Goal: Task Accomplishment & Management: Manage account settings

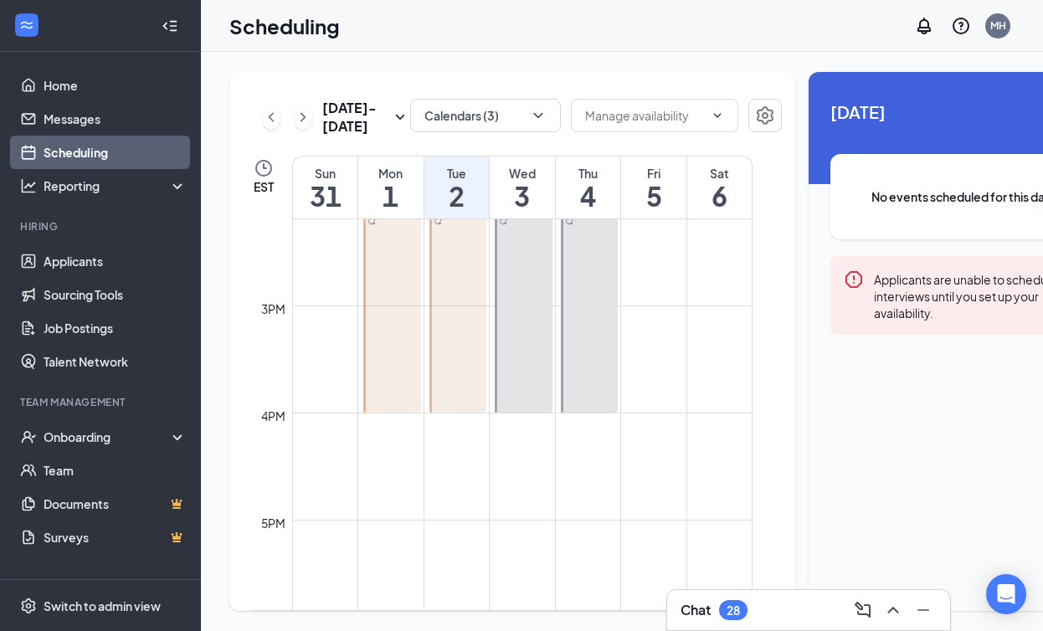
scroll to position [1528, 0]
click at [267, 126] on icon "ChevronLeft" at bounding box center [271, 117] width 17 height 20
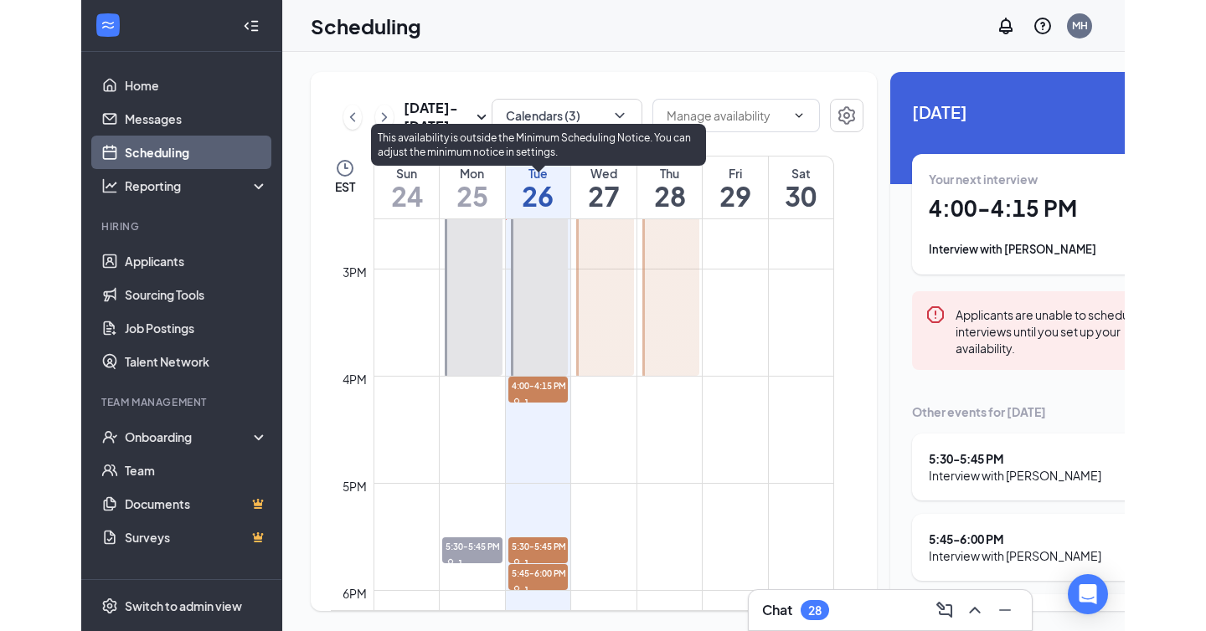
scroll to position [1562, 0]
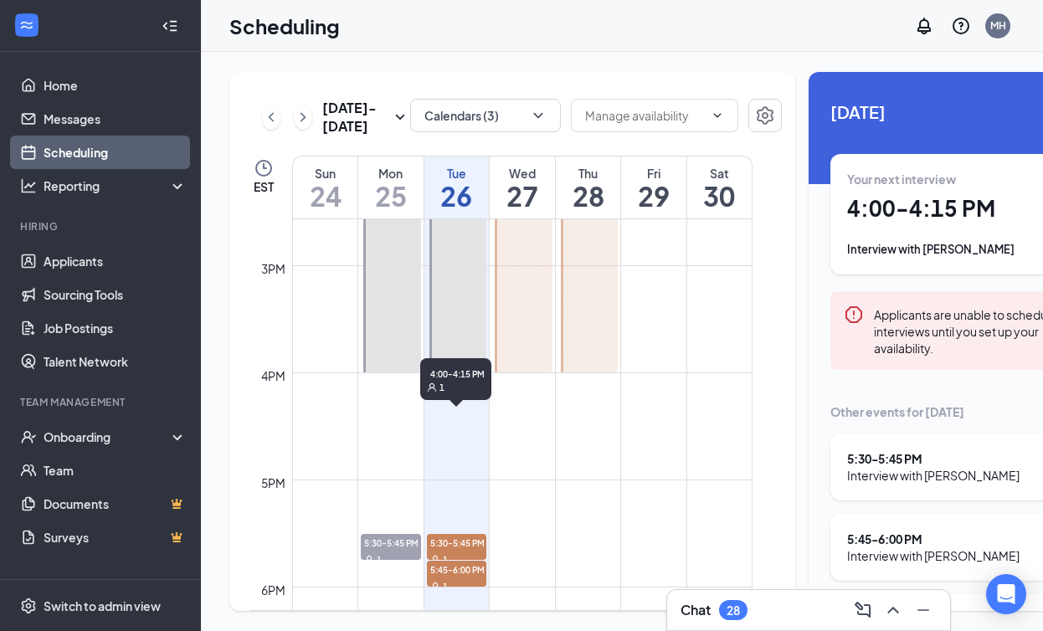
click at [449, 390] on span "4:00-4:15 PM" at bounding box center [457, 381] width 60 height 17
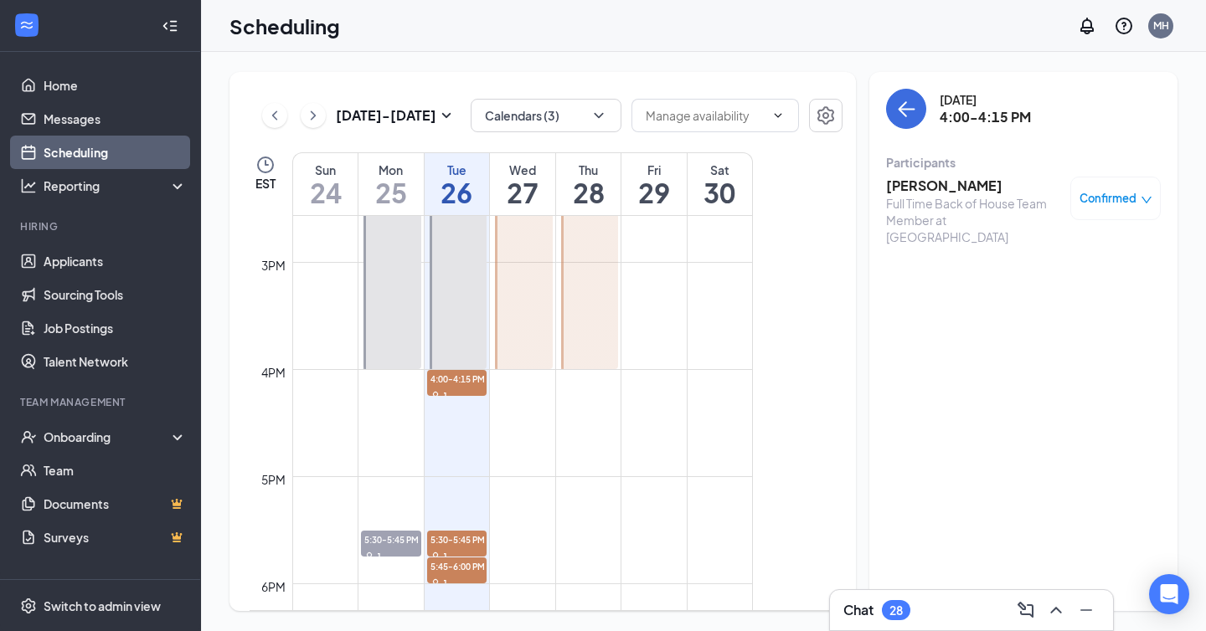
click at [1156, 201] on div "Confirmed" at bounding box center [1115, 199] width 90 height 44
click at [1143, 195] on icon "down" at bounding box center [1146, 200] width 12 height 12
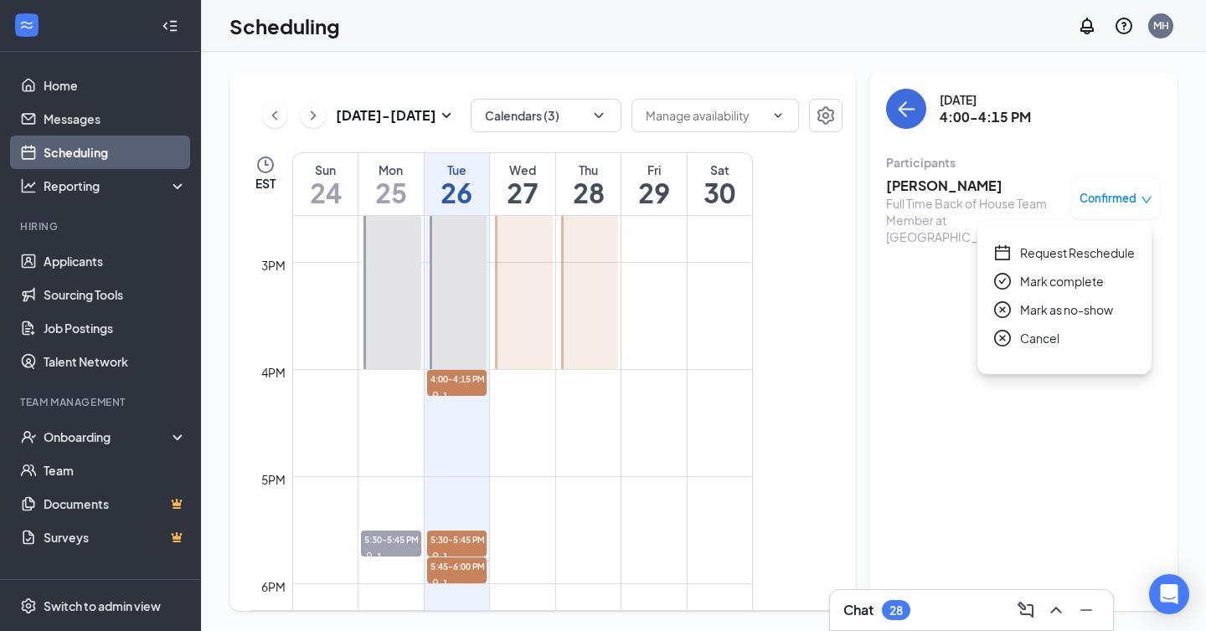
click at [1066, 254] on span "Request Reschedule" at bounding box center [1077, 253] width 115 height 18
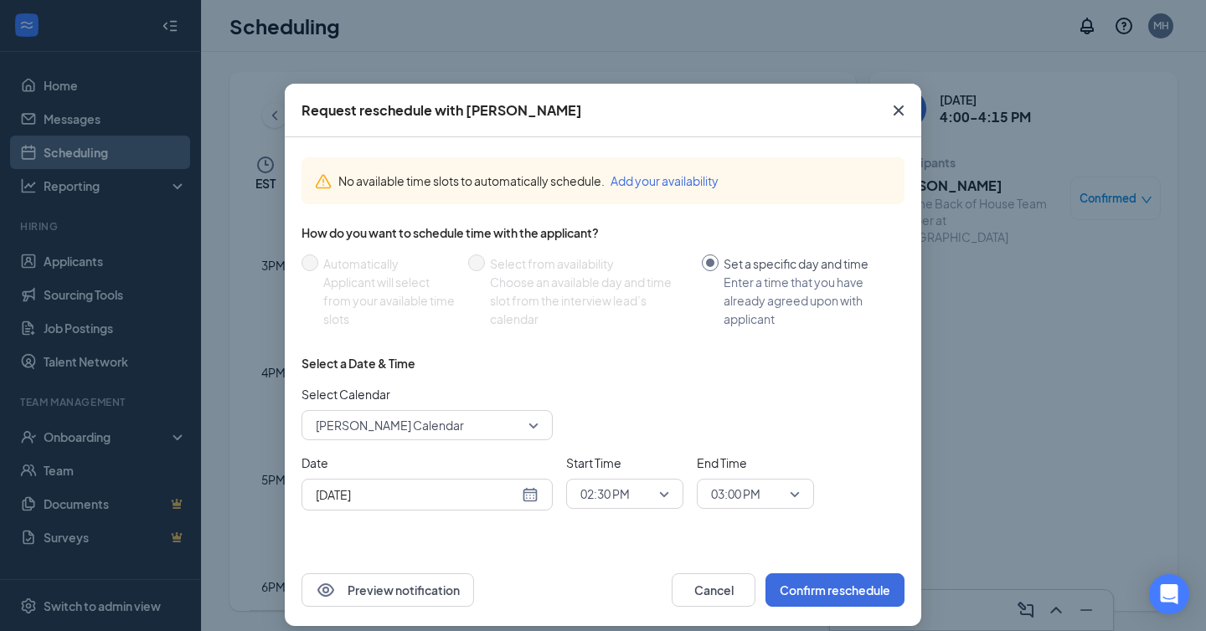
click at [532, 500] on div "[DATE]" at bounding box center [427, 495] width 223 height 18
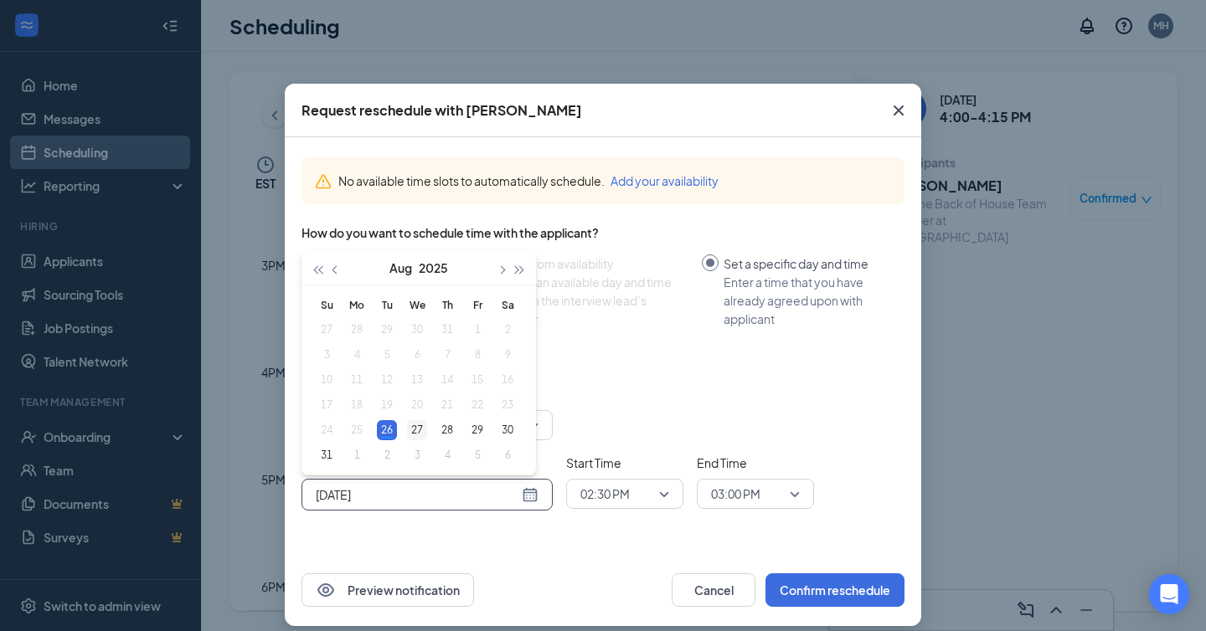
type input "[DATE]"
click at [419, 424] on div "27" at bounding box center [417, 430] width 20 height 20
click at [454, 430] on span "[PERSON_NAME] Calendar" at bounding box center [390, 425] width 148 height 25
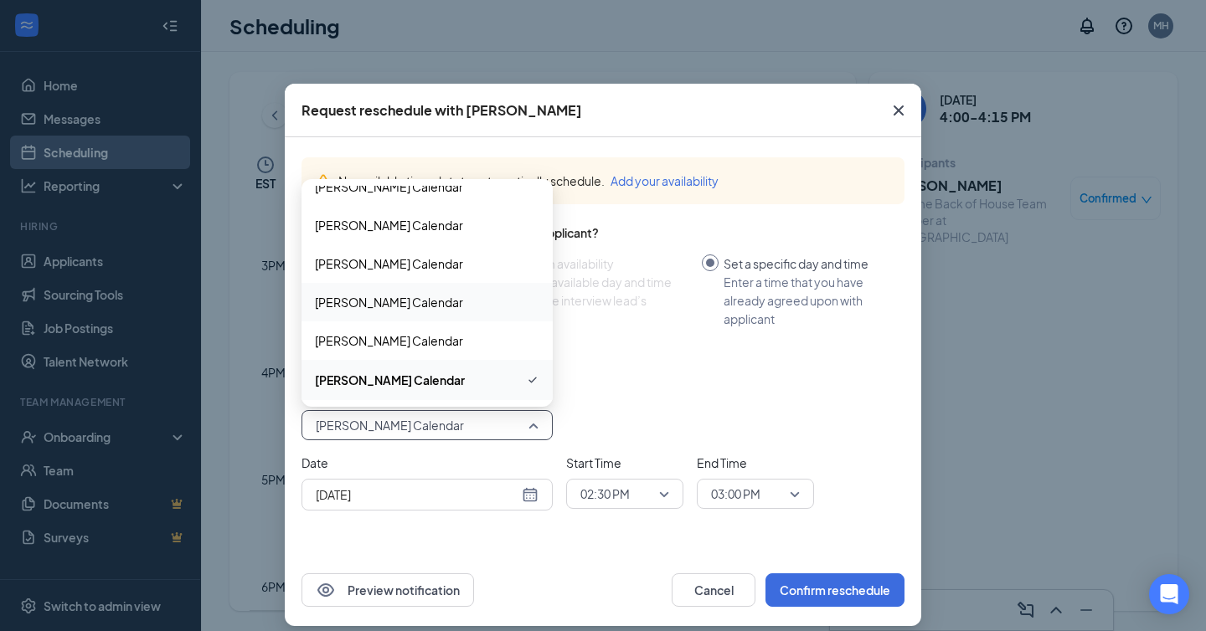
scroll to position [134, 0]
click at [452, 368] on div "[PERSON_NAME] Calendar" at bounding box center [426, 381] width 251 height 39
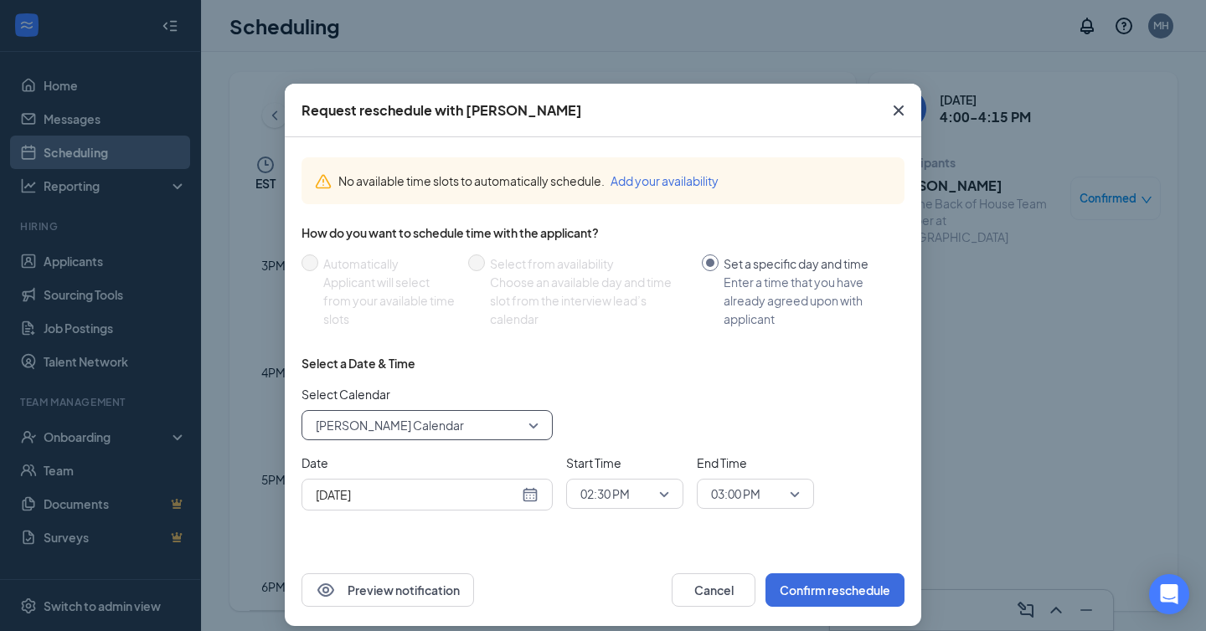
click at [659, 493] on span "02:30 PM" at bounding box center [624, 493] width 89 height 25
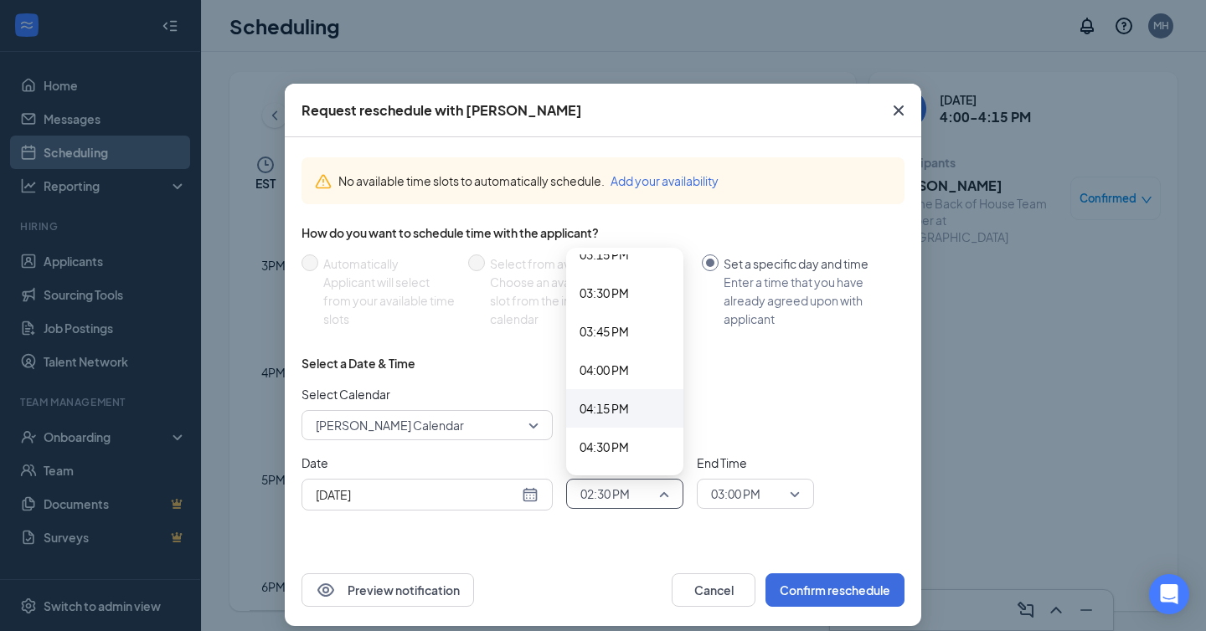
scroll to position [2371, 0]
click at [640, 360] on span "04:00 PM" at bounding box center [624, 369] width 90 height 18
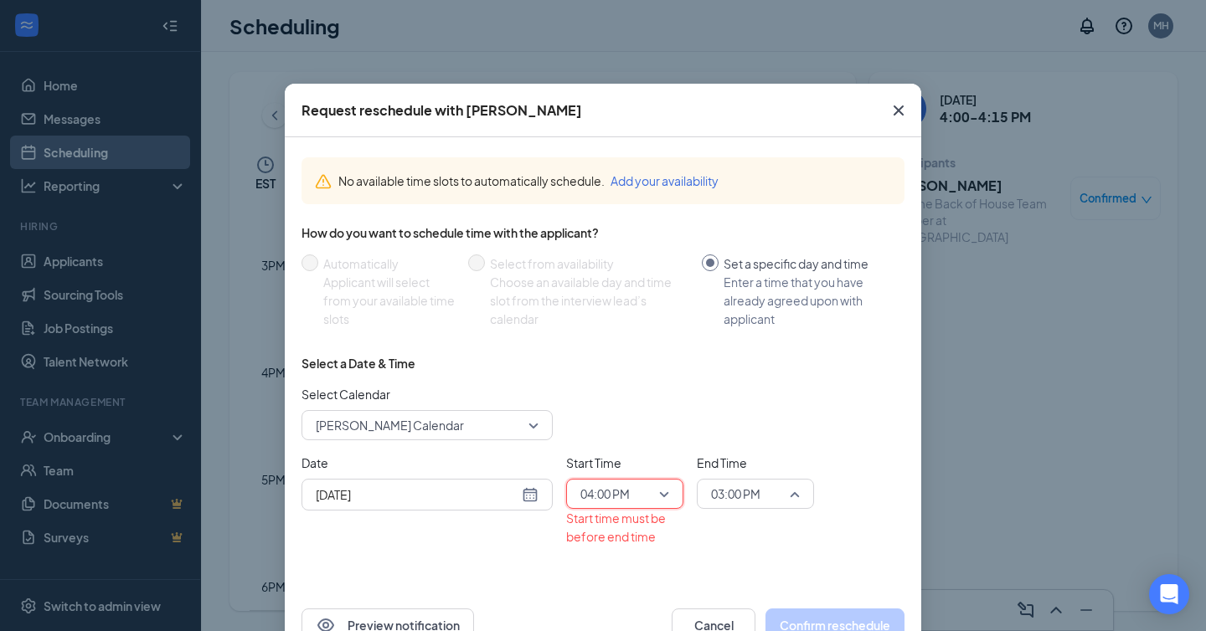
click at [744, 494] on span "03:00 PM" at bounding box center [735, 493] width 49 height 25
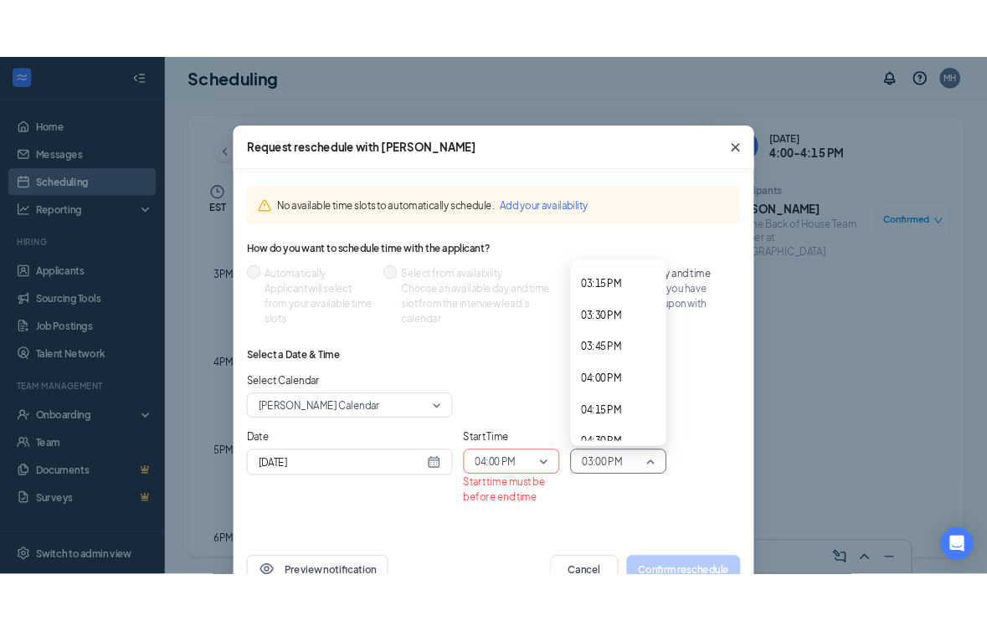
scroll to position [2351, 0]
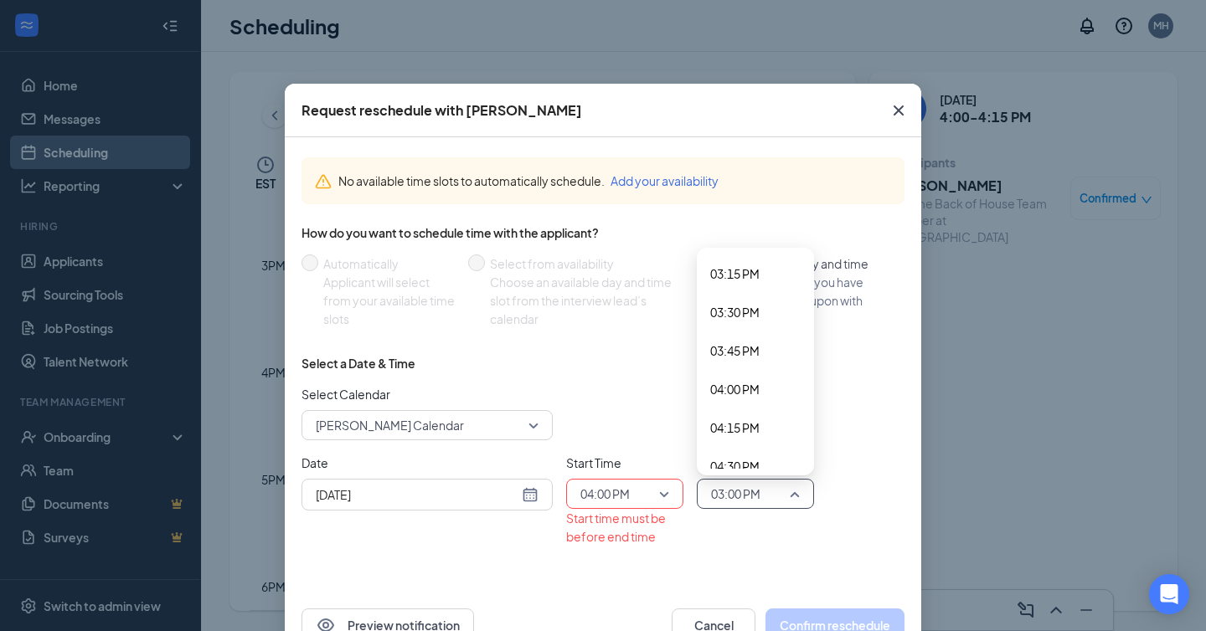
click at [743, 424] on span "04:15 PM" at bounding box center [734, 428] width 49 height 18
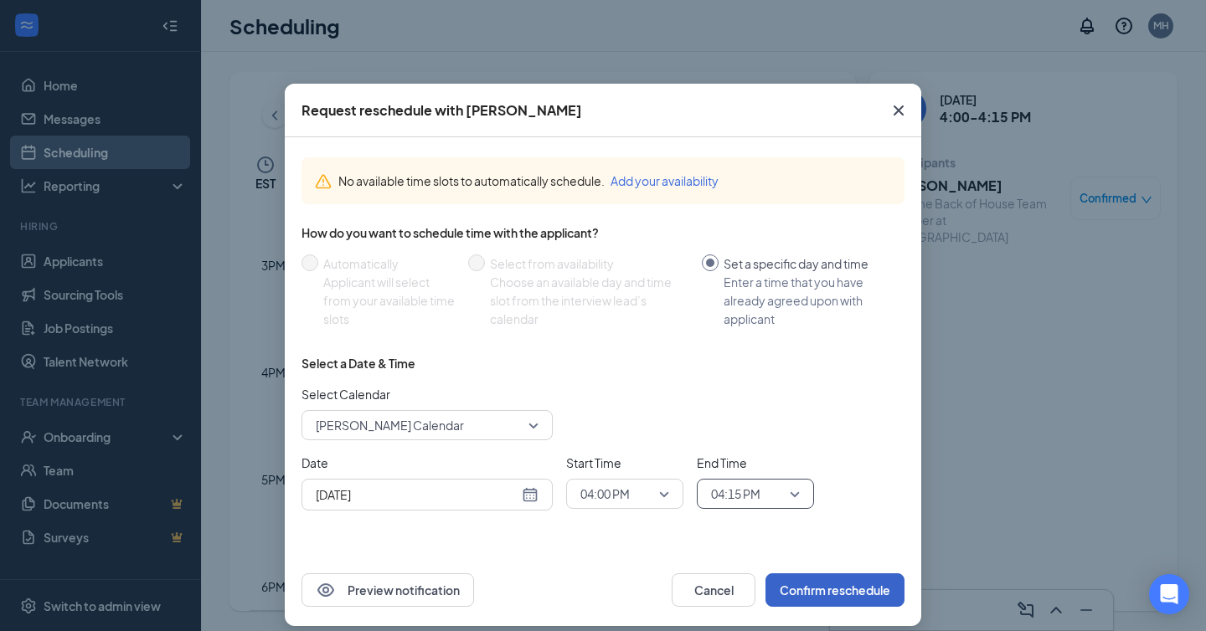
click at [808, 587] on button "Confirm reschedule" at bounding box center [834, 590] width 139 height 33
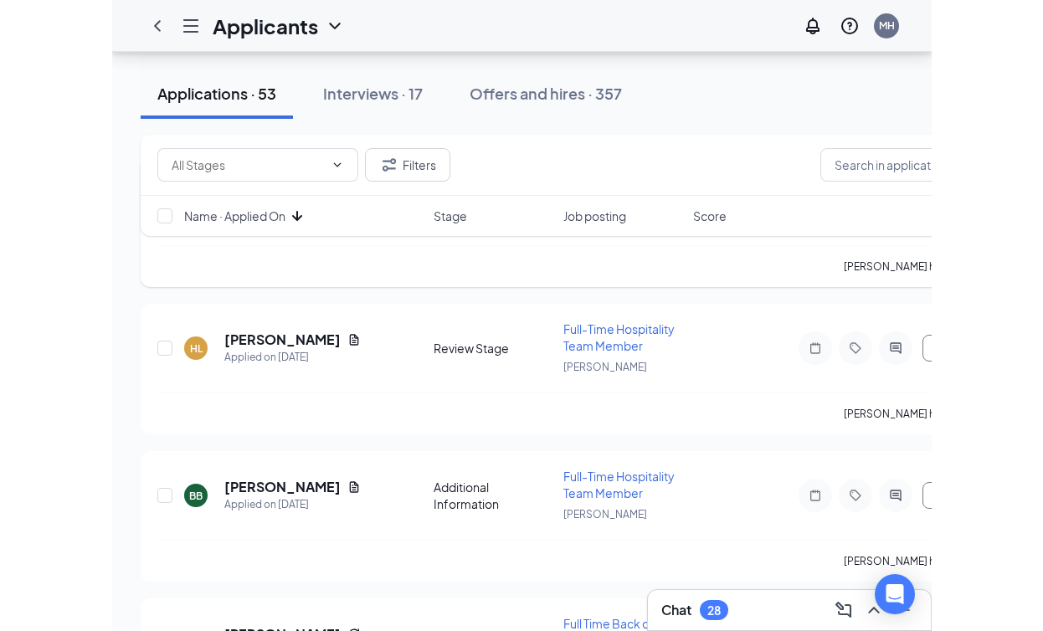
scroll to position [3046, 0]
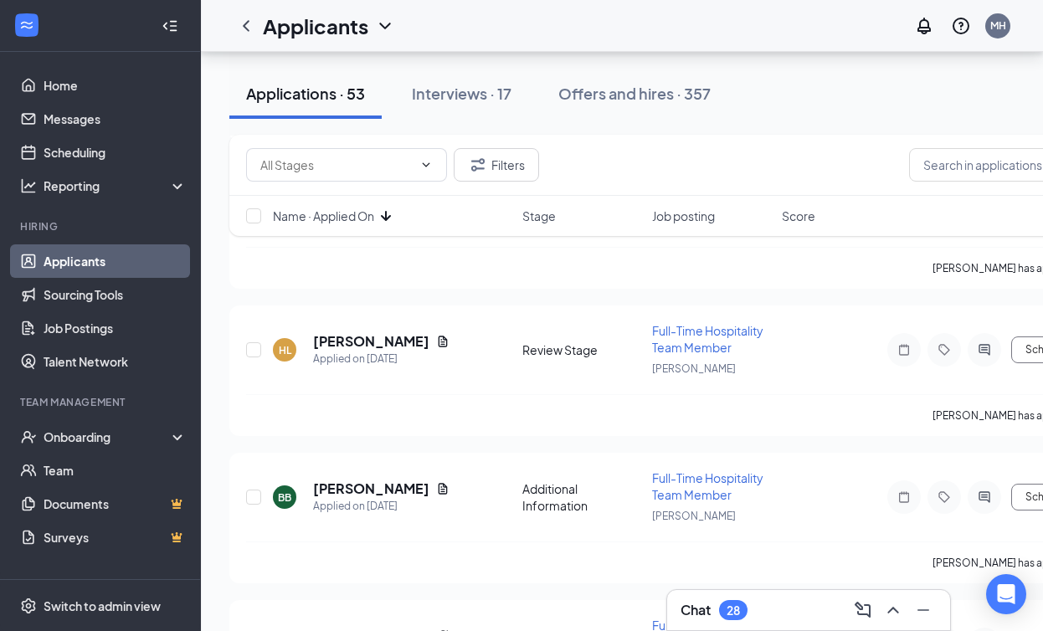
click at [179, 15] on div at bounding box center [169, 25] width 33 height 33
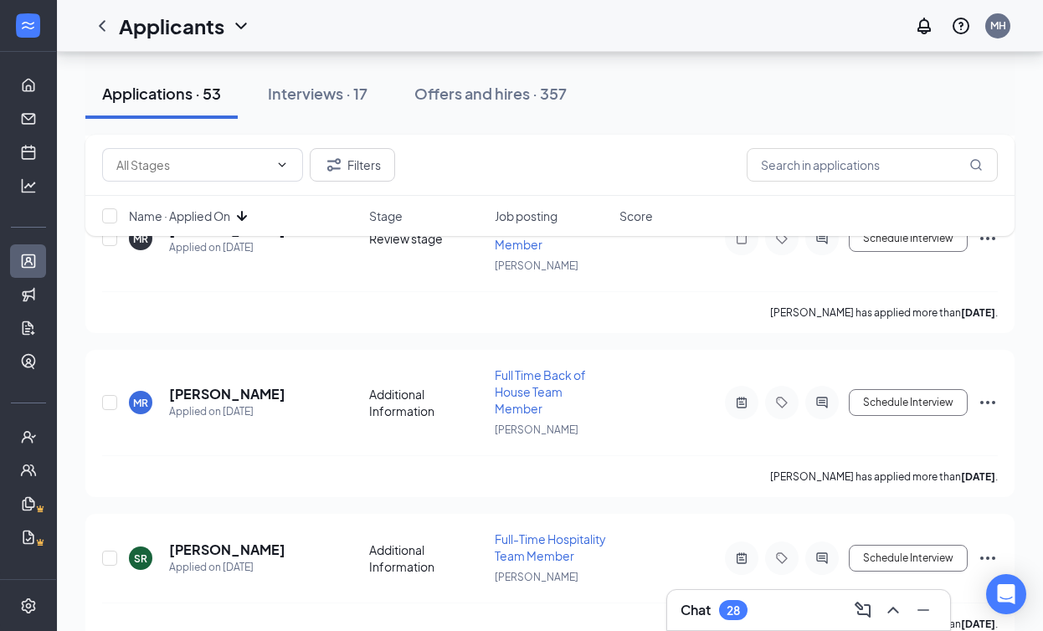
scroll to position [3875, 0]
click at [224, 386] on h5 "Maria Ramos" at bounding box center [227, 395] width 116 height 18
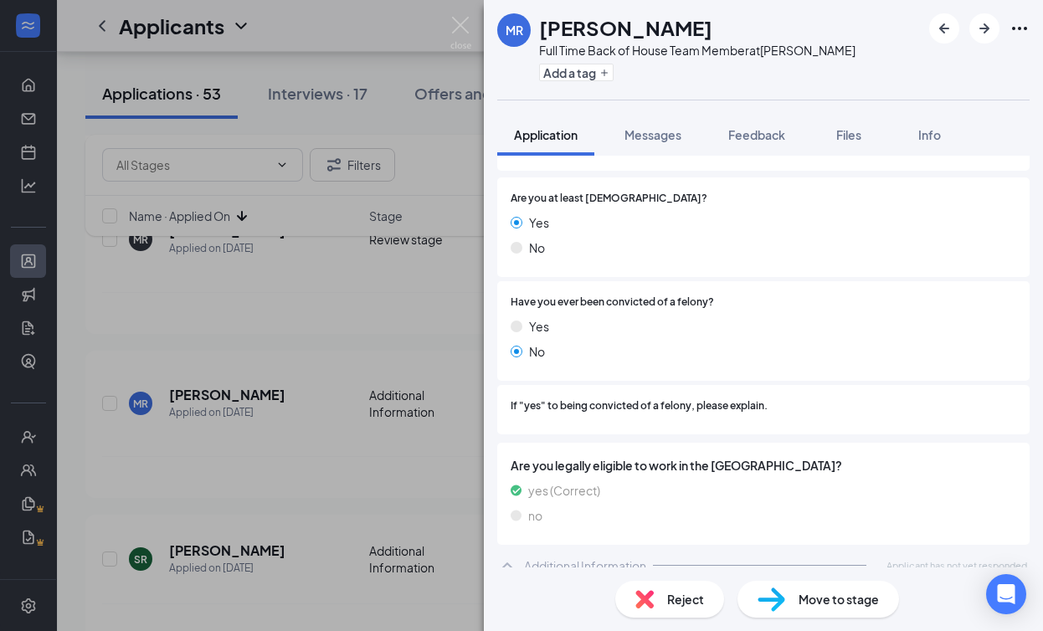
scroll to position [239, 0]
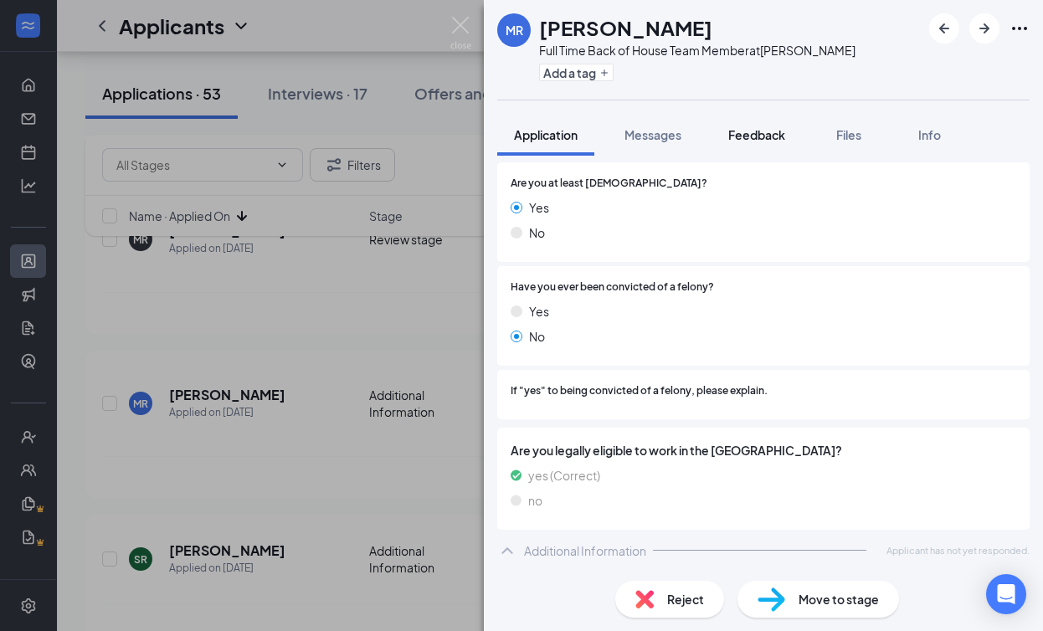
click at [745, 134] on span "Feedback" at bounding box center [756, 134] width 57 height 15
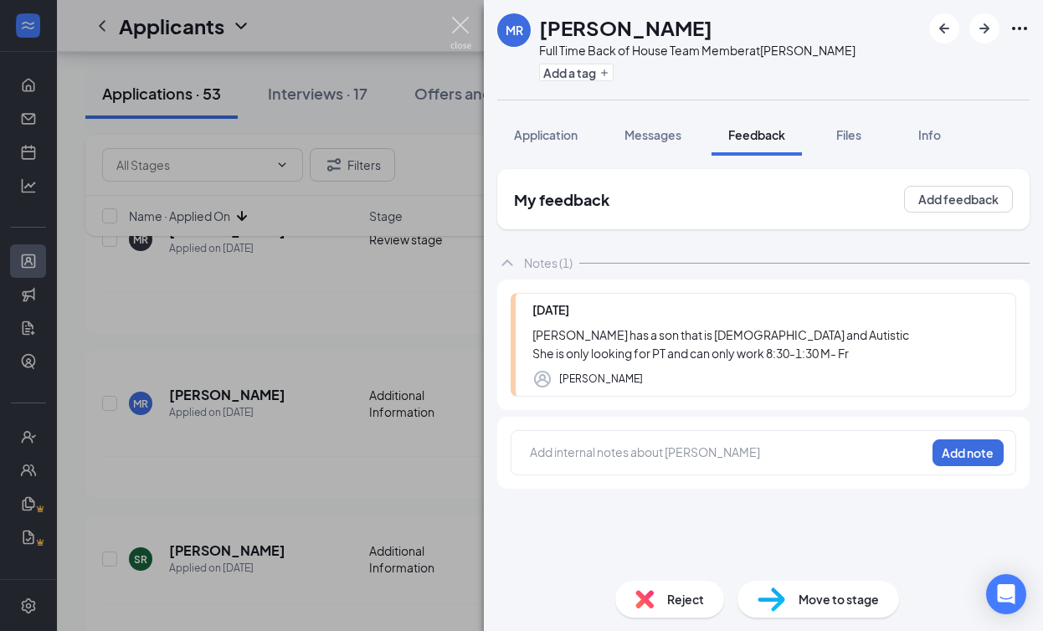
click at [461, 34] on img at bounding box center [460, 33] width 21 height 33
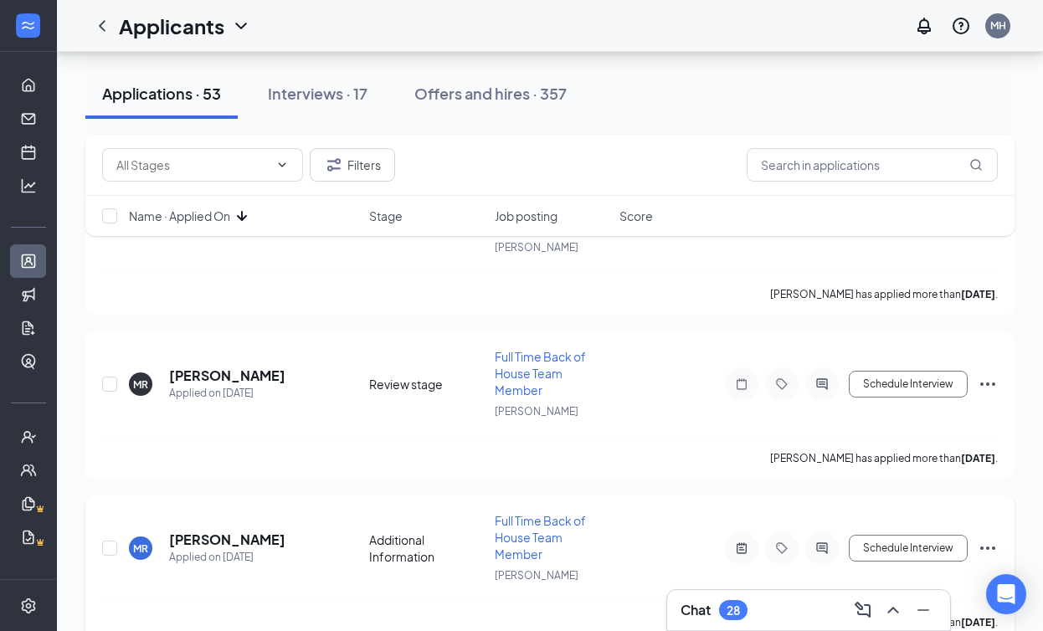
scroll to position [3711, 0]
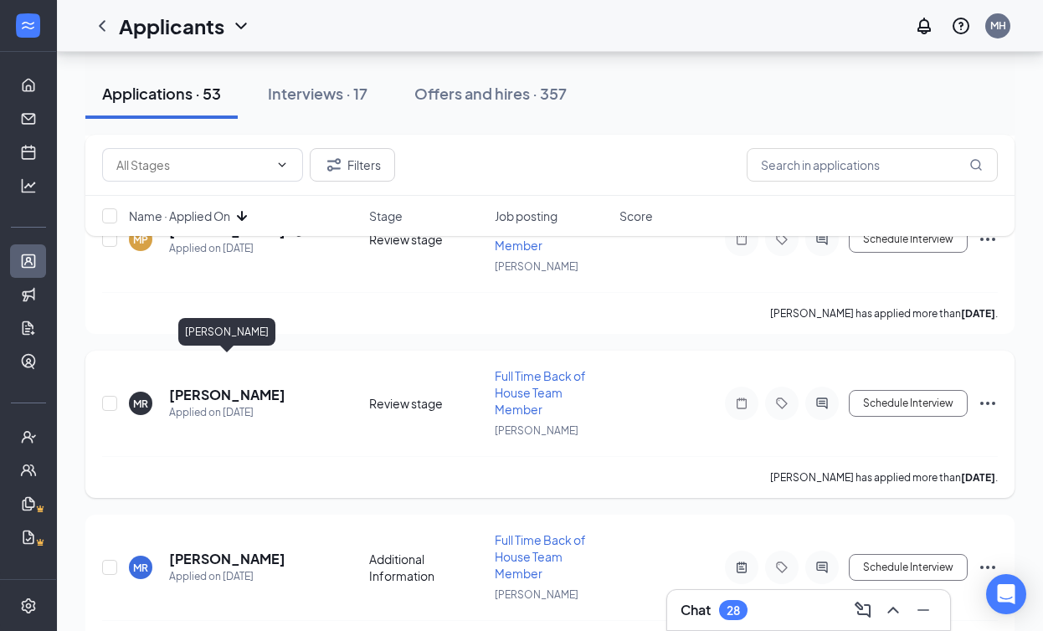
click at [234, 386] on h5 "Magdalena Rangel" at bounding box center [227, 395] width 116 height 18
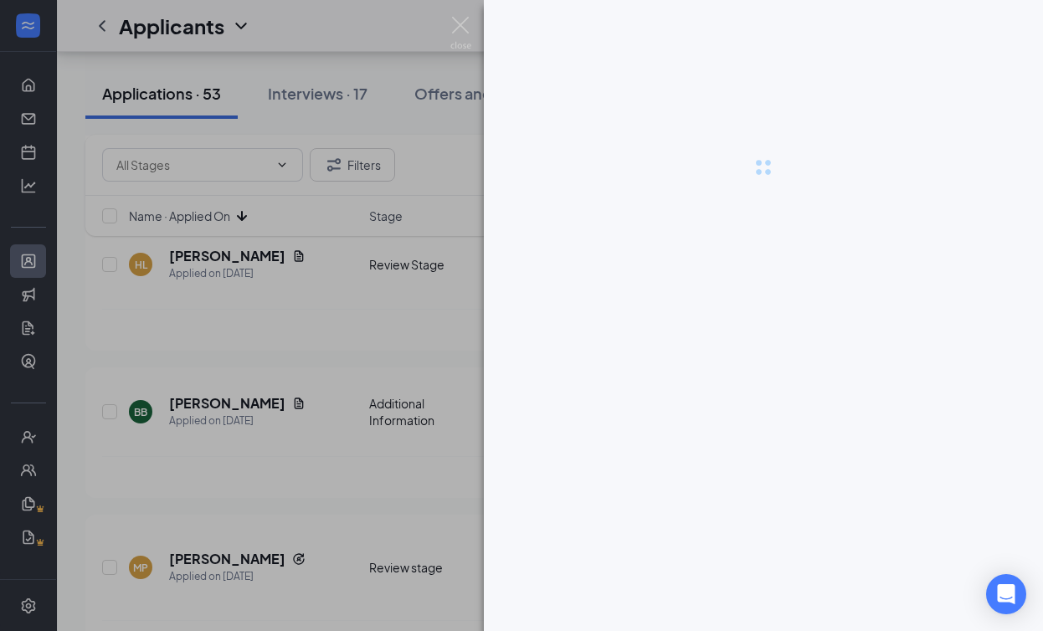
scroll to position [3744, 0]
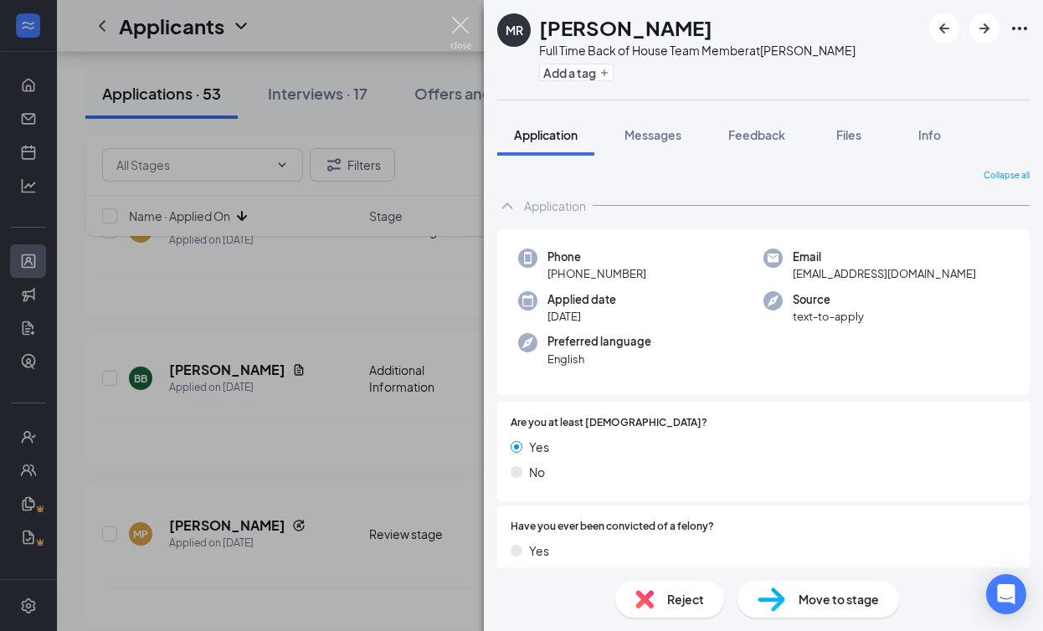
click at [461, 30] on img at bounding box center [460, 33] width 21 height 33
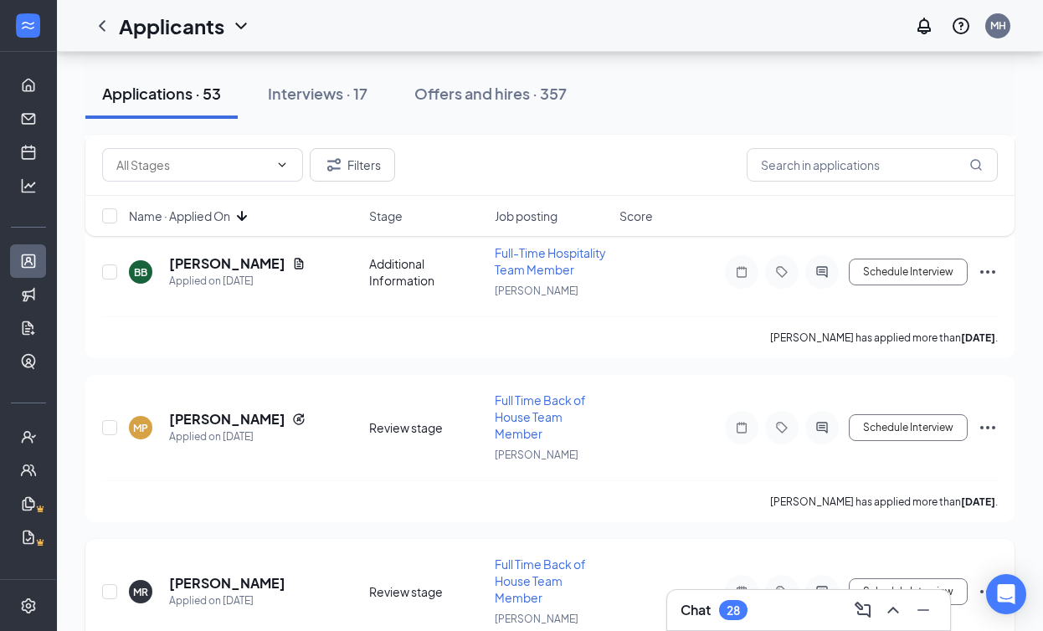
scroll to position [3862, 0]
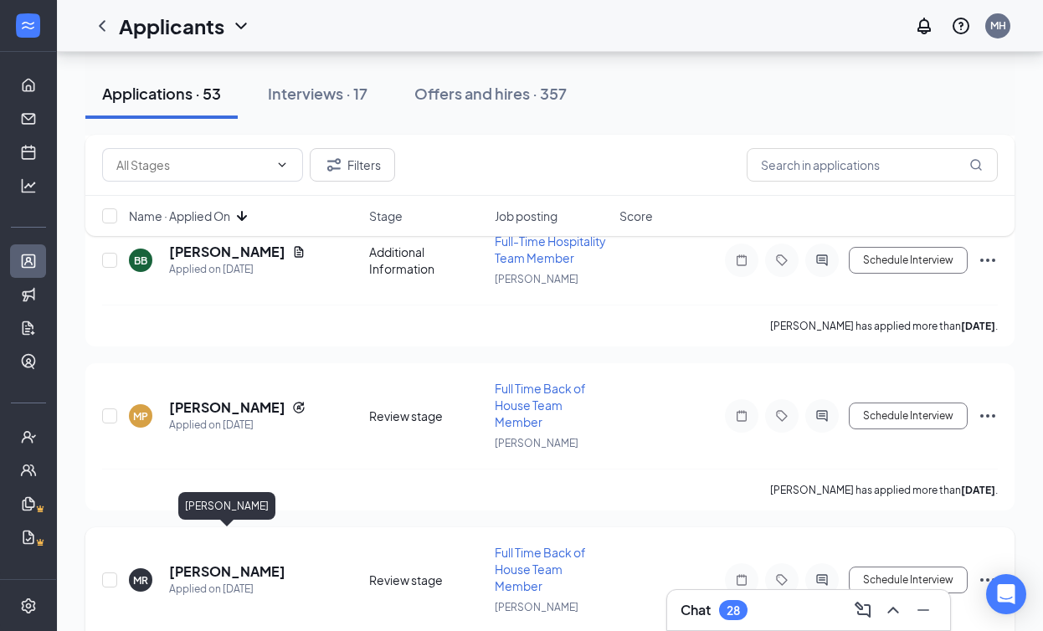
click at [266, 563] on h5 "Magdalena Rangel" at bounding box center [227, 572] width 116 height 18
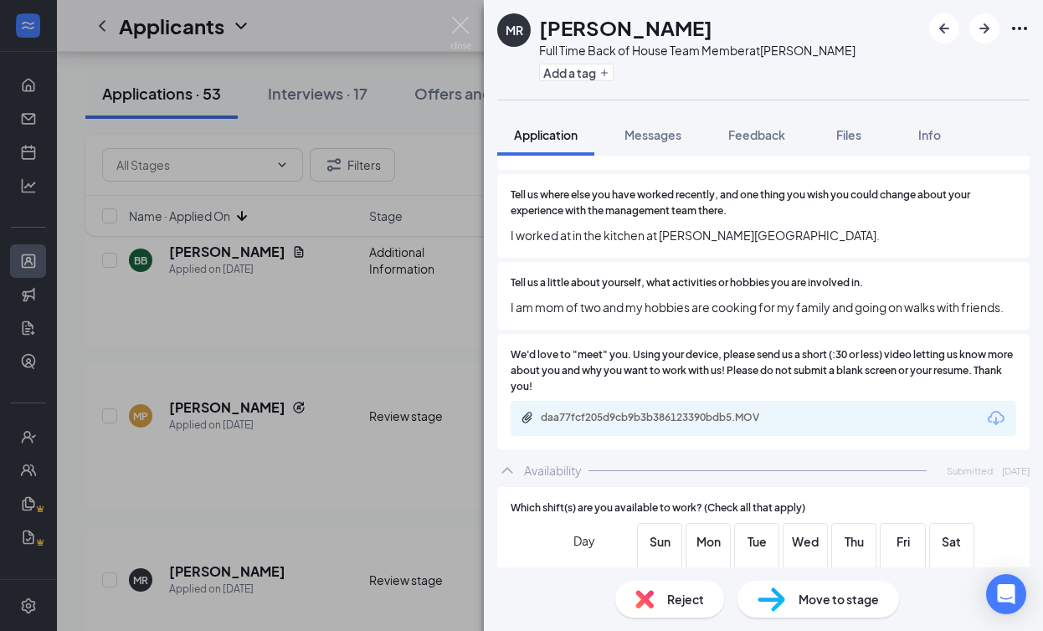
scroll to position [960, 0]
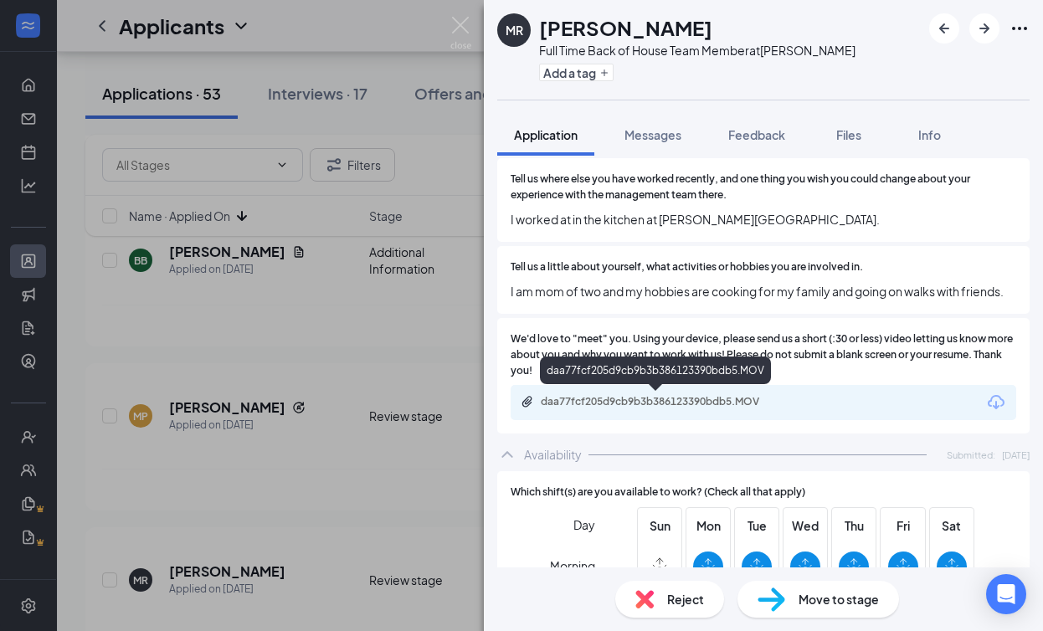
click at [687, 409] on div "daa77fcf205d9cb9b3b386123390bdb5.MOV" at bounding box center [656, 403] width 271 height 16
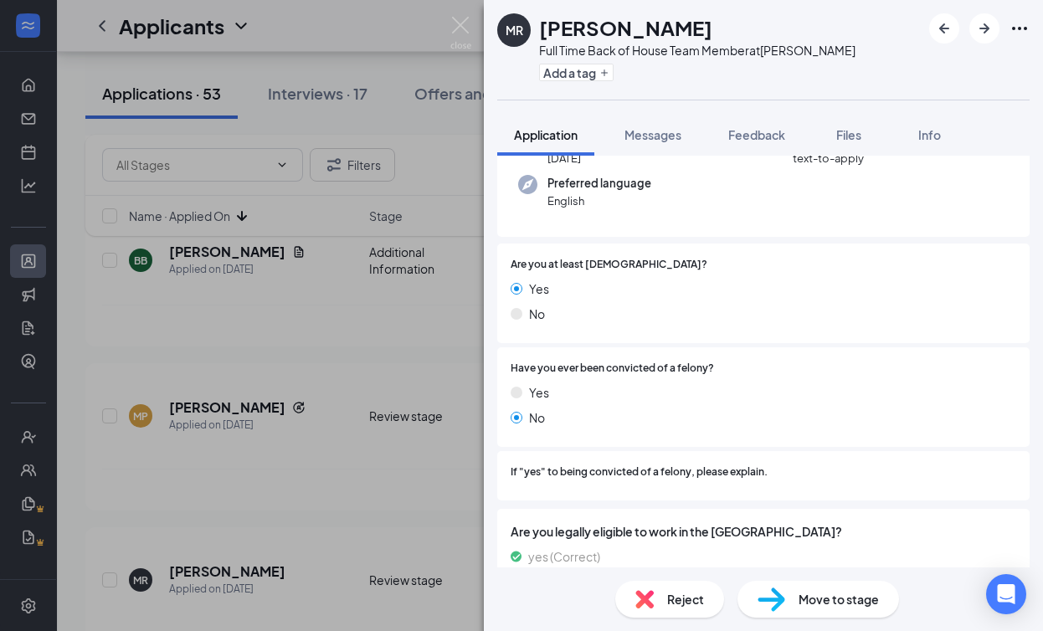
scroll to position [188, 0]
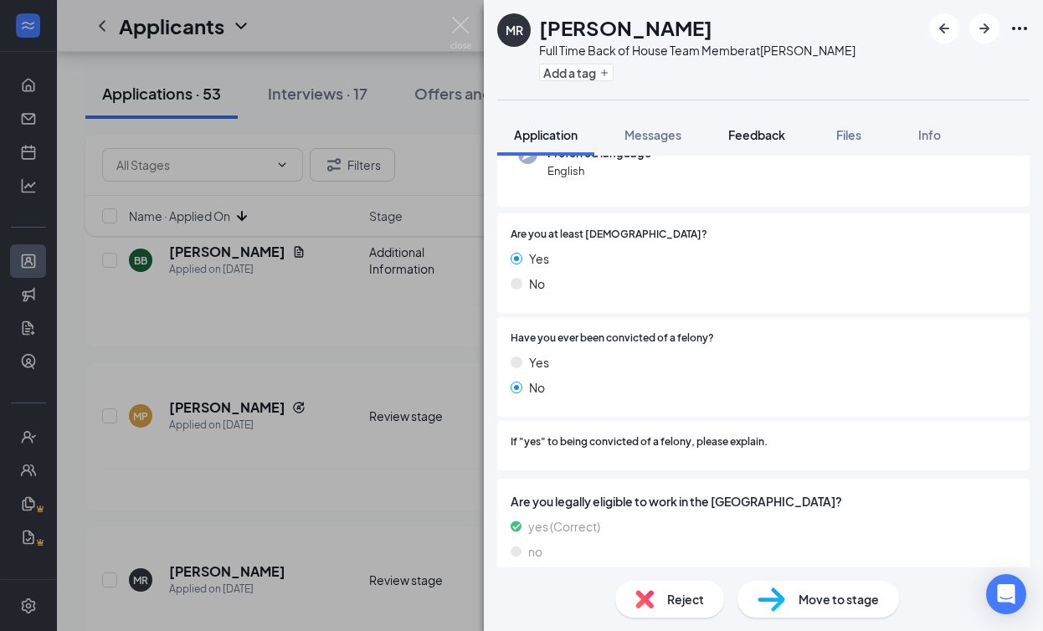
click at [778, 141] on span "Feedback" at bounding box center [756, 134] width 57 height 15
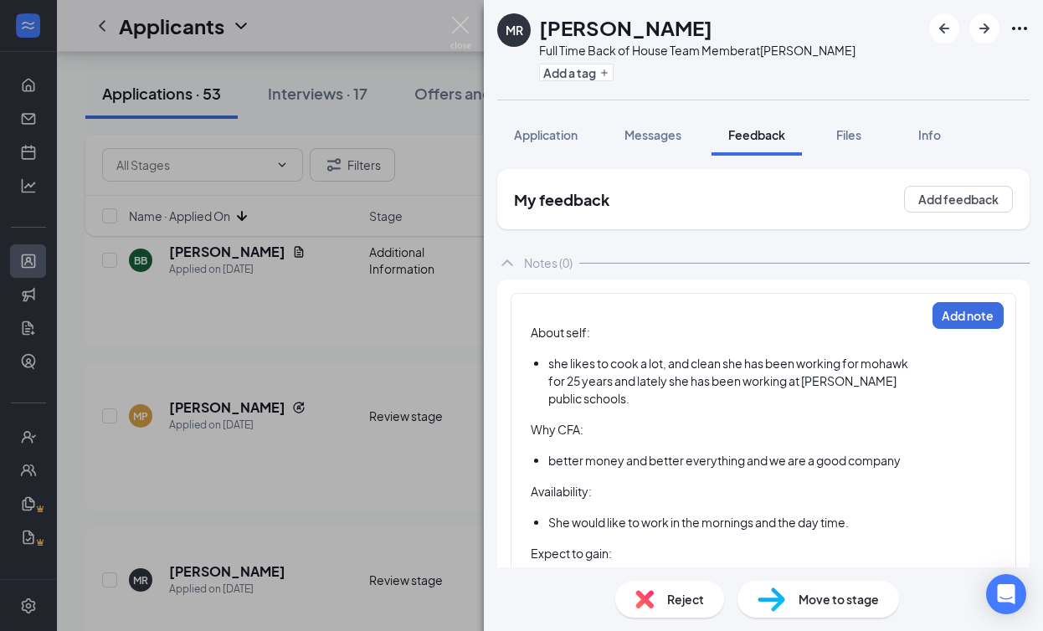
click at [539, 303] on div "About self: she likes to cook a lot, and clean she has been working for mohawk …" at bounding box center [764, 464] width 506 height 342
click at [537, 305] on div "About self: she likes to cook a lot, and clean she has been working for mohawk …" at bounding box center [764, 464] width 506 height 342
click at [538, 310] on div at bounding box center [728, 315] width 394 height 18
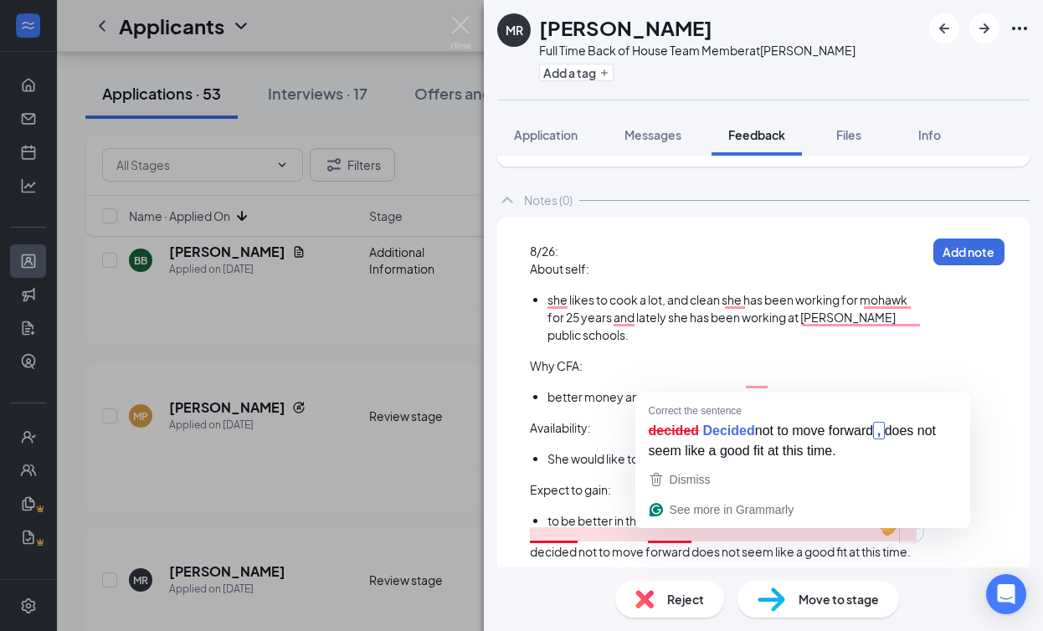
click at [672, 543] on div "decided not to move forward does not seem like a good fit at this time." at bounding box center [728, 552] width 396 height 18
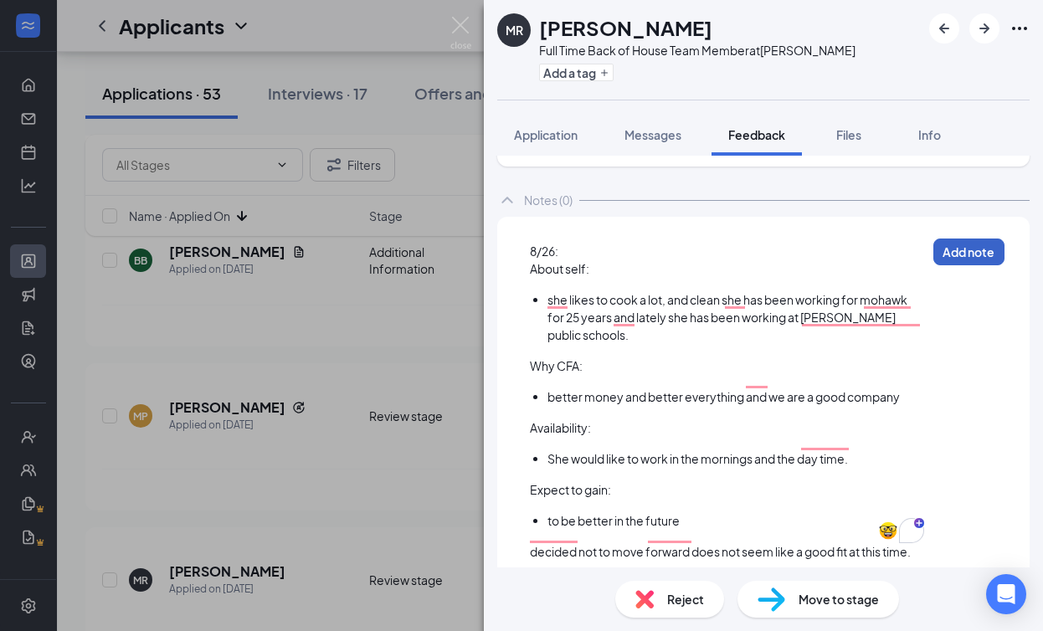
click at [819, 257] on button "Add note" at bounding box center [969, 252] width 71 height 27
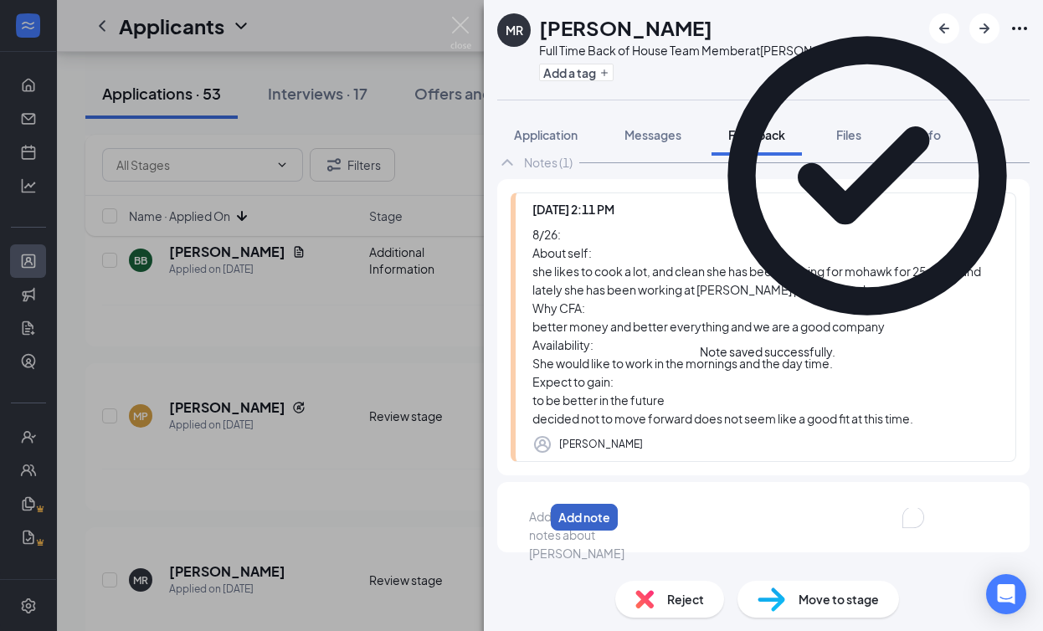
scroll to position [100, 0]
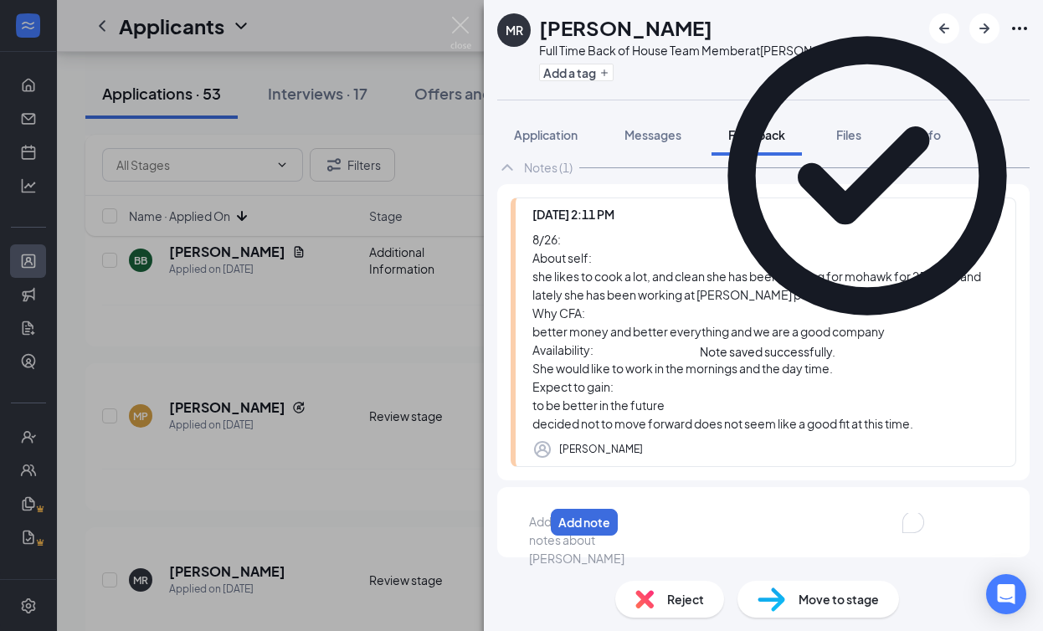
click at [685, 586] on div "Reject" at bounding box center [669, 599] width 109 height 37
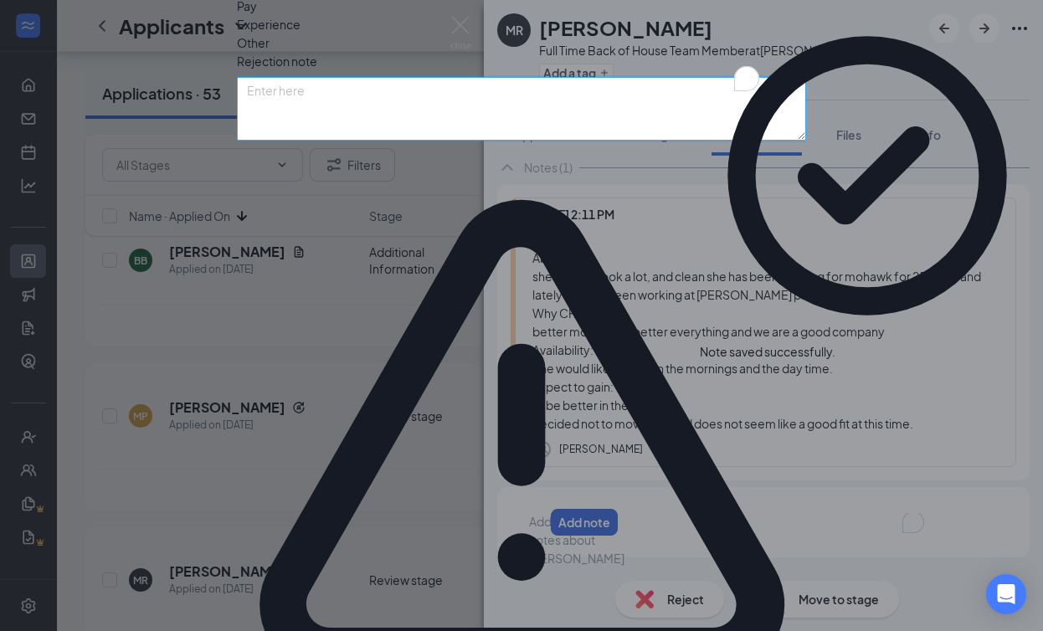
click at [391, 141] on textarea "To enrich screen reader interactions, please activate Accessibility in Grammarl…" at bounding box center [521, 109] width 569 height 64
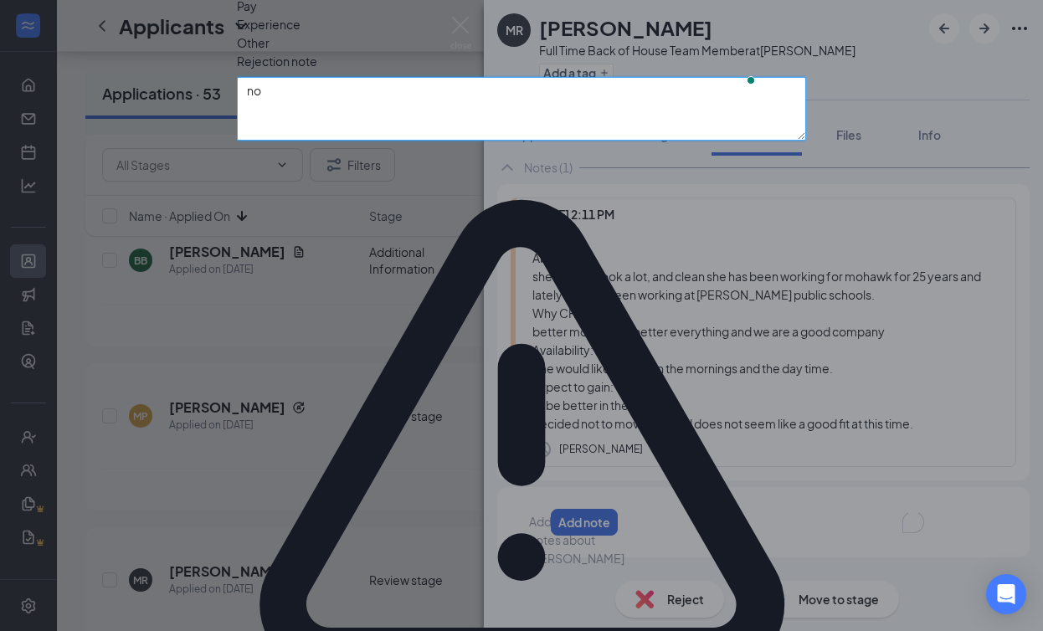
type textarea "n"
type textarea "d"
type textarea "appears not to be a good fit at this time"
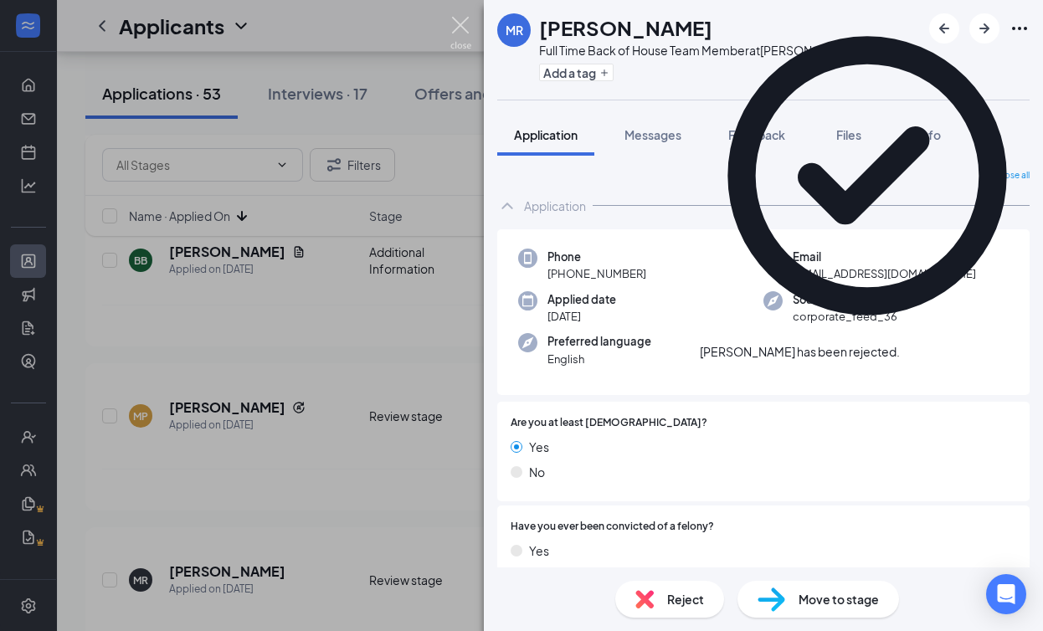
click at [467, 31] on img at bounding box center [460, 33] width 21 height 33
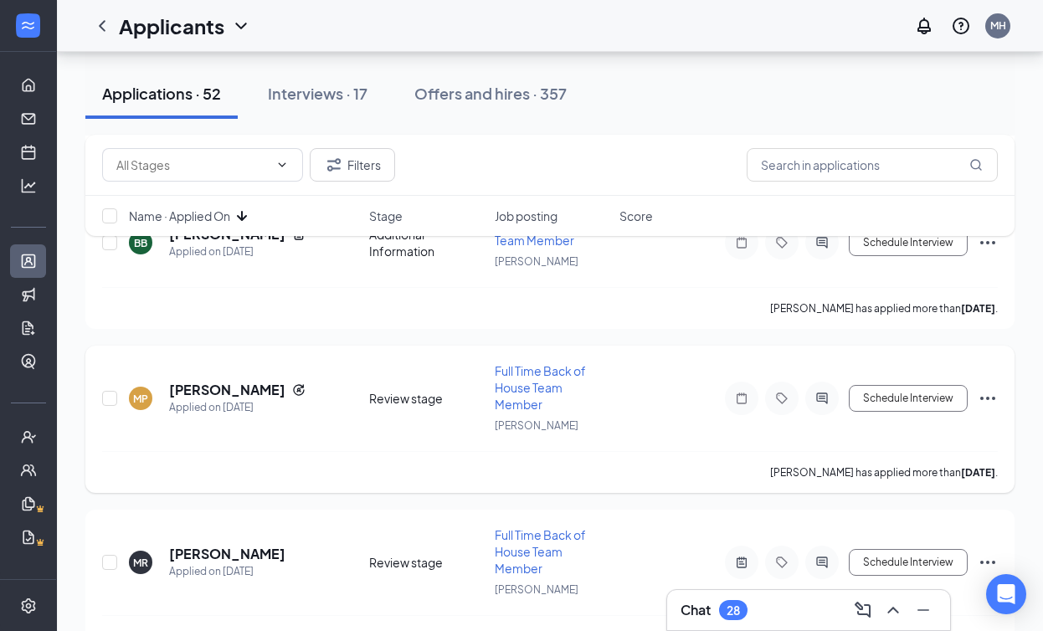
scroll to position [3879, 0]
click at [216, 382] on h5 "Moises Perez" at bounding box center [227, 391] width 116 height 18
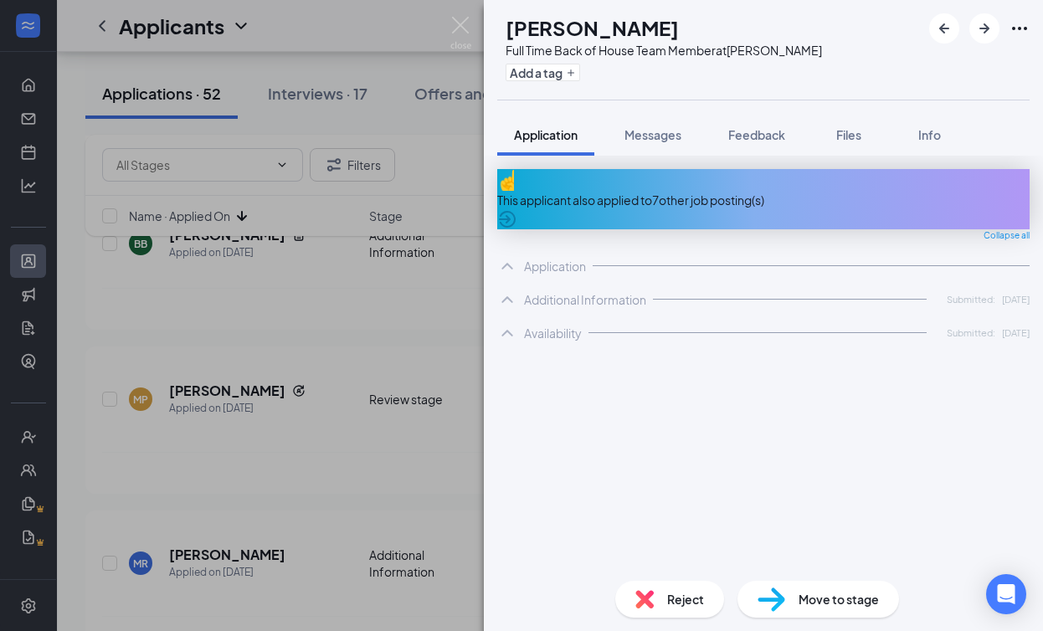
click at [819, 196] on div "This applicant also applied to 7 other job posting(s)" at bounding box center [763, 199] width 533 height 60
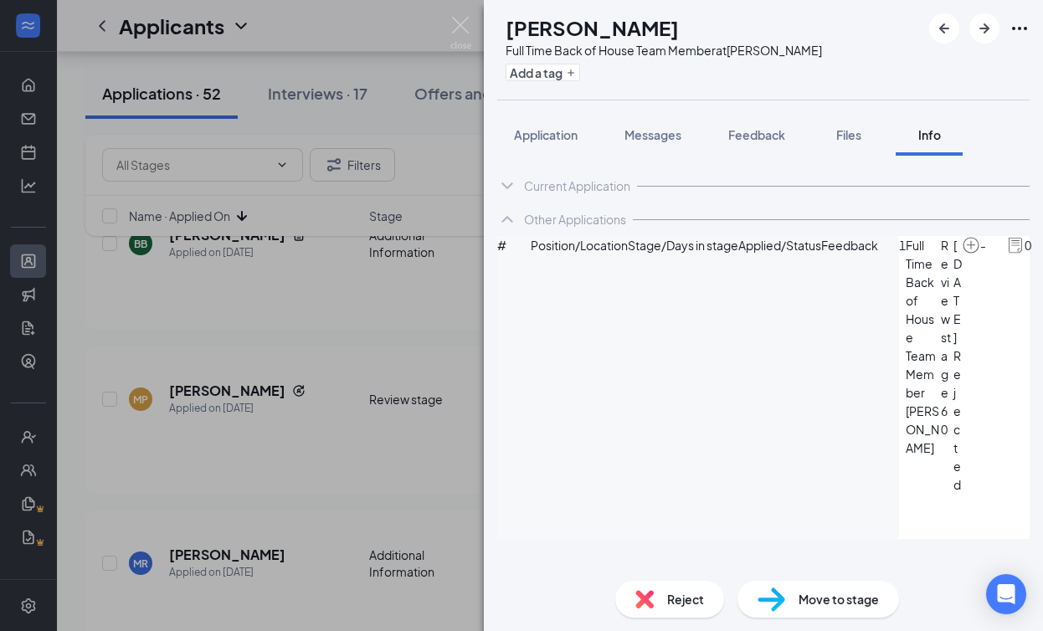
click at [819, 255] on icon "ArrowCircle" at bounding box center [1051, 246] width 17 height 17
click at [568, 122] on button "Application" at bounding box center [545, 135] width 97 height 42
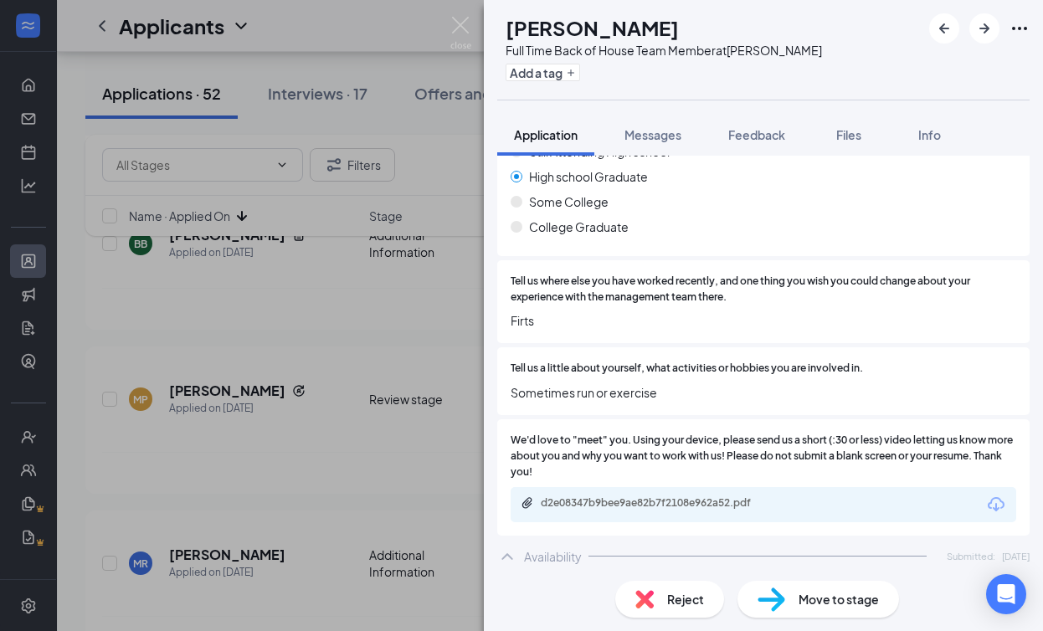
scroll to position [974, 0]
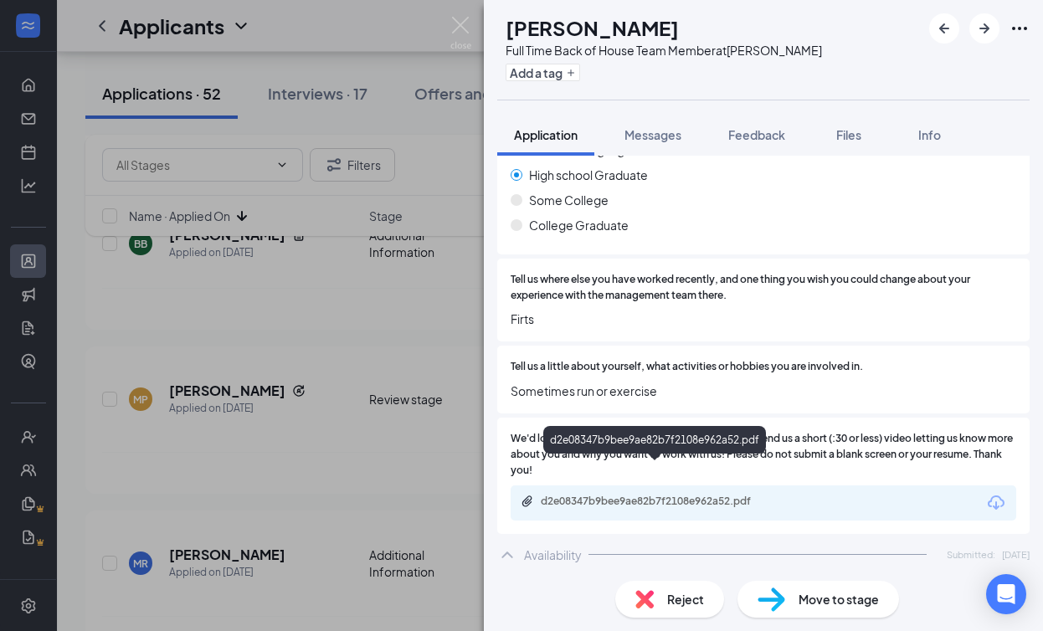
click at [670, 495] on div "d2e08347b9bee9ae82b7f2108e962a52.pdf" at bounding box center [658, 501] width 234 height 13
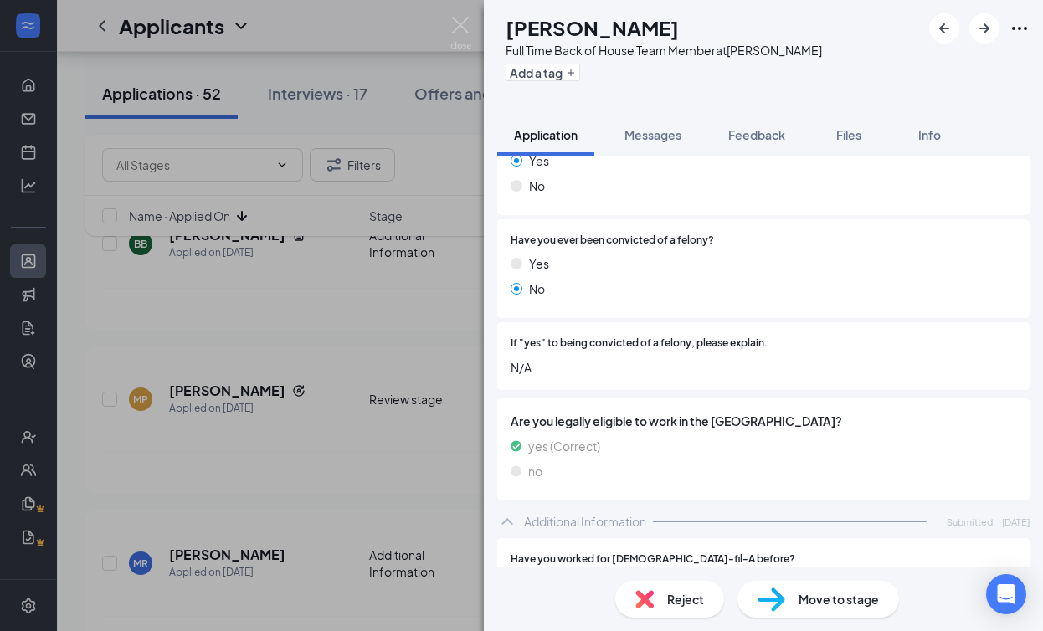
scroll to position [0, 0]
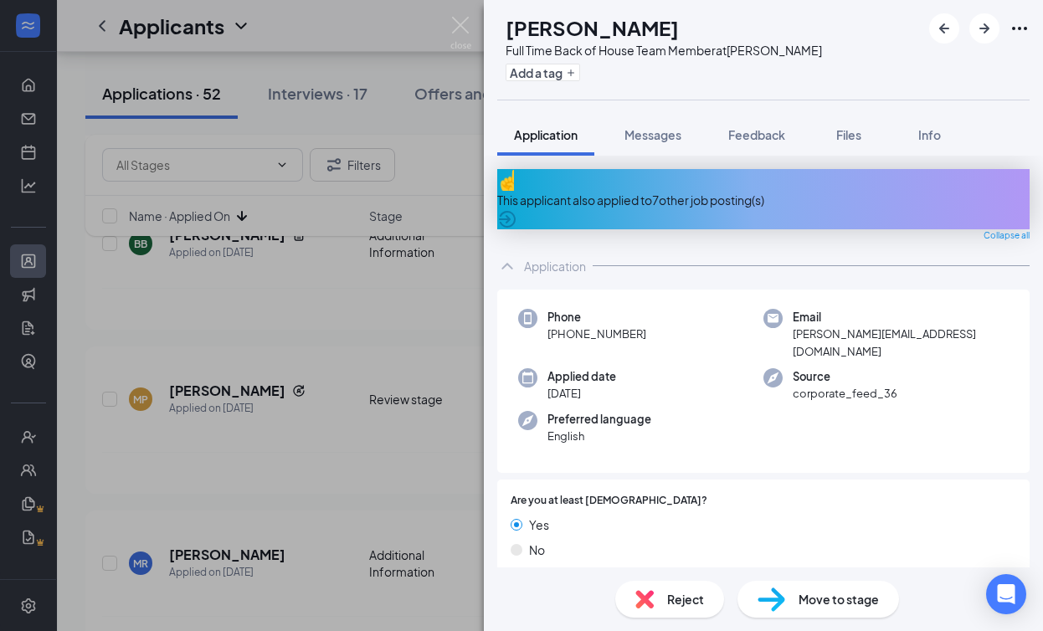
click at [701, 191] on div "This applicant also applied to 7 other job posting(s)" at bounding box center [763, 200] width 533 height 18
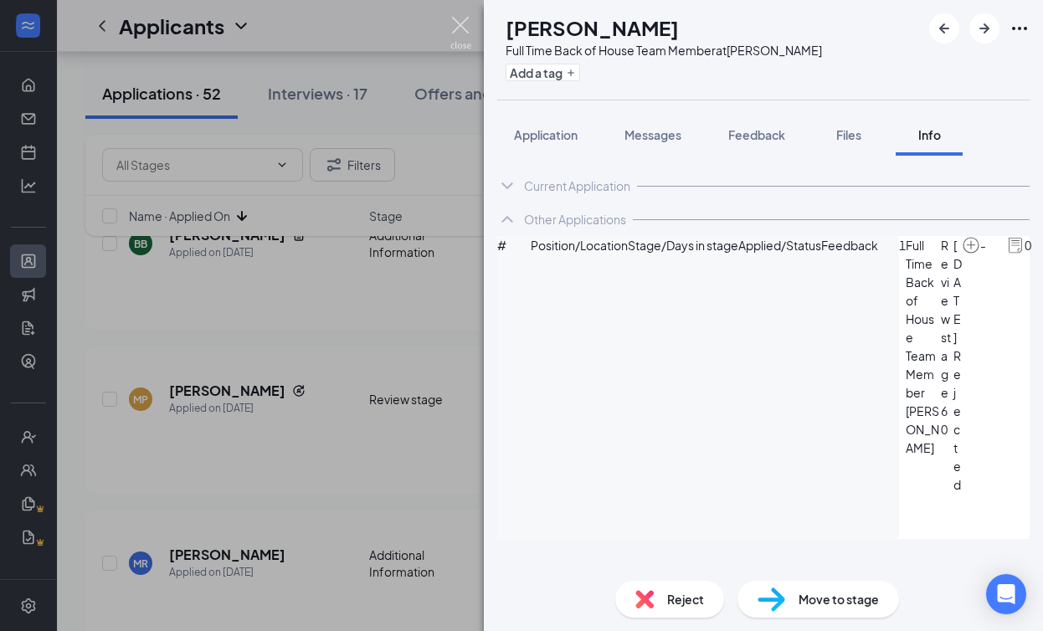
click at [452, 35] on img at bounding box center [460, 33] width 21 height 33
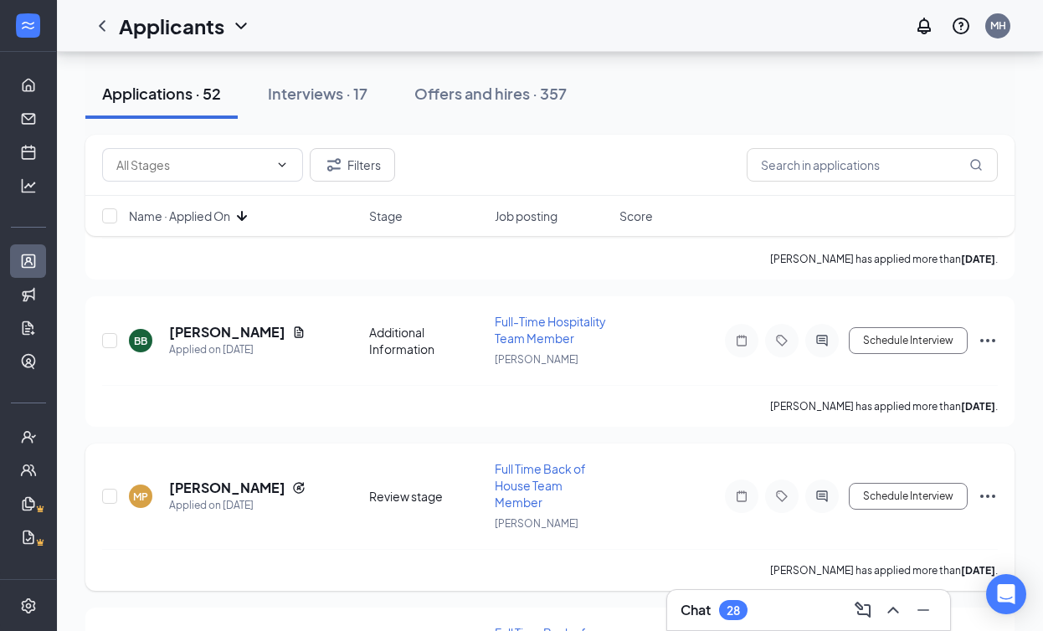
scroll to position [3754, 0]
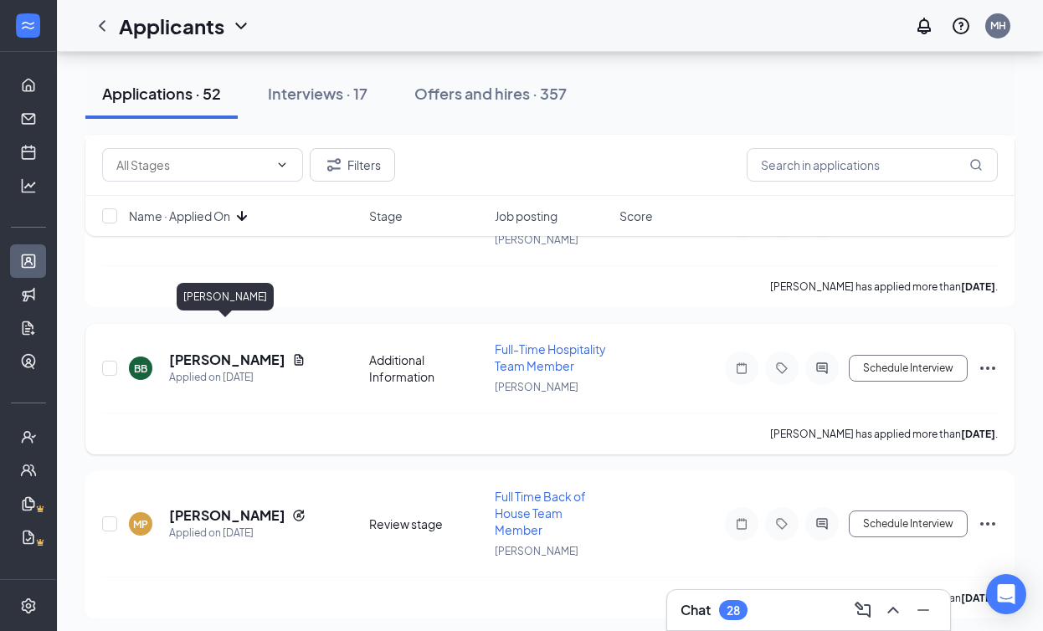
click at [246, 351] on h5 "[PERSON_NAME]" at bounding box center [227, 360] width 116 height 18
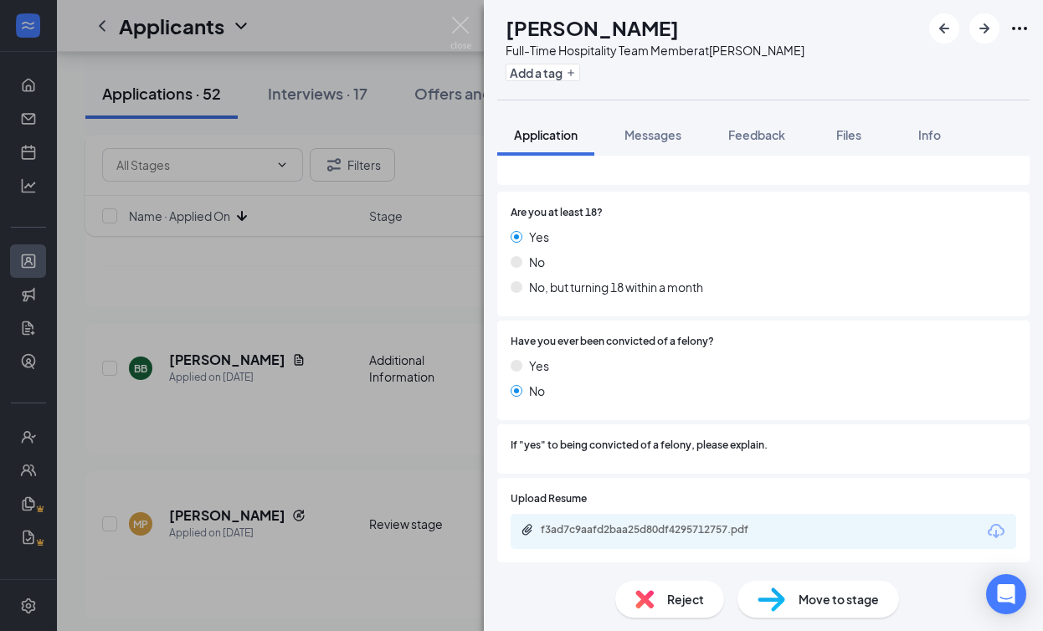
scroll to position [355, 0]
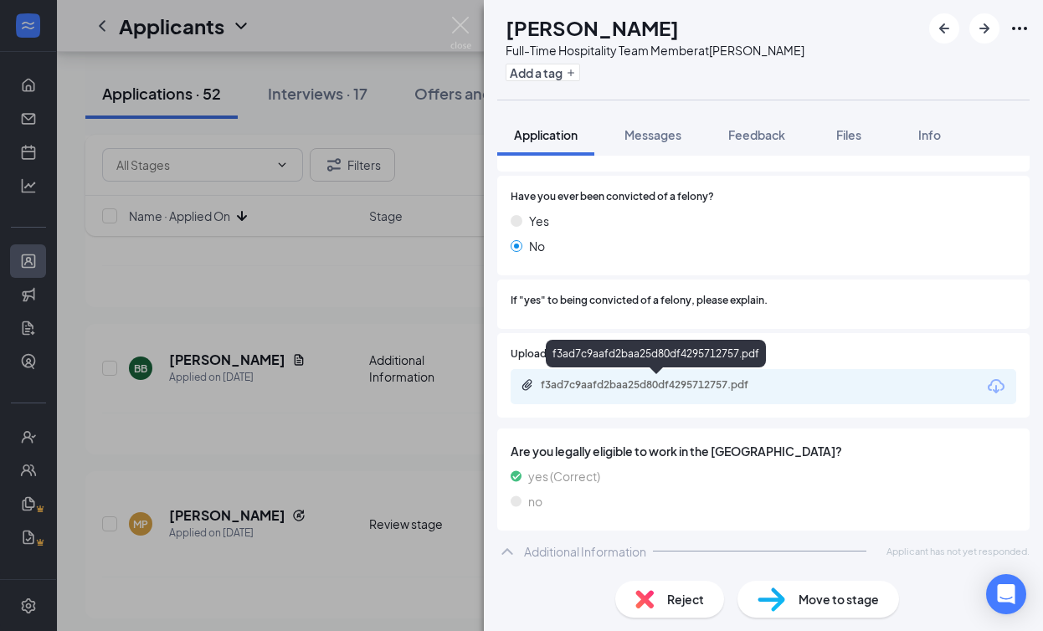
click at [679, 388] on div "f3ad7c9aafd2baa25d80df4295712757.pdf" at bounding box center [658, 384] width 234 height 13
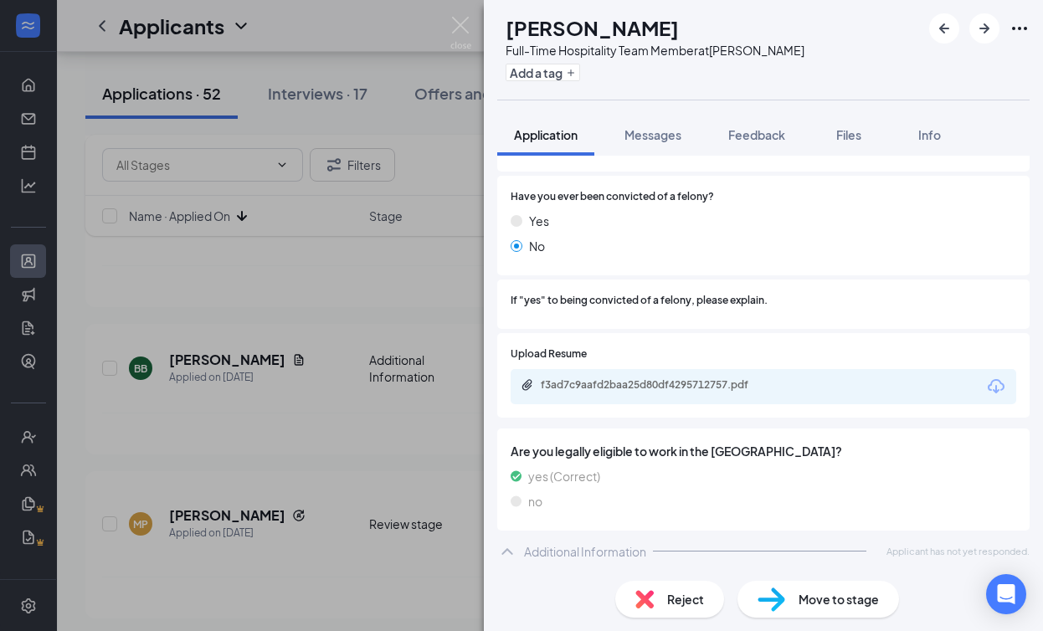
scroll to position [0, 0]
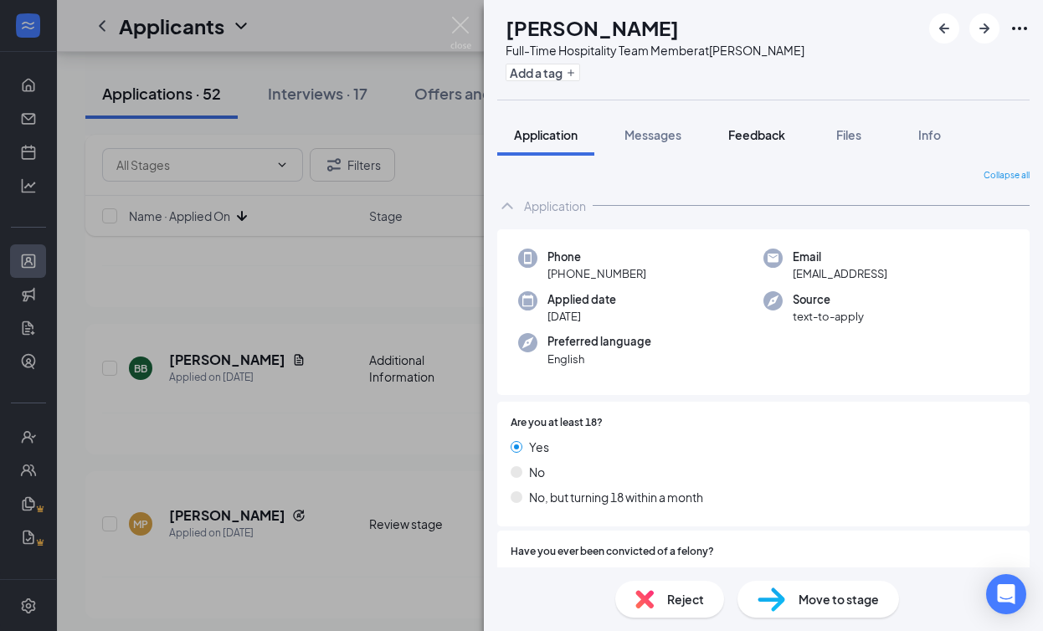
click at [769, 147] on button "Feedback" at bounding box center [757, 135] width 90 height 42
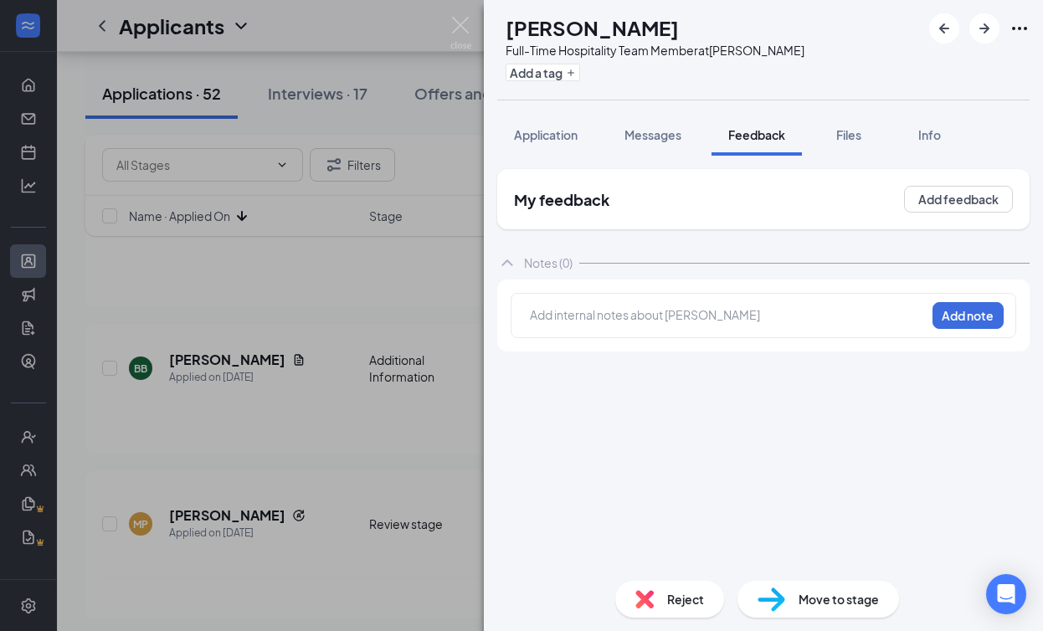
click at [567, 329] on div "Add internal notes about Benjamin Bishop Add note" at bounding box center [764, 315] width 506 height 45
click at [567, 315] on div at bounding box center [728, 315] width 394 height 18
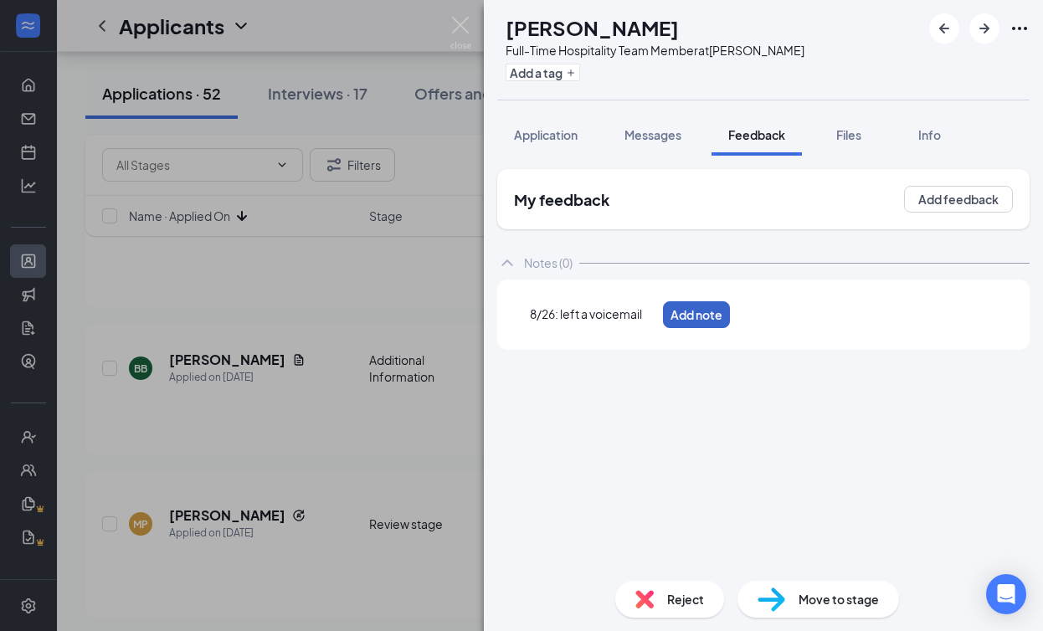
click at [730, 321] on button "Add note" at bounding box center [696, 314] width 67 height 27
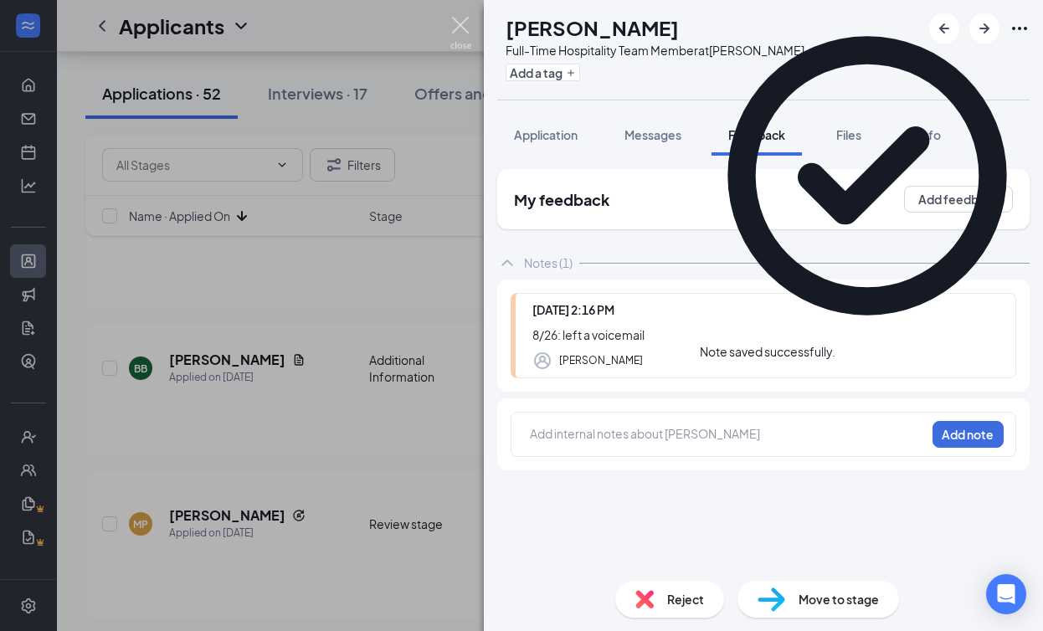
click at [461, 34] on img at bounding box center [460, 33] width 21 height 33
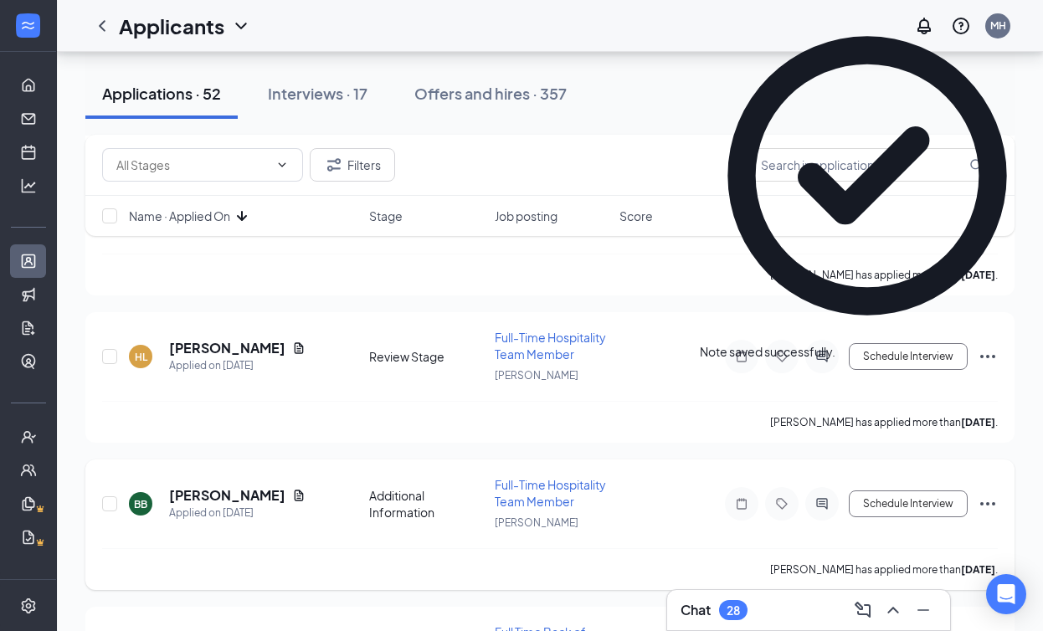
scroll to position [3614, 0]
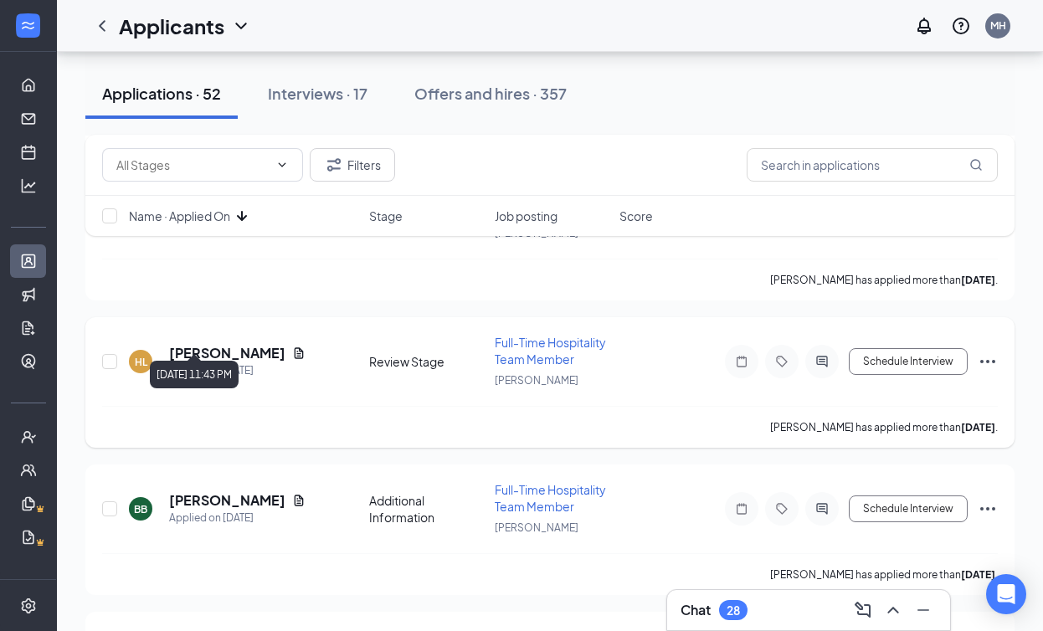
click at [225, 363] on div "Applied on [DATE]" at bounding box center [237, 371] width 136 height 17
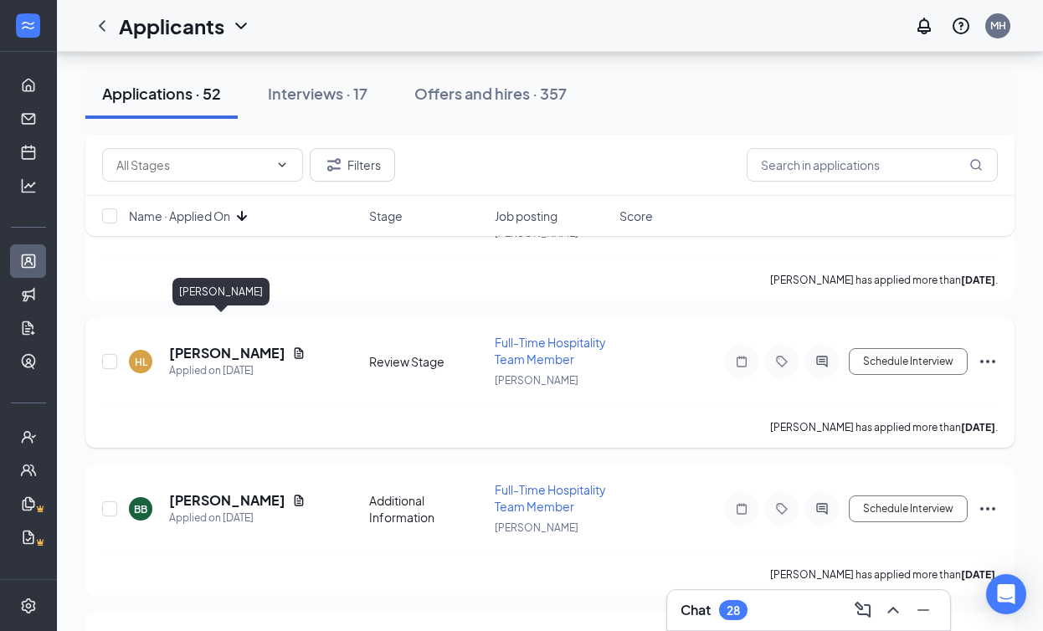
click at [225, 344] on h5 "[PERSON_NAME]" at bounding box center [227, 353] width 116 height 18
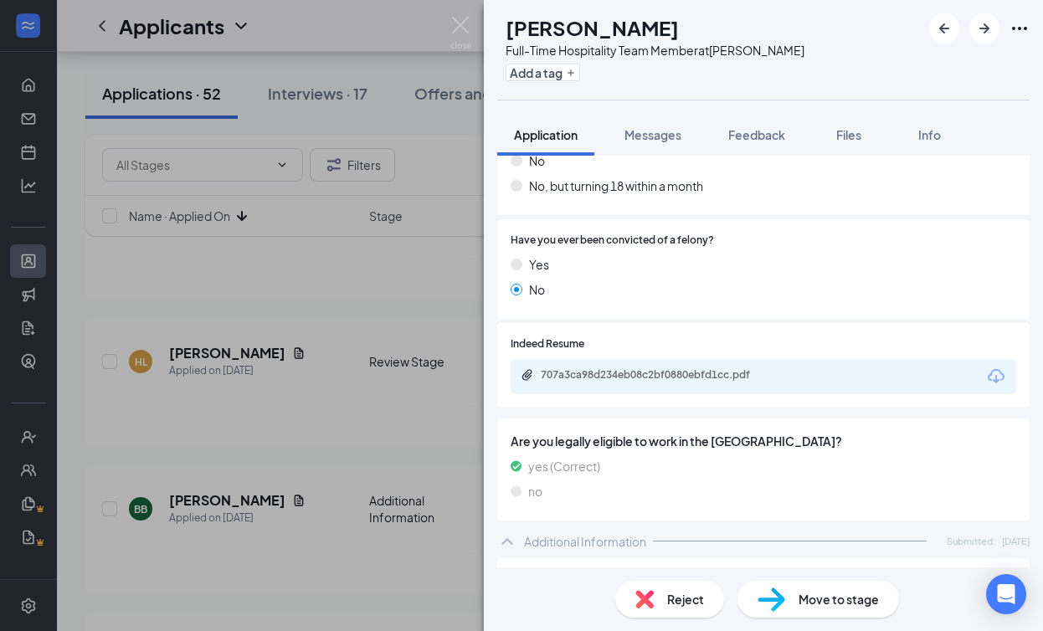
scroll to position [351, 0]
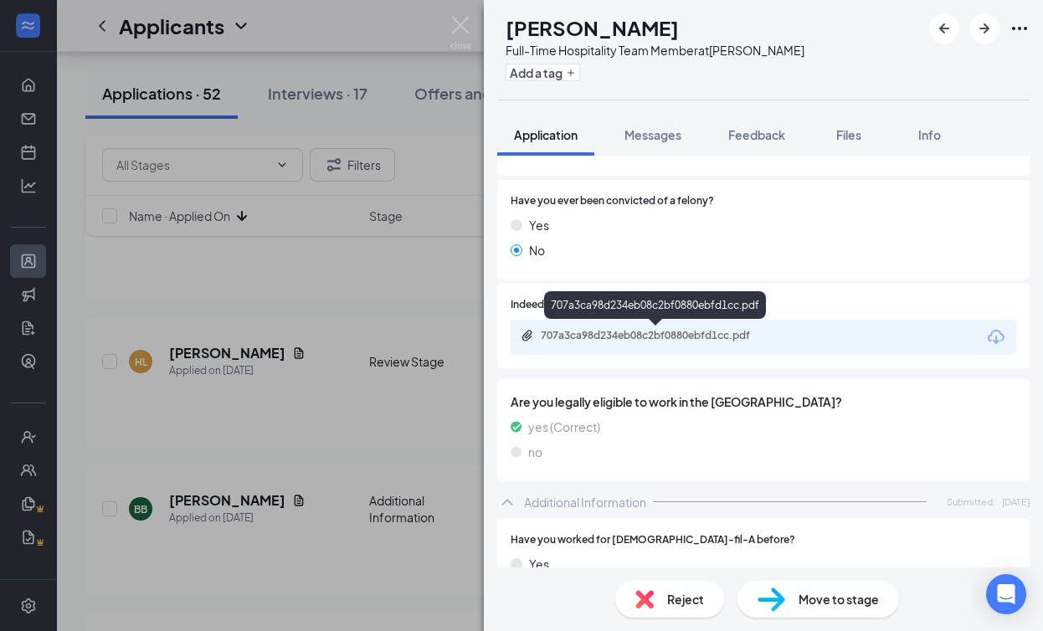
click at [707, 344] on div "707a3ca98d234eb08c2bf0880ebfd1cc.pdf" at bounding box center [656, 337] width 271 height 16
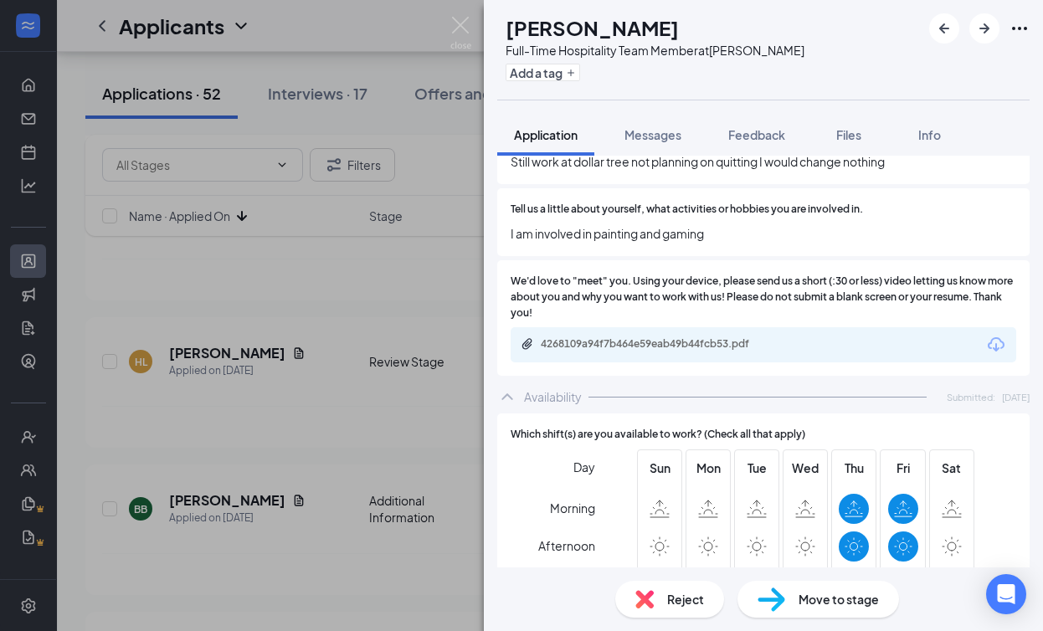
scroll to position [981, 0]
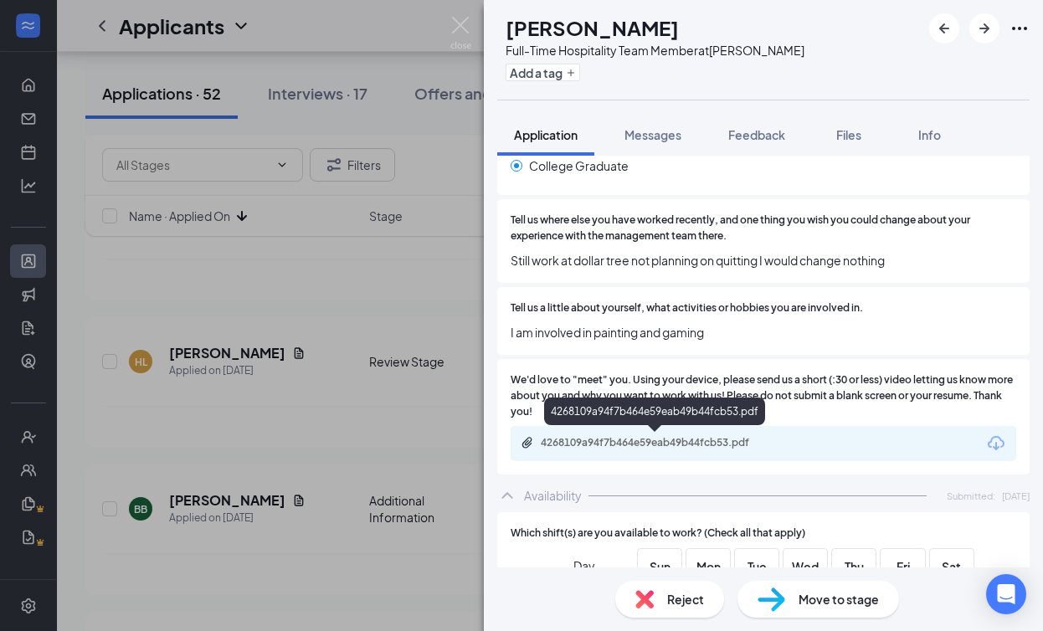
click at [738, 450] on div "4268109a94f7b464e59eab49b44fcb53.pdf" at bounding box center [656, 444] width 271 height 16
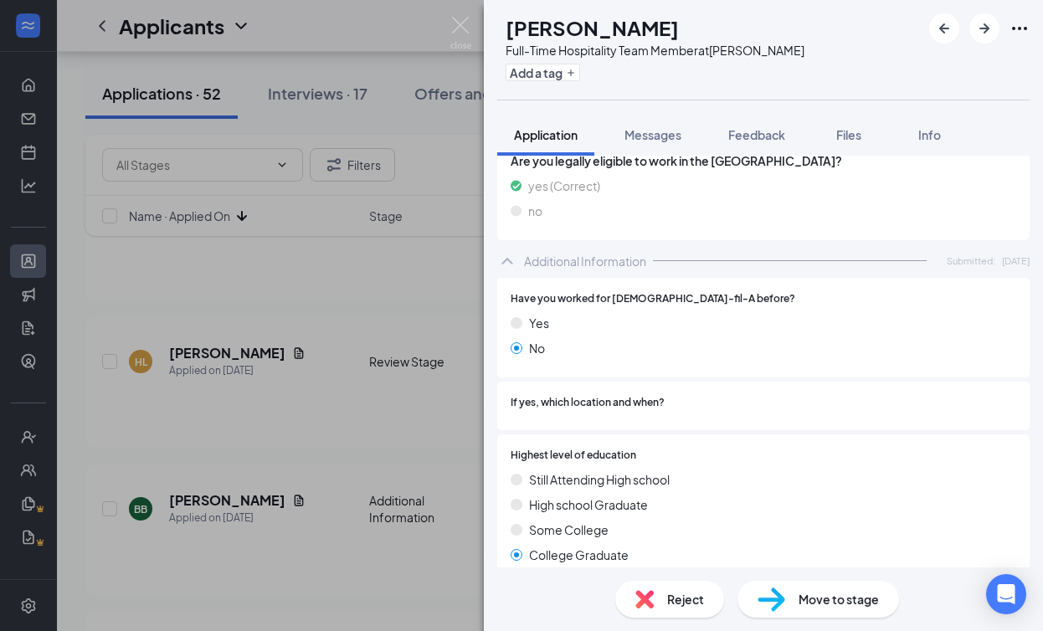
scroll to position [0, 0]
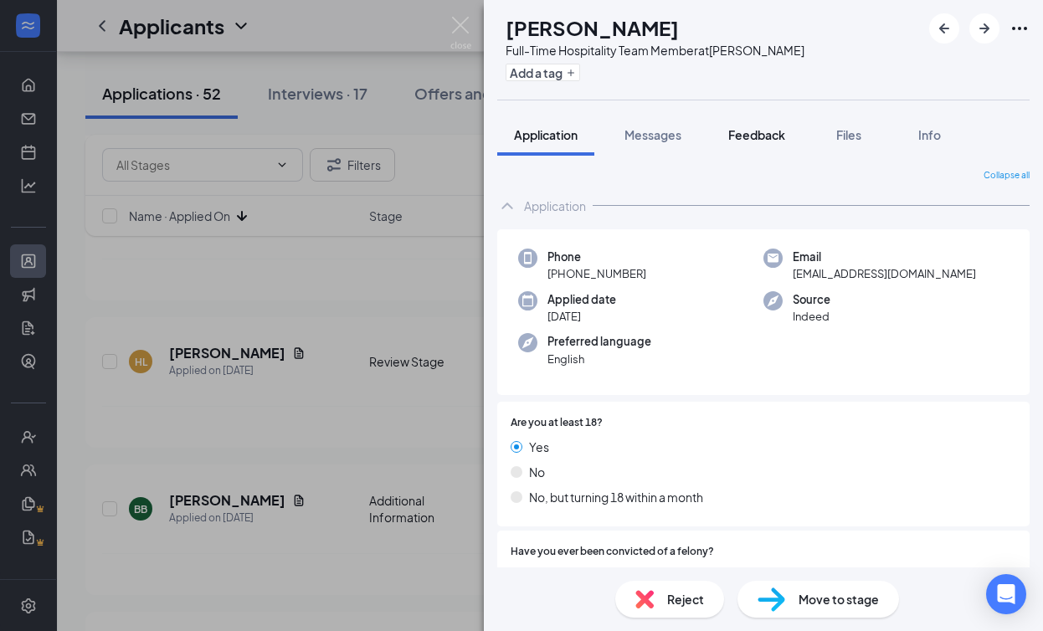
click at [787, 143] on button "Feedback" at bounding box center [757, 135] width 90 height 42
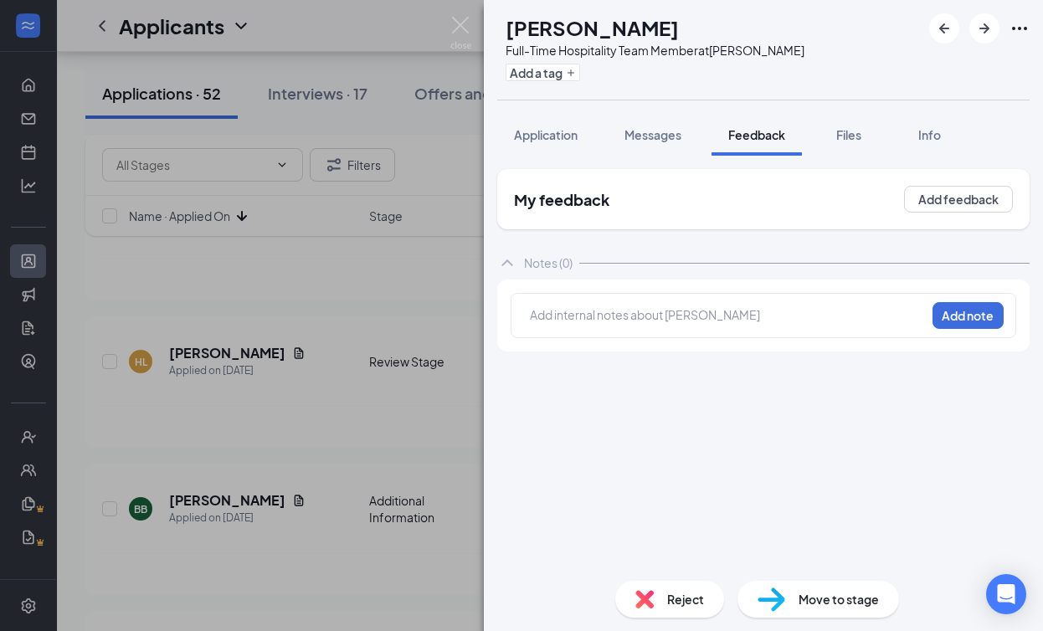
click at [625, 323] on div at bounding box center [728, 315] width 394 height 18
click at [819, 313] on button "Add note" at bounding box center [968, 315] width 71 height 27
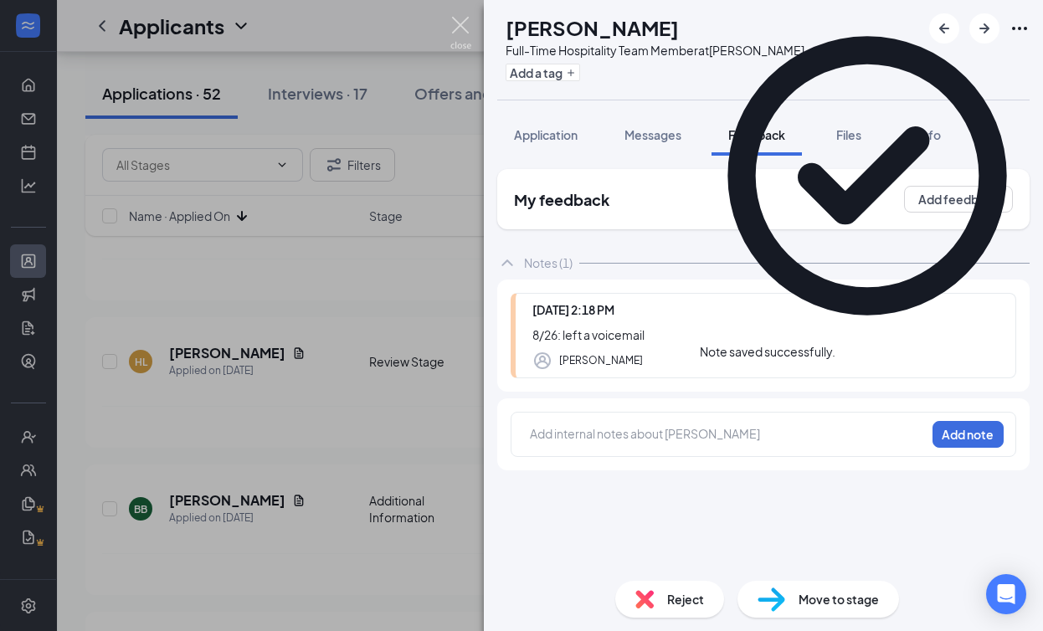
click at [455, 28] on img at bounding box center [460, 33] width 21 height 33
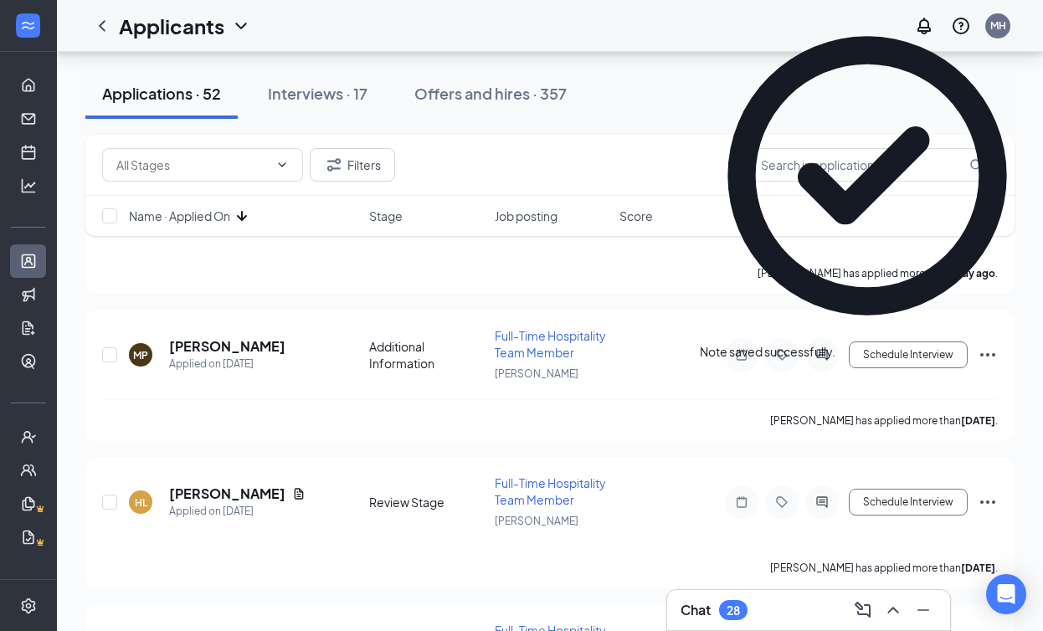
scroll to position [3465, 0]
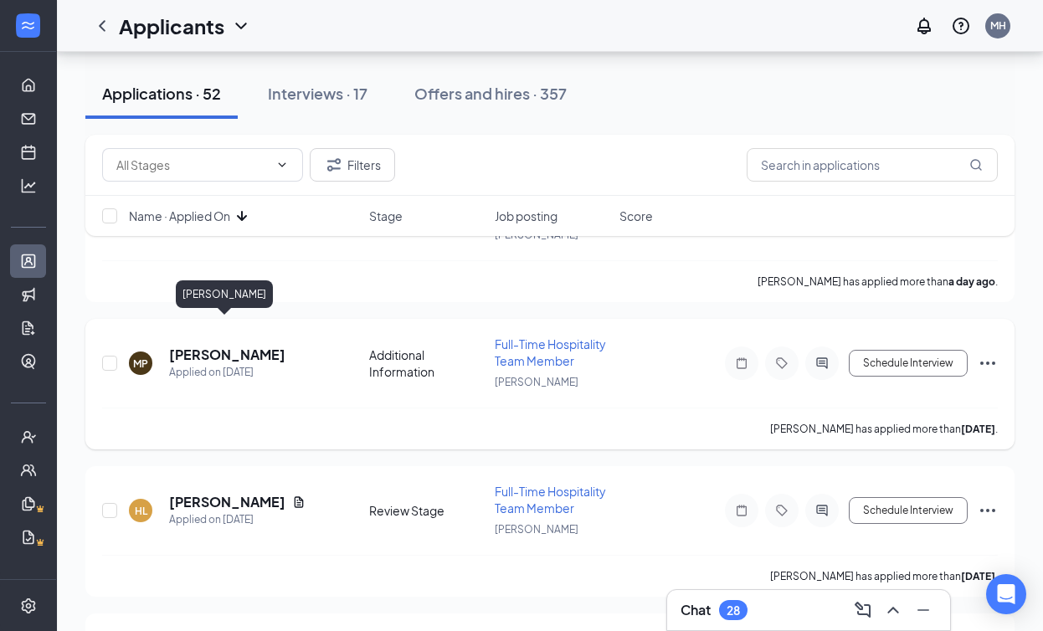
click at [229, 346] on h5 "[PERSON_NAME]" at bounding box center [227, 355] width 116 height 18
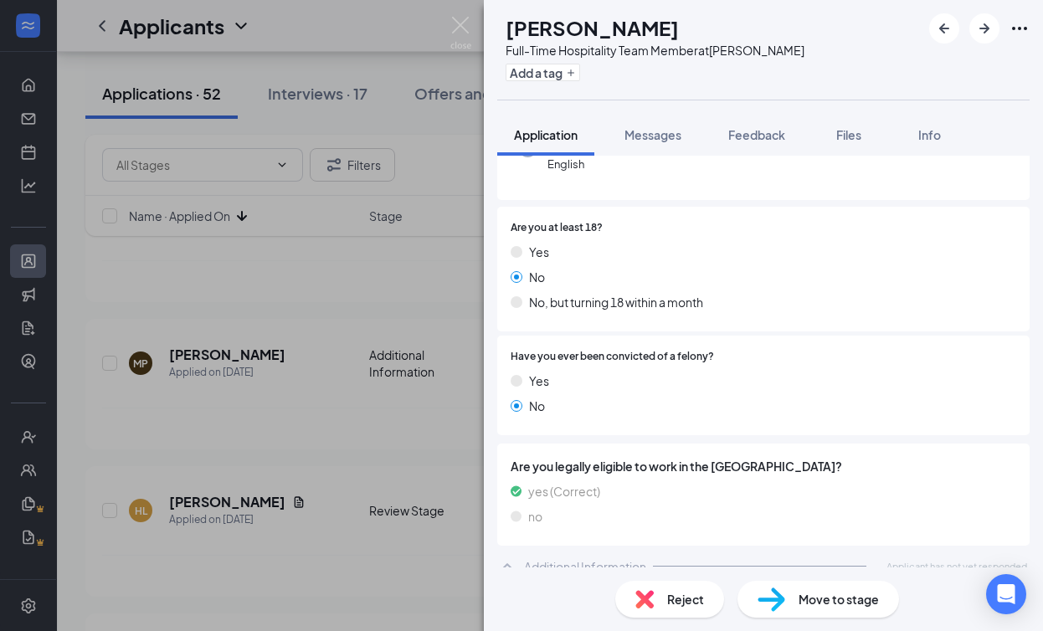
scroll to position [211, 0]
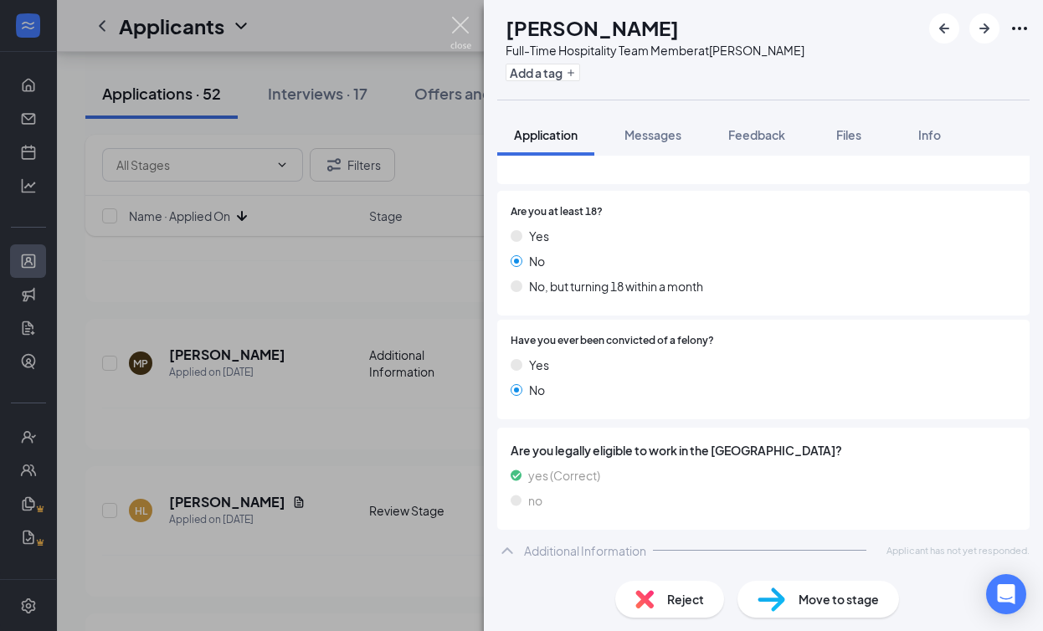
click at [454, 21] on img at bounding box center [460, 33] width 21 height 33
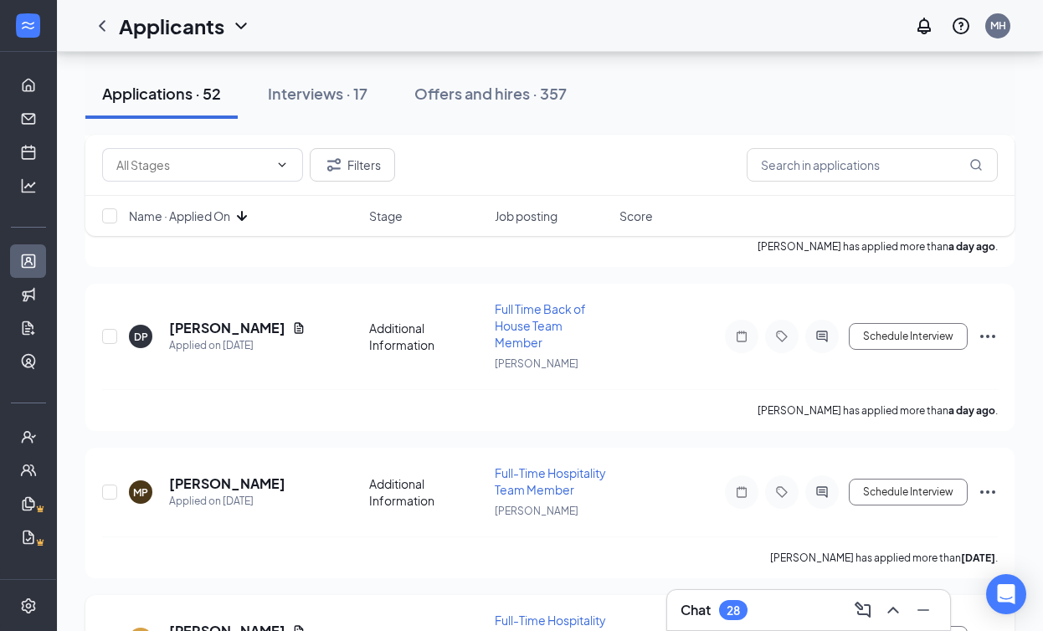
scroll to position [3332, 0]
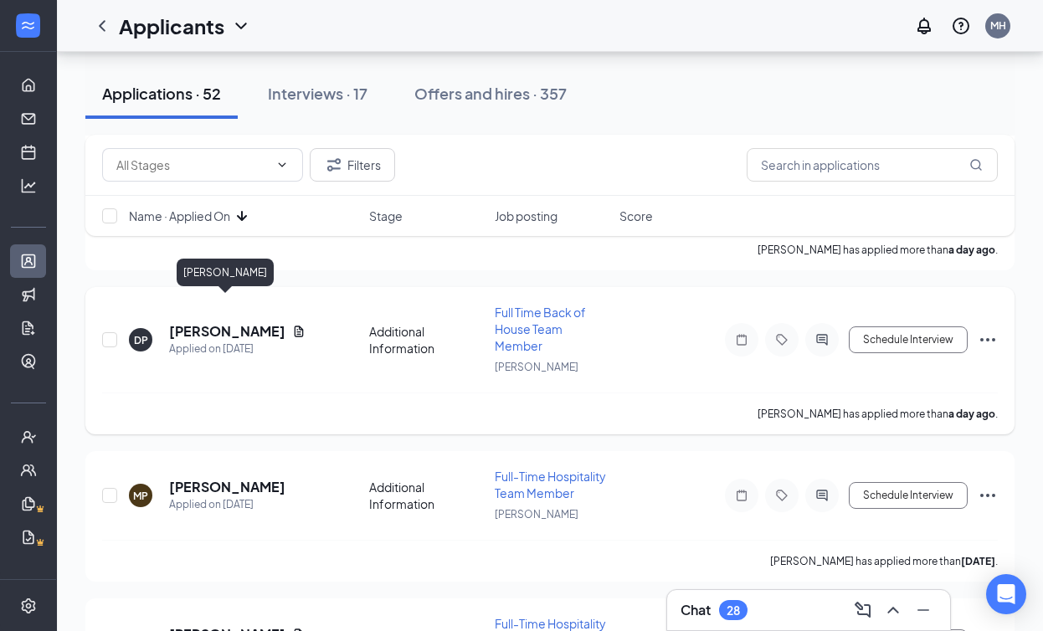
click at [269, 322] on h5 "[PERSON_NAME]" at bounding box center [227, 331] width 116 height 18
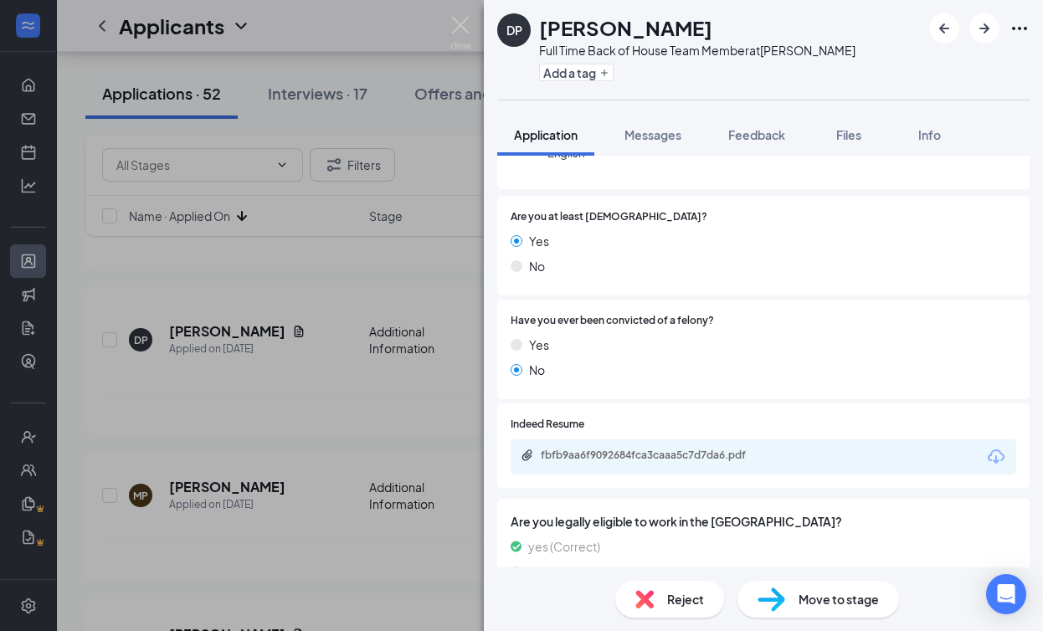
scroll to position [277, 0]
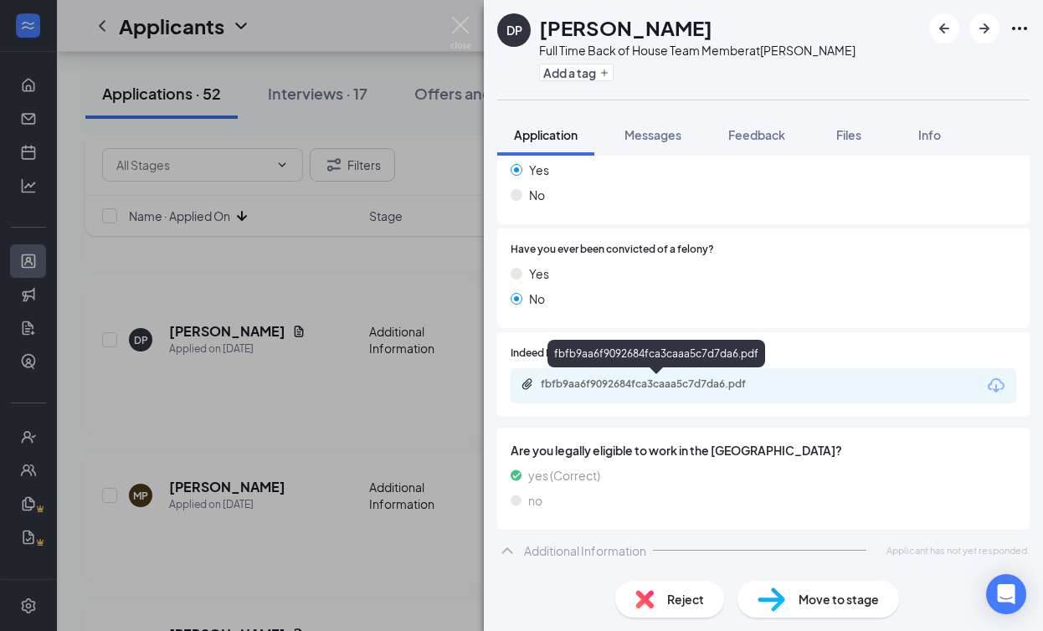
click at [624, 399] on div "fbfb9aa6f9092684fca3caaa5c7d7da6.pdf" at bounding box center [764, 385] width 506 height 35
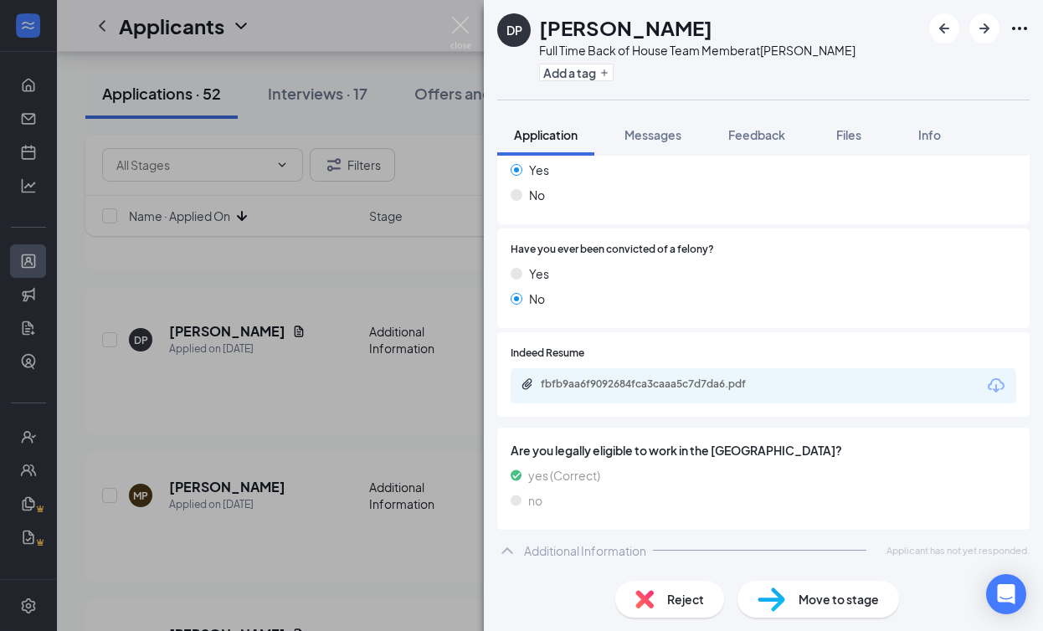
click at [628, 392] on div "fbfb9aa6f9092684fca3caaa5c7d7da6.pdf" at bounding box center [656, 386] width 271 height 16
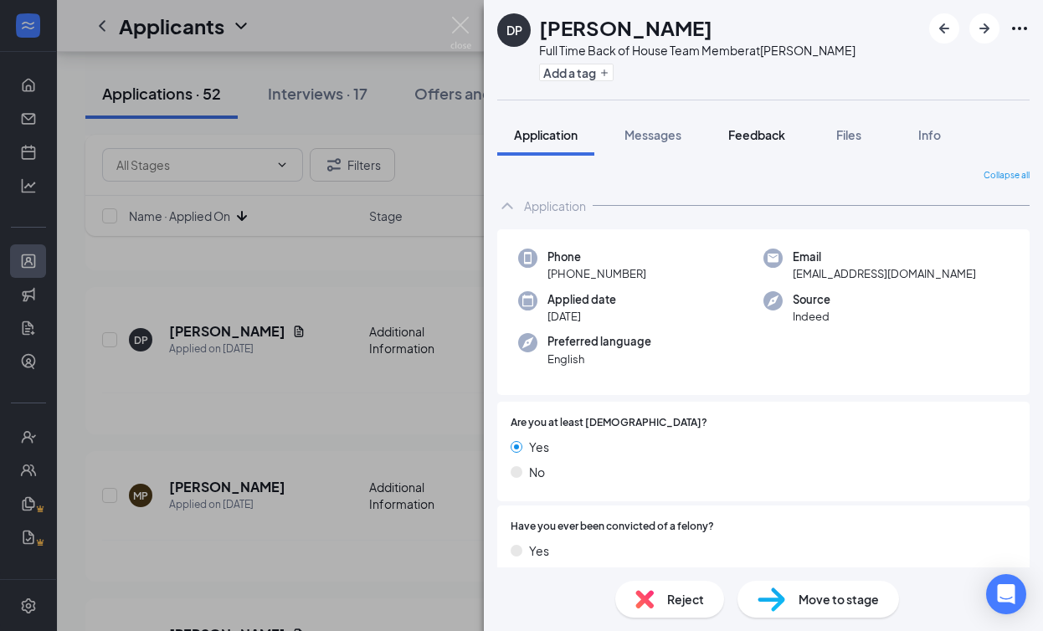
click at [762, 139] on span "Feedback" at bounding box center [756, 134] width 57 height 15
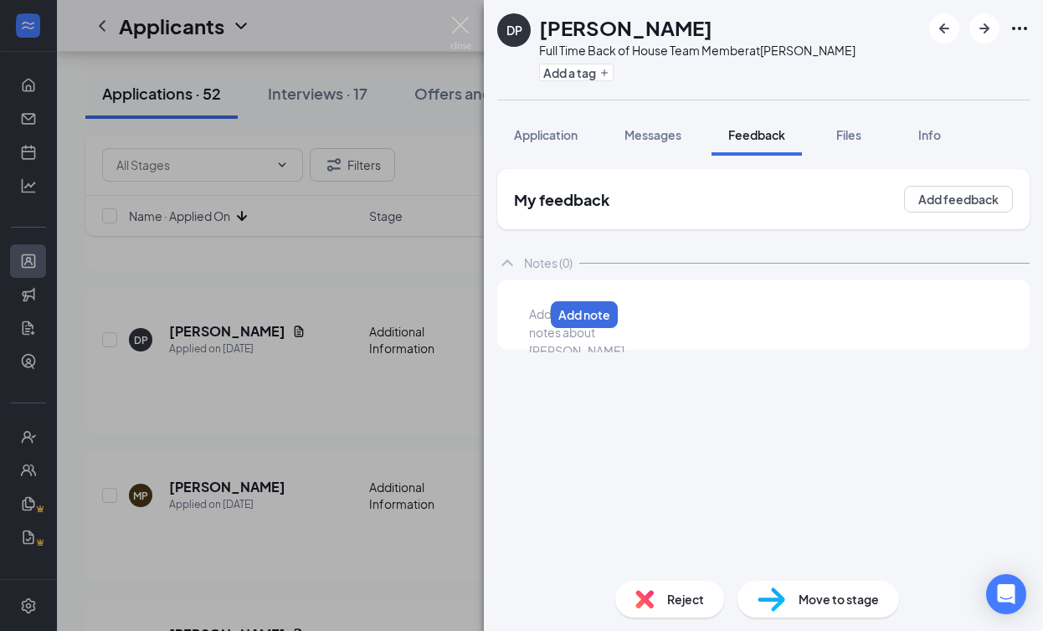
click at [543, 323] on div at bounding box center [536, 315] width 13 height 18
click at [548, 142] on div "Application" at bounding box center [546, 134] width 64 height 17
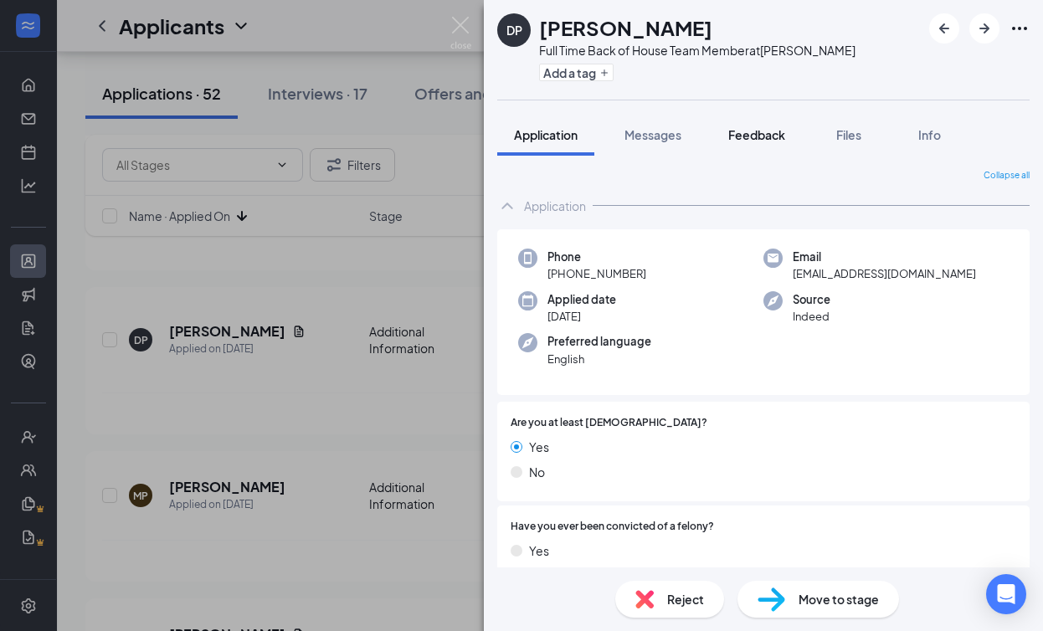
click at [752, 134] on span "Feedback" at bounding box center [756, 134] width 57 height 15
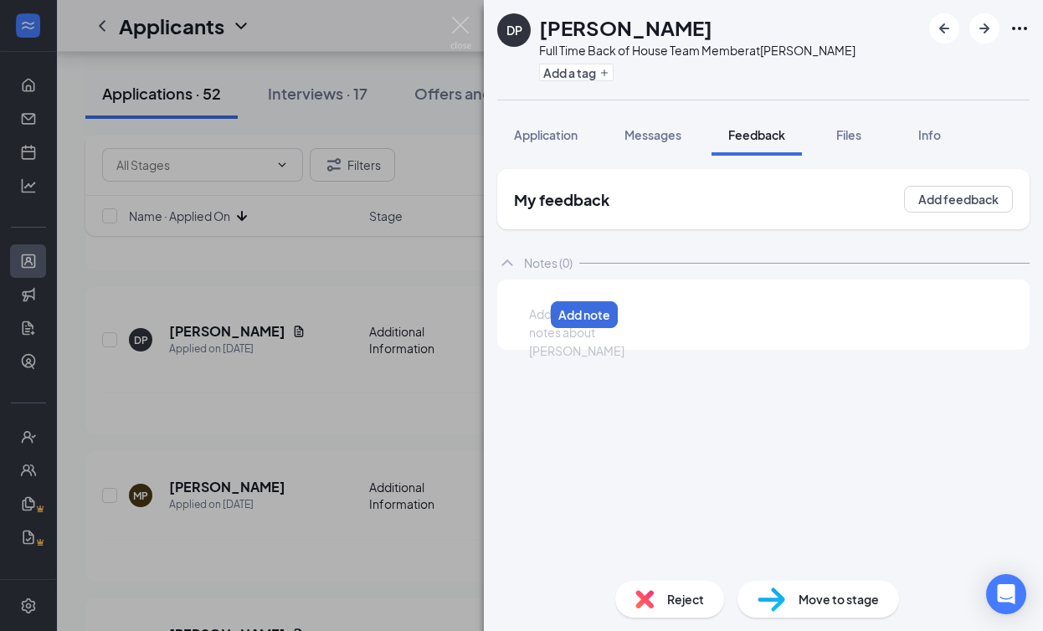
click at [543, 322] on div at bounding box center [536, 315] width 13 height 18
click at [819, 302] on button "Add note" at bounding box center [968, 315] width 71 height 27
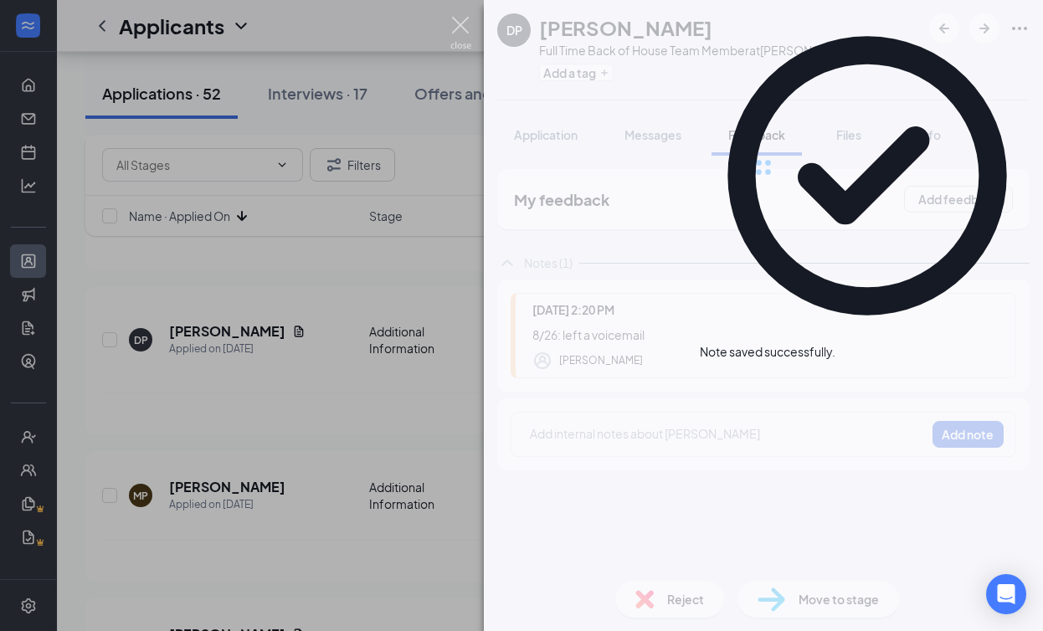
click at [468, 28] on img at bounding box center [460, 33] width 21 height 33
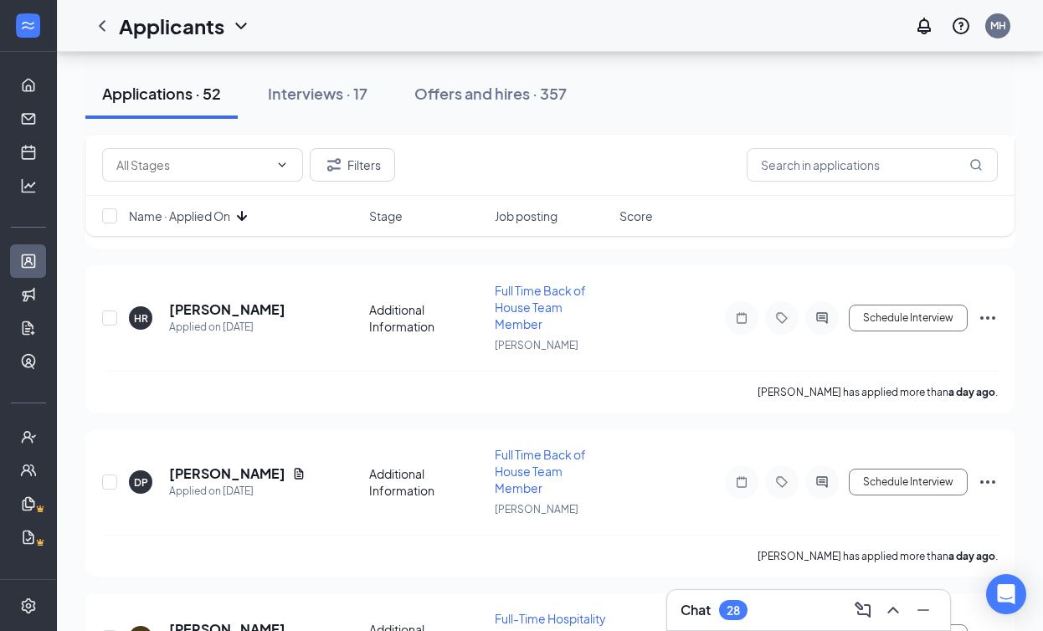
scroll to position [3188, 0]
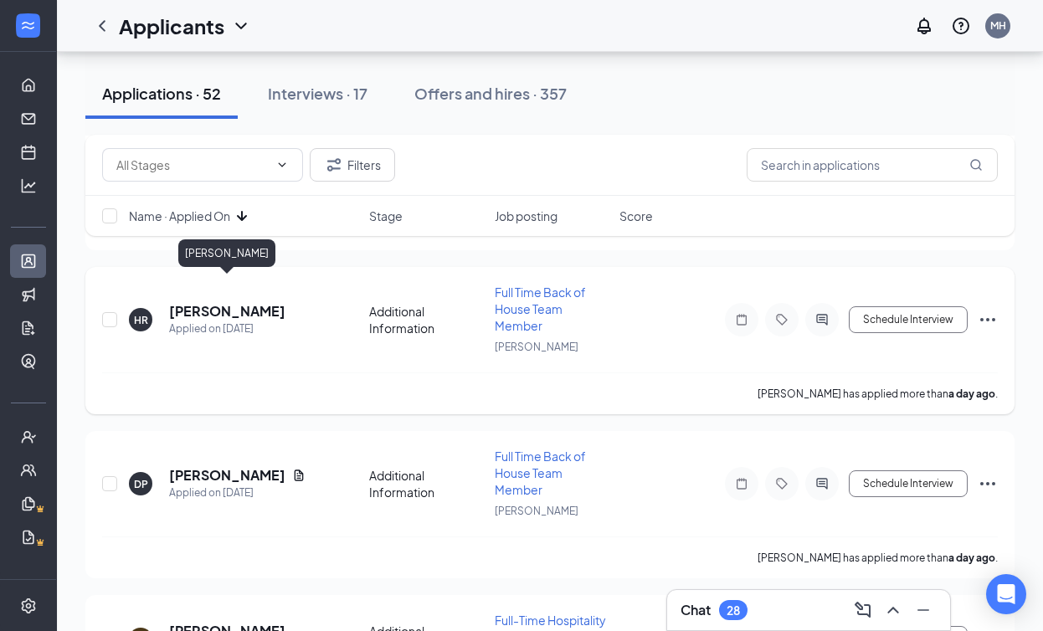
click at [278, 302] on h5 "Haeley Raymundo" at bounding box center [227, 311] width 116 height 18
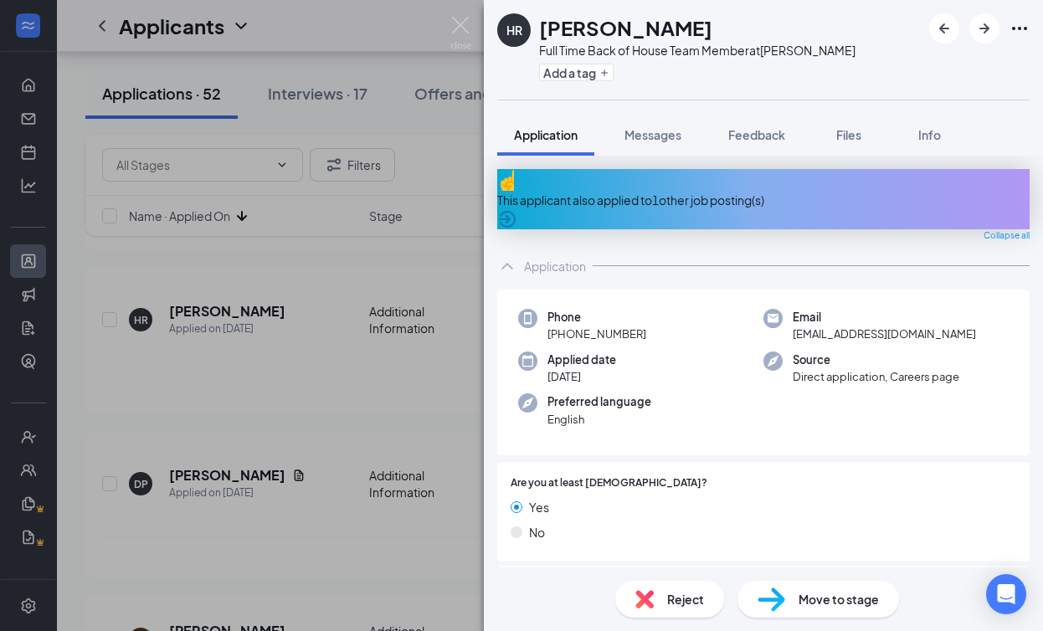
click at [562, 202] on div "This applicant also applied to 1 other job posting(s)" at bounding box center [763, 199] width 533 height 60
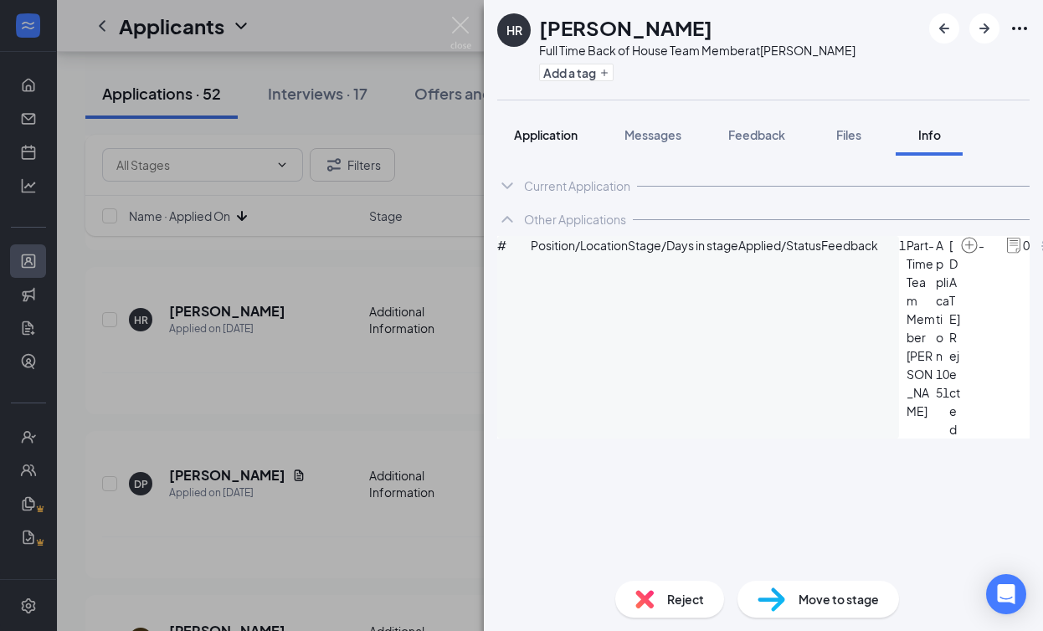
click at [544, 138] on span "Application" at bounding box center [546, 134] width 64 height 15
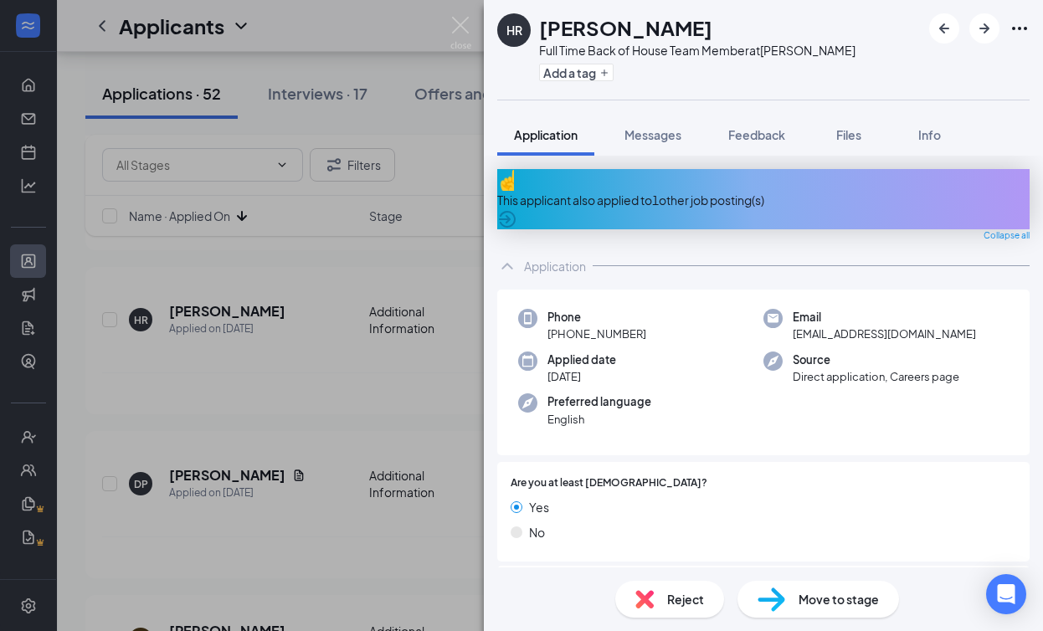
click at [629, 191] on div "This applicant also applied to 1 other job posting(s)" at bounding box center [763, 200] width 533 height 18
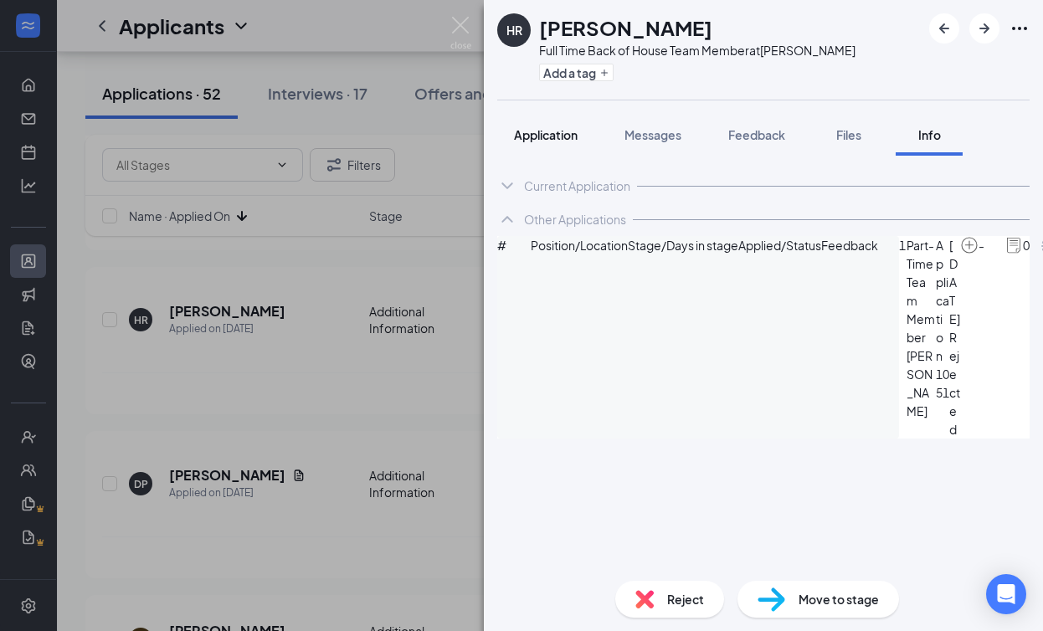
click at [541, 154] on button "Application" at bounding box center [545, 135] width 97 height 42
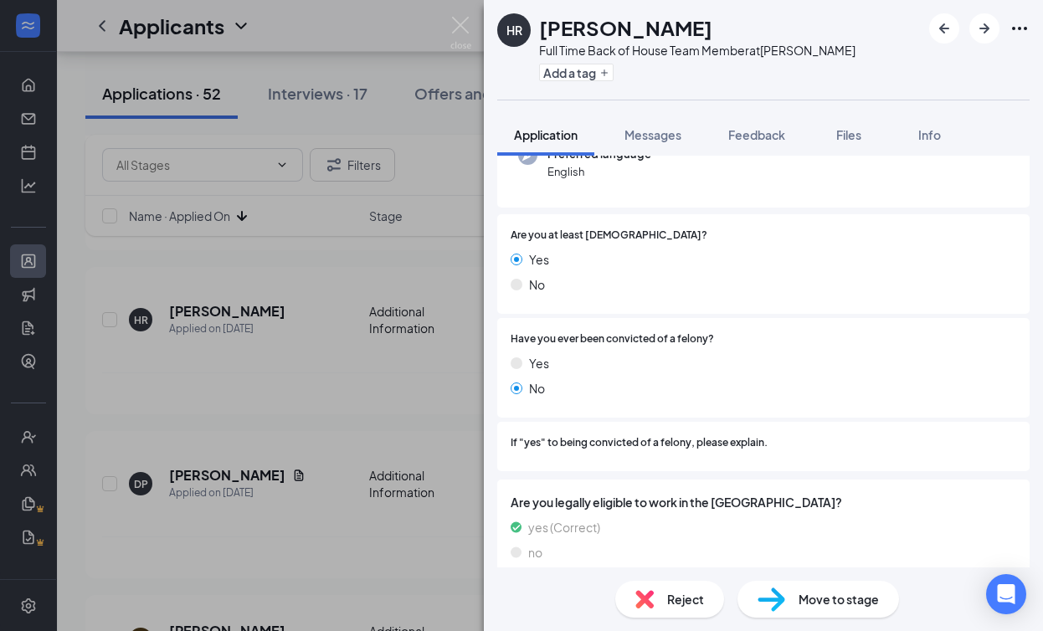
scroll to position [286, 0]
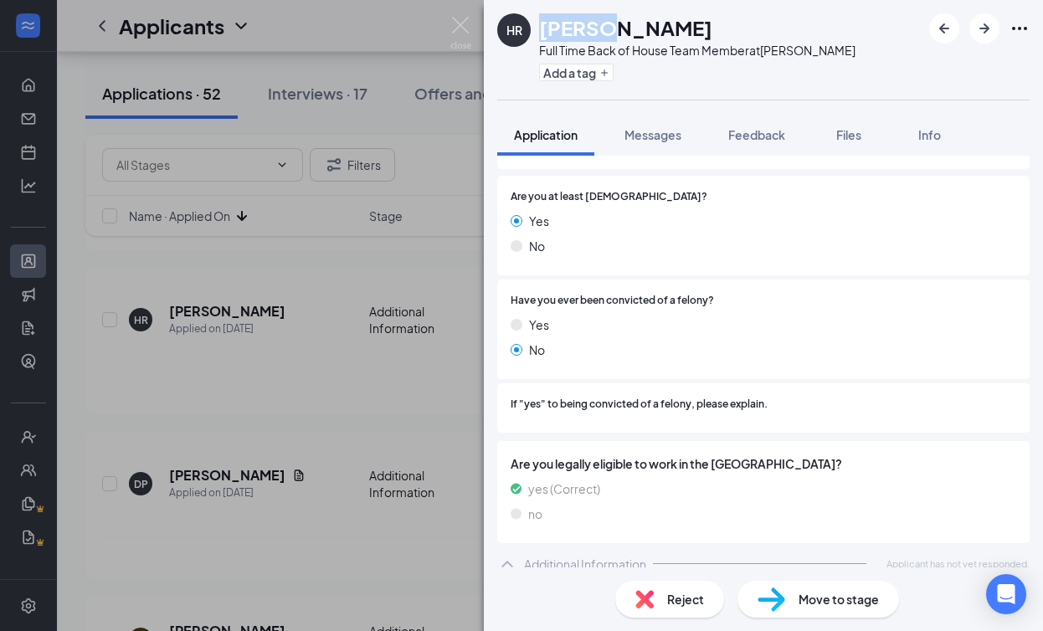
drag, startPoint x: 602, startPoint y: 32, endPoint x: 528, endPoint y: 32, distance: 73.7
click at [528, 32] on div "HR Haeley Raymundo Full Time Back of House Team Member at Dalton Add a tag" at bounding box center [676, 49] width 358 height 73
click at [819, 237] on div "No" at bounding box center [764, 246] width 506 height 18
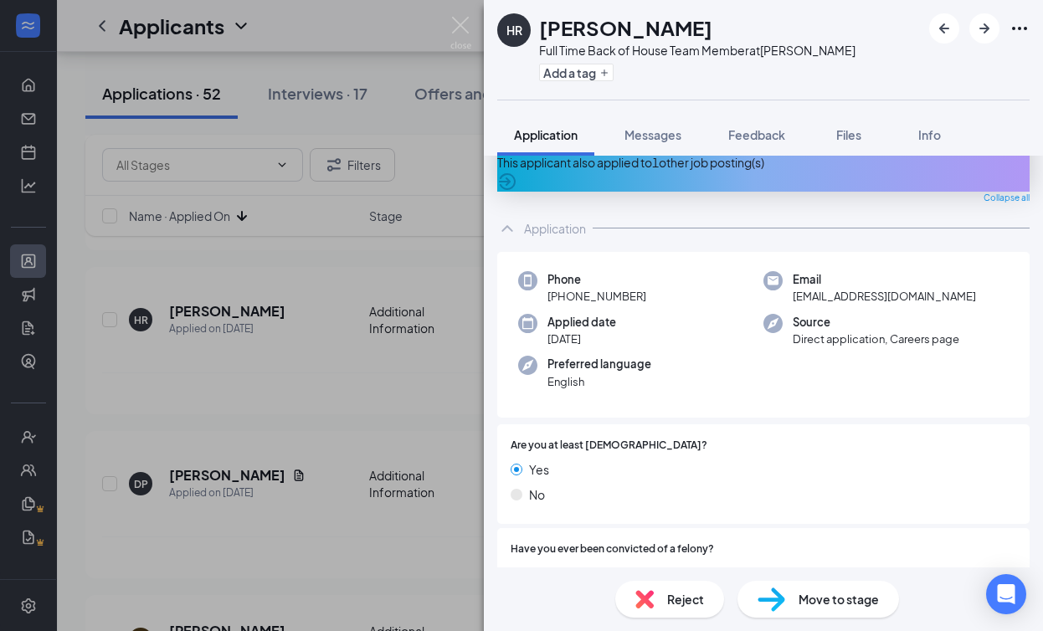
scroll to position [0, 0]
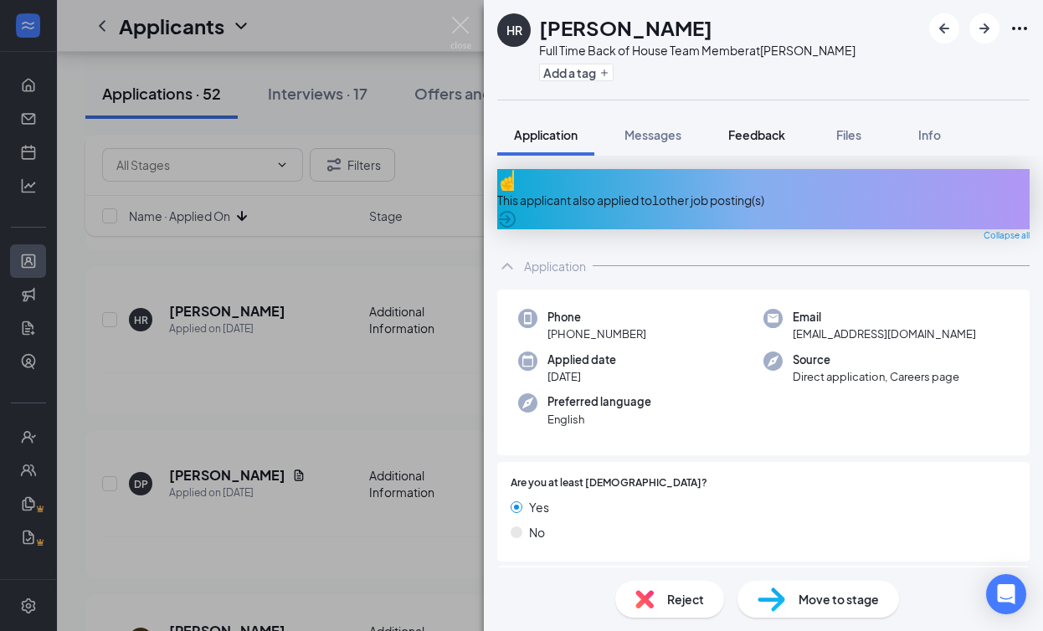
click at [771, 132] on span "Feedback" at bounding box center [756, 134] width 57 height 15
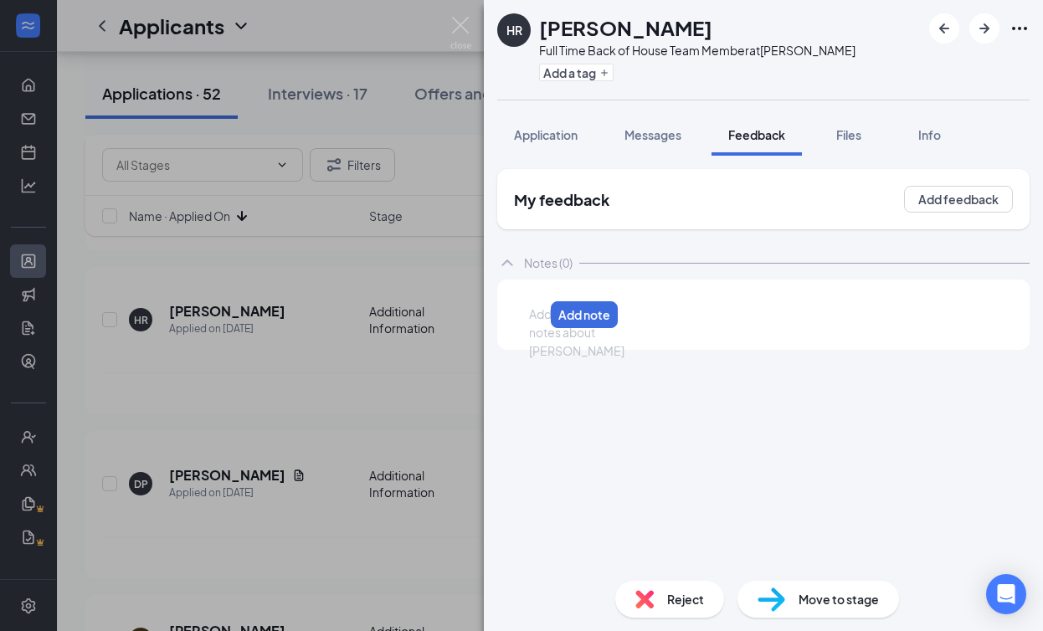
paste div
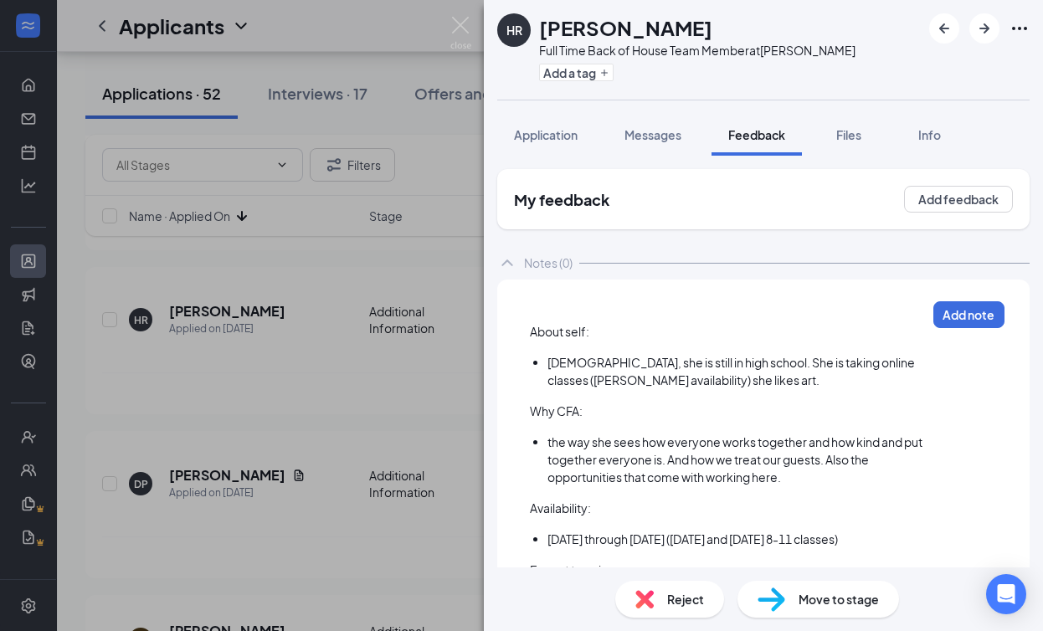
click at [549, 318] on div at bounding box center [728, 315] width 396 height 18
click at [819, 315] on button "Add note" at bounding box center [968, 315] width 71 height 27
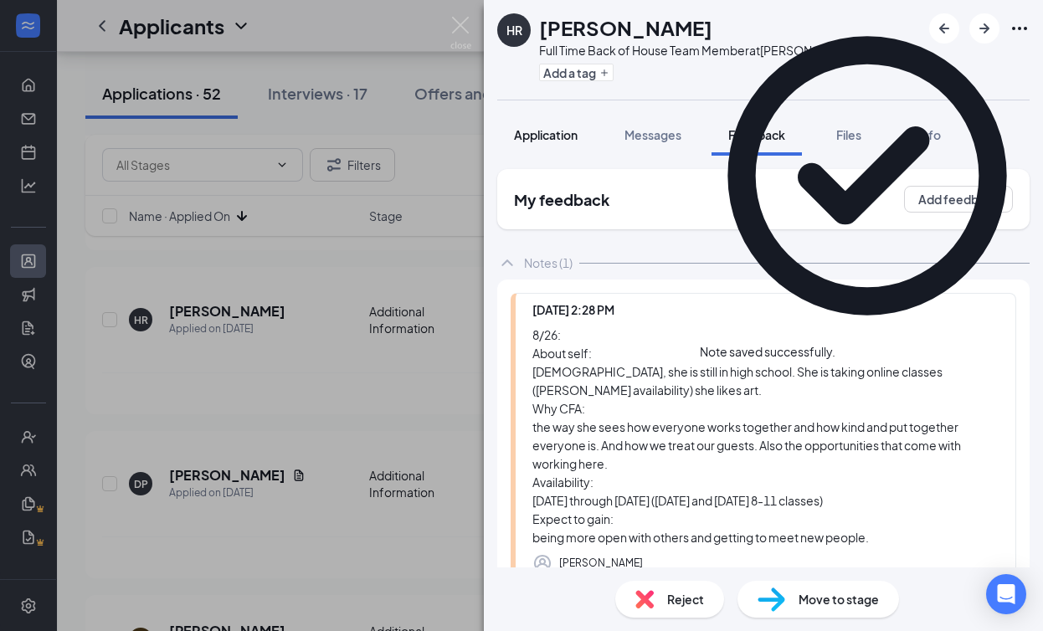
click at [567, 132] on span "Application" at bounding box center [546, 134] width 64 height 15
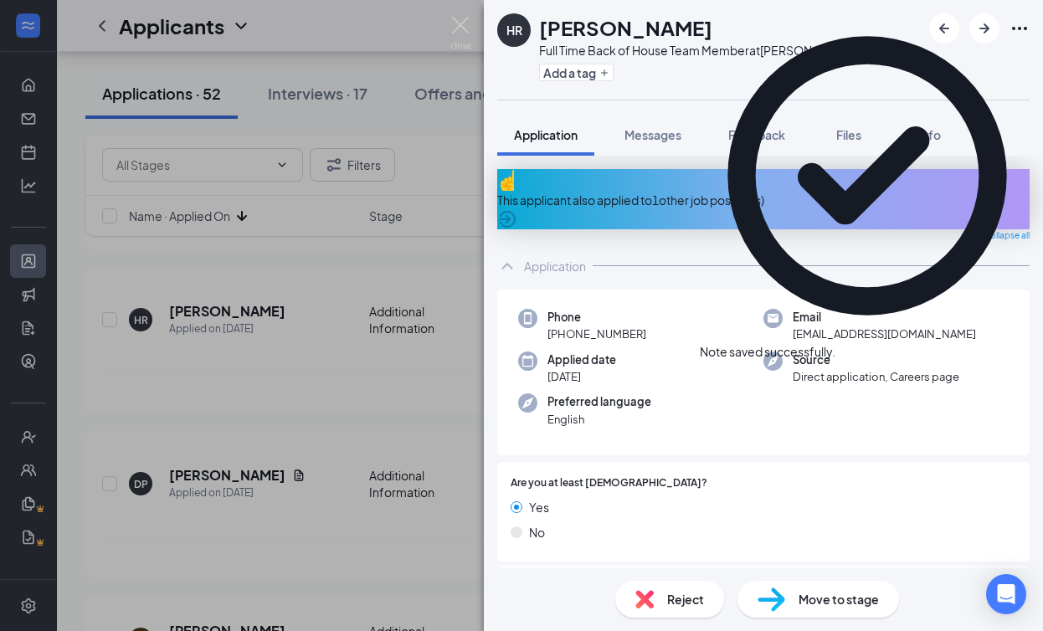
click at [456, 35] on img at bounding box center [460, 33] width 21 height 33
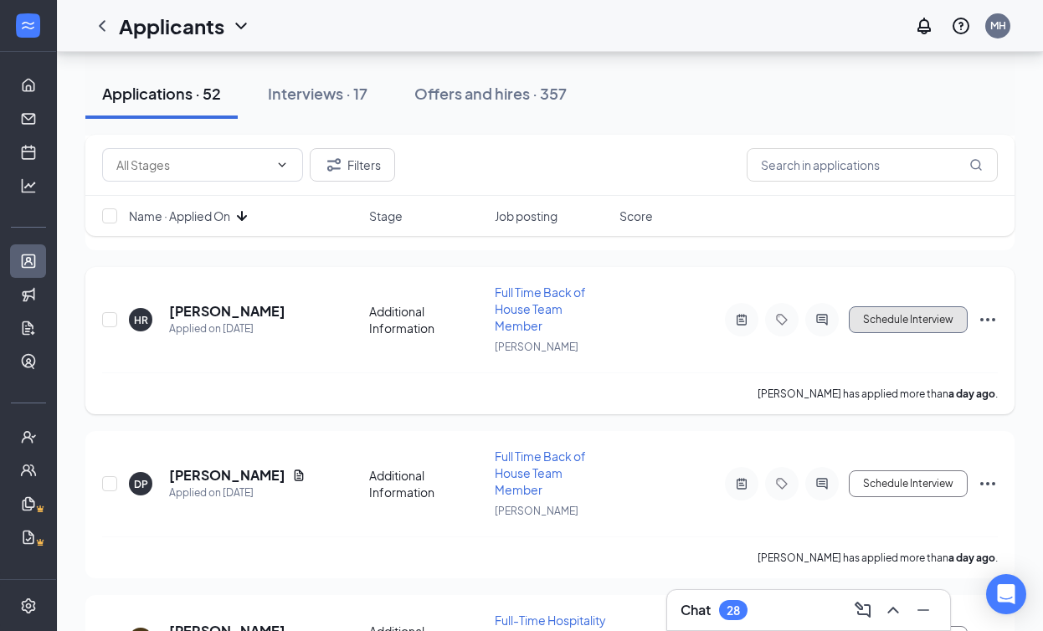
click at [819, 306] on button "Schedule Interview" at bounding box center [908, 319] width 119 height 27
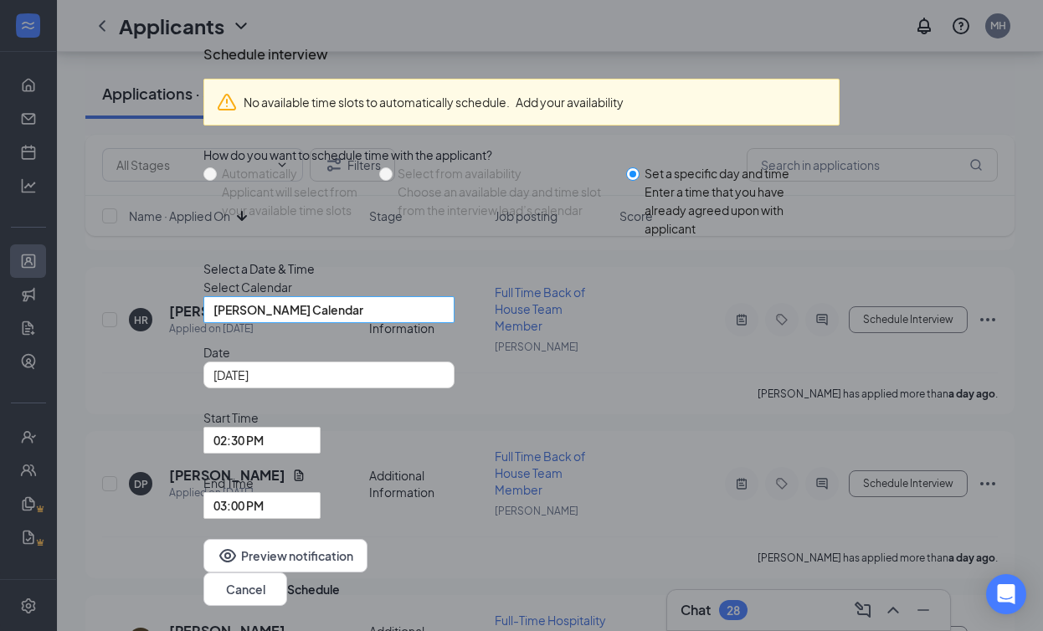
click at [336, 322] on span "[PERSON_NAME] Calendar" at bounding box center [289, 309] width 150 height 25
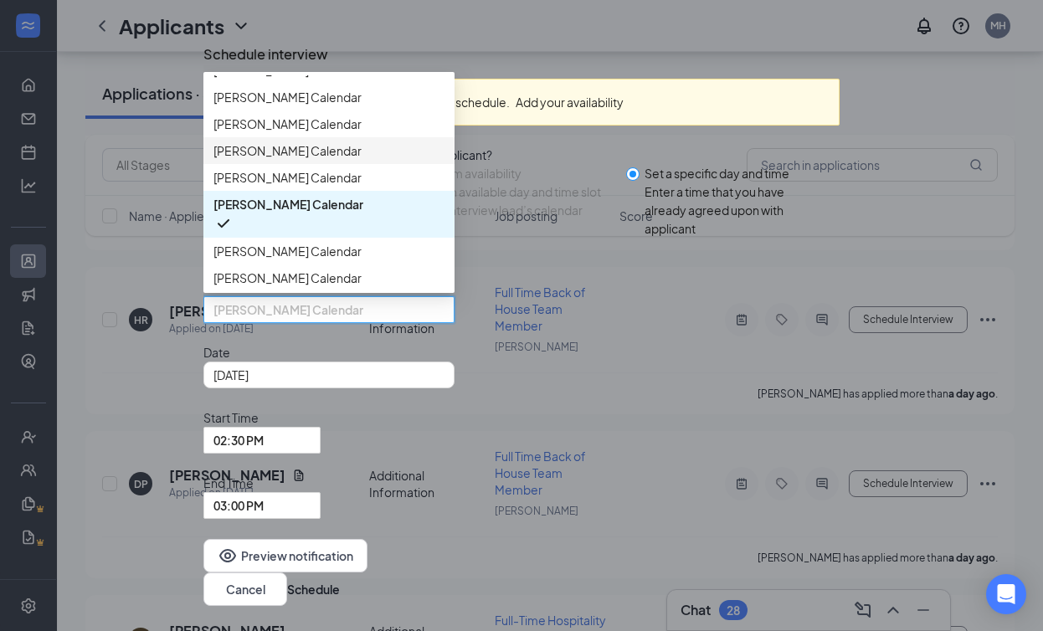
scroll to position [134, 0]
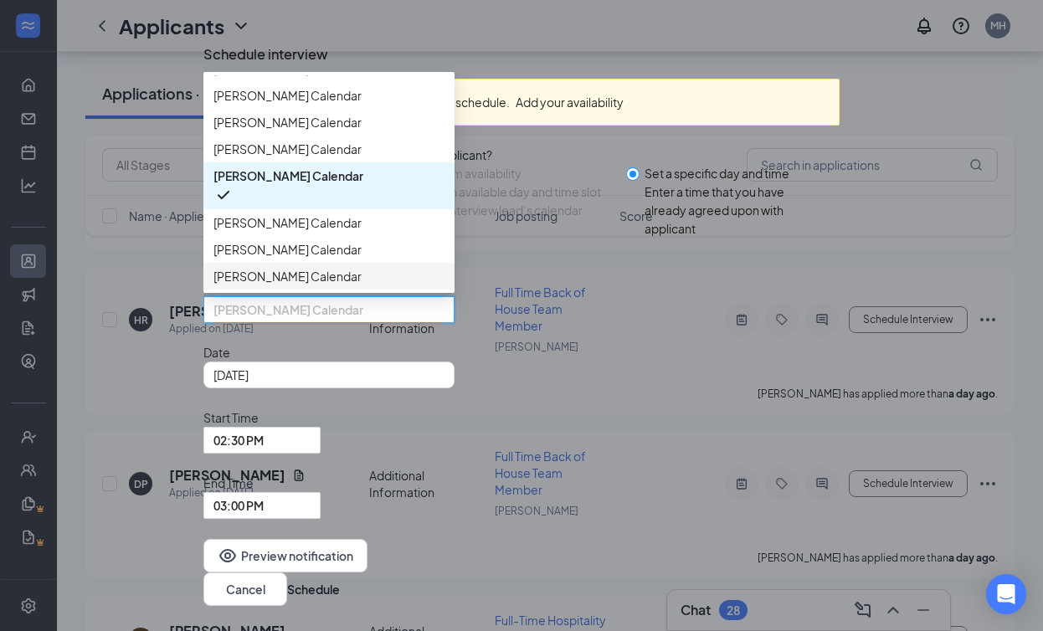
click at [347, 286] on span "[PERSON_NAME] Calendar" at bounding box center [288, 276] width 148 height 18
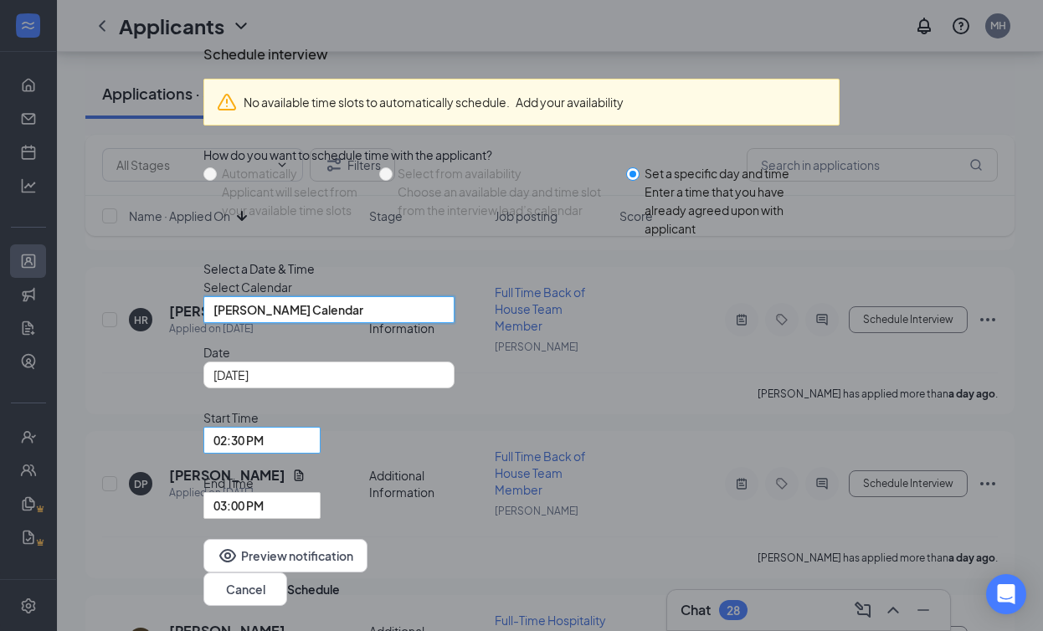
click at [264, 453] on span "02:30 PM" at bounding box center [239, 440] width 50 height 25
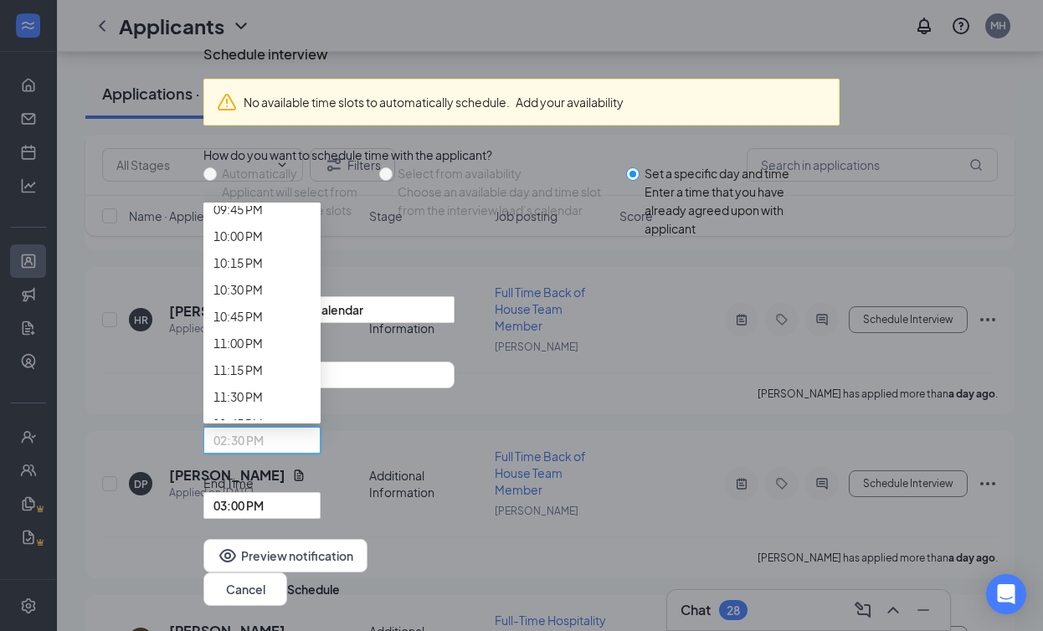
scroll to position [2375, 0]
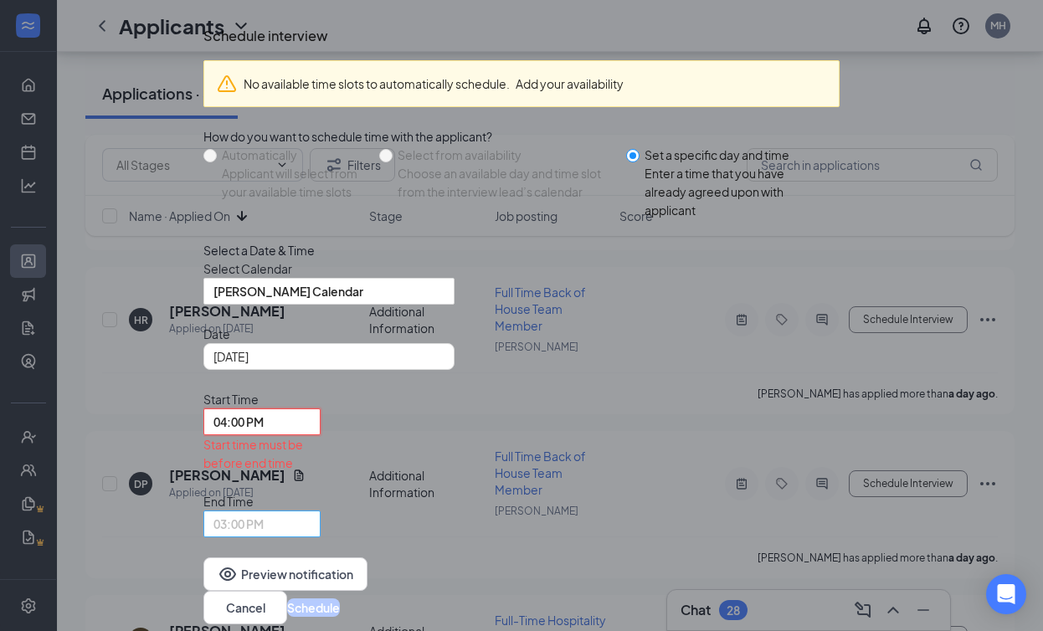
click at [264, 512] on span "03:00 PM" at bounding box center [239, 524] width 50 height 25
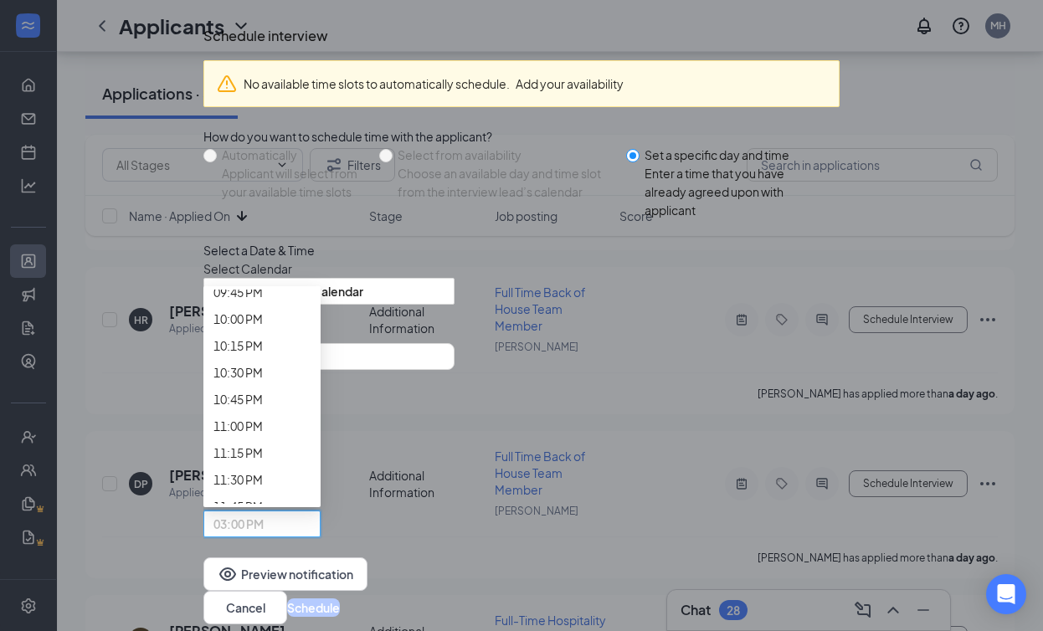
scroll to position [2382, 0]
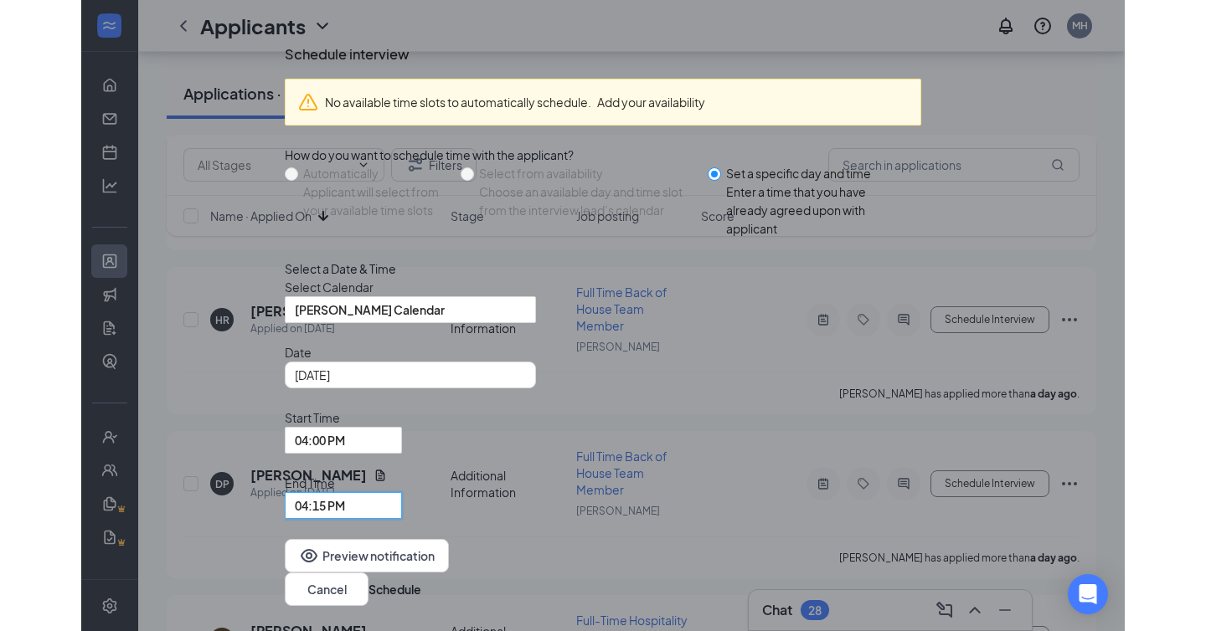
scroll to position [6, 0]
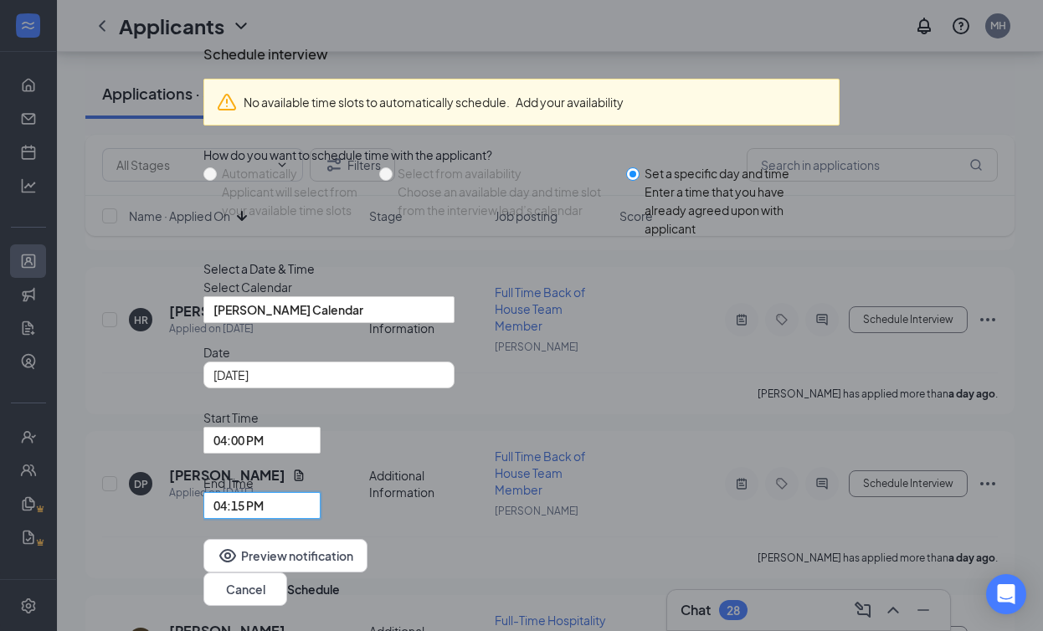
click at [769, 539] on div "Preview notification Cancel Schedule" at bounding box center [521, 572] width 636 height 67
click at [340, 580] on button "Schedule" at bounding box center [313, 589] width 53 height 18
click at [471, 436] on div "Date Aug 26, 2025 Start Time 04:00 PM 03:45 PM 04:00 PM 04:15 PM 12:00 AM 12:15…" at bounding box center [521, 431] width 636 height 176
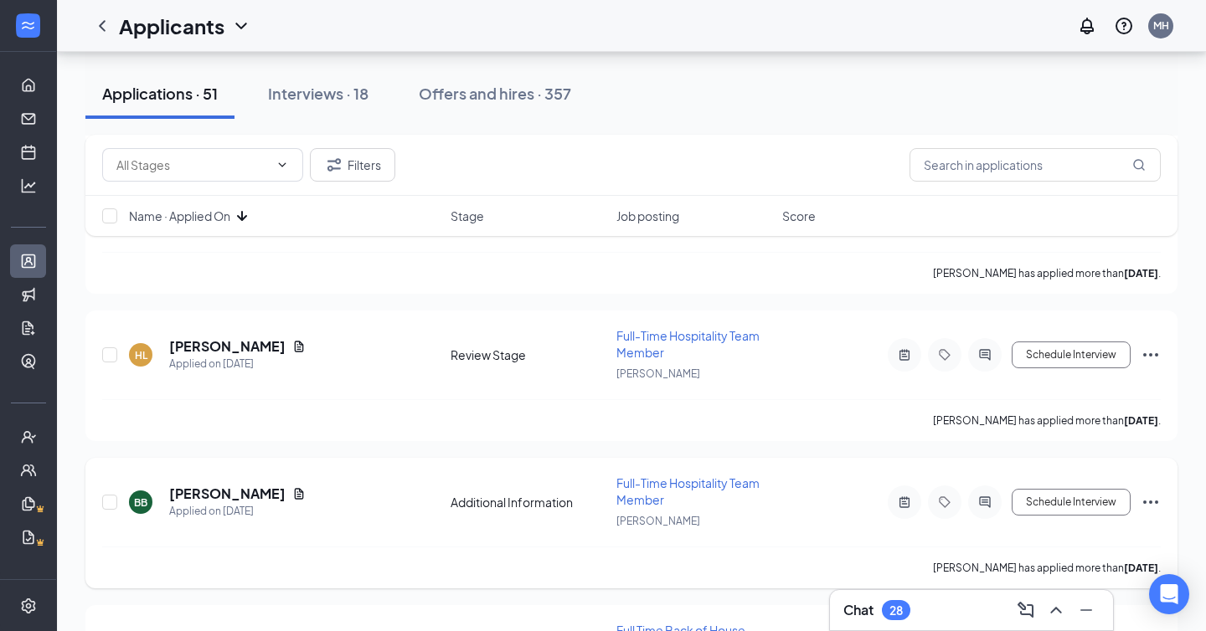
scroll to position [3346, 0]
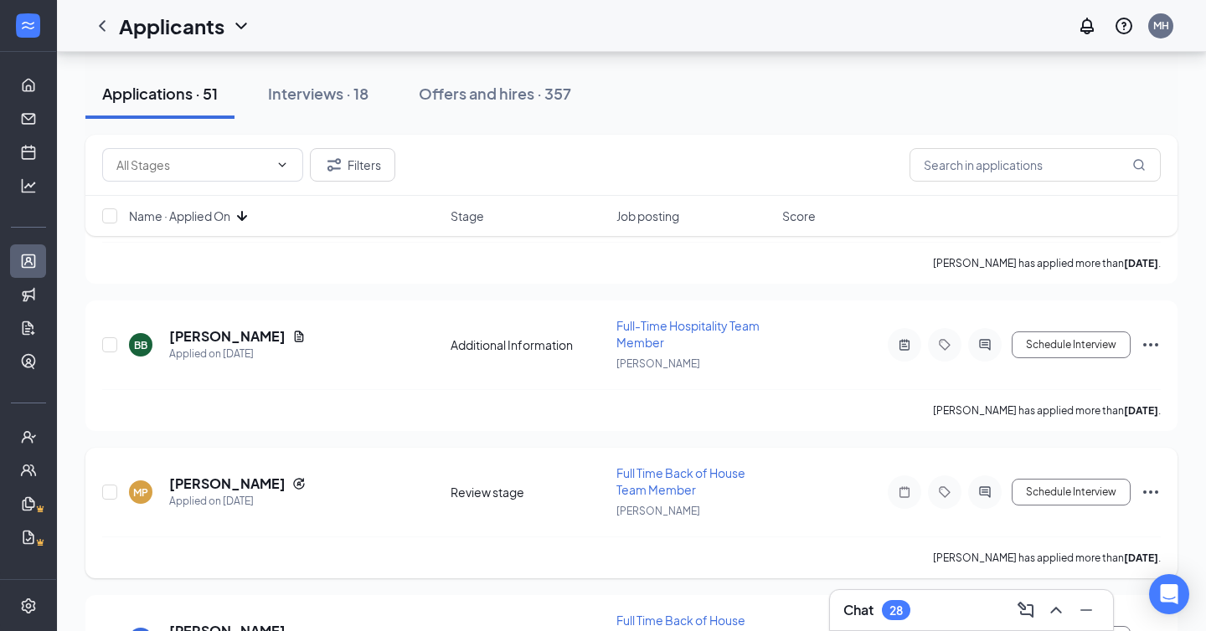
click at [819, 491] on icon "Ellipses" at bounding box center [1150, 492] width 15 height 3
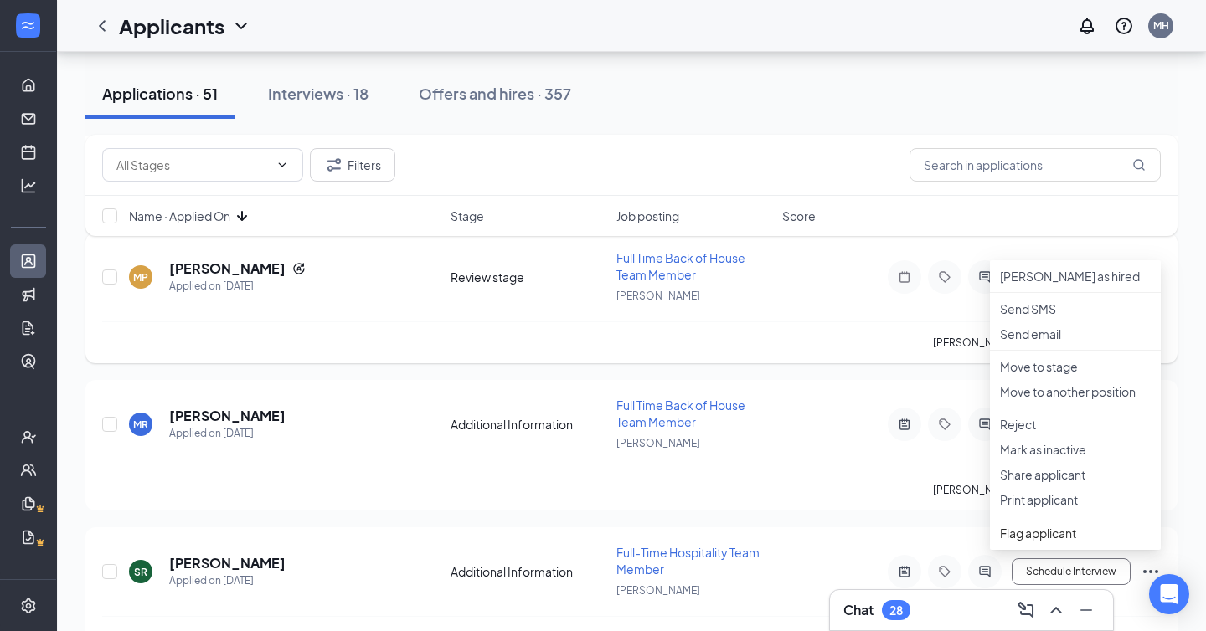
scroll to position [3565, 0]
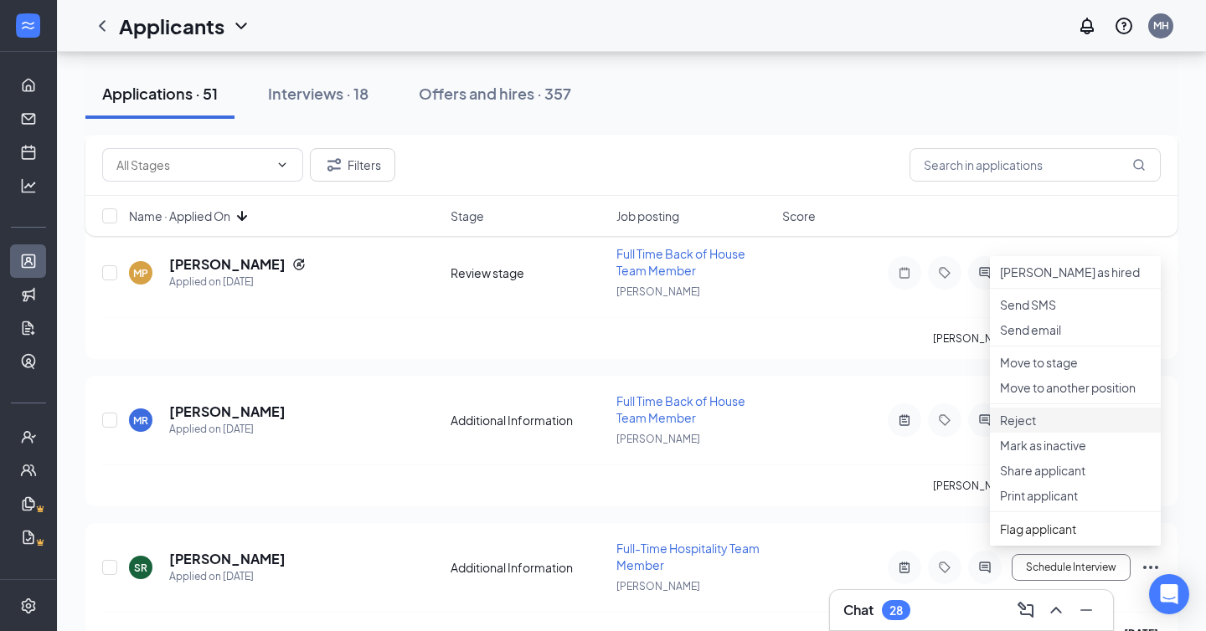
click at [819, 429] on p "Reject" at bounding box center [1075, 420] width 151 height 17
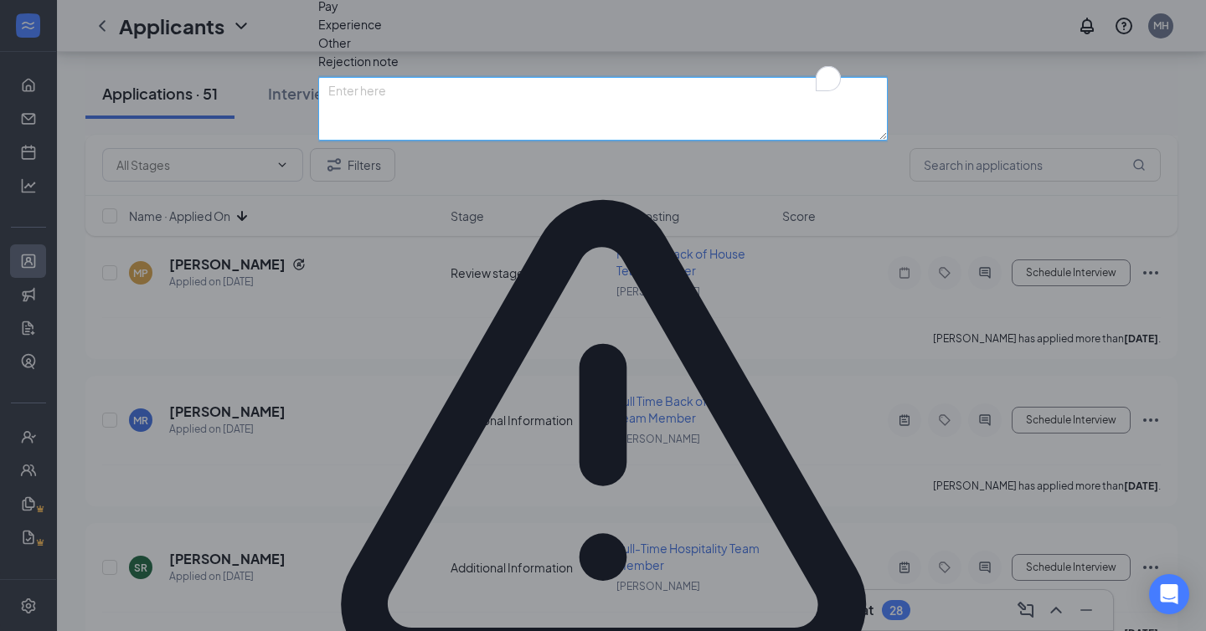
click at [464, 141] on textarea "To enrich screen reader interactions, please activate Accessibility in Grammarl…" at bounding box center [602, 109] width 569 height 64
type textarea "m"
type textarea "does not appear to fit"
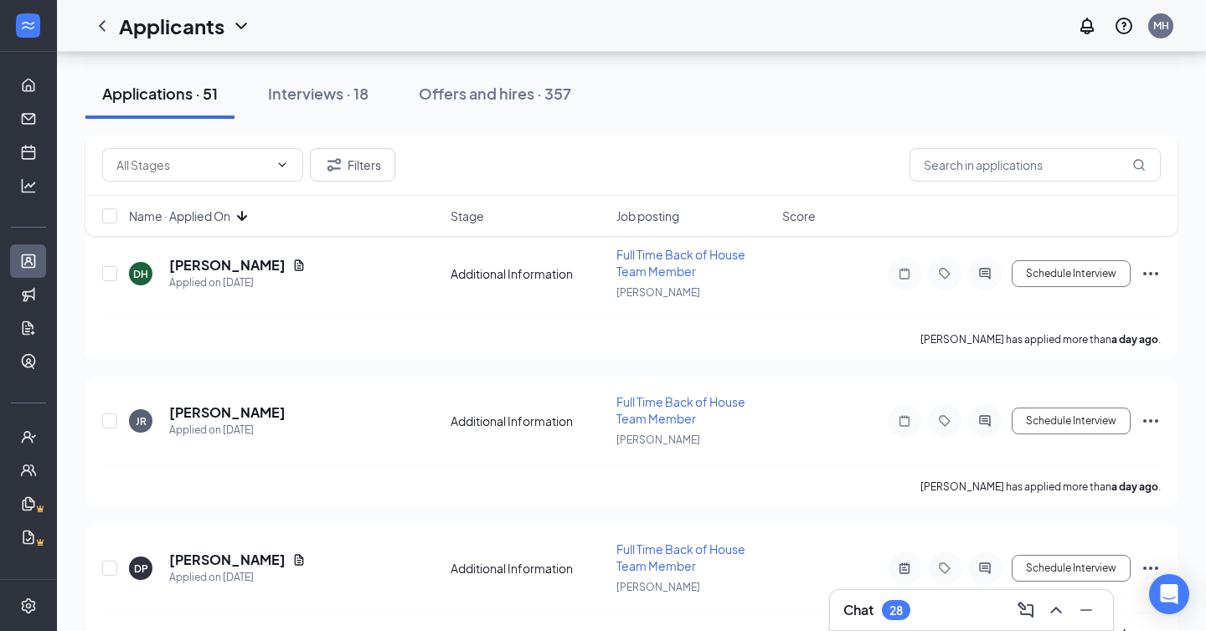
scroll to position [2647, 0]
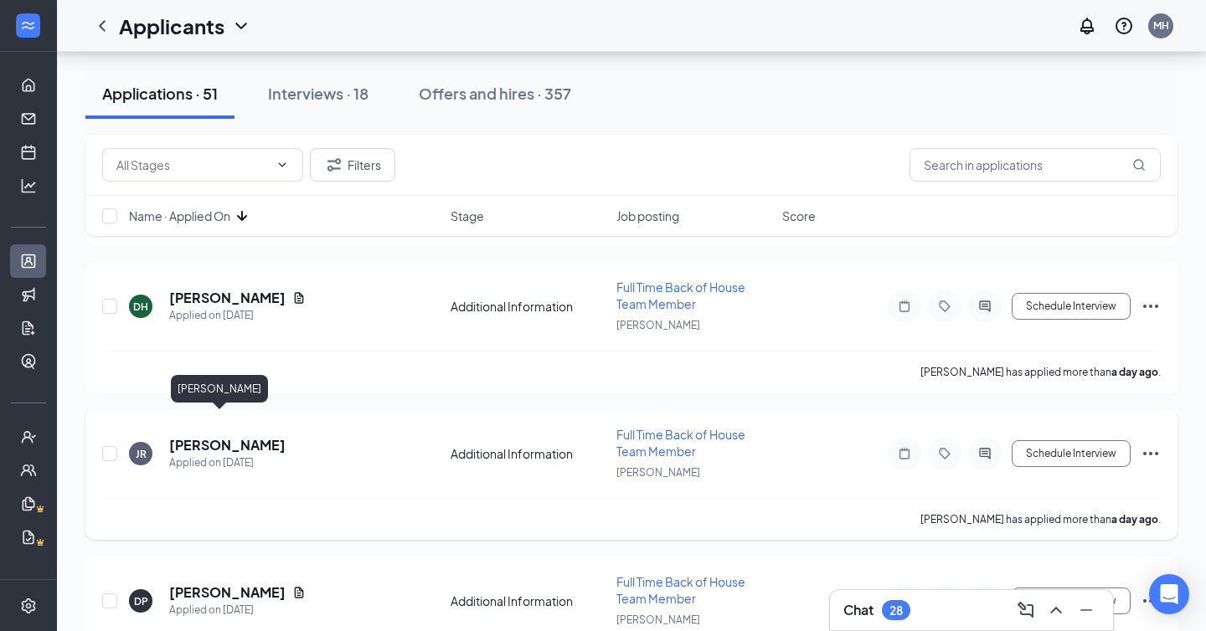
click at [204, 436] on h5 "[PERSON_NAME]" at bounding box center [227, 445] width 116 height 18
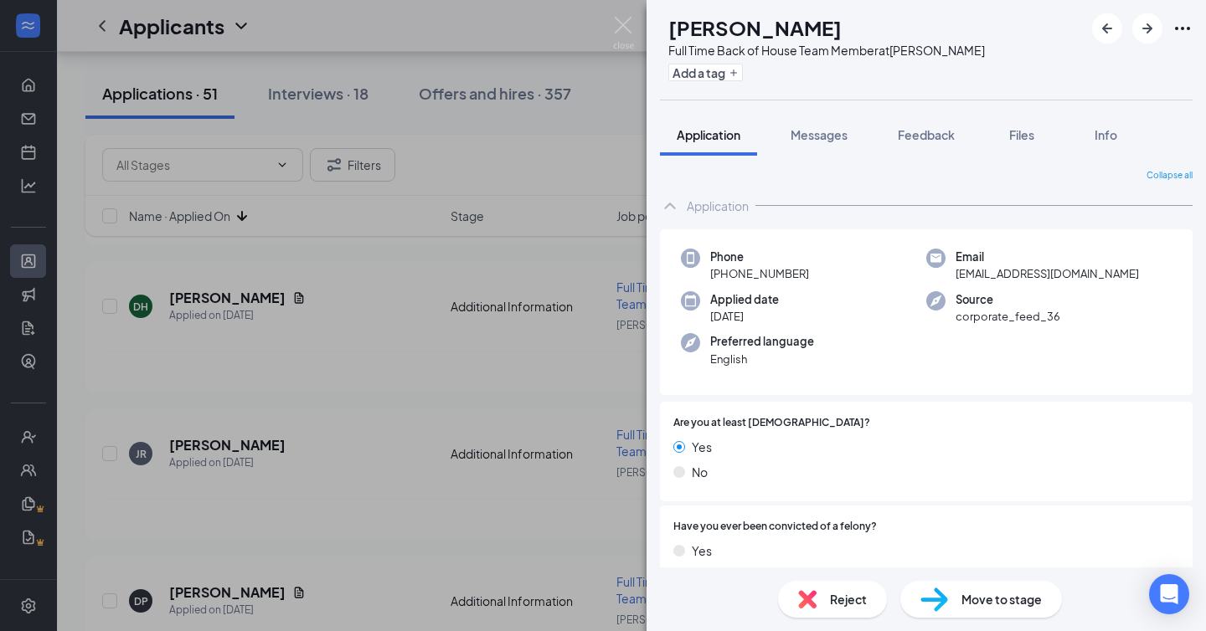
scroll to position [239, 0]
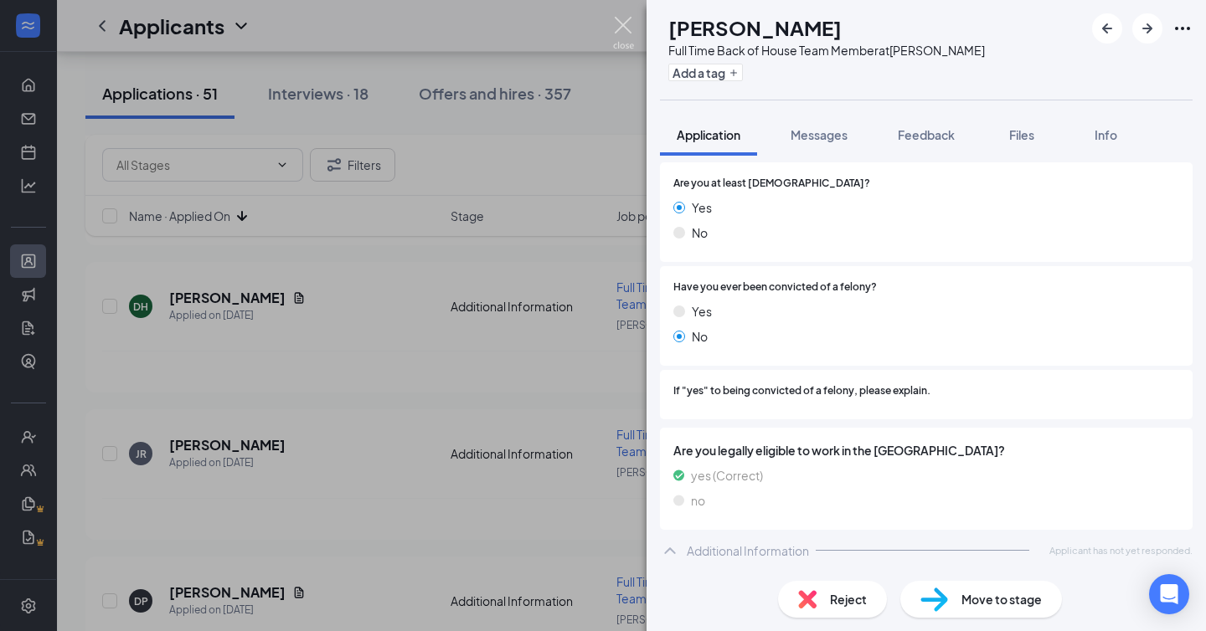
click at [622, 23] on img at bounding box center [623, 33] width 21 height 33
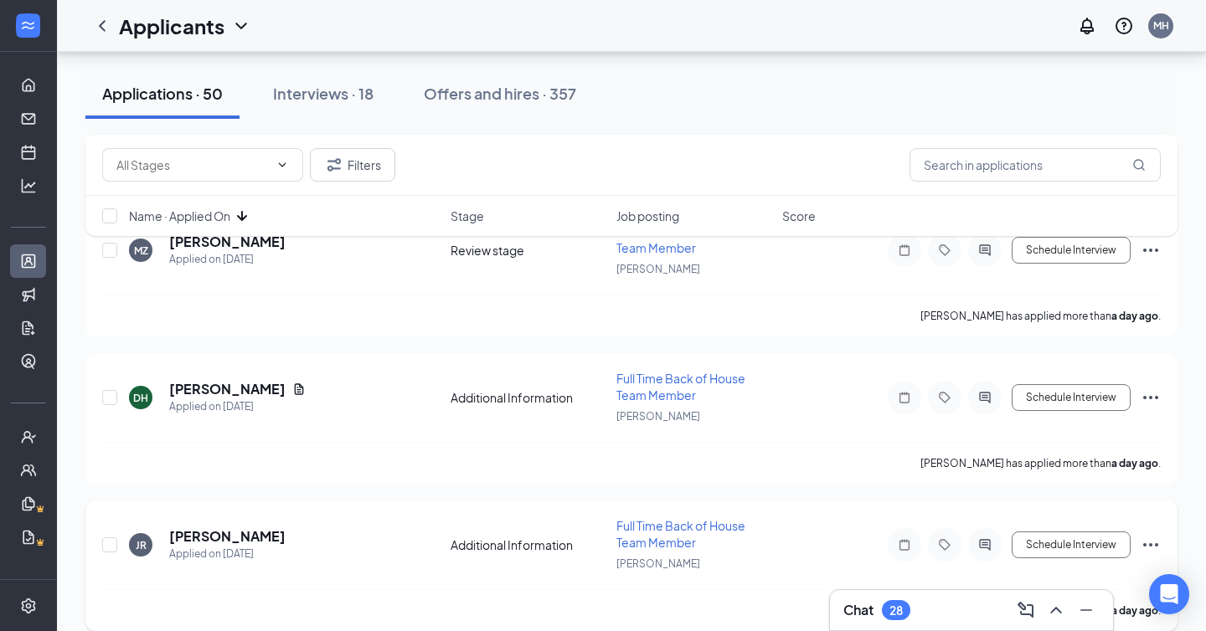
scroll to position [2554, 0]
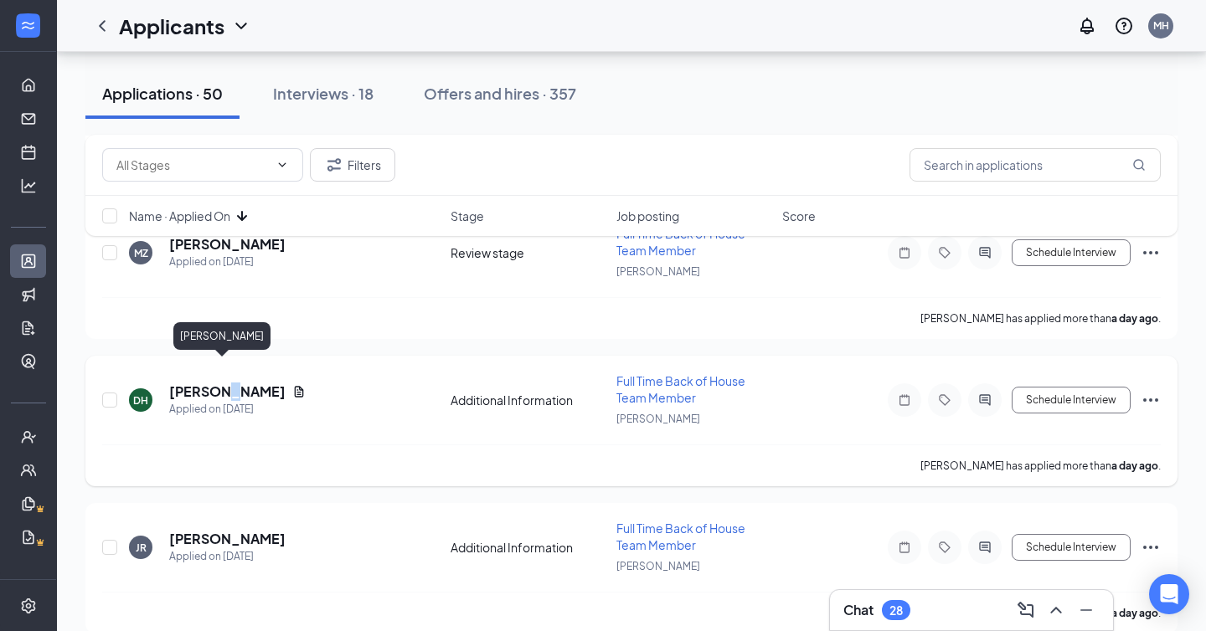
click at [220, 383] on h5 "[PERSON_NAME]" at bounding box center [227, 392] width 116 height 18
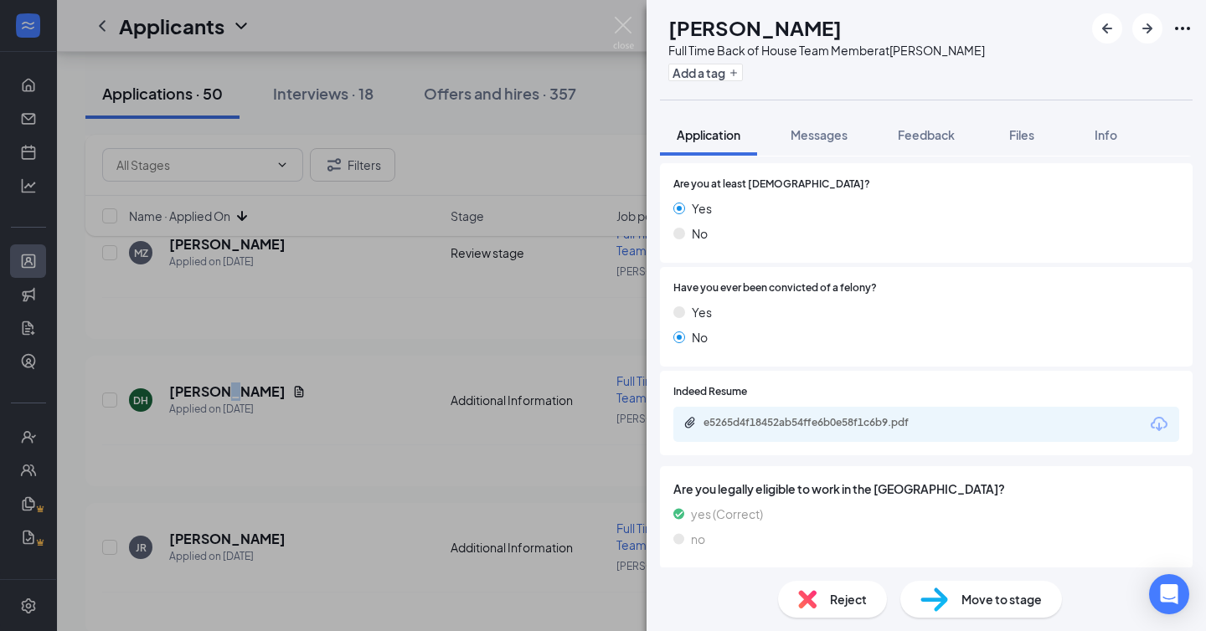
scroll to position [277, 0]
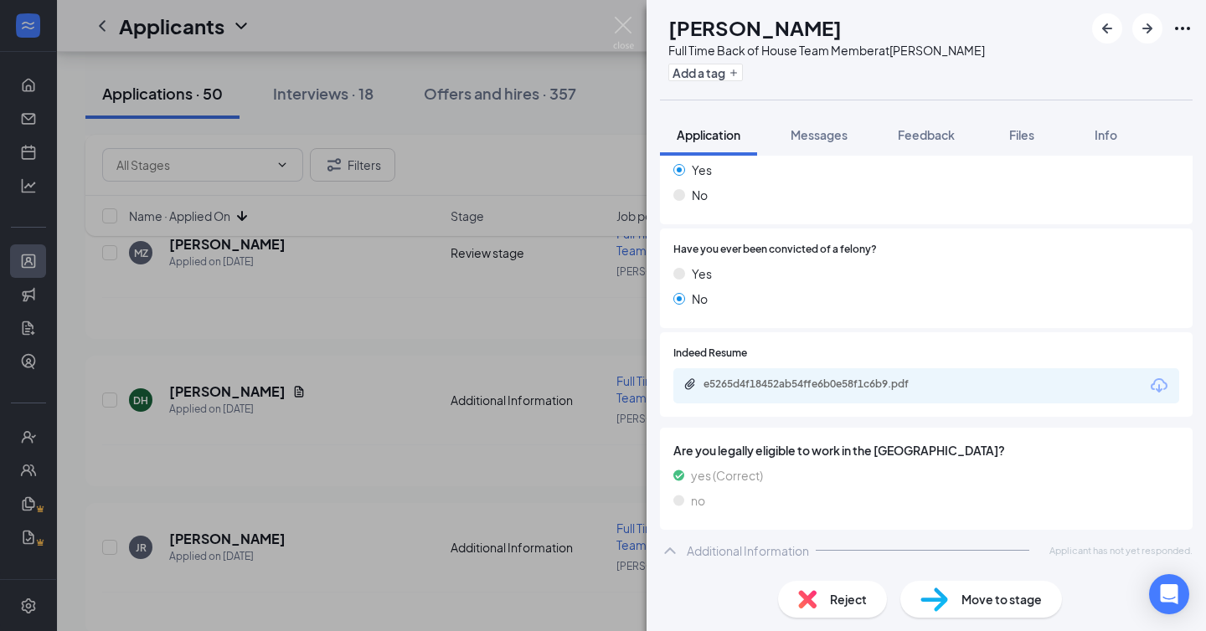
click at [819, 399] on div "e5265d4f18452ab54ffe6b0e58f1c6b9.pdf" at bounding box center [926, 385] width 506 height 35
click at [819, 391] on div "e5265d4f18452ab54ffe6b0e58f1c6b9.pdf" at bounding box center [818, 386] width 271 height 16
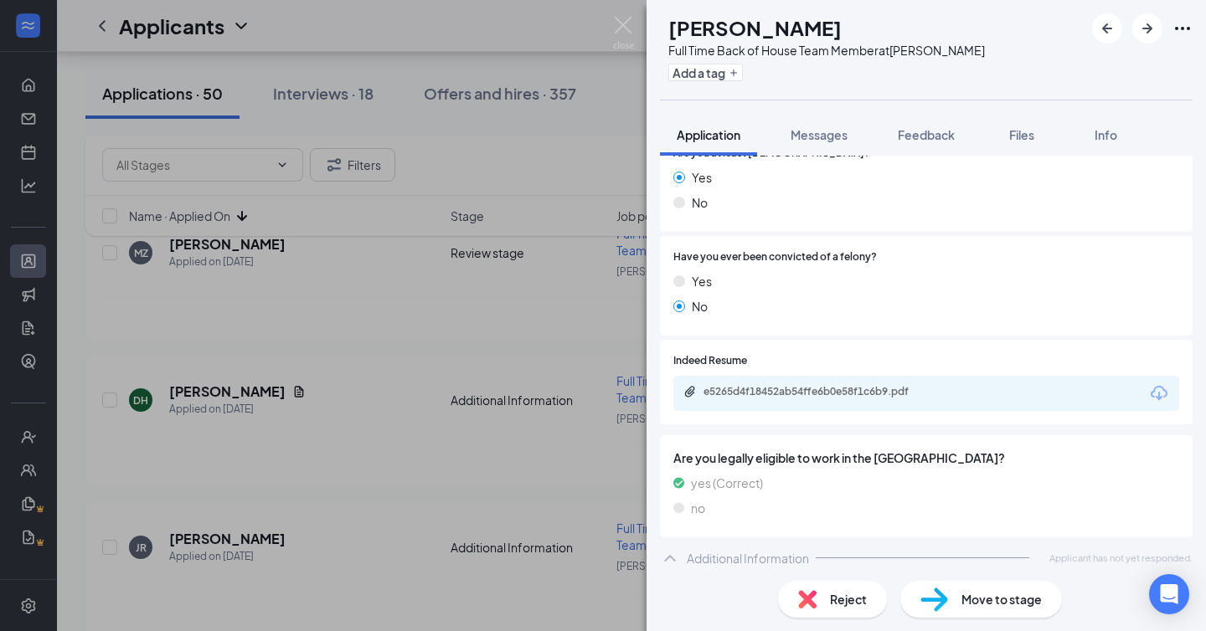
scroll to position [0, 0]
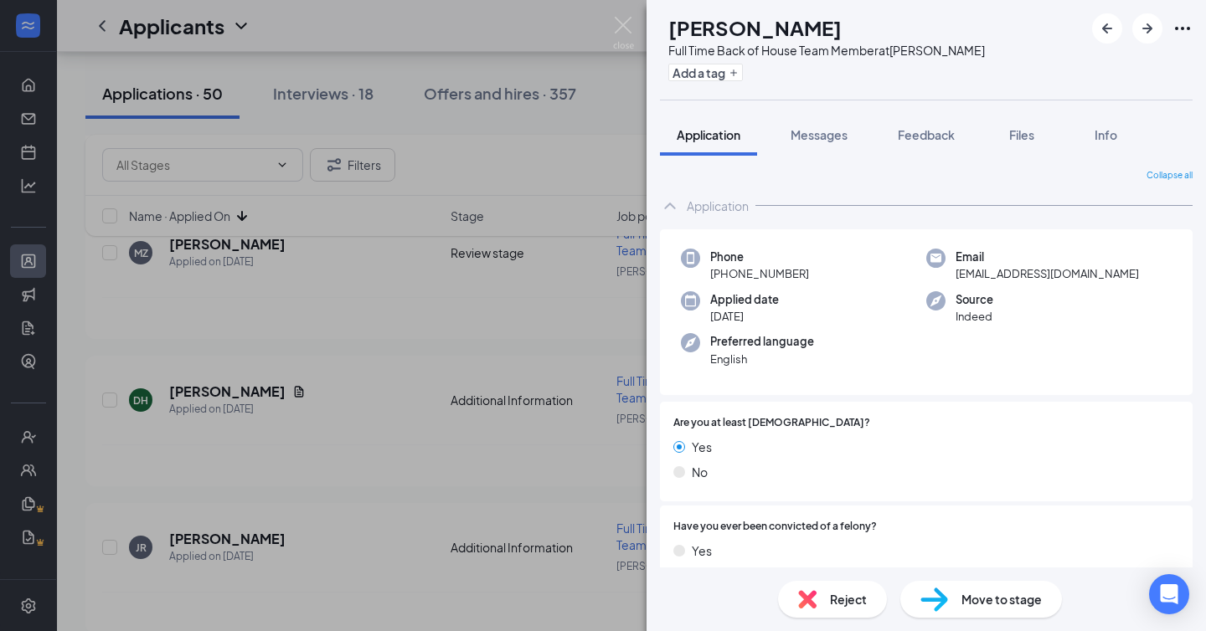
drag, startPoint x: 943, startPoint y: 141, endPoint x: 921, endPoint y: 174, distance: 39.9
click at [819, 141] on span "Feedback" at bounding box center [926, 134] width 57 height 15
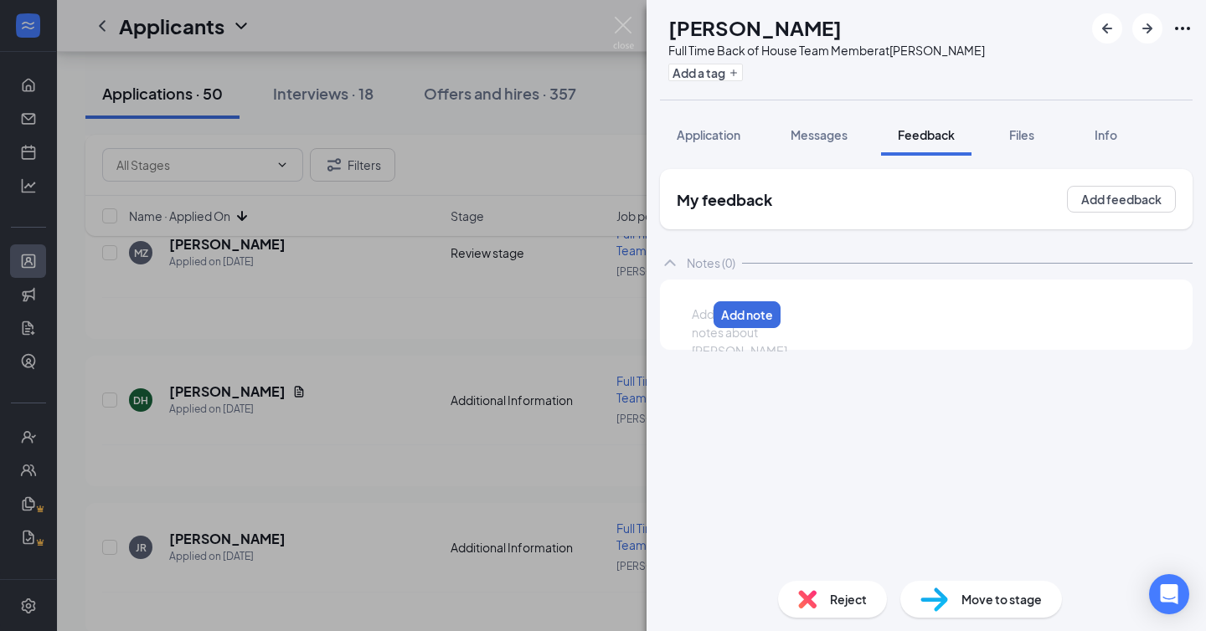
click at [706, 307] on div at bounding box center [698, 315] width 13 height 18
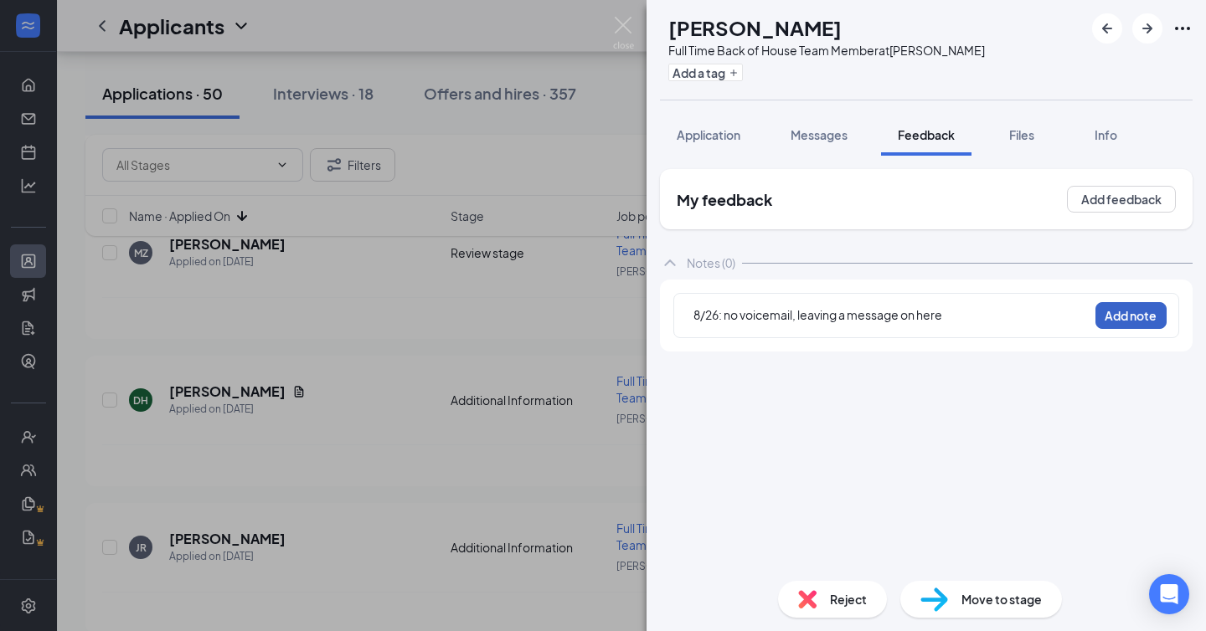
click at [819, 308] on button "Add note" at bounding box center [1130, 315] width 71 height 27
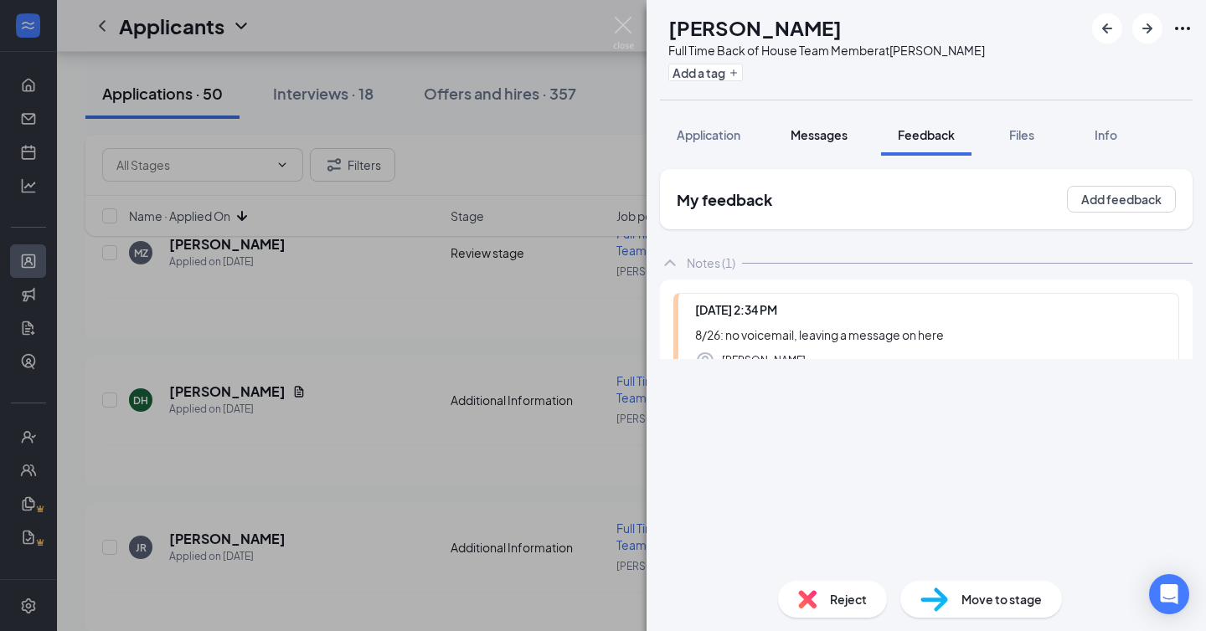
click at [800, 130] on div "DH David Hicks Full Time Back of House Team Member at Dalton Add a tag Applicat…" at bounding box center [925, 315] width 559 height 631
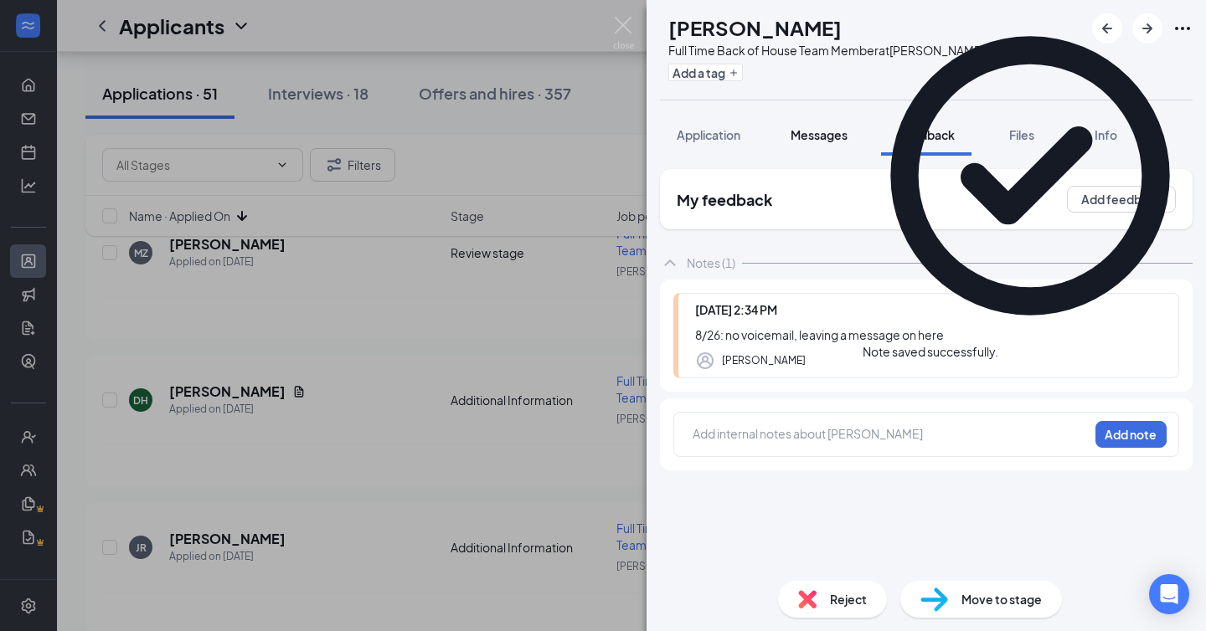
click at [819, 131] on span "Messages" at bounding box center [818, 134] width 57 height 15
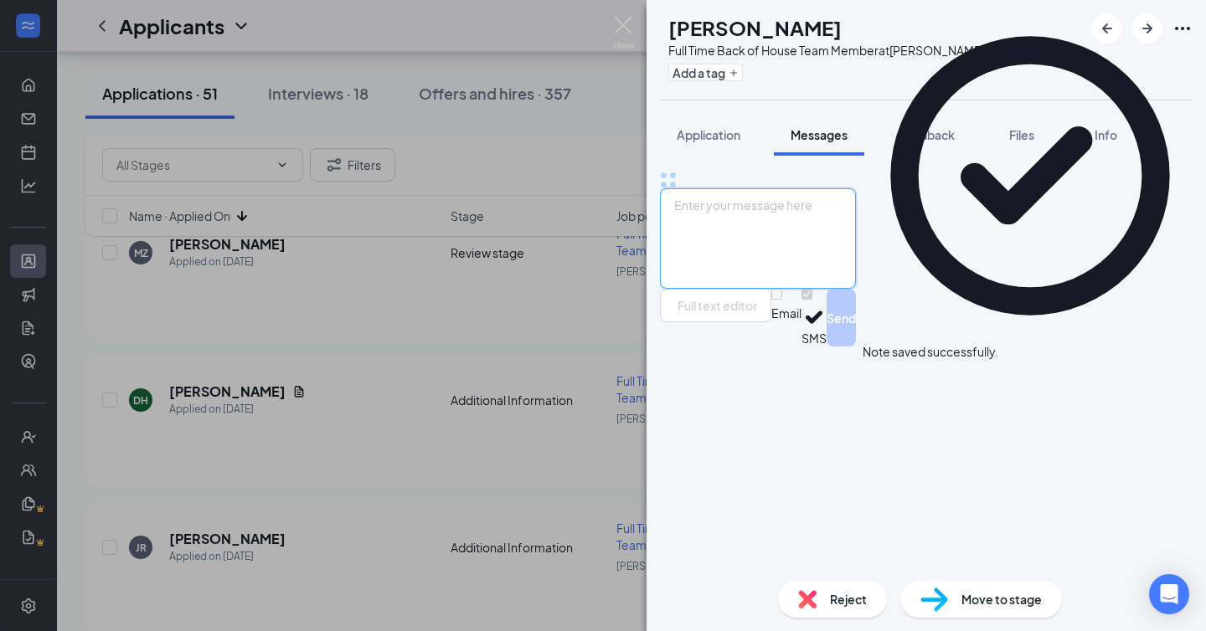
click at [806, 289] on textarea at bounding box center [758, 238] width 196 height 100
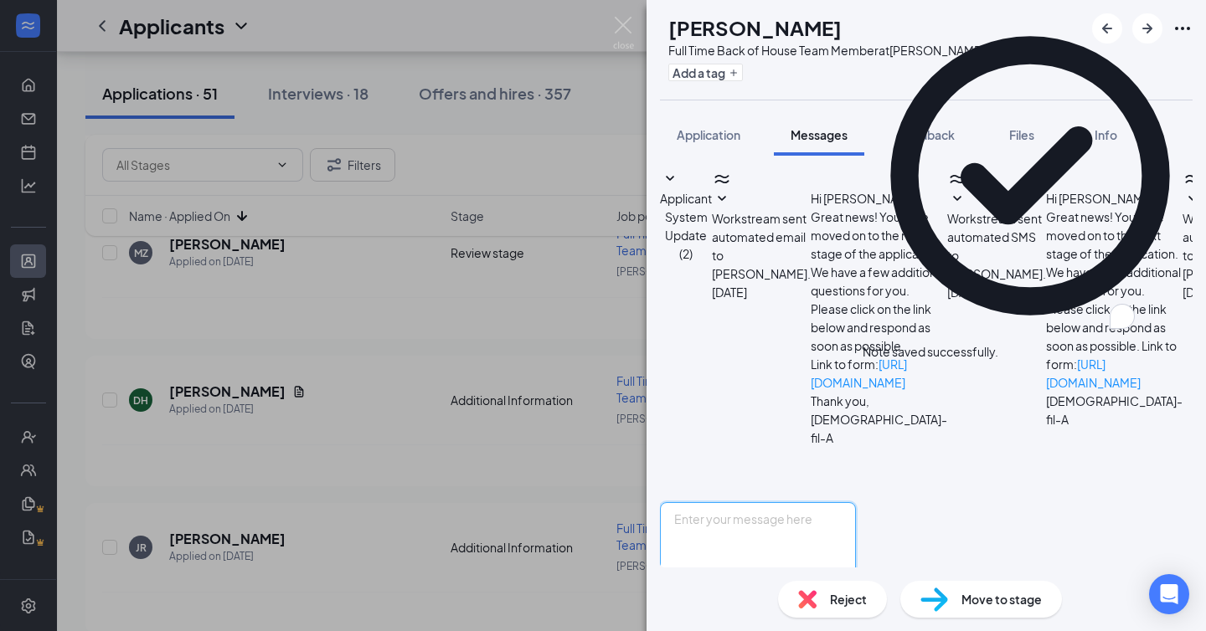
scroll to position [294, 0]
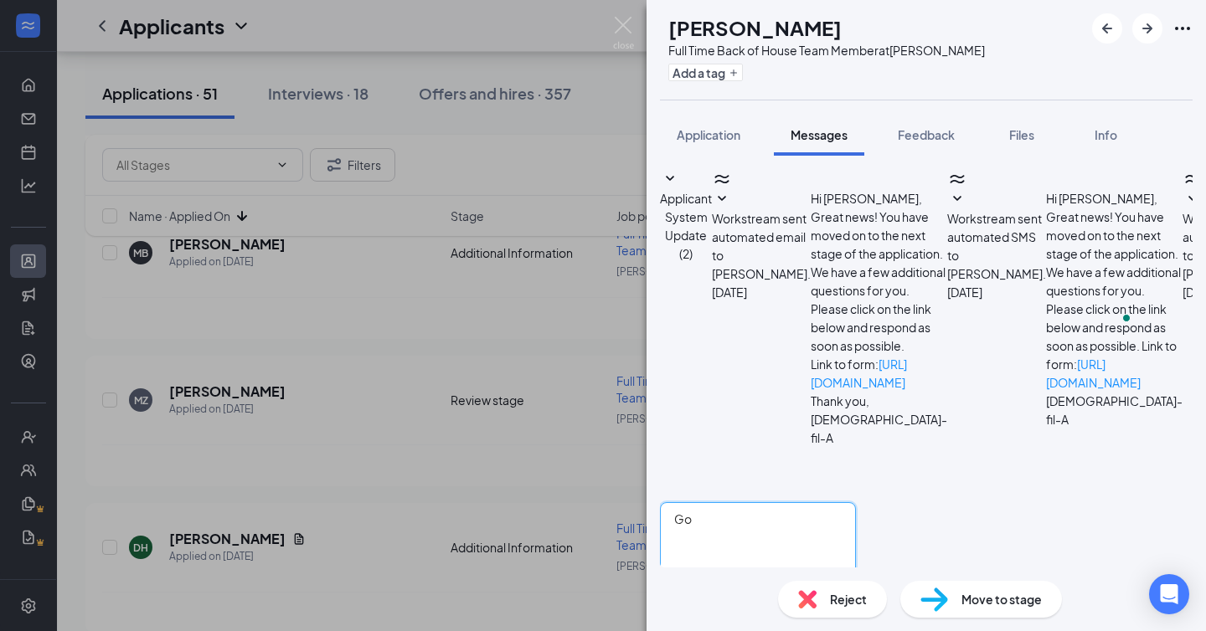
type textarea "G"
type textarea "Hi David, My name is Madison Hammons and I was hoping to talk to you about your…"
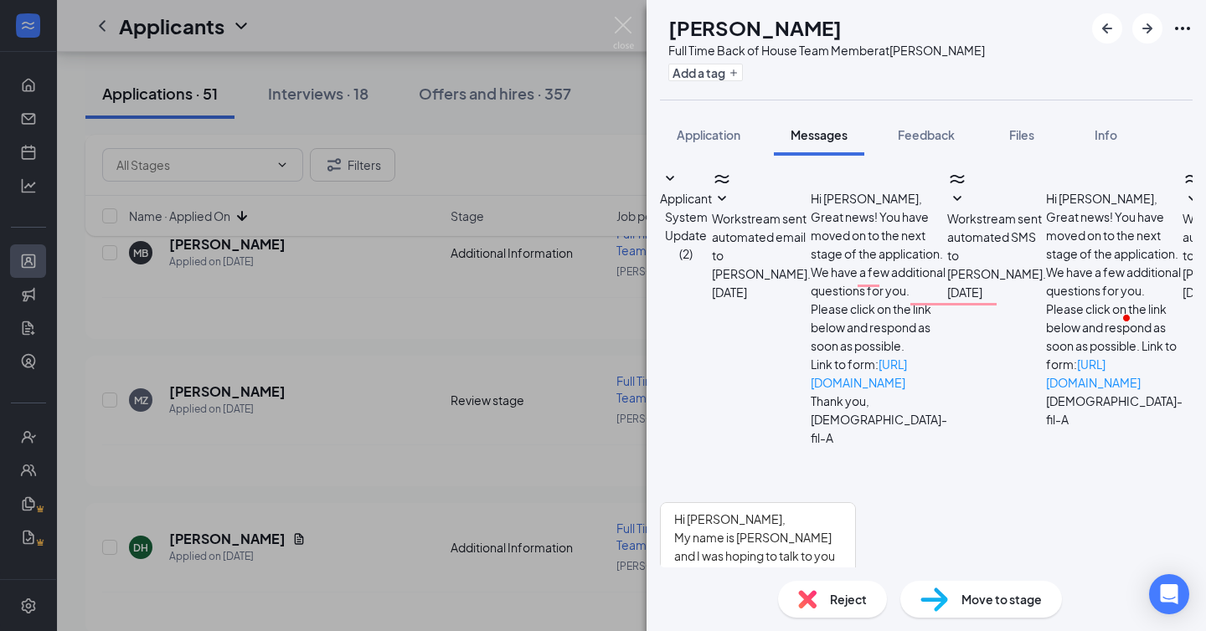
click at [782, 603] on input "Email" at bounding box center [776, 608] width 11 height 11
checkbox input "true"
click at [819, 603] on button "Send" at bounding box center [840, 634] width 29 height 63
click at [627, 13] on div "DH David Hicks Full Time Back of House Team Member at Dalton Add a tag Applicat…" at bounding box center [603, 315] width 1206 height 631
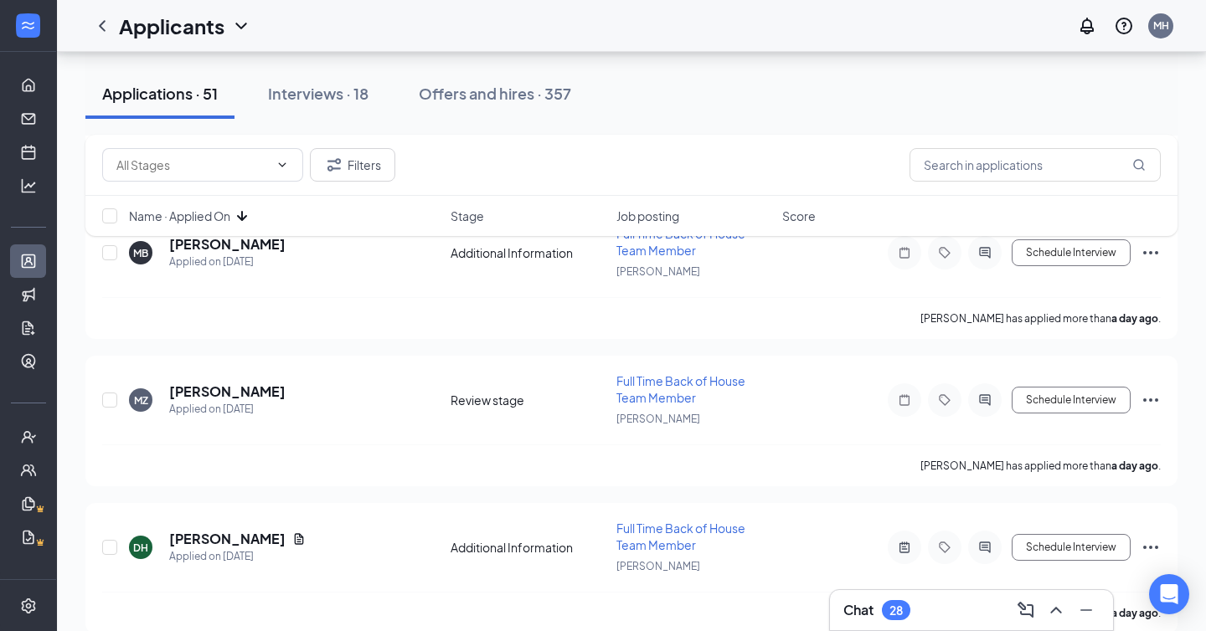
click at [610, 39] on div "Applicants MH" at bounding box center [631, 26] width 1149 height 52
click at [230, 383] on h5 "[PERSON_NAME]" at bounding box center [227, 392] width 116 height 18
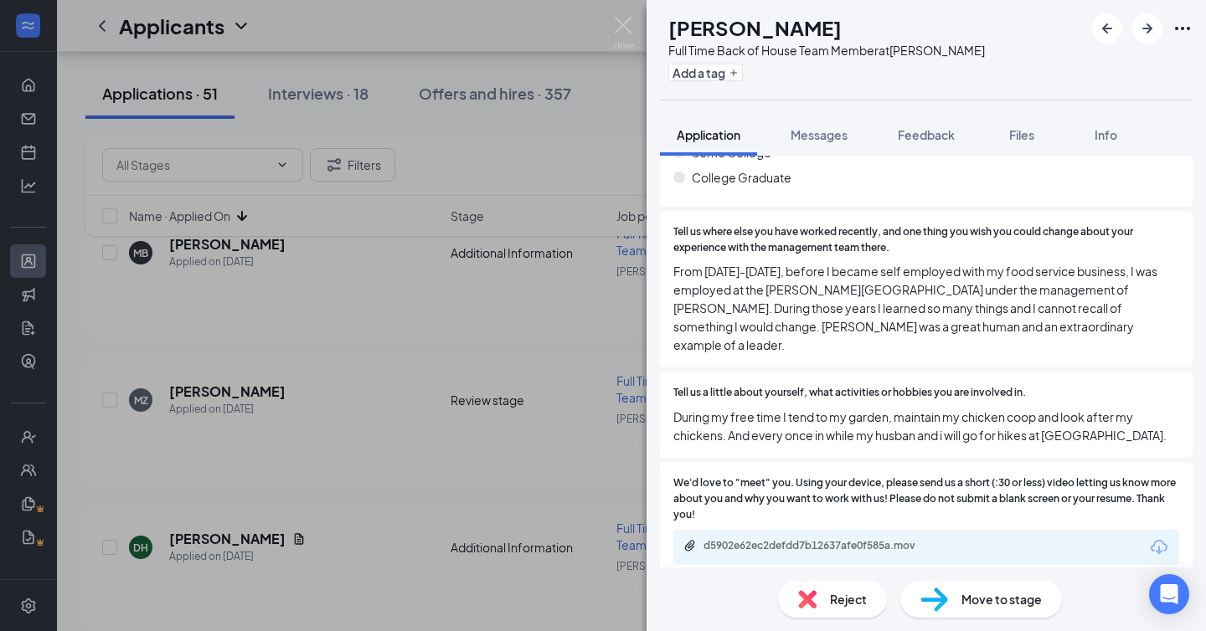
scroll to position [927, 0]
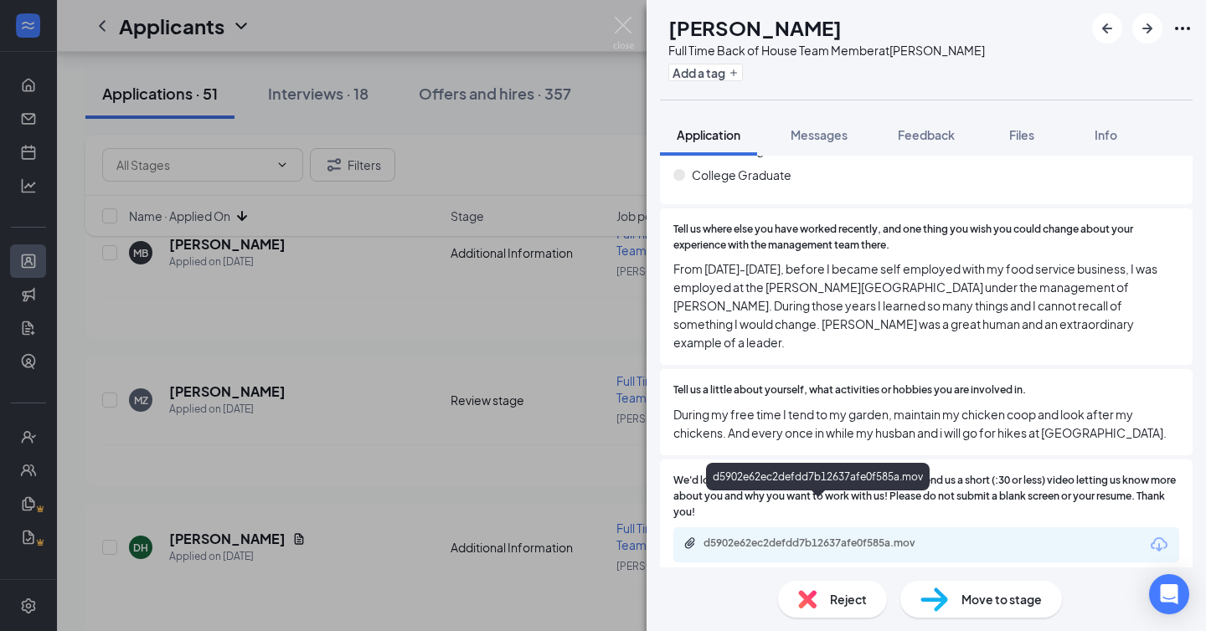
click at [819, 537] on div "d5902e62ec2defdd7b12637afe0f585a.mov" at bounding box center [820, 543] width 234 height 13
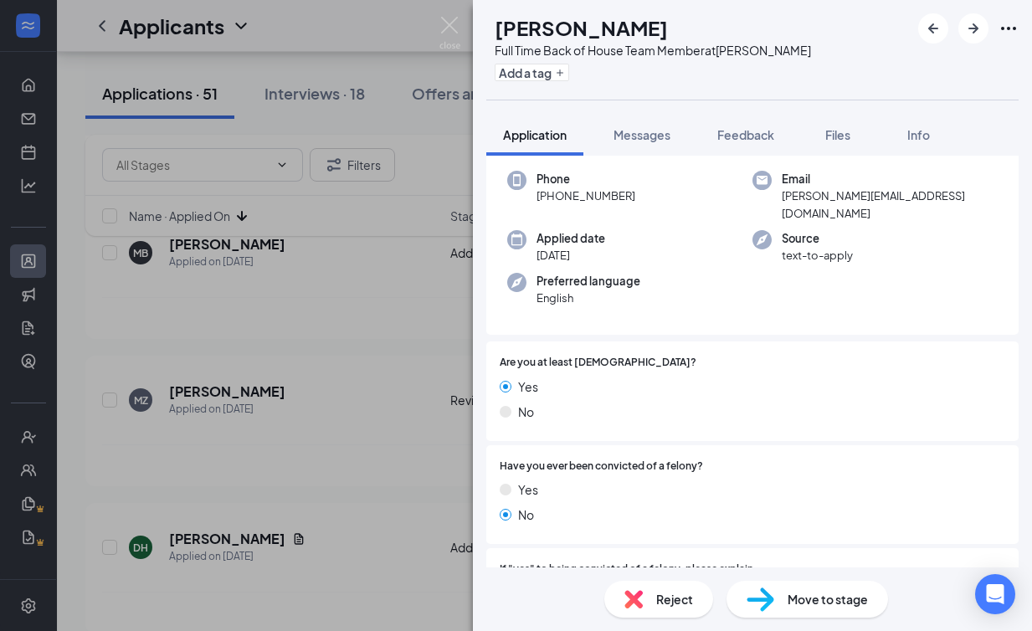
scroll to position [0, 0]
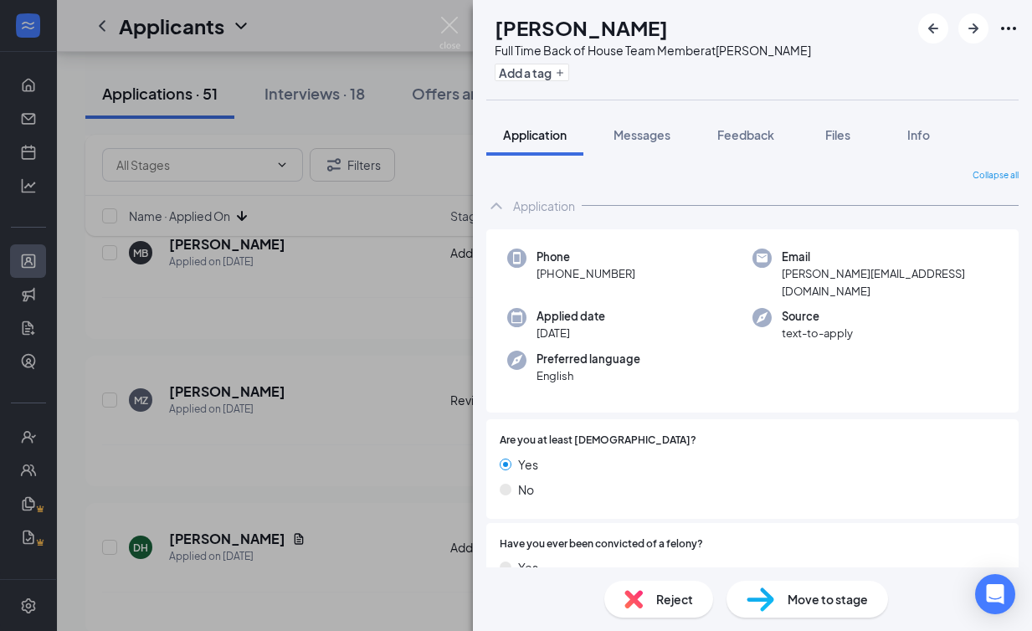
click at [819, 395] on div "Phone +1 (706) 979-0845 Email martha.zuniga21@yahoo.com Applied date Aug 25 Sou…" at bounding box center [752, 509] width 533 height 561
click at [457, 25] on img at bounding box center [450, 33] width 21 height 33
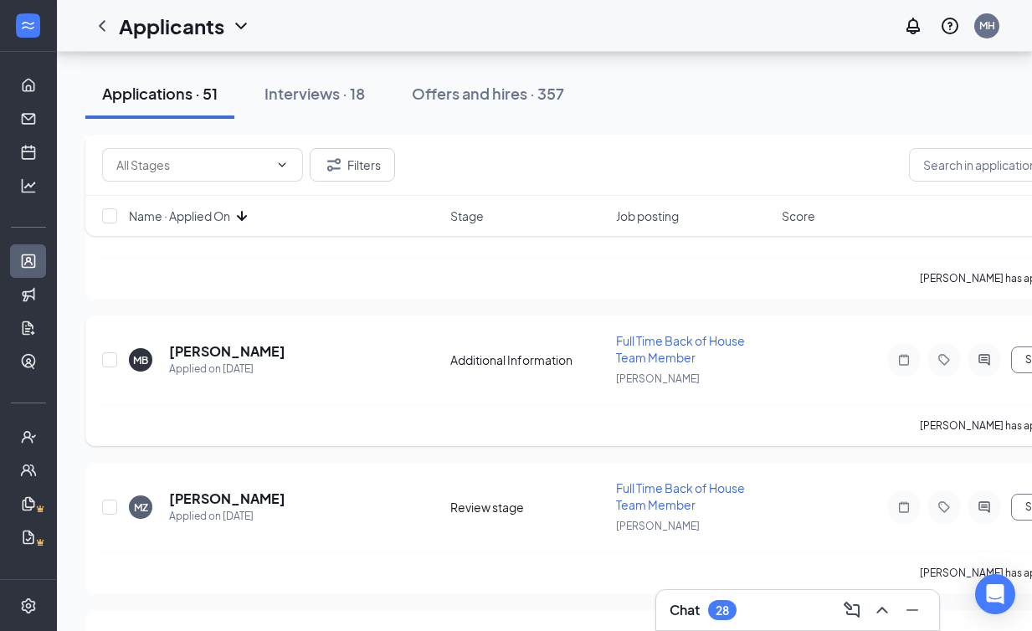
scroll to position [2419, 0]
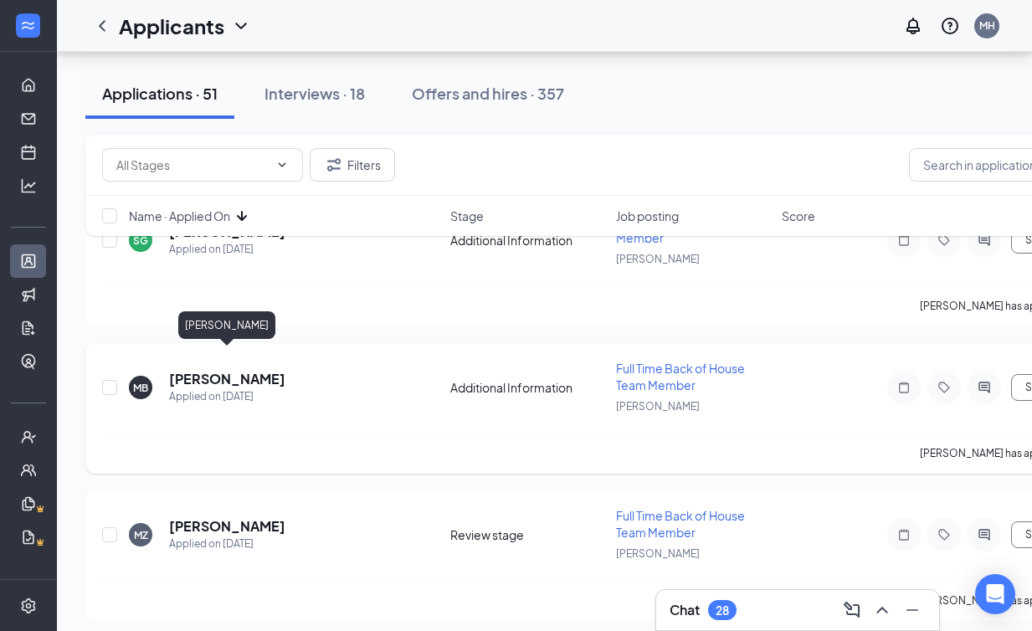
click at [243, 370] on h5 "[PERSON_NAME]" at bounding box center [227, 379] width 116 height 18
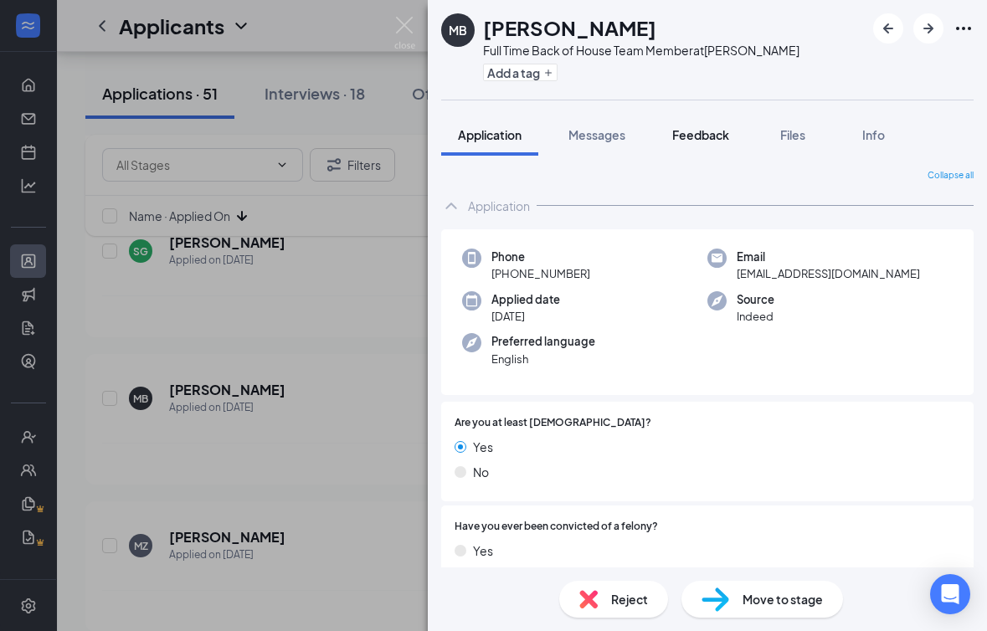
click at [723, 151] on button "Feedback" at bounding box center [701, 135] width 90 height 42
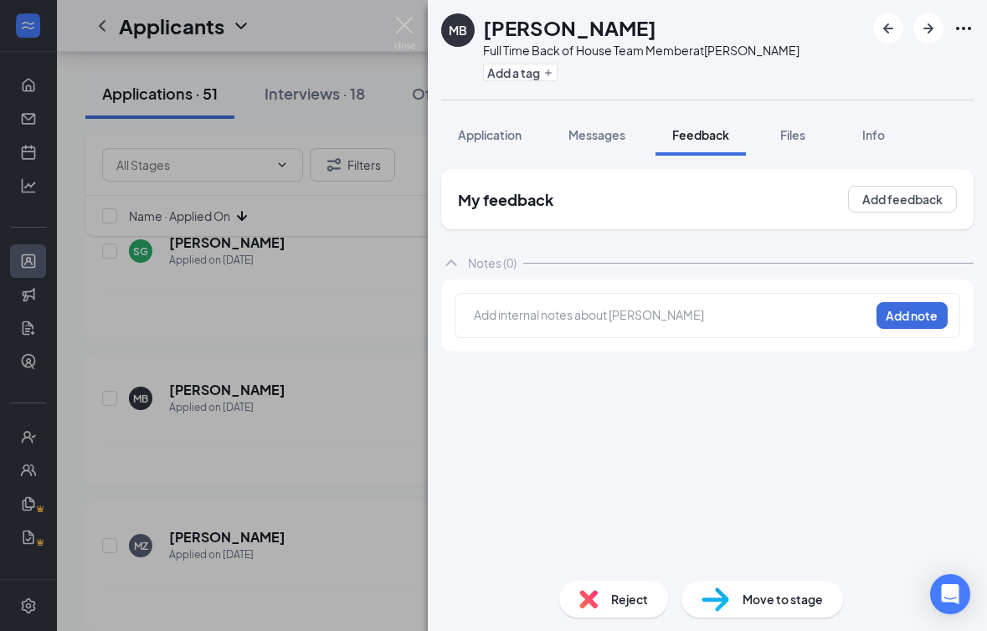
click at [579, 316] on div at bounding box center [672, 315] width 394 height 18
click at [674, 316] on button "Add note" at bounding box center [640, 314] width 67 height 27
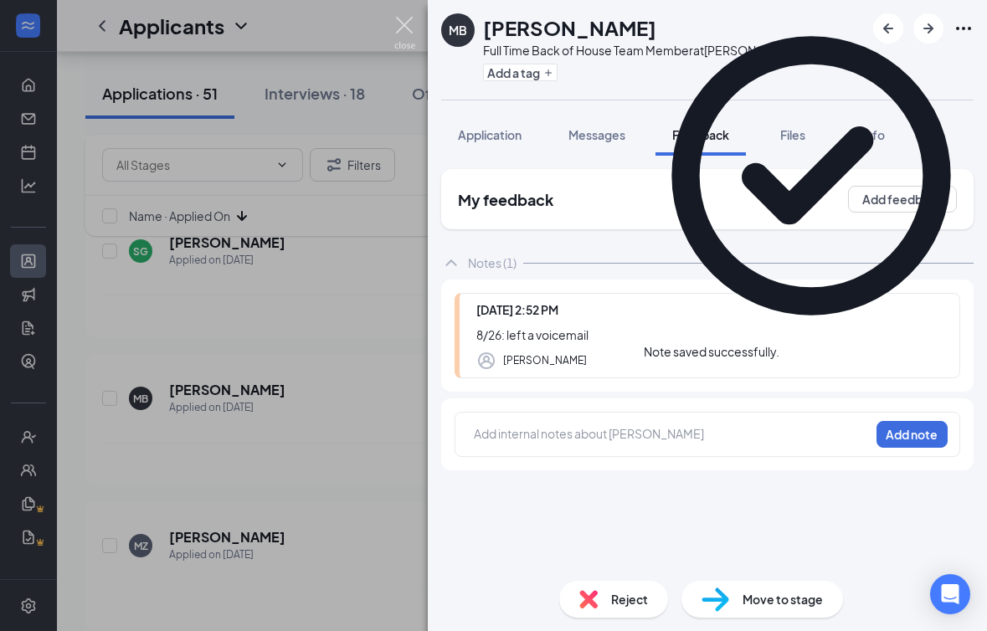
click at [399, 21] on img at bounding box center [404, 33] width 21 height 33
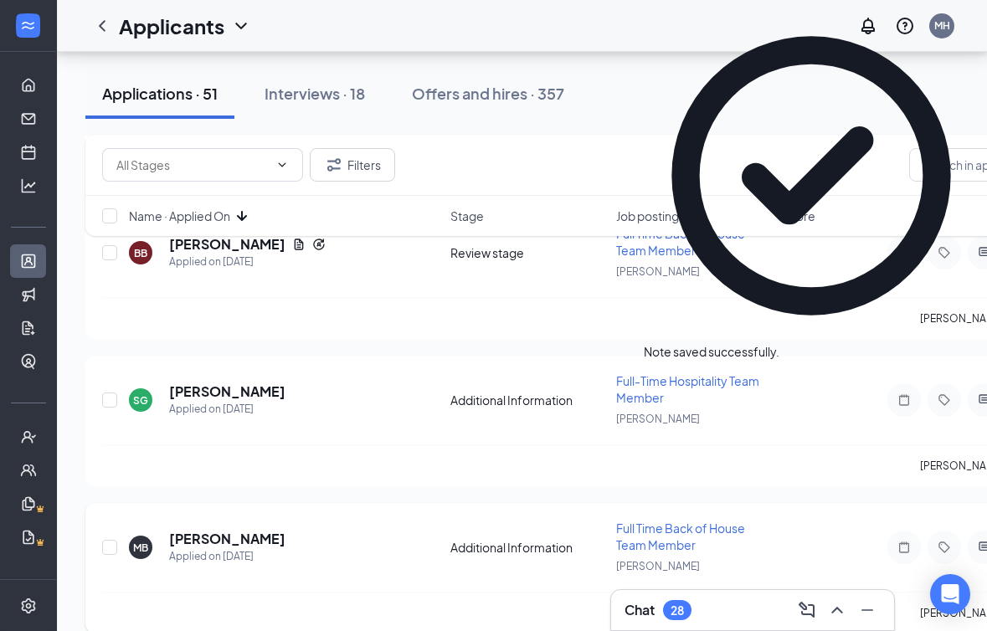
scroll to position [2257, 0]
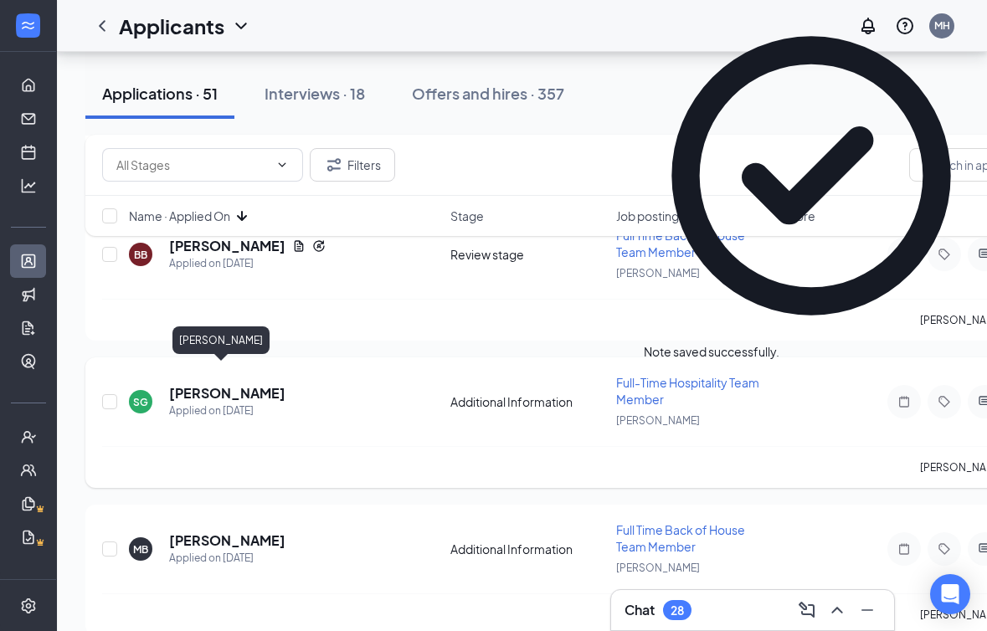
click at [193, 384] on h5 "[PERSON_NAME]" at bounding box center [227, 393] width 116 height 18
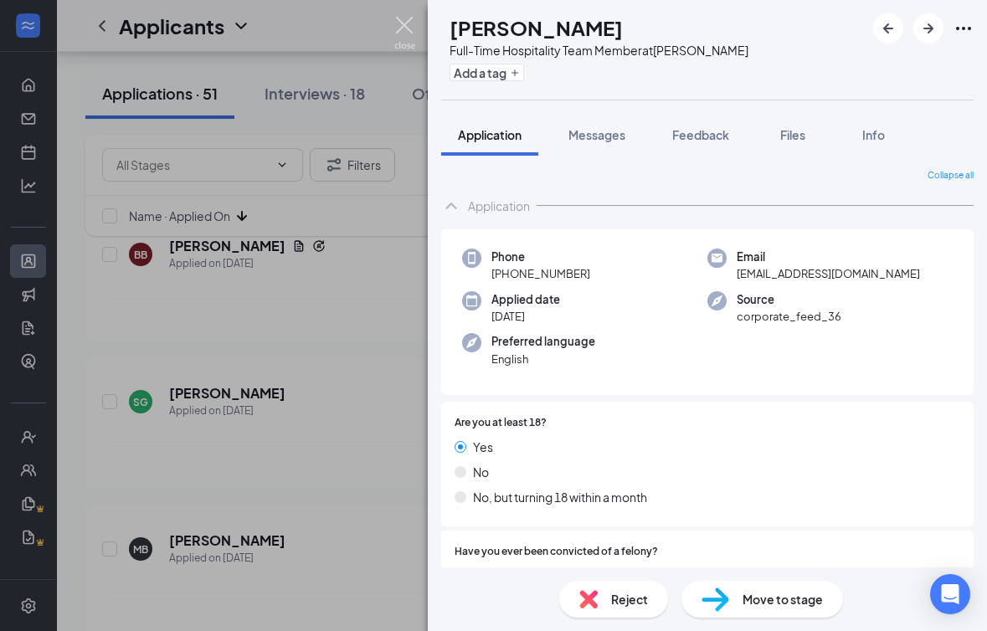
click at [406, 33] on img at bounding box center [404, 33] width 21 height 33
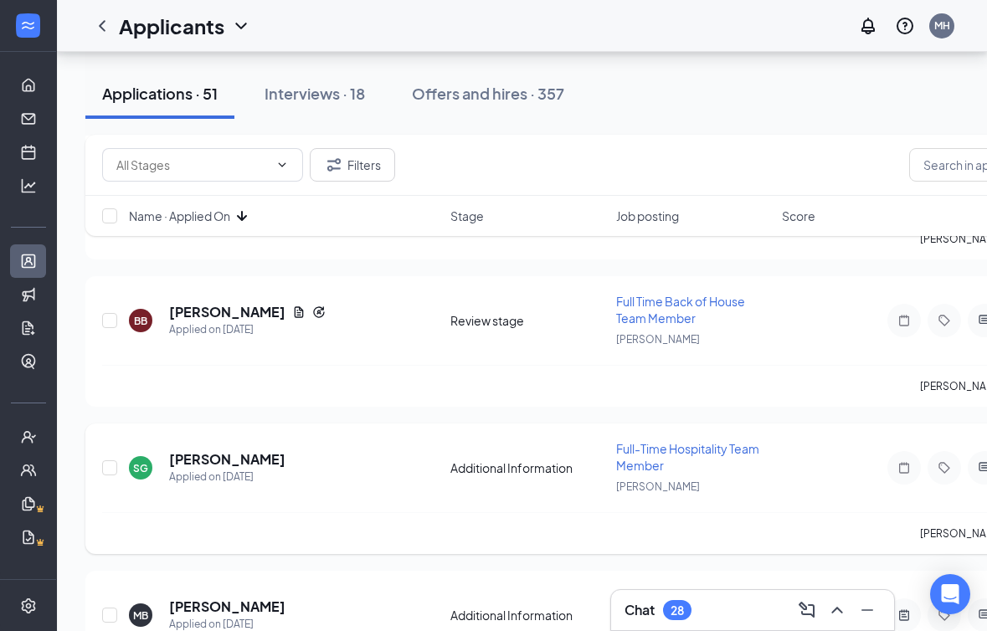
scroll to position [2222, 0]
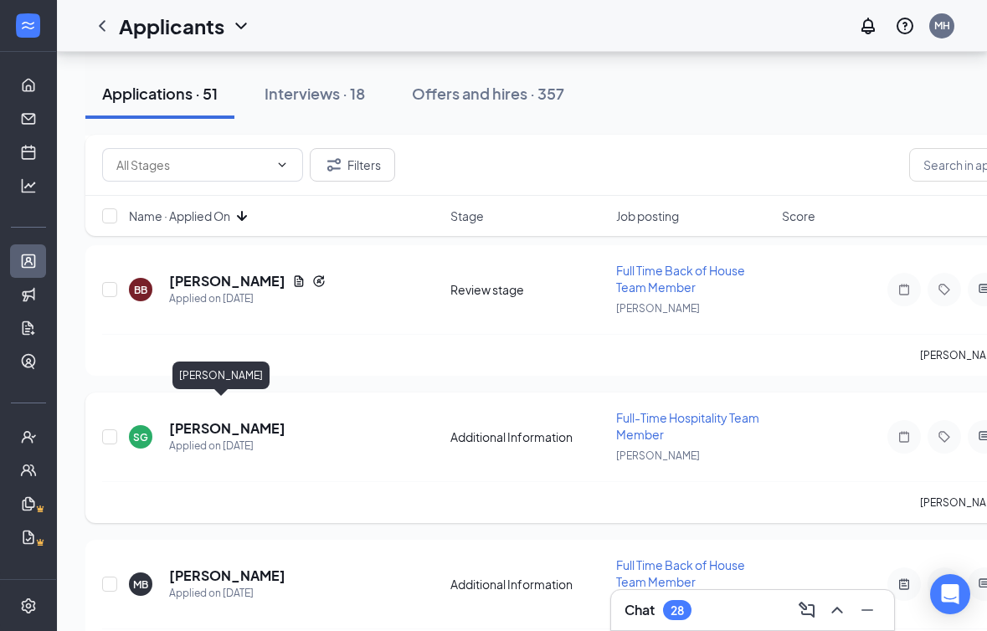
click at [204, 419] on h5 "[PERSON_NAME]" at bounding box center [227, 428] width 116 height 18
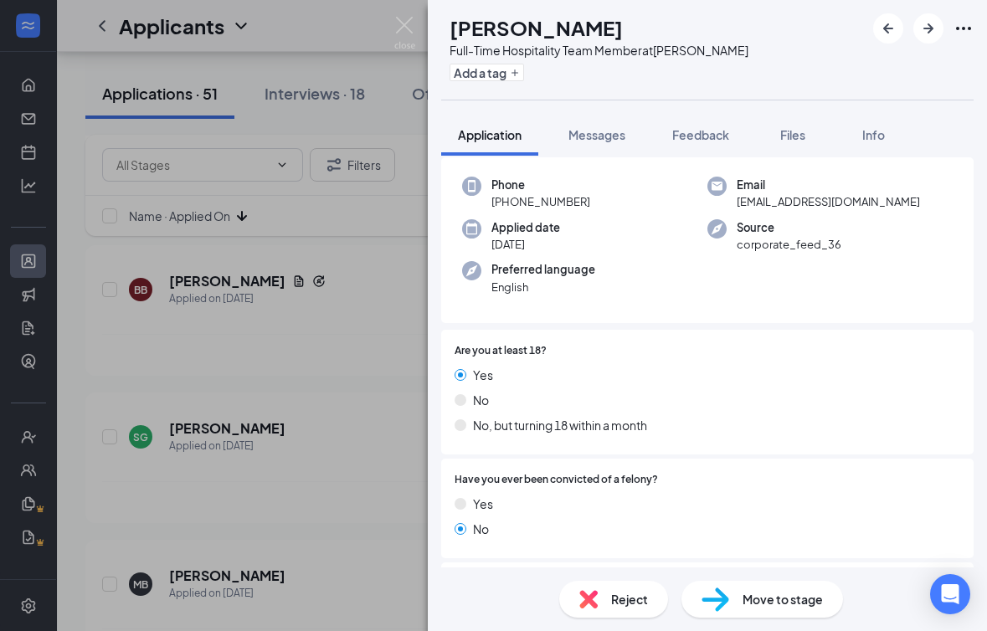
scroll to position [78, 0]
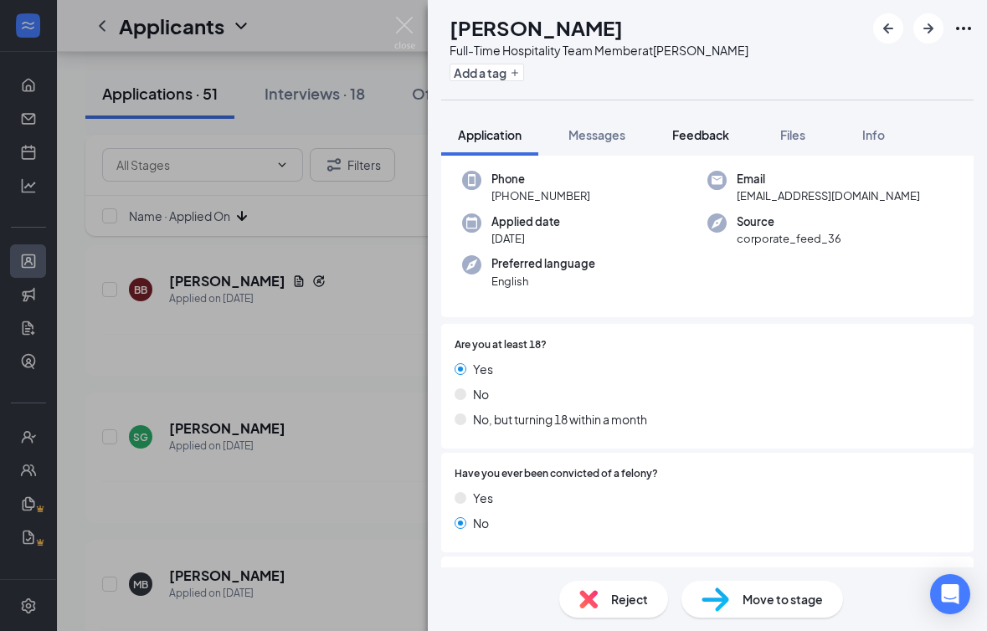
click at [691, 131] on span "Feedback" at bounding box center [700, 134] width 57 height 15
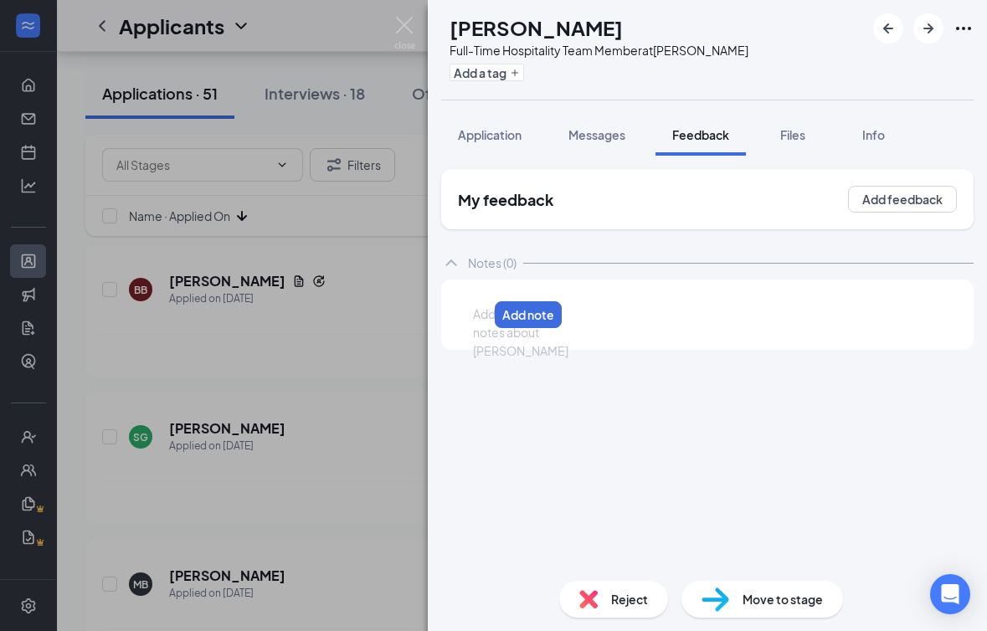
paste div
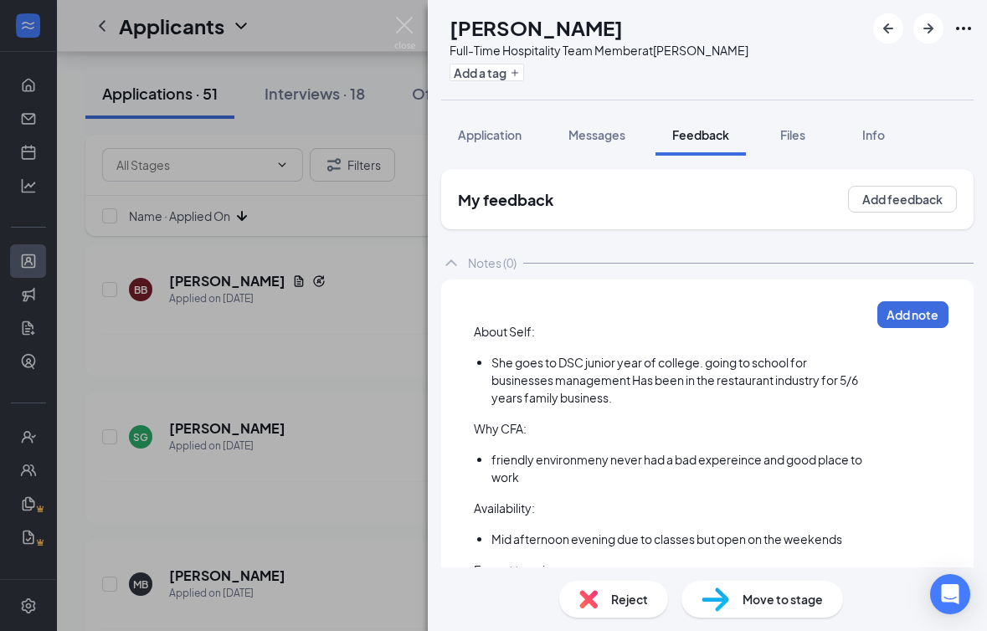
click at [480, 306] on div at bounding box center [672, 315] width 396 height 18
click at [819, 316] on button "Add note" at bounding box center [912, 315] width 71 height 27
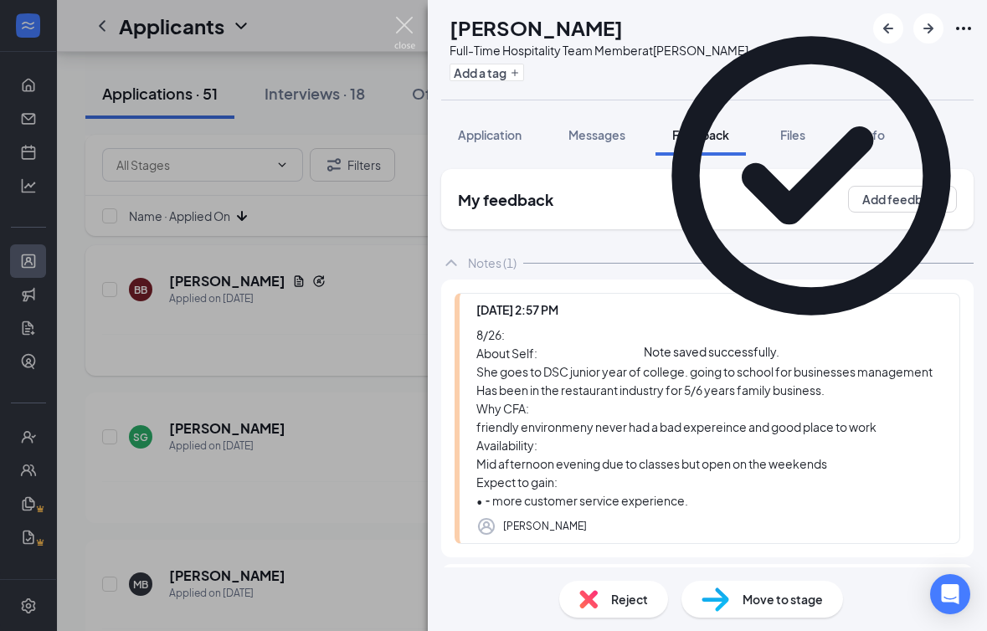
drag, startPoint x: 406, startPoint y: 17, endPoint x: 632, endPoint y: 317, distance: 376.1
click at [406, 17] on img at bounding box center [404, 33] width 21 height 33
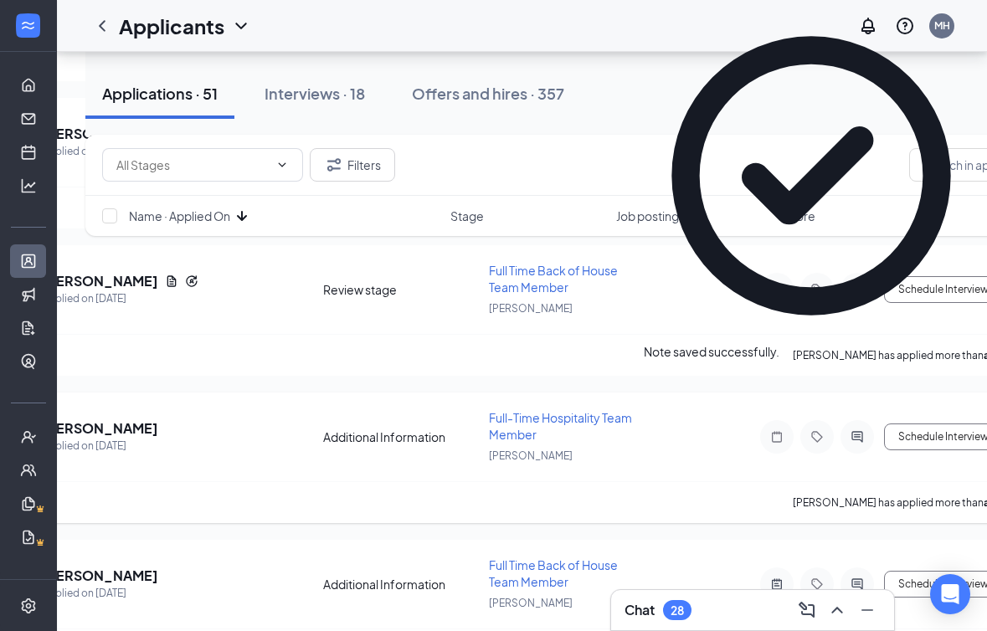
scroll to position [0, 160]
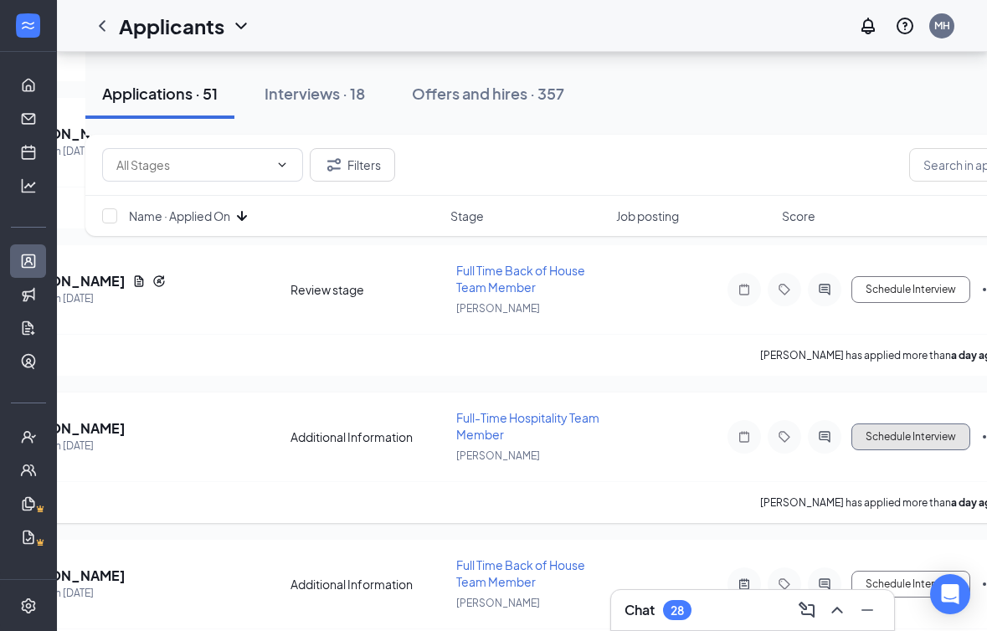
click at [819, 424] on button "Schedule Interview" at bounding box center [911, 437] width 119 height 27
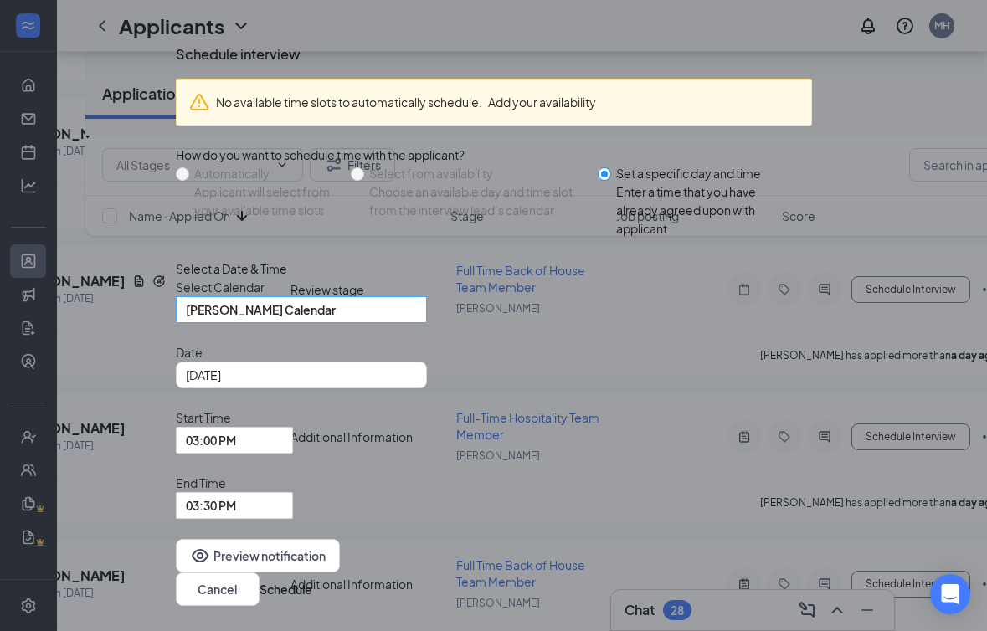
click at [270, 323] on div "[PERSON_NAME] Calendar" at bounding box center [301, 309] width 251 height 27
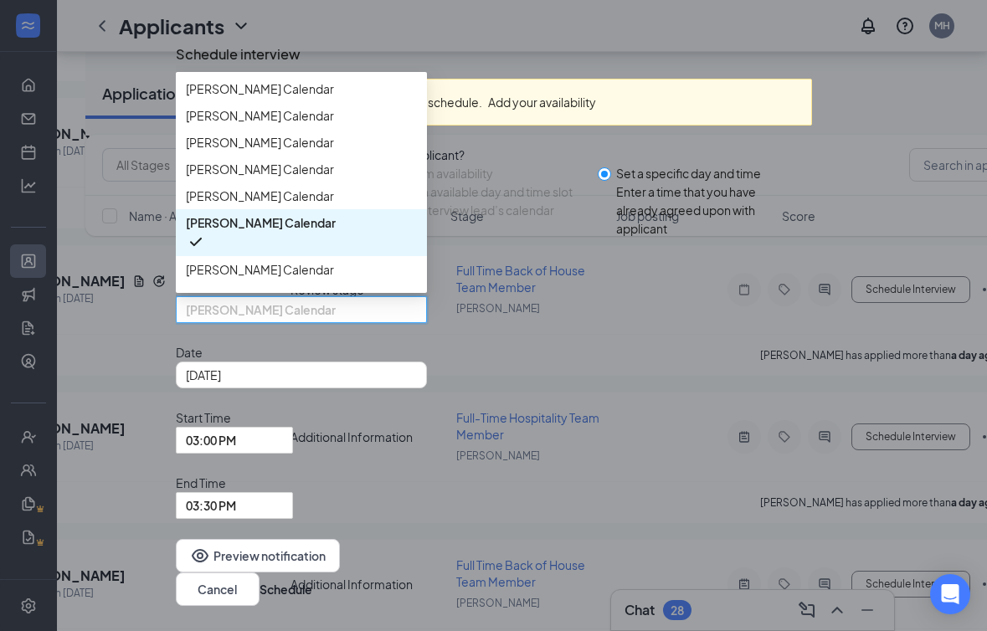
scroll to position [18, 0]
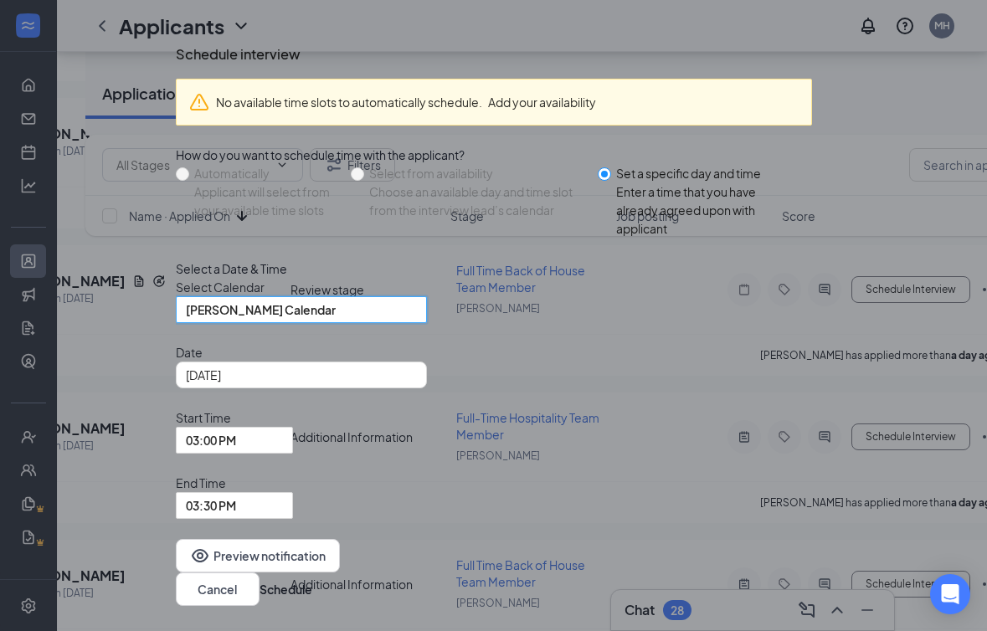
click at [270, 322] on span "[PERSON_NAME] Calendar" at bounding box center [261, 309] width 150 height 25
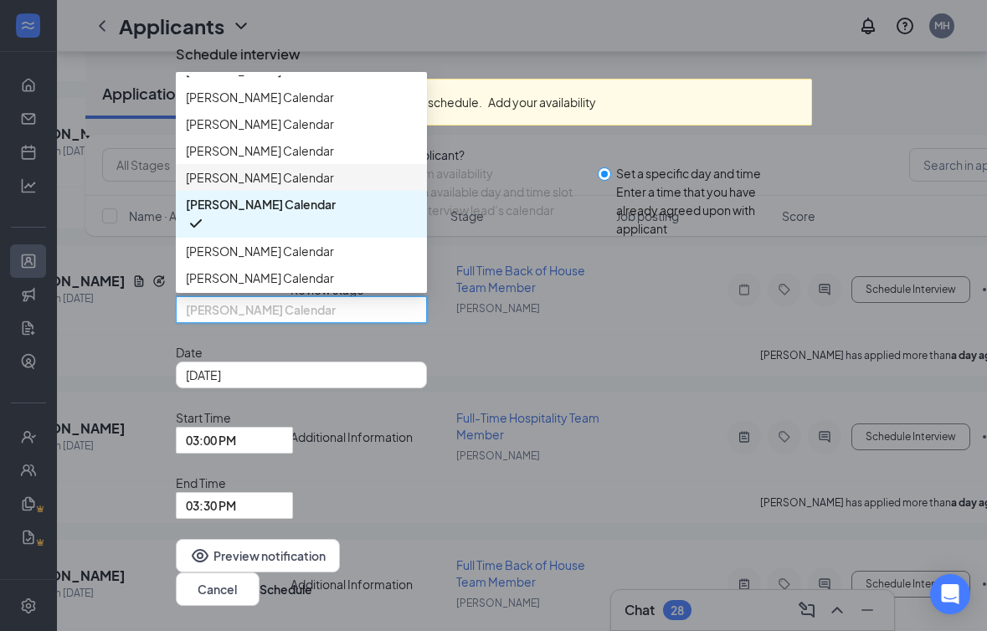
scroll to position [134, 0]
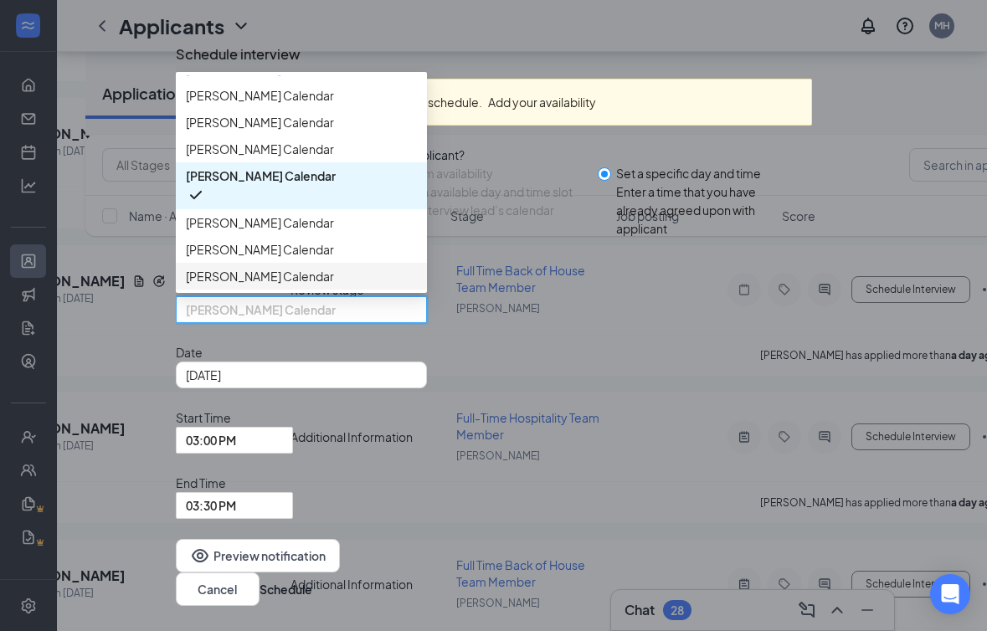
click at [275, 286] on span "[PERSON_NAME] Calendar" at bounding box center [260, 276] width 148 height 18
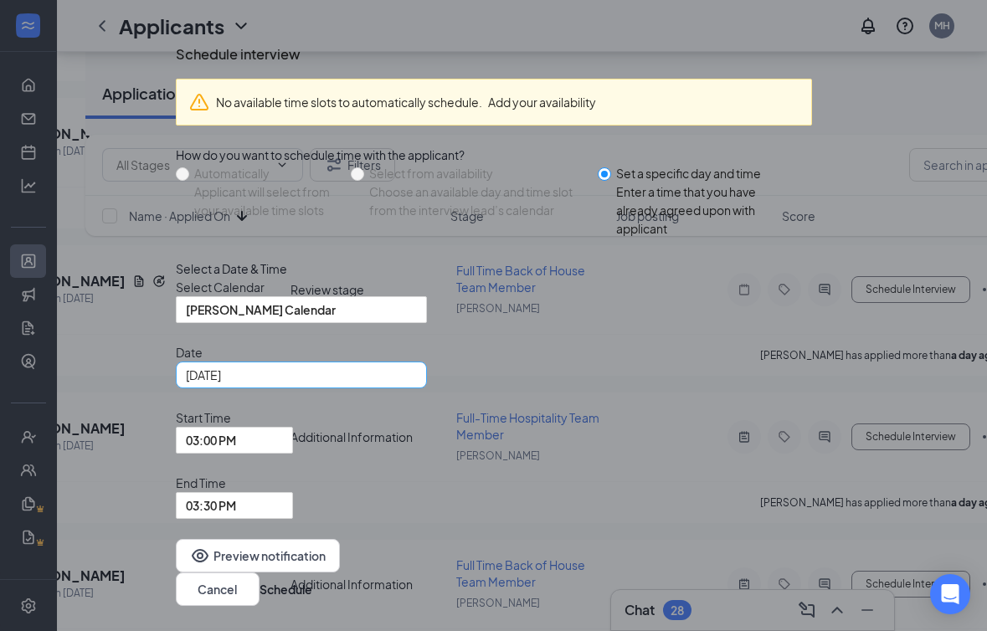
click at [417, 384] on div "[DATE]" at bounding box center [301, 375] width 231 height 18
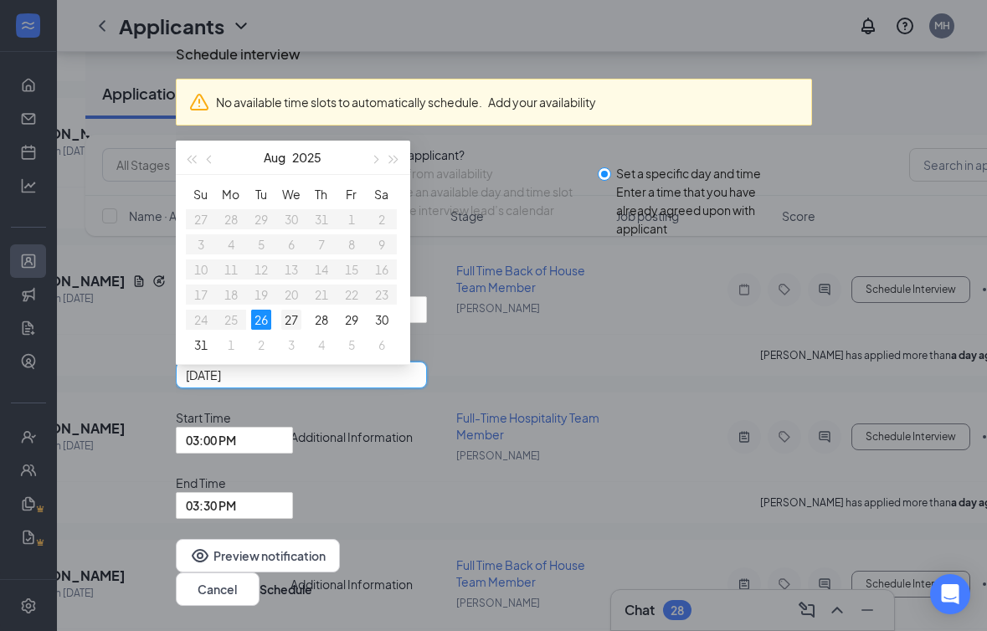
type input "[DATE]"
click at [301, 330] on div "27" at bounding box center [291, 320] width 20 height 20
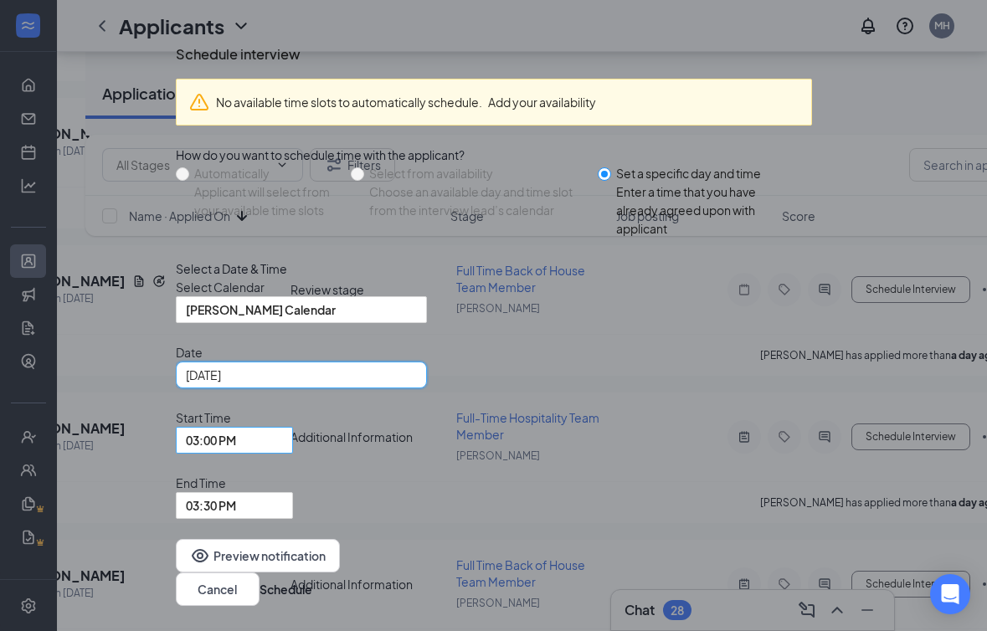
click at [268, 471] on span "03:00 PM" at bounding box center [227, 450] width 82 height 45
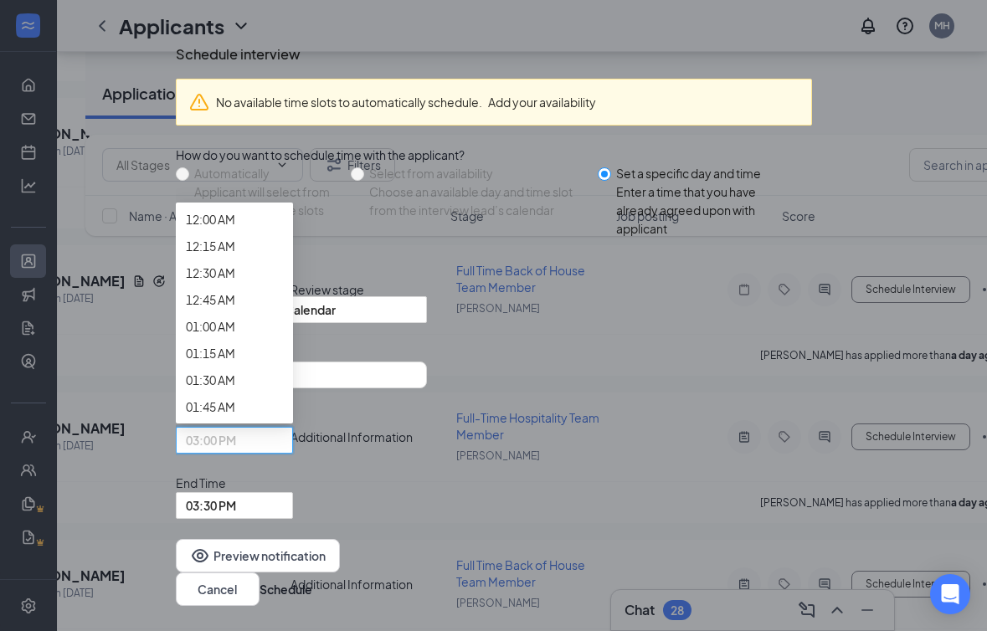
scroll to position [2137, 0]
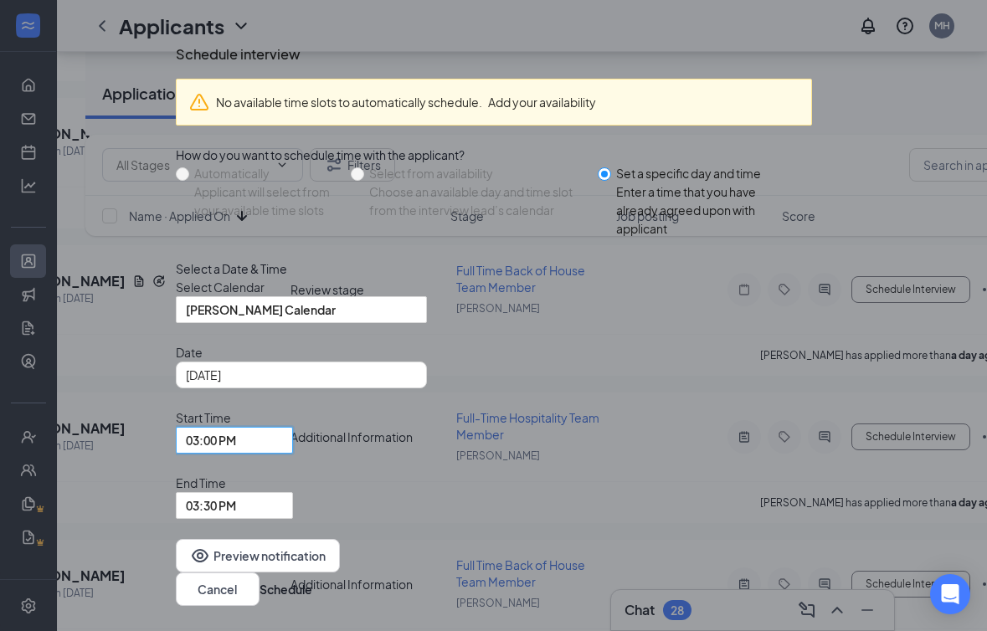
click at [268, 460] on span "03:00 PM" at bounding box center [227, 450] width 82 height 45
click at [268, 456] on span "03:00 PM" at bounding box center [227, 450] width 82 height 45
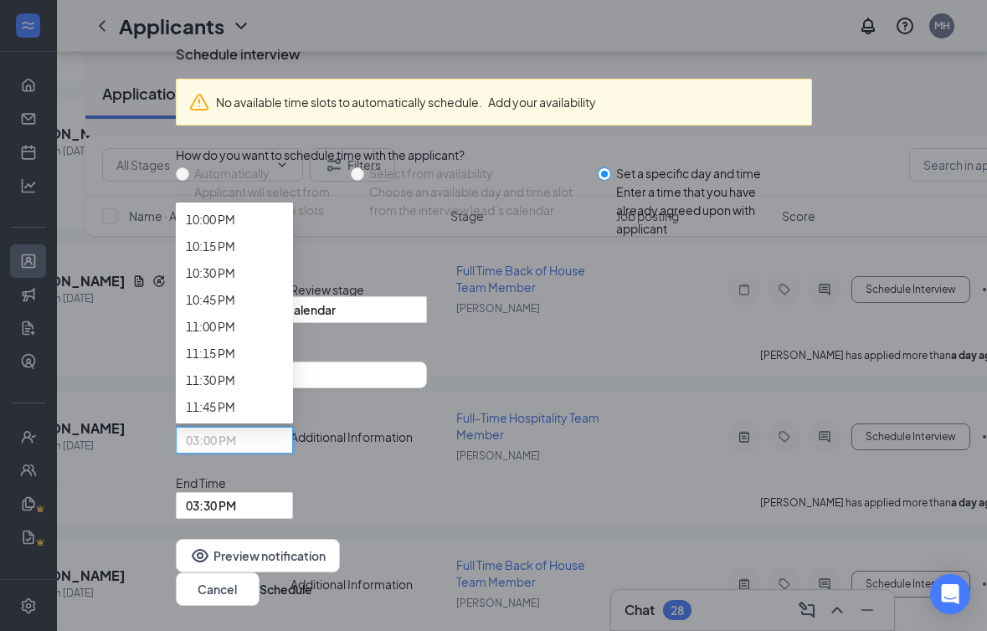
scroll to position [2487, 0]
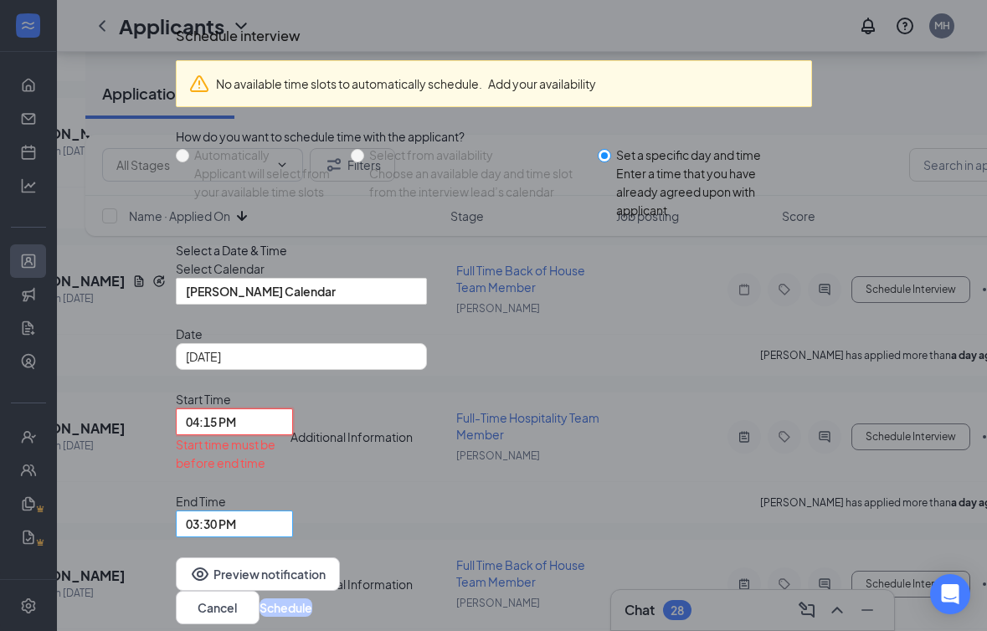
click at [236, 512] on span "03:30 PM" at bounding box center [211, 524] width 50 height 25
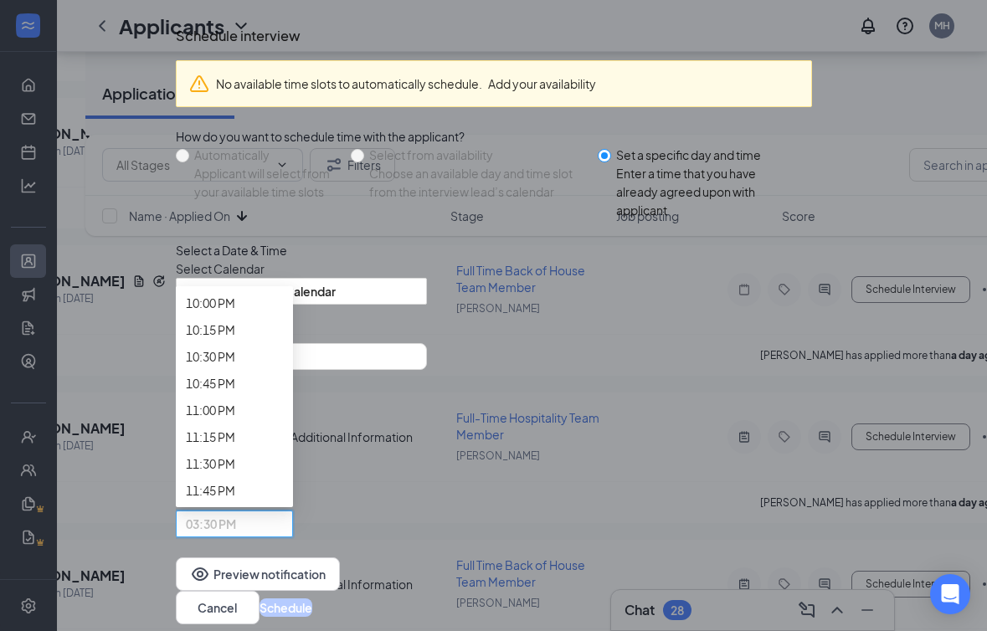
scroll to position [2523, 0]
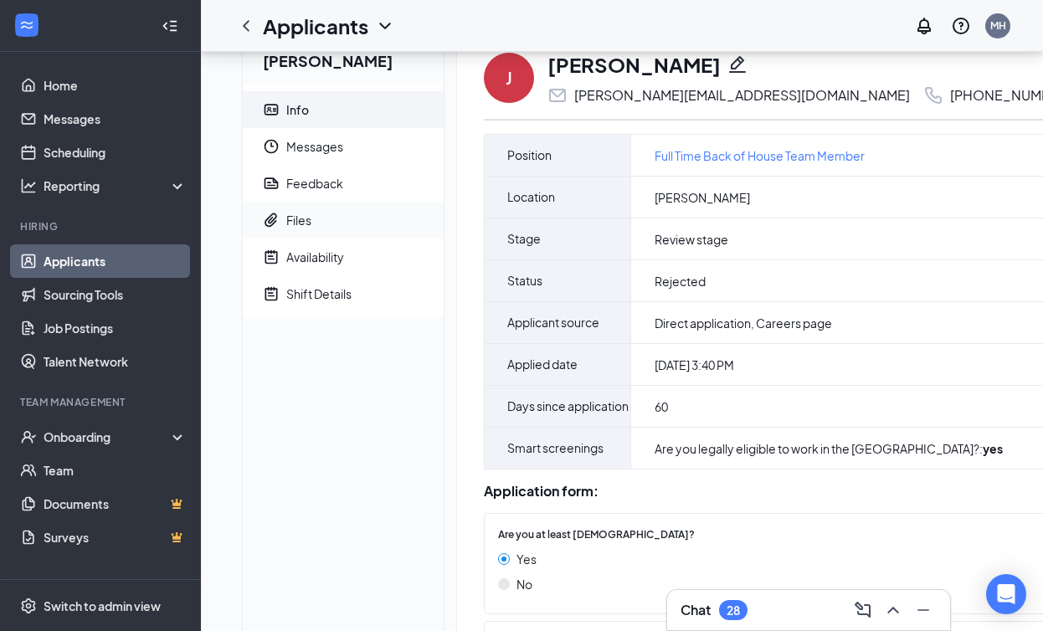
scroll to position [1, 0]
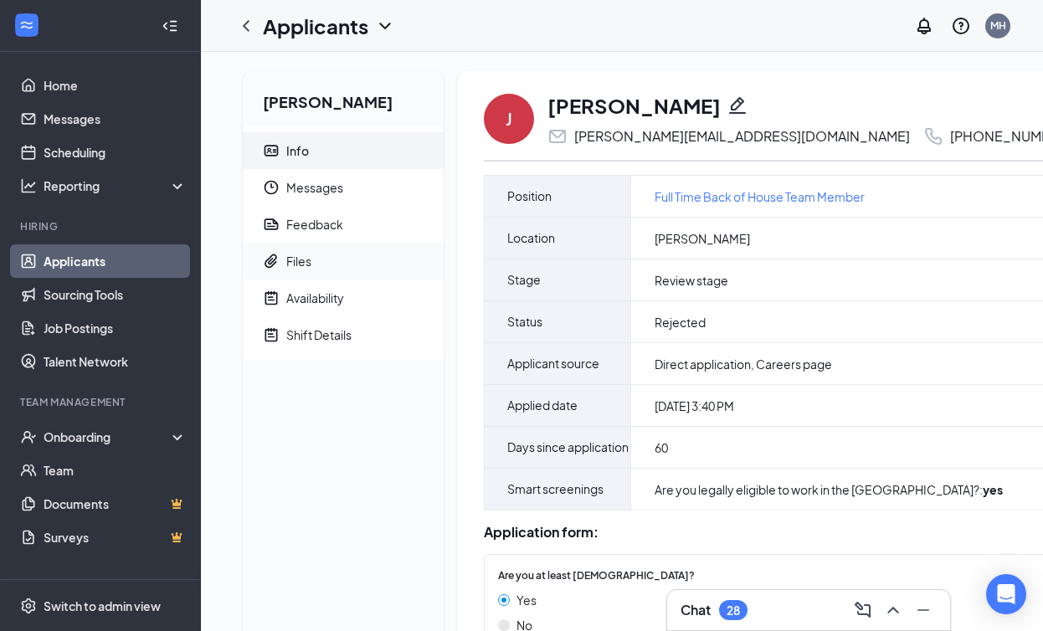
click at [395, 254] on span "Files" at bounding box center [358, 261] width 144 height 37
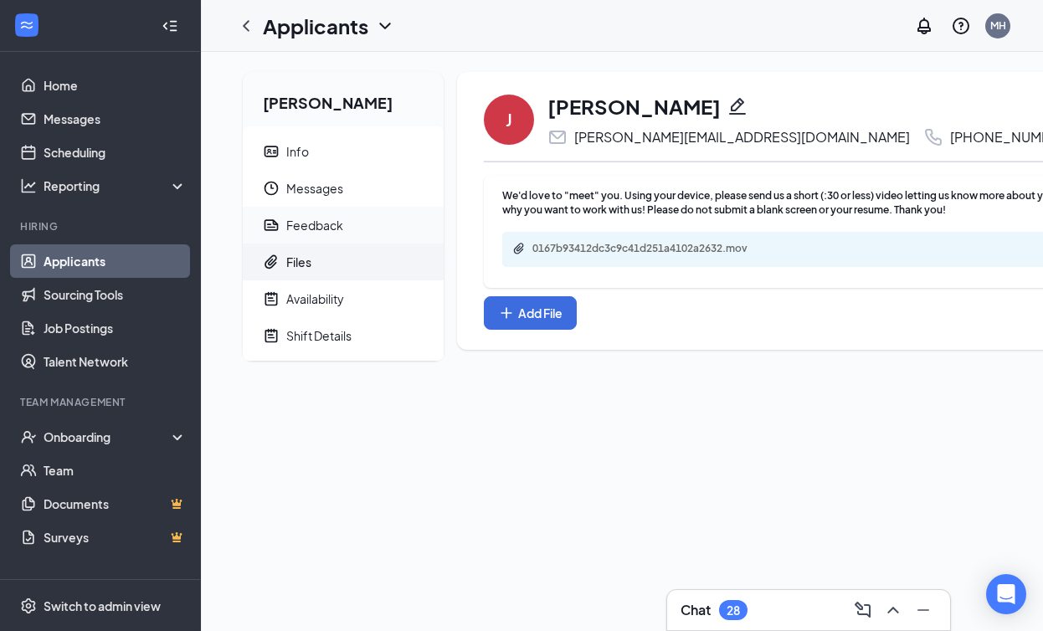
click at [322, 234] on span "Feedback" at bounding box center [358, 225] width 144 height 37
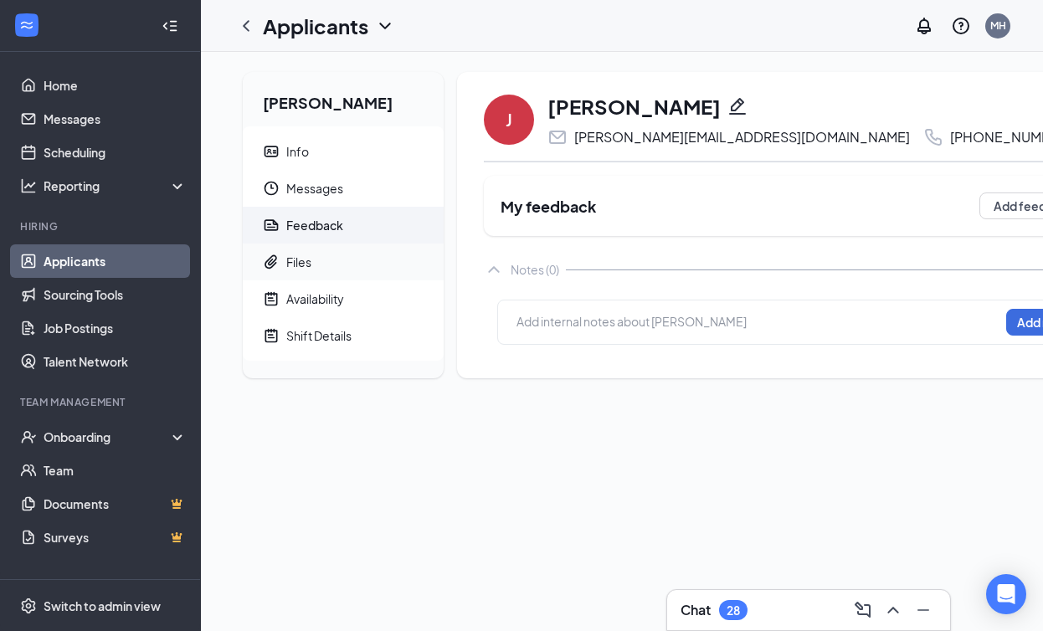
click at [318, 272] on span "Files" at bounding box center [358, 262] width 144 height 37
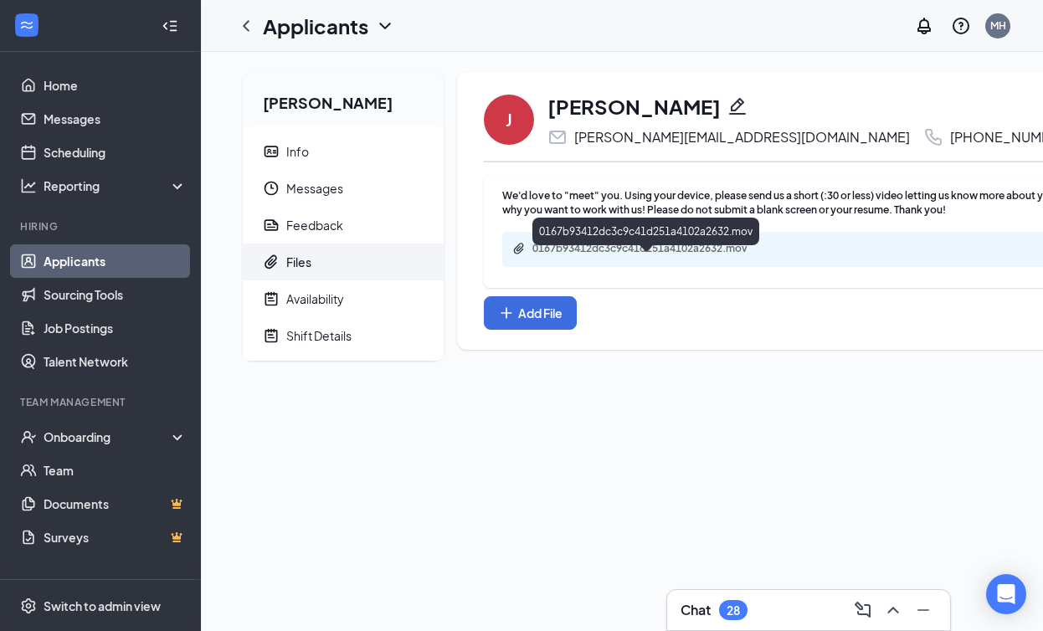
click at [584, 258] on div "0167b93412dc3c9c41d251a4102a2632.mov" at bounding box center [647, 250] width 271 height 16
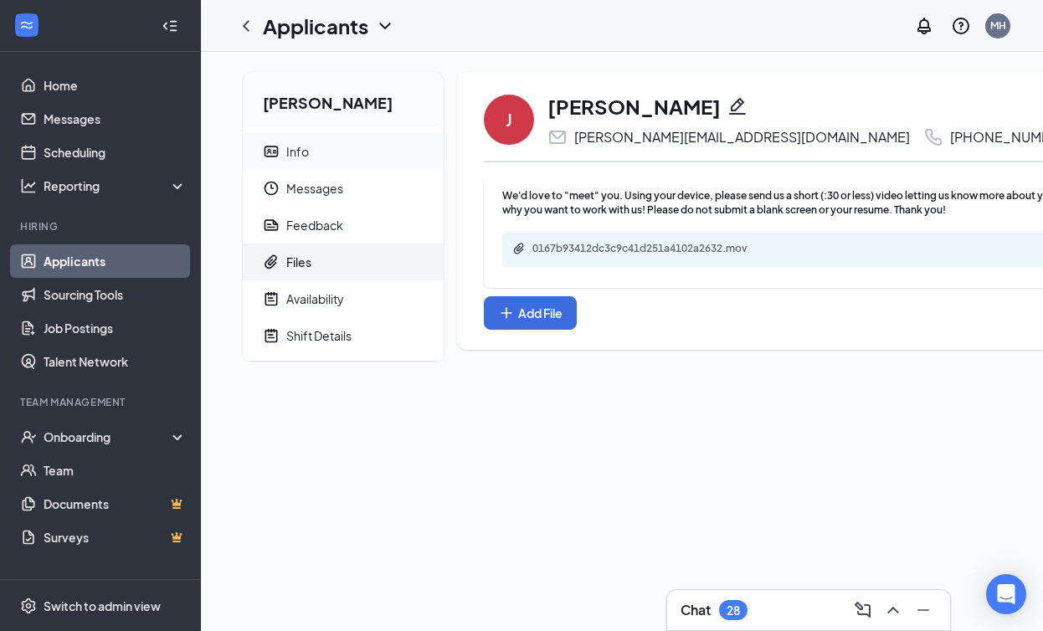
click at [355, 149] on span "Info" at bounding box center [358, 151] width 144 height 37
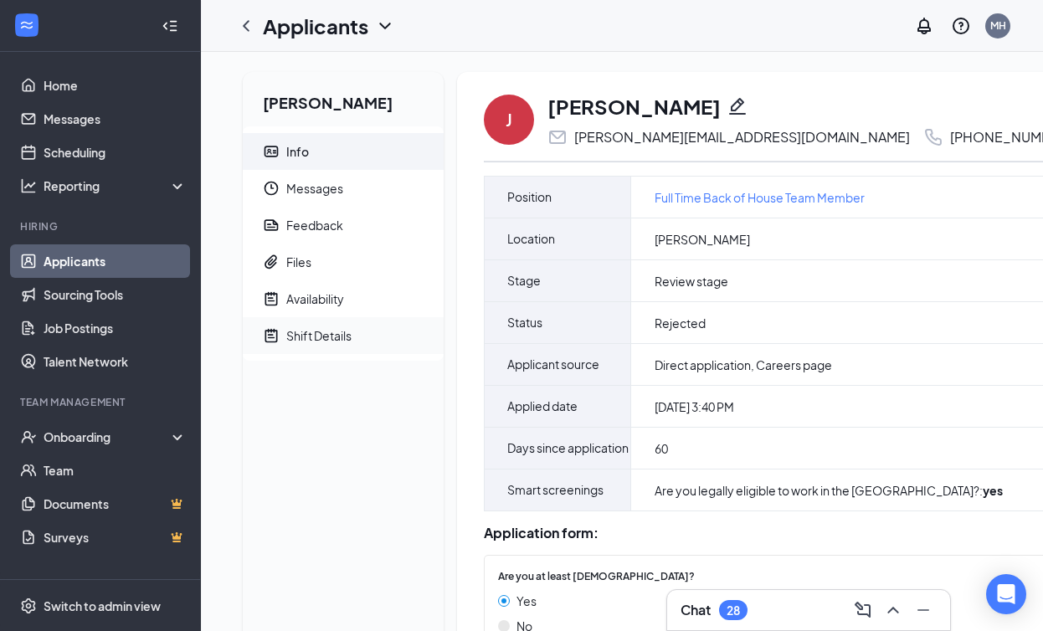
click at [354, 337] on span "Shift Details" at bounding box center [358, 335] width 144 height 37
click at [383, 342] on span "Shift Details" at bounding box center [358, 335] width 144 height 37
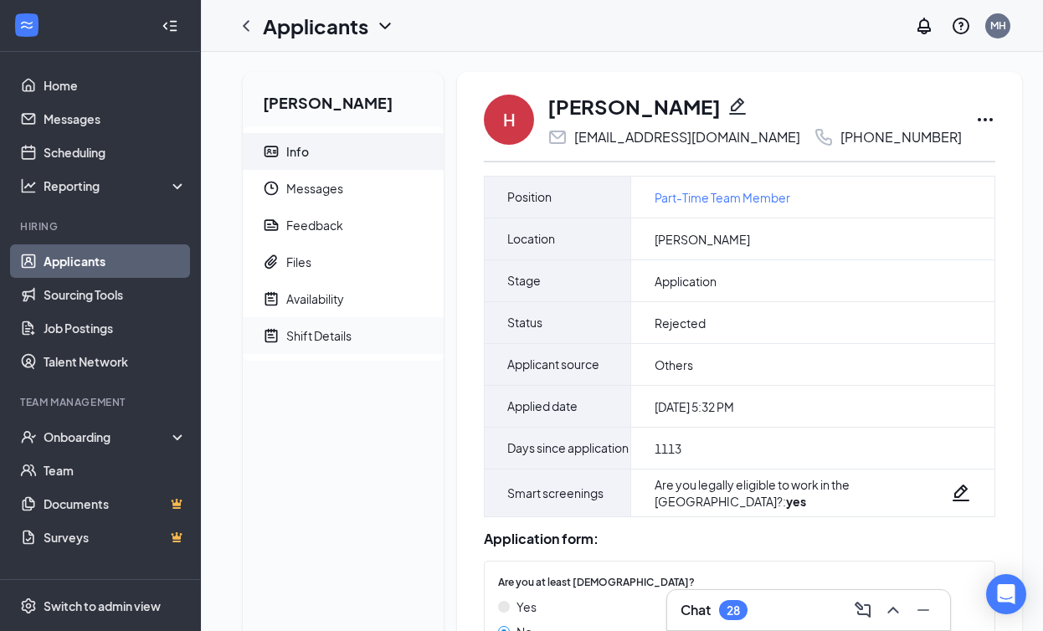
click at [309, 332] on div "Shift Details" at bounding box center [318, 335] width 65 height 17
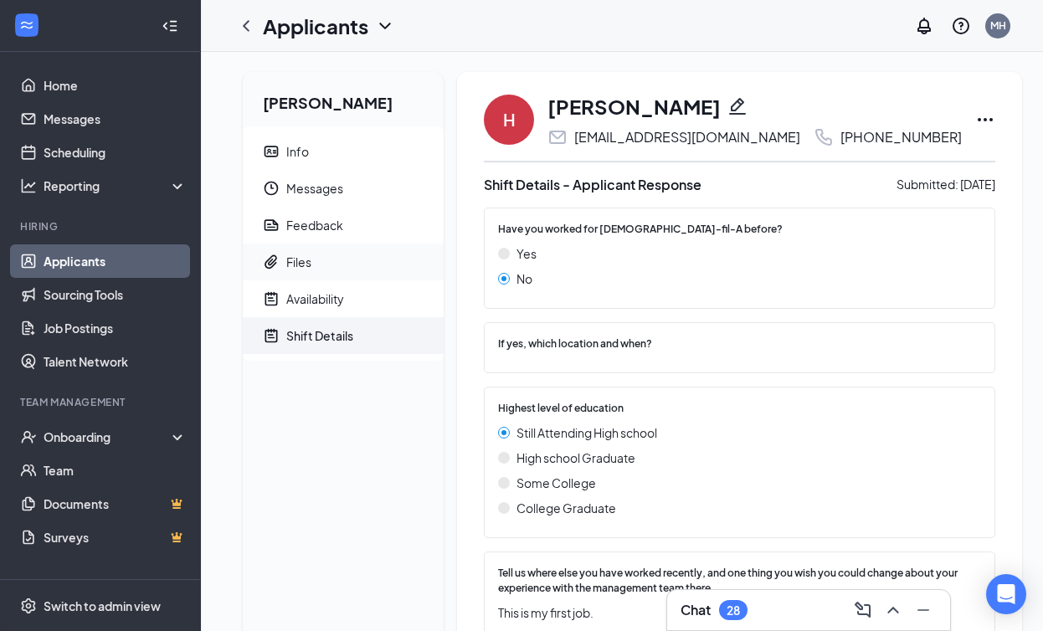
click at [336, 263] on span "Files" at bounding box center [358, 262] width 144 height 37
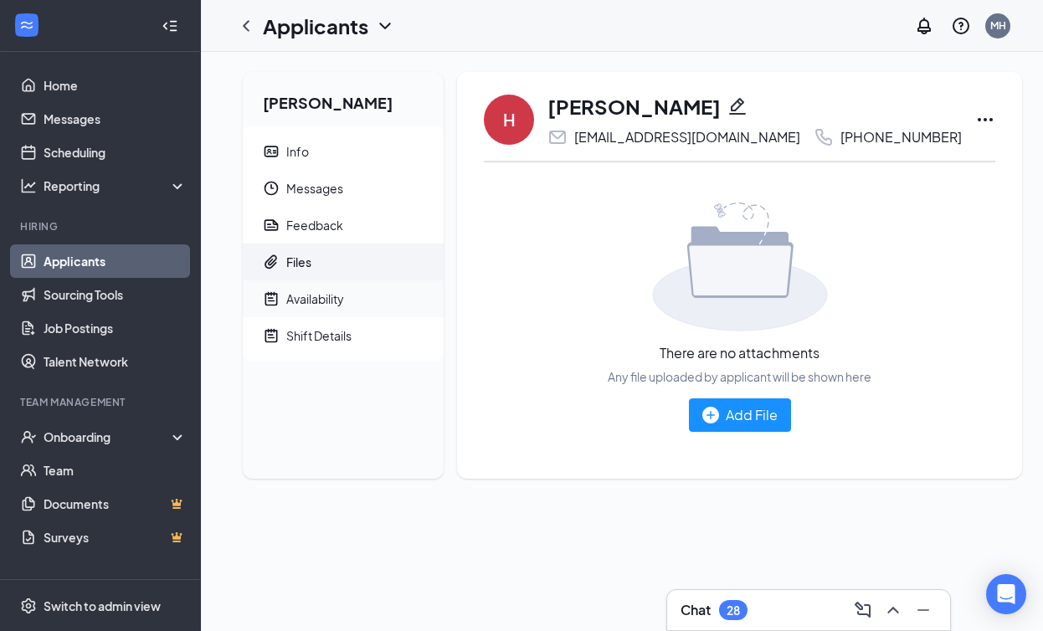
click at [327, 295] on div "Availability" at bounding box center [315, 299] width 58 height 17
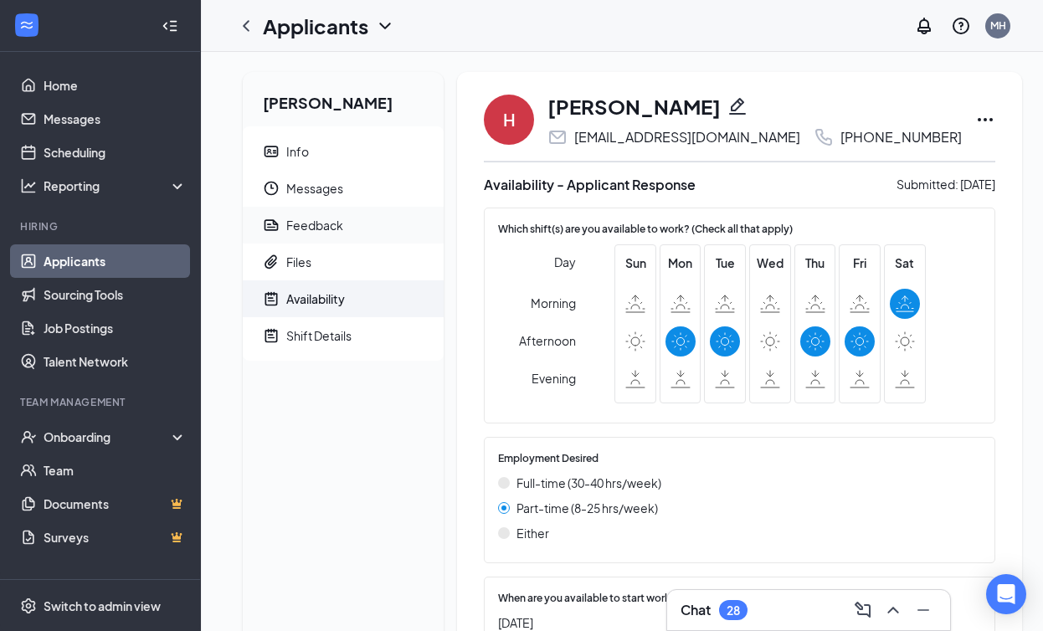
click at [377, 235] on span "Feedback" at bounding box center [358, 225] width 144 height 37
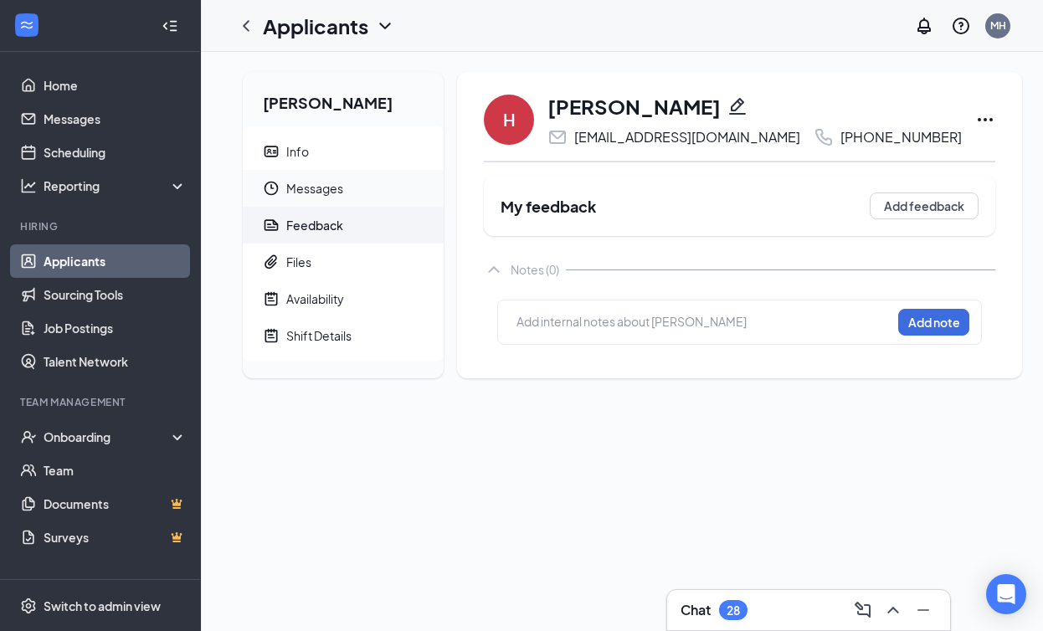
click at [373, 178] on span "Messages" at bounding box center [358, 188] width 144 height 37
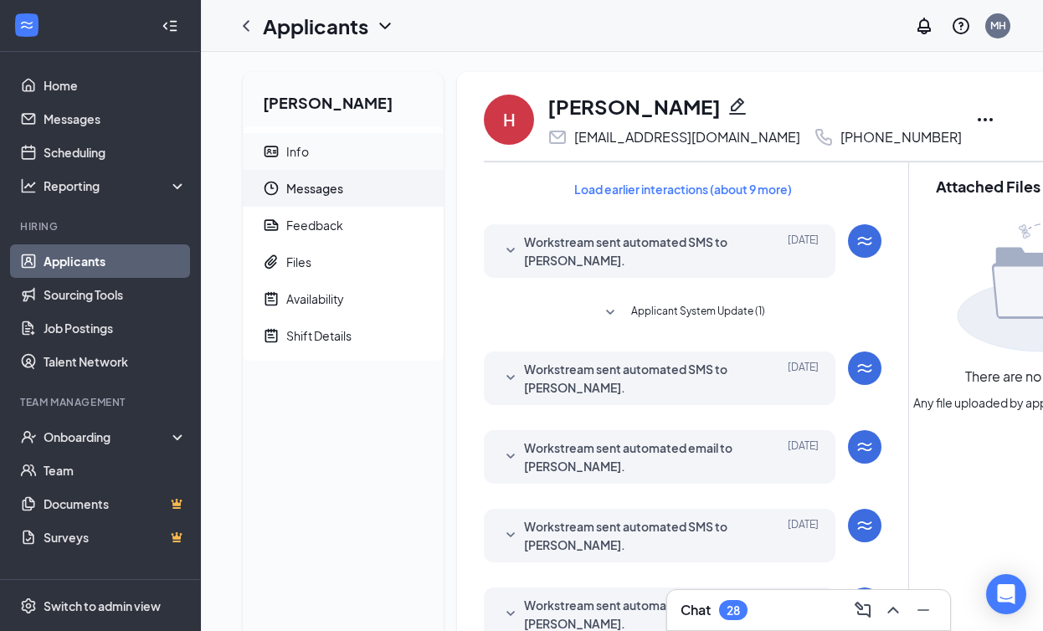
click at [365, 168] on span "Info" at bounding box center [358, 151] width 144 height 37
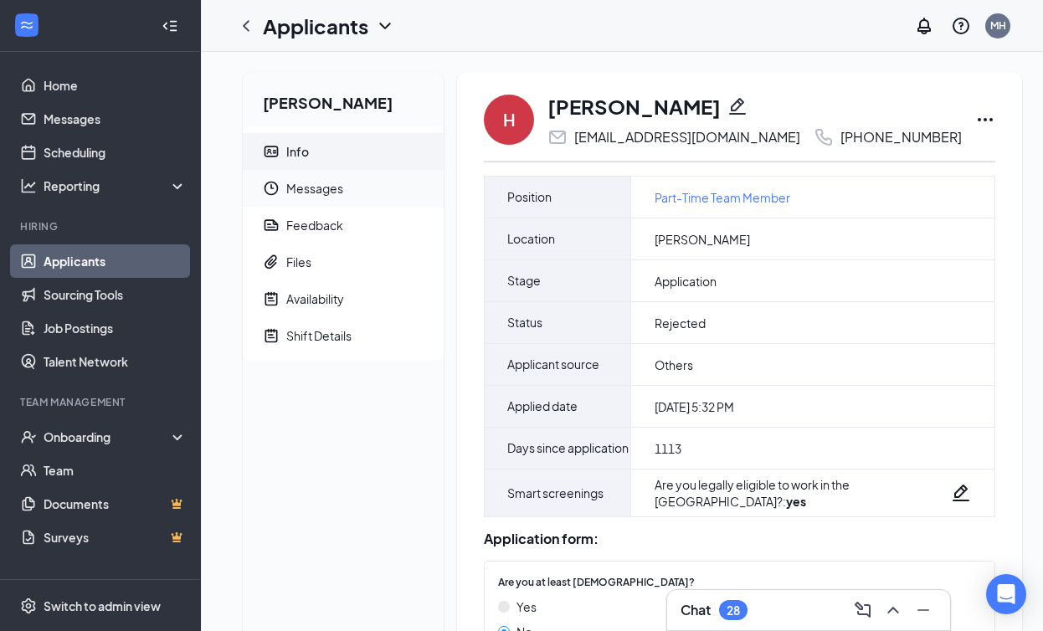
click at [361, 191] on span "Messages" at bounding box center [358, 188] width 144 height 37
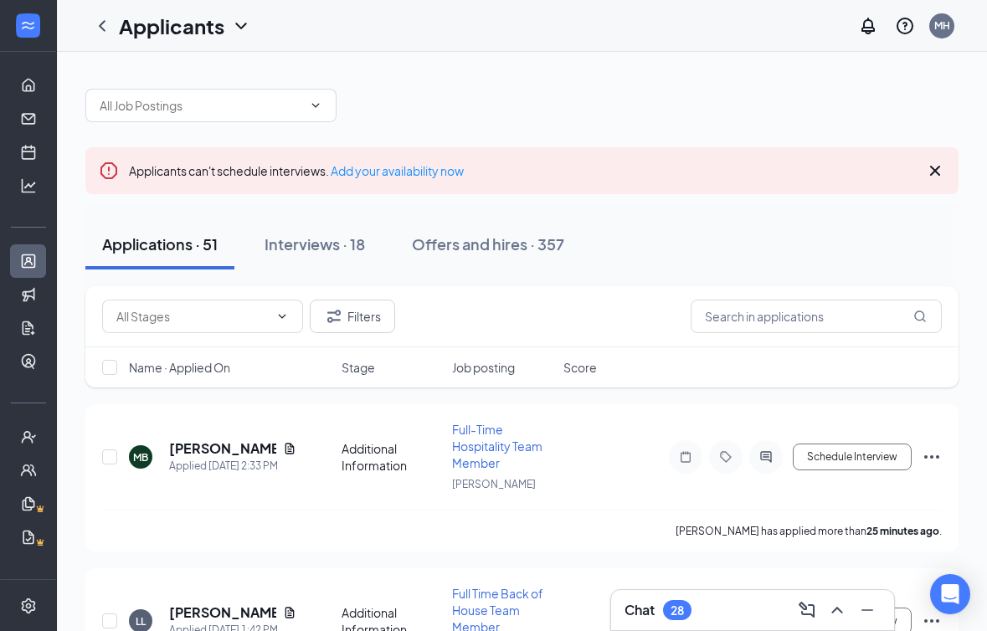
click at [201, 359] on span "Name · Applied On" at bounding box center [179, 367] width 101 height 17
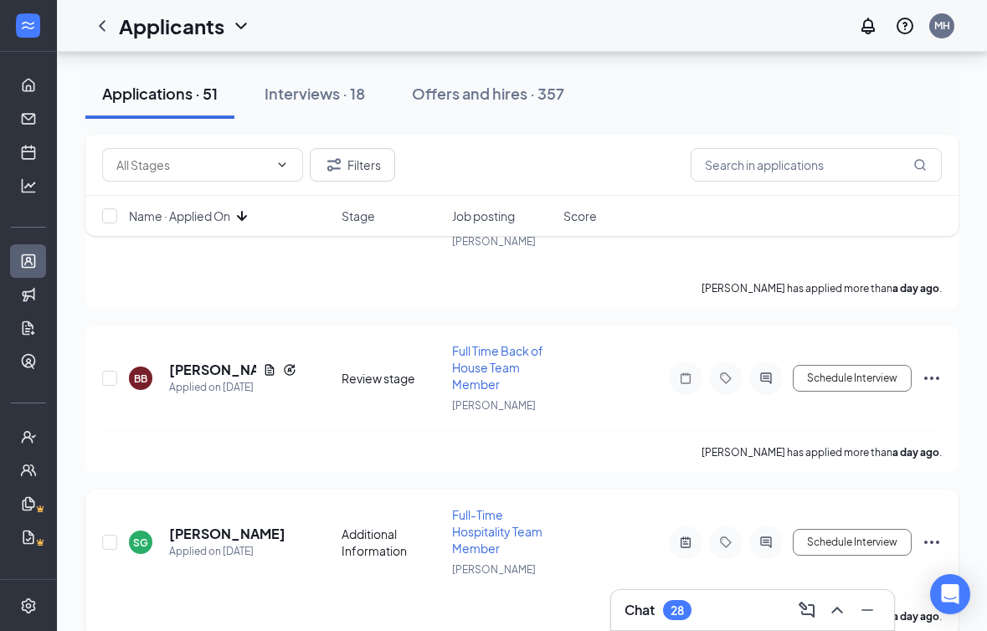
scroll to position [2375, 0]
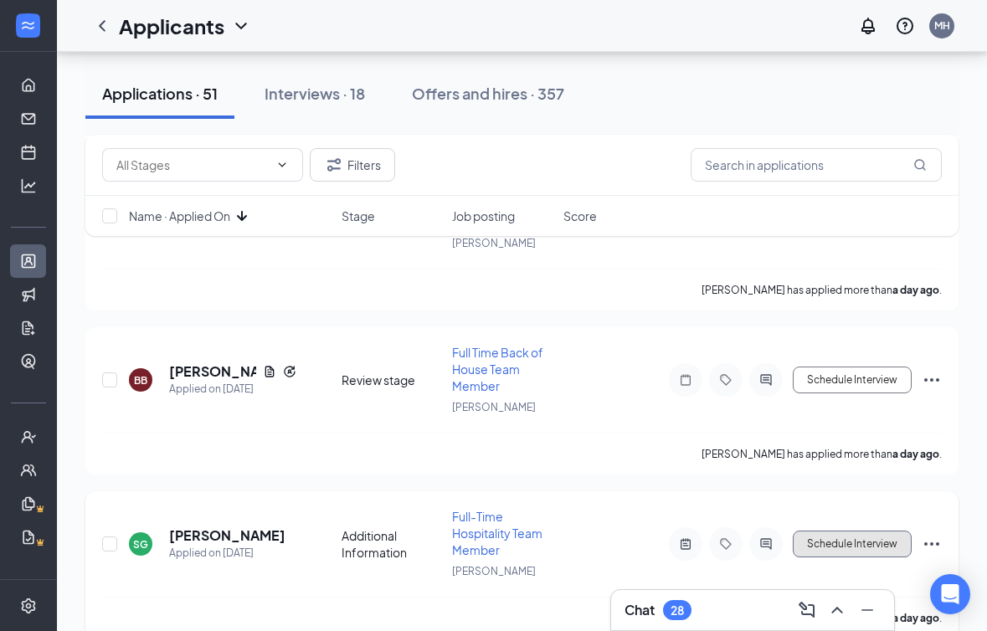
click at [836, 531] on button "Schedule Interview" at bounding box center [852, 544] width 119 height 27
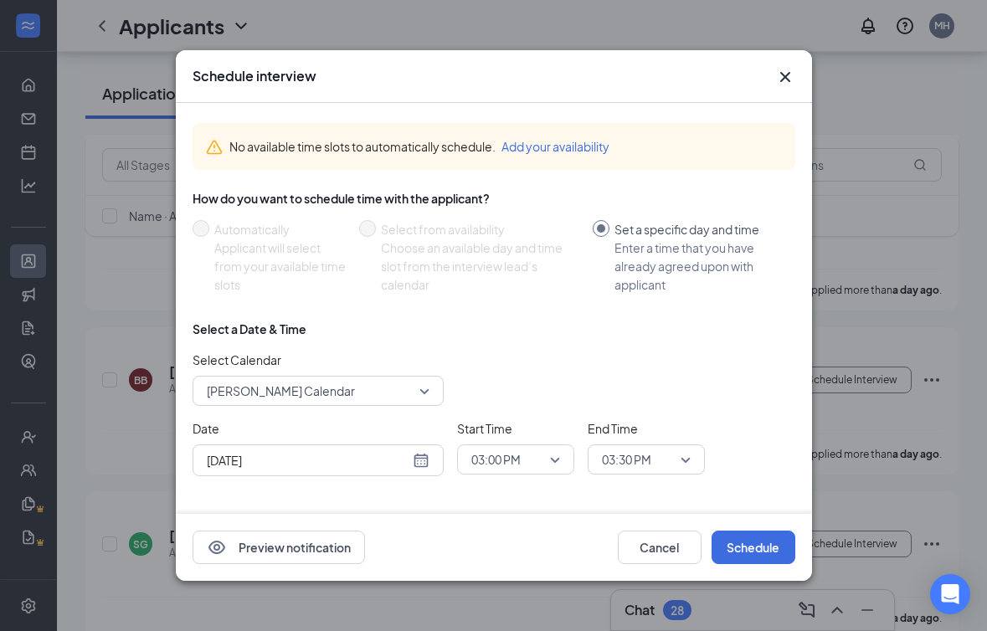
click at [775, 74] on icon "Cross" at bounding box center [785, 77] width 20 height 20
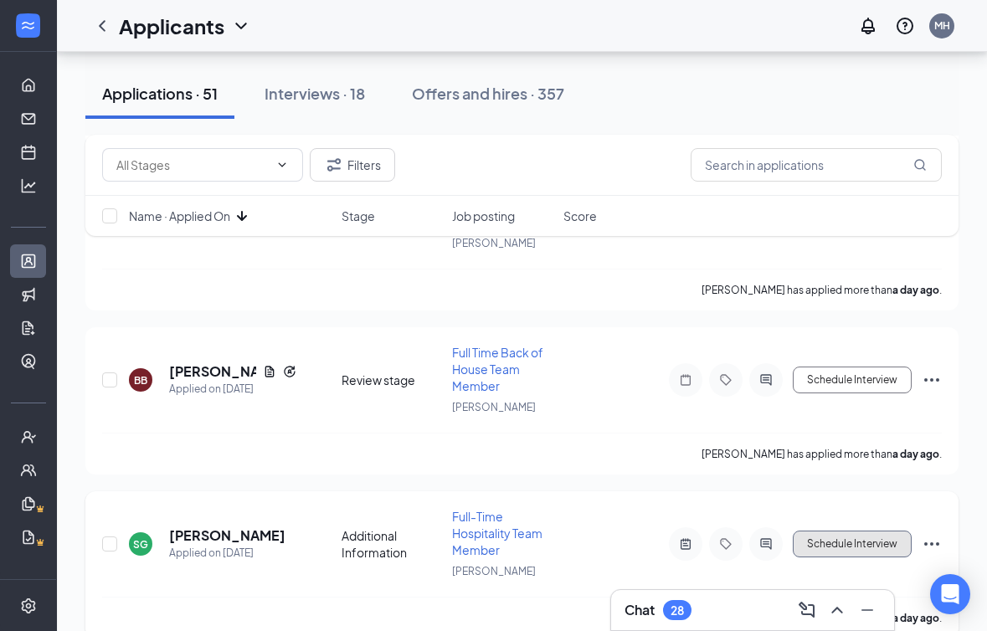
click at [856, 531] on button "Schedule Interview" at bounding box center [852, 544] width 119 height 27
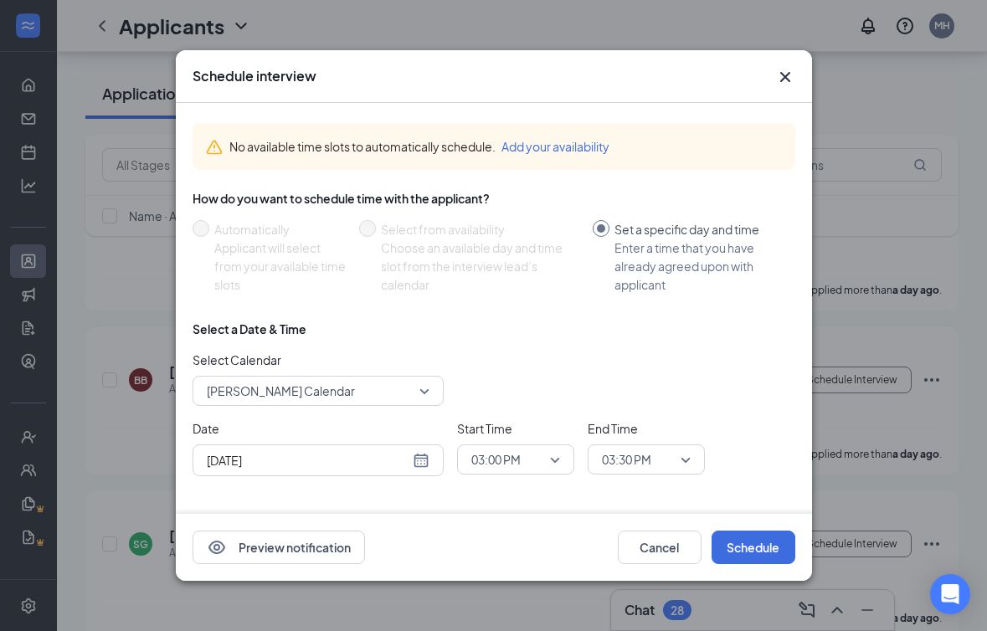
click at [311, 397] on span "[PERSON_NAME] Calendar" at bounding box center [281, 390] width 148 height 25
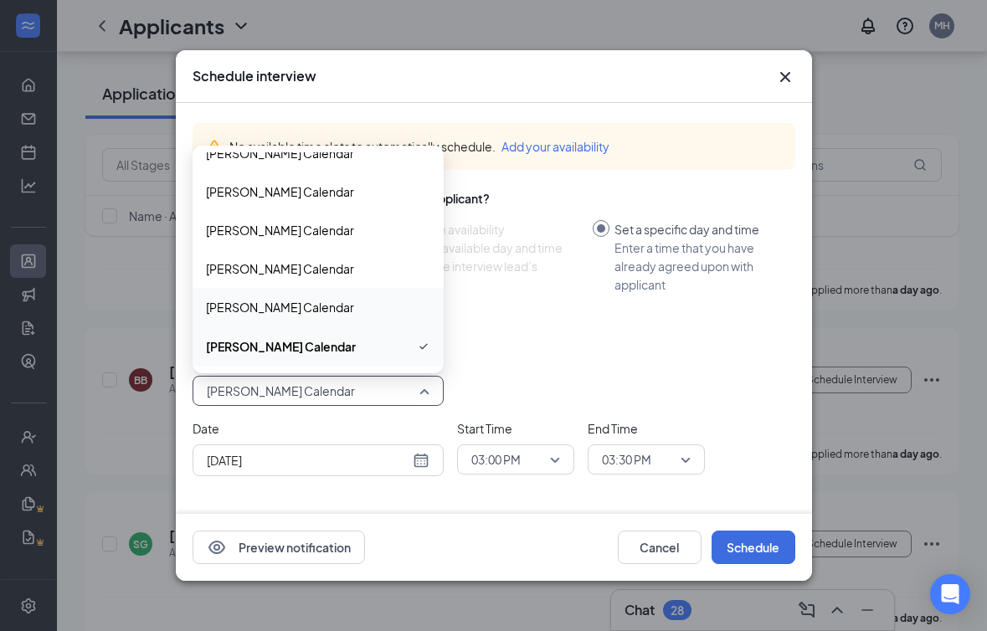
scroll to position [126, 0]
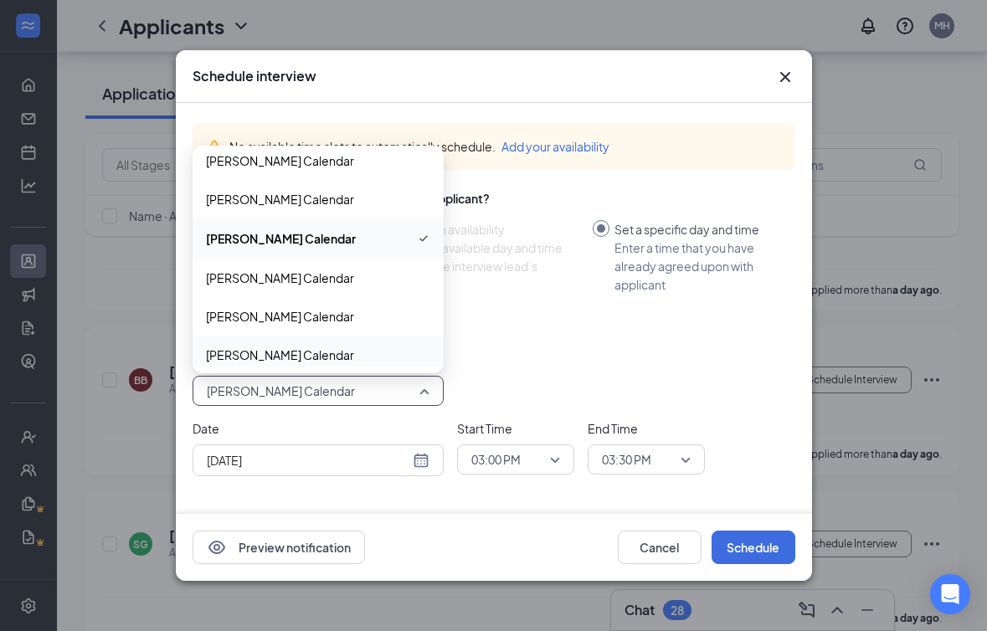
click at [306, 352] on span "[PERSON_NAME] Calendar" at bounding box center [280, 355] width 148 height 18
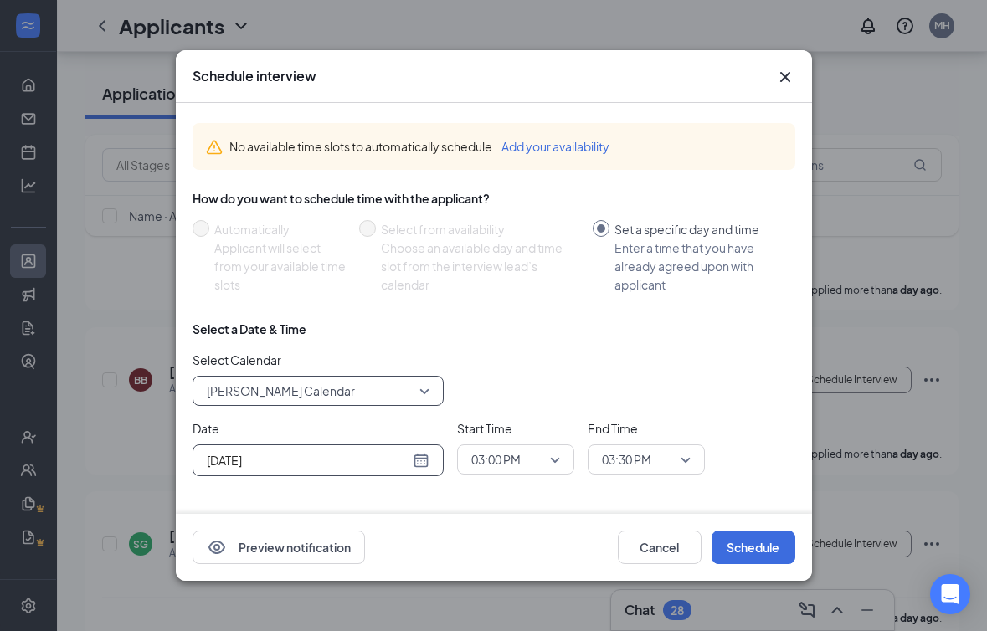
click at [421, 464] on div "[DATE]" at bounding box center [318, 460] width 223 height 18
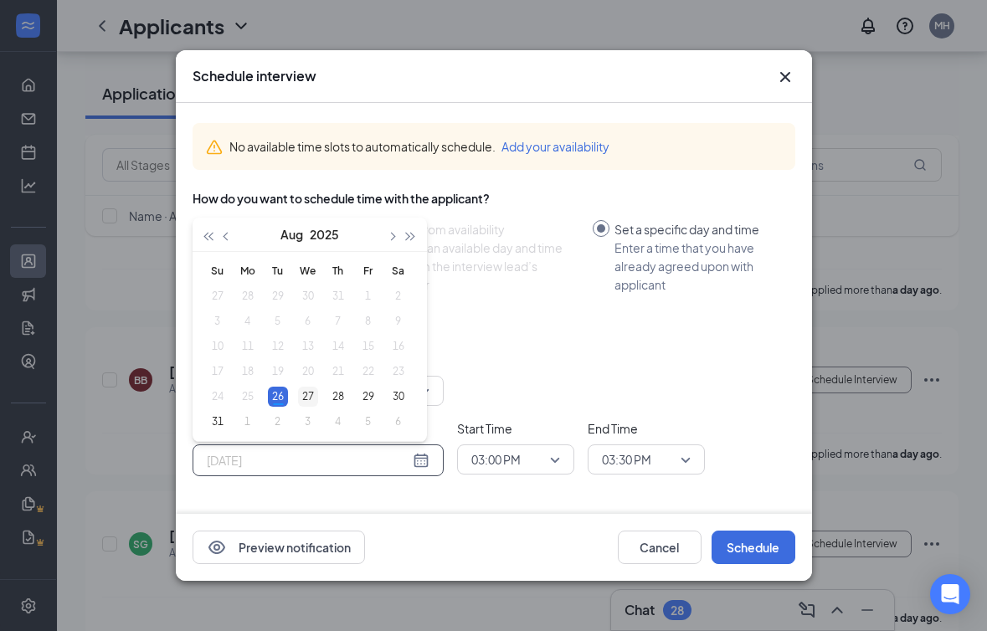
type input "[DATE]"
click at [301, 394] on div "27" at bounding box center [308, 397] width 20 height 20
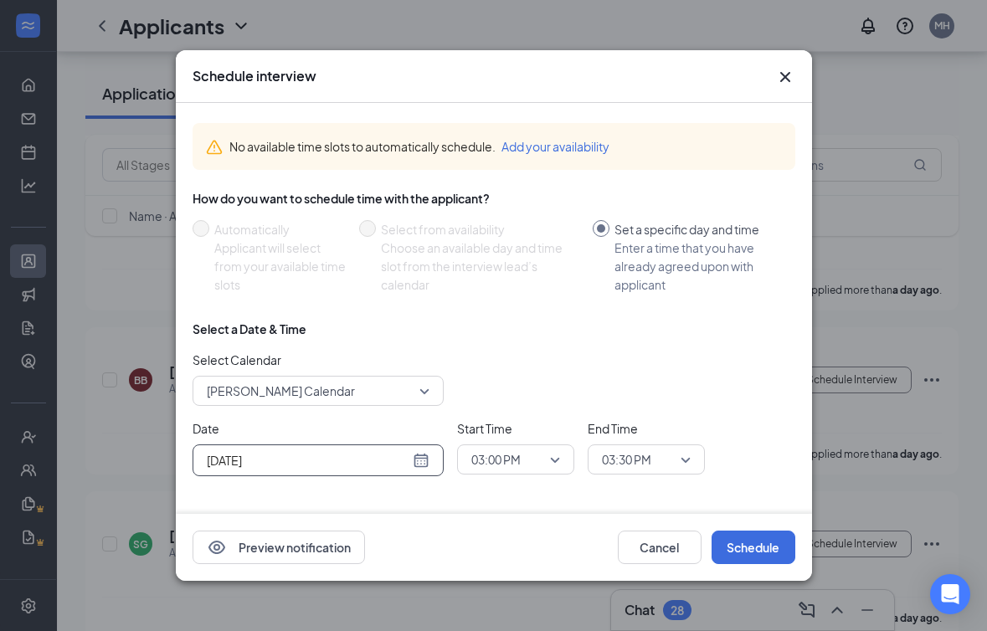
click at [543, 455] on span "03:00 PM" at bounding box center [508, 459] width 74 height 25
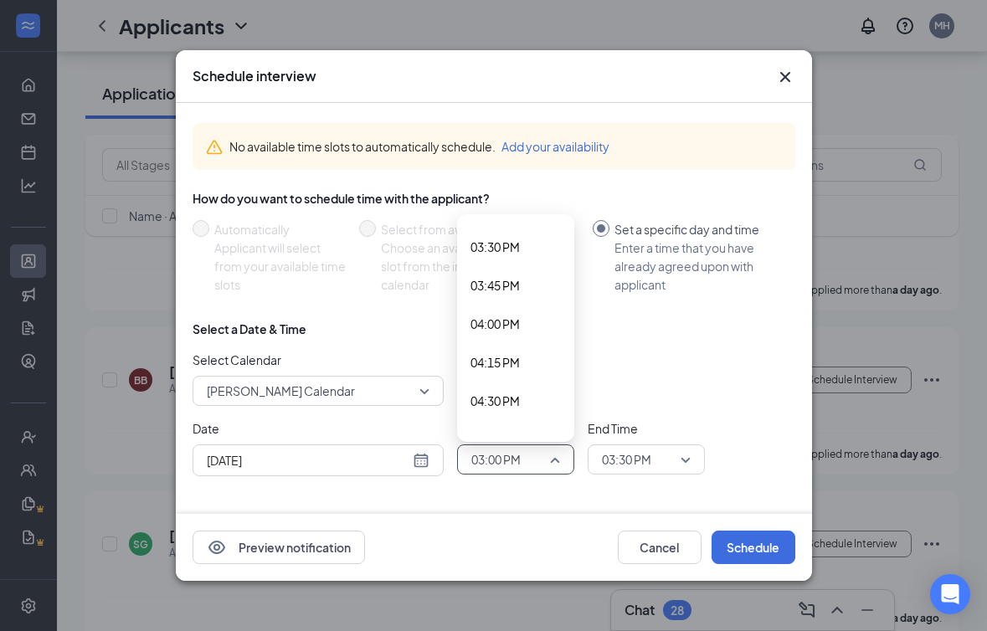
scroll to position [2385, 0]
click at [523, 354] on span "04:15 PM" at bounding box center [516, 361] width 90 height 18
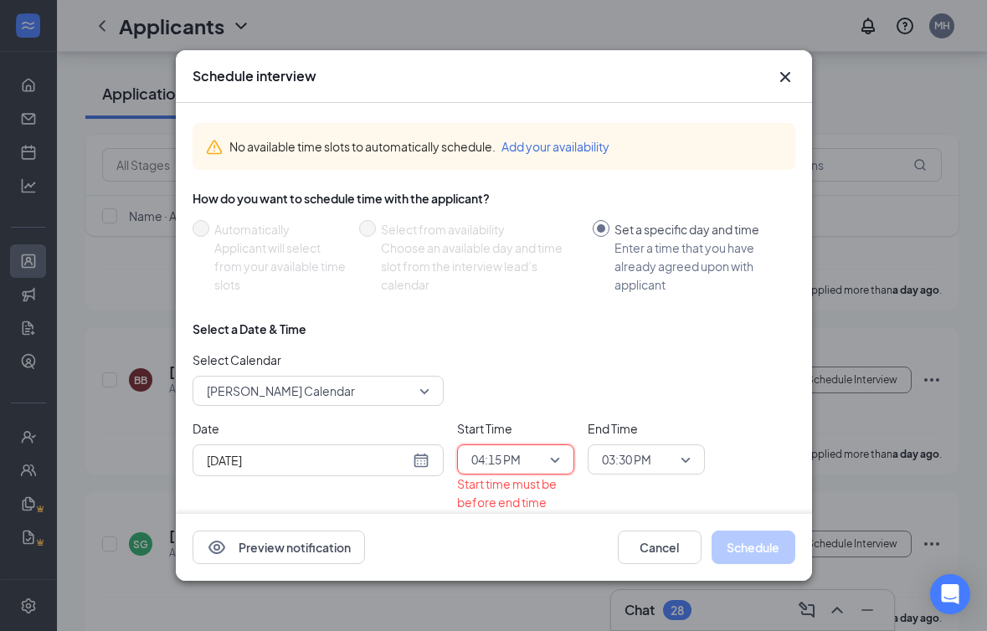
click at [632, 450] on span "03:30 PM" at bounding box center [626, 459] width 49 height 25
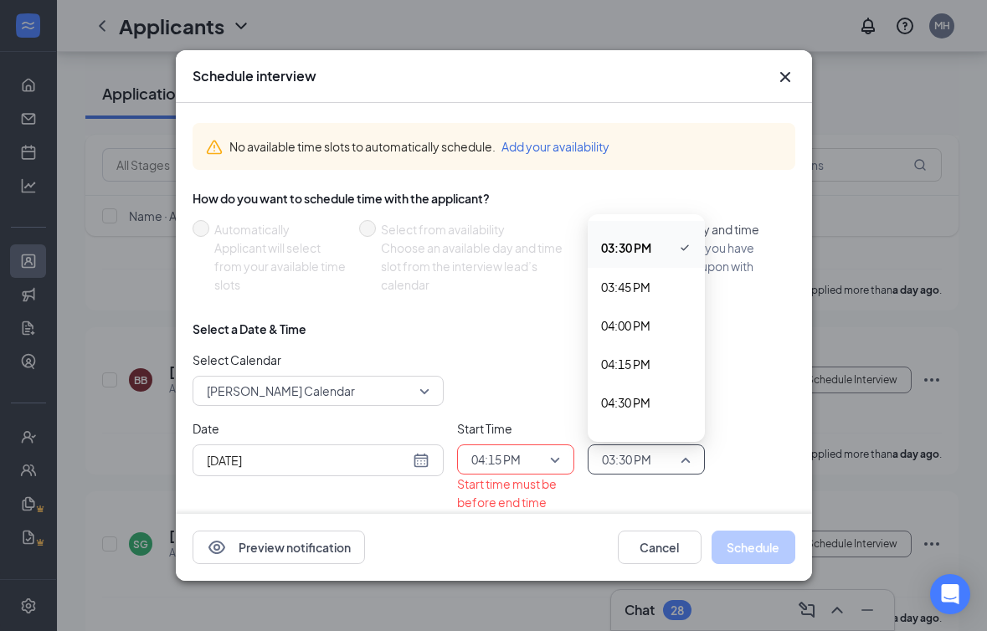
scroll to position [2382, 0]
click at [630, 404] on span "04:30 PM" at bounding box center [625, 402] width 49 height 18
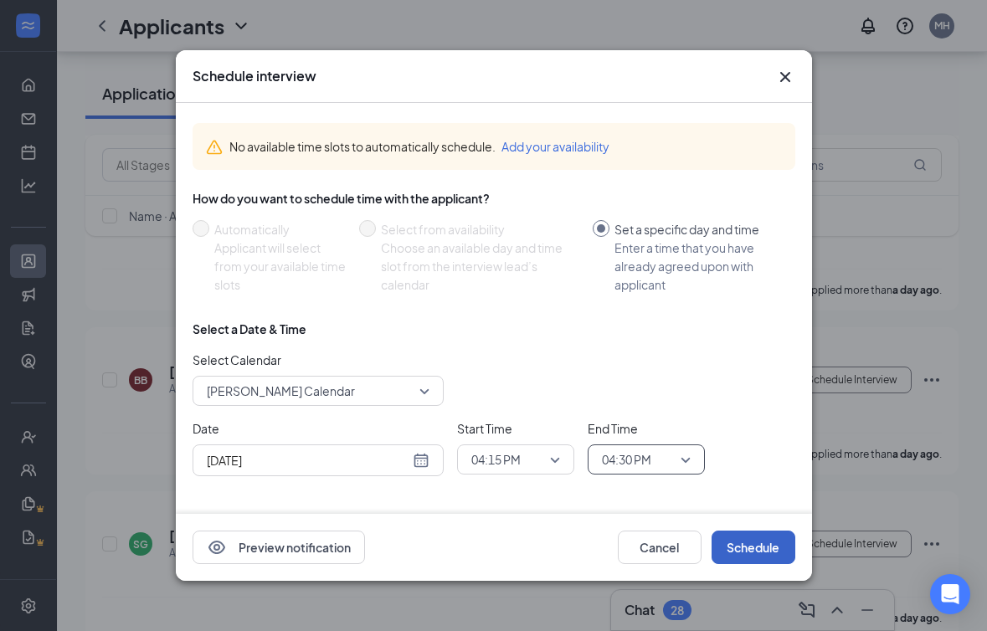
click at [746, 553] on button "Schedule" at bounding box center [754, 547] width 84 height 33
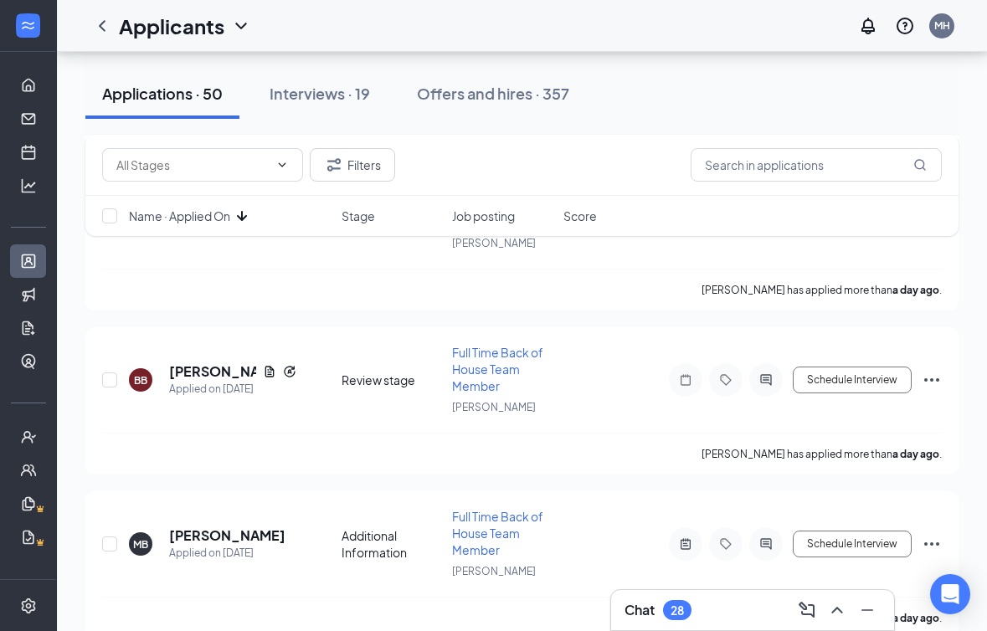
drag, startPoint x: 984, startPoint y: 128, endPoint x: 1011, endPoint y: 128, distance: 26.8
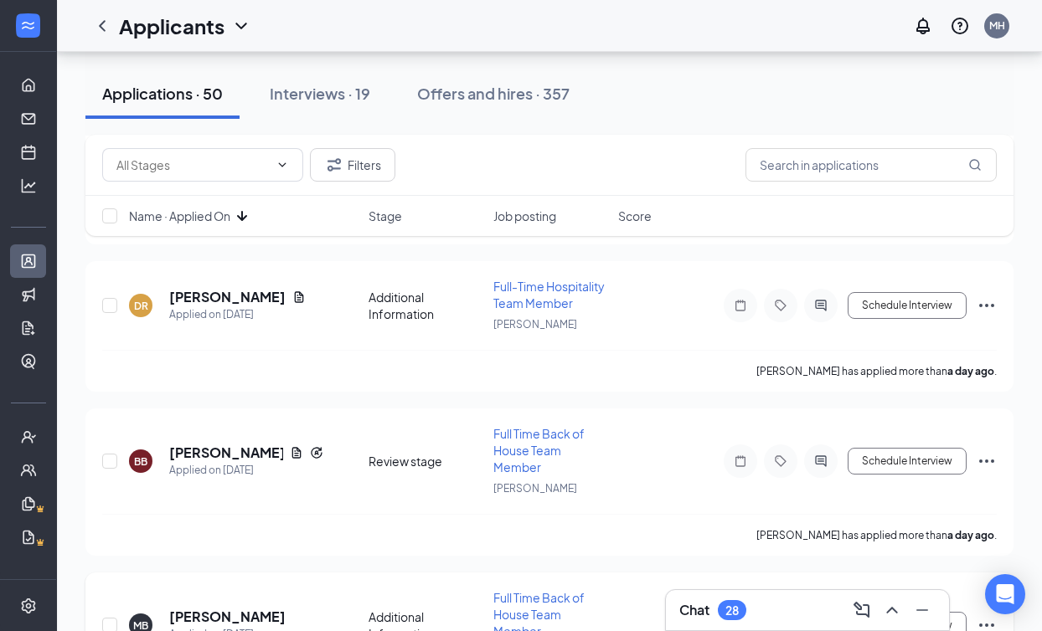
scroll to position [2225, 0]
click at [264, 445] on h5 "[PERSON_NAME]" at bounding box center [226, 454] width 114 height 18
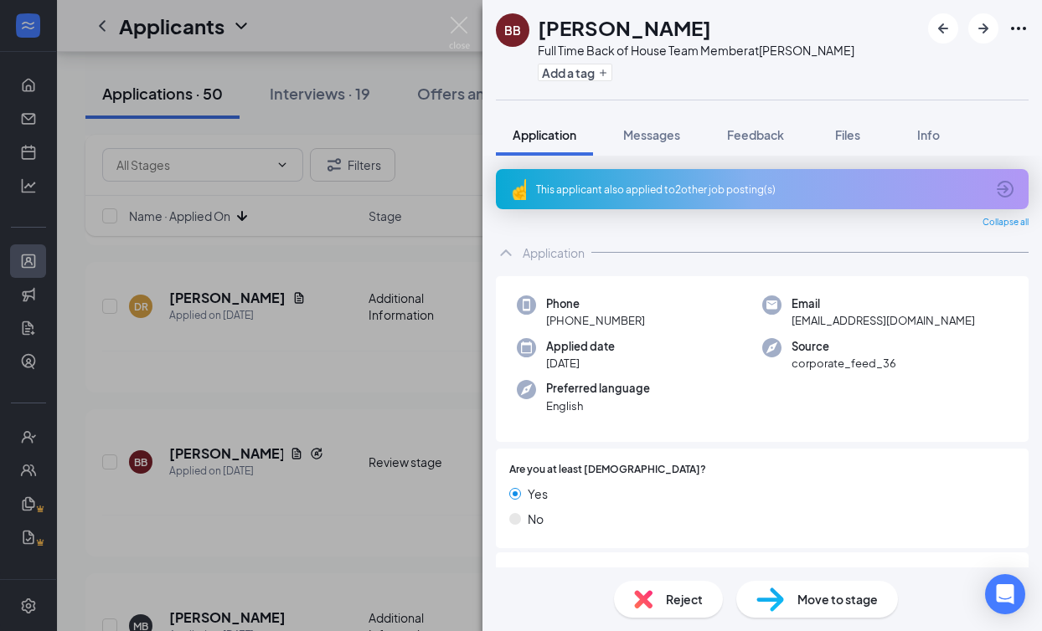
click at [645, 203] on div "This applicant also applied to 2 other job posting(s)" at bounding box center [762, 189] width 533 height 40
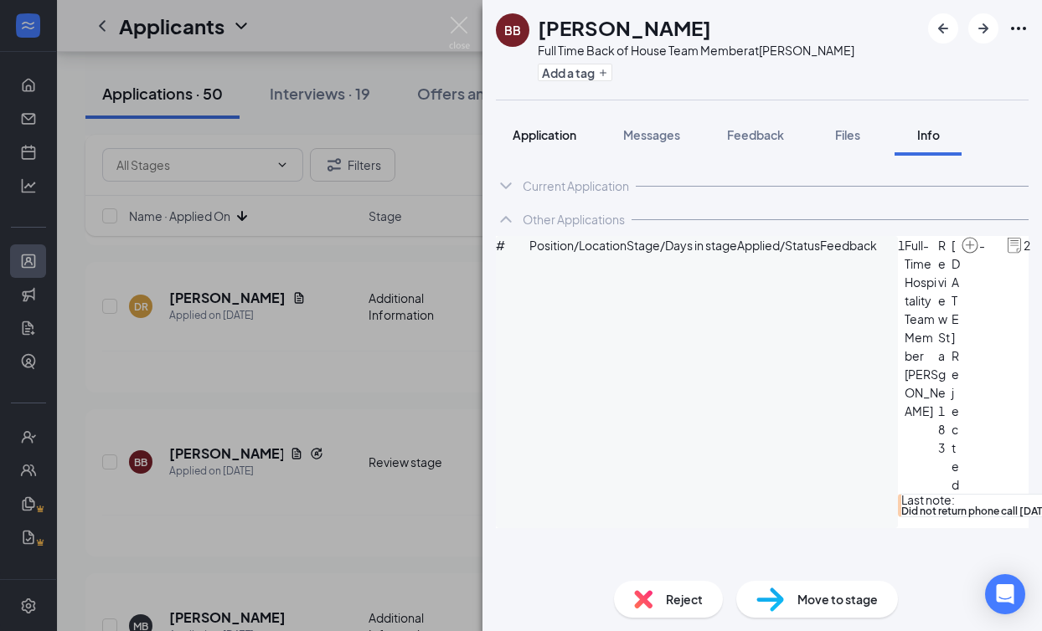
click at [559, 128] on span "Application" at bounding box center [544, 134] width 64 height 15
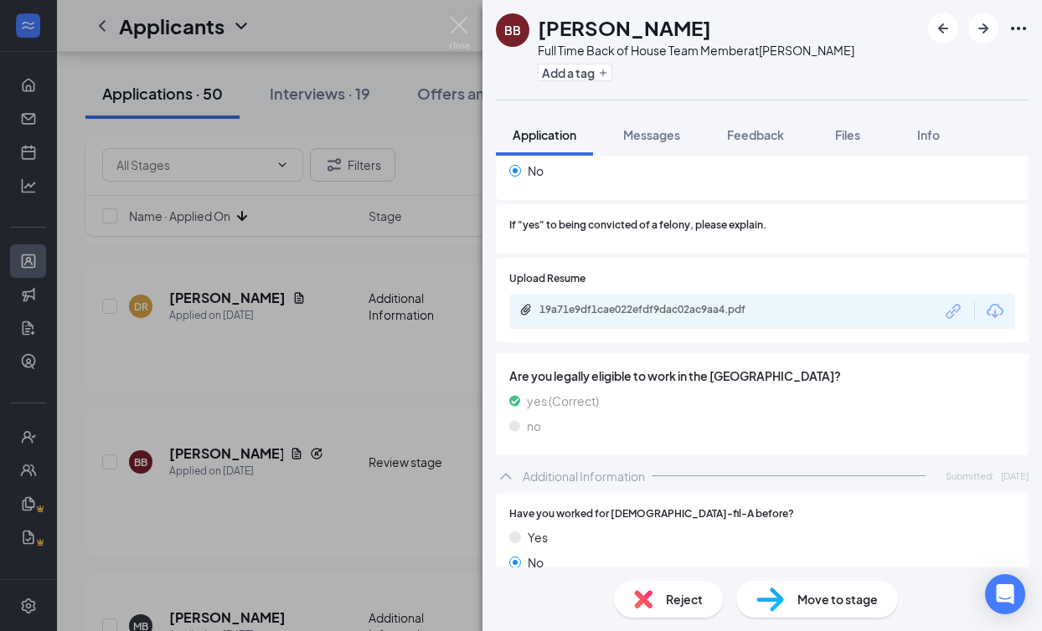
scroll to position [455, 0]
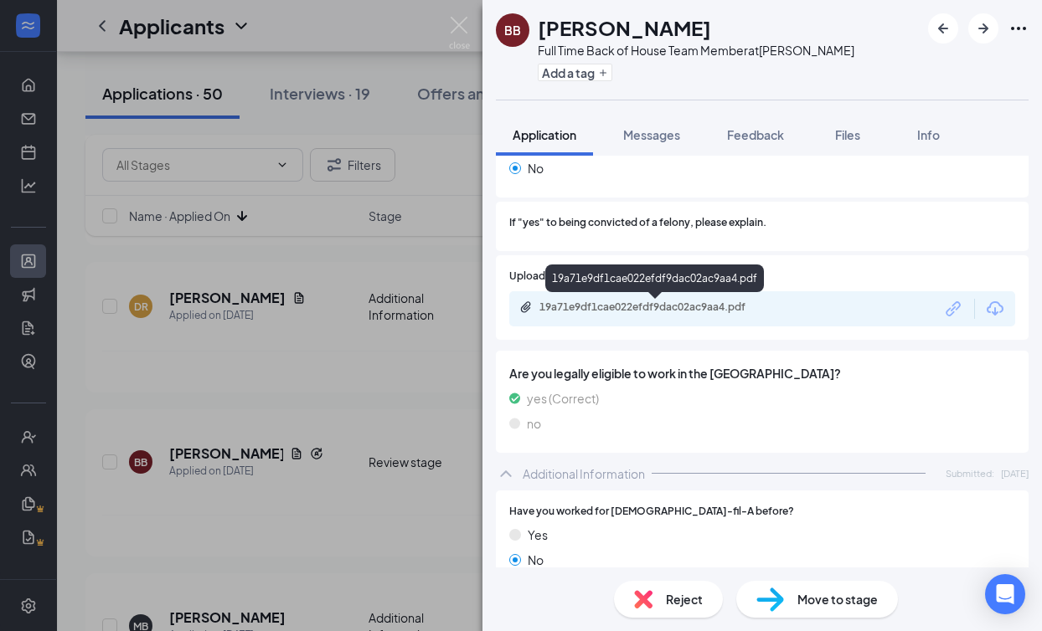
click at [677, 301] on div "19a71e9df1cae022efdf9dac02ac9aa4.pdf" at bounding box center [656, 307] width 234 height 13
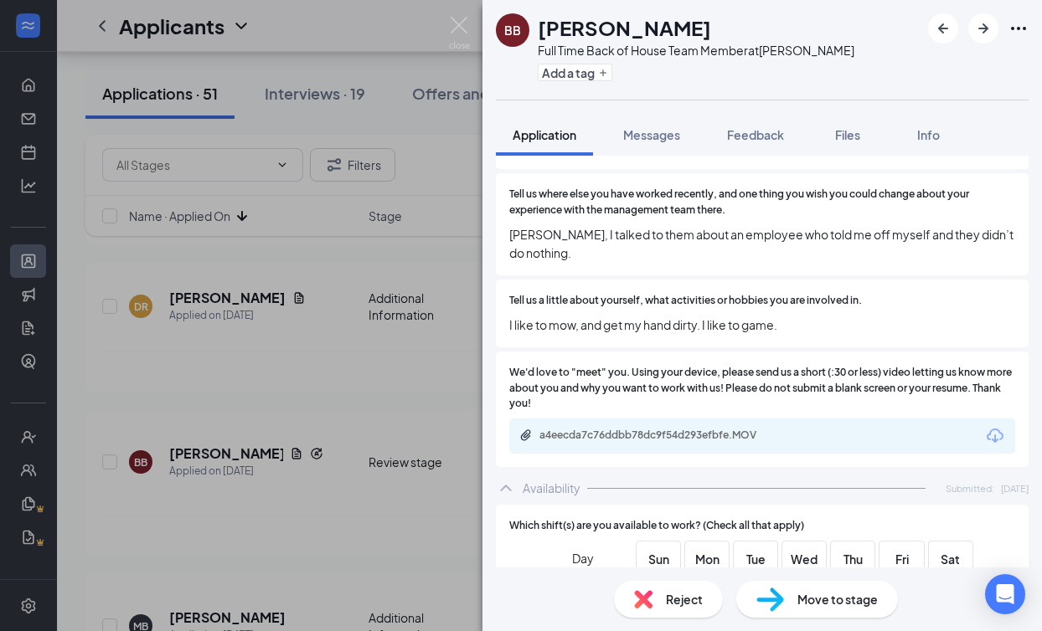
scroll to position [1125, 0]
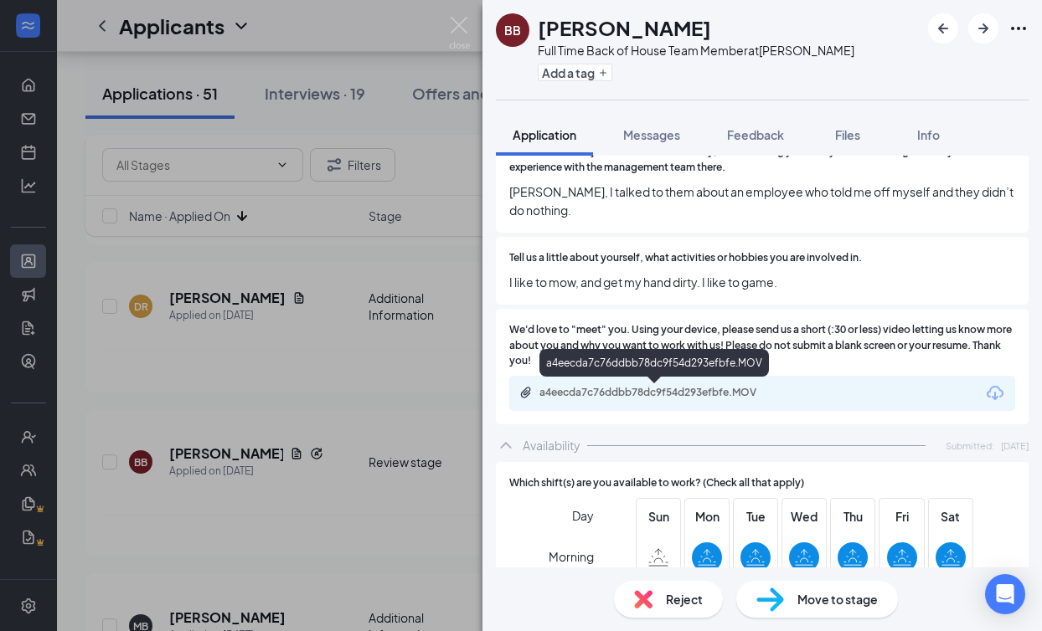
click at [587, 392] on div "a4eecda7c76ddbb78dc9f54d293efbfe.MOV" at bounding box center [656, 392] width 234 height 13
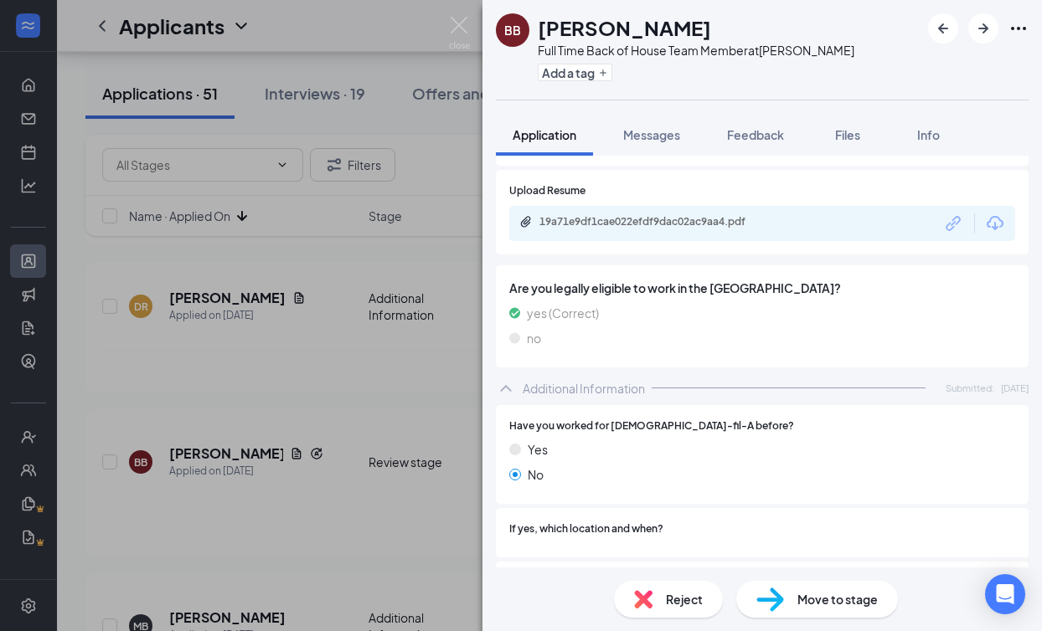
scroll to position [0, 0]
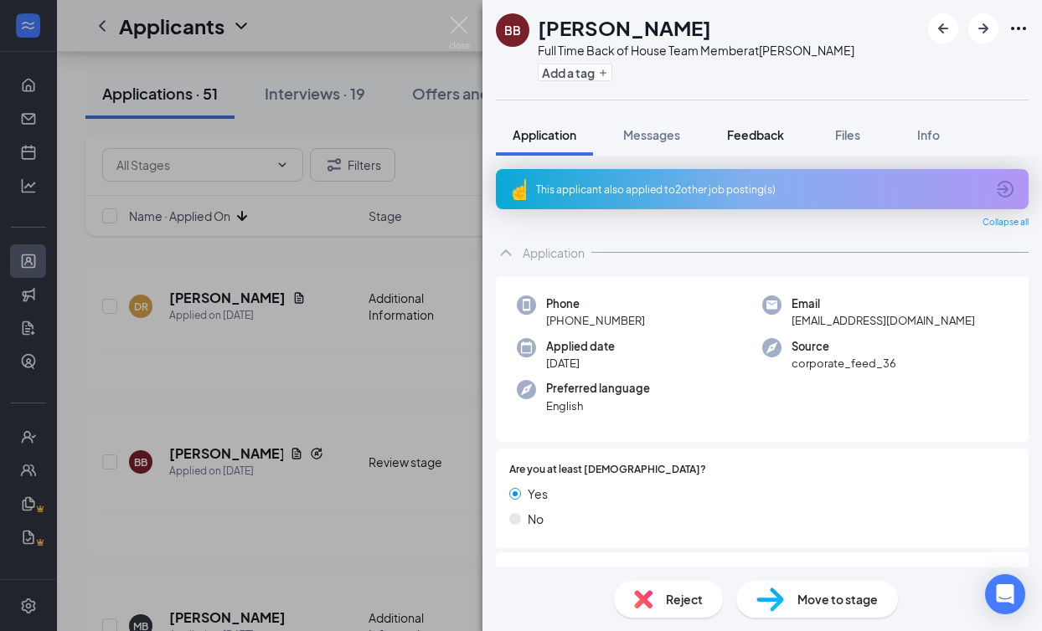
click at [775, 128] on span "Feedback" at bounding box center [755, 134] width 57 height 15
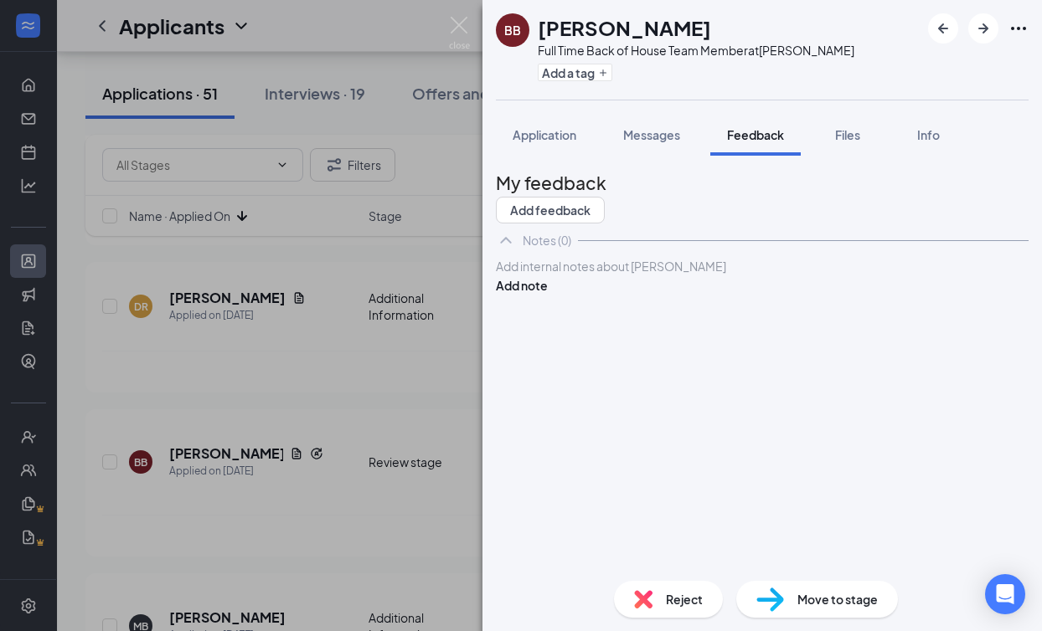
click at [579, 275] on div at bounding box center [762, 267] width 531 height 18
click at [965, 295] on div "8/26: left a voicemail Add note" at bounding box center [762, 276] width 533 height 38
click at [548, 295] on button "Add note" at bounding box center [522, 285] width 52 height 18
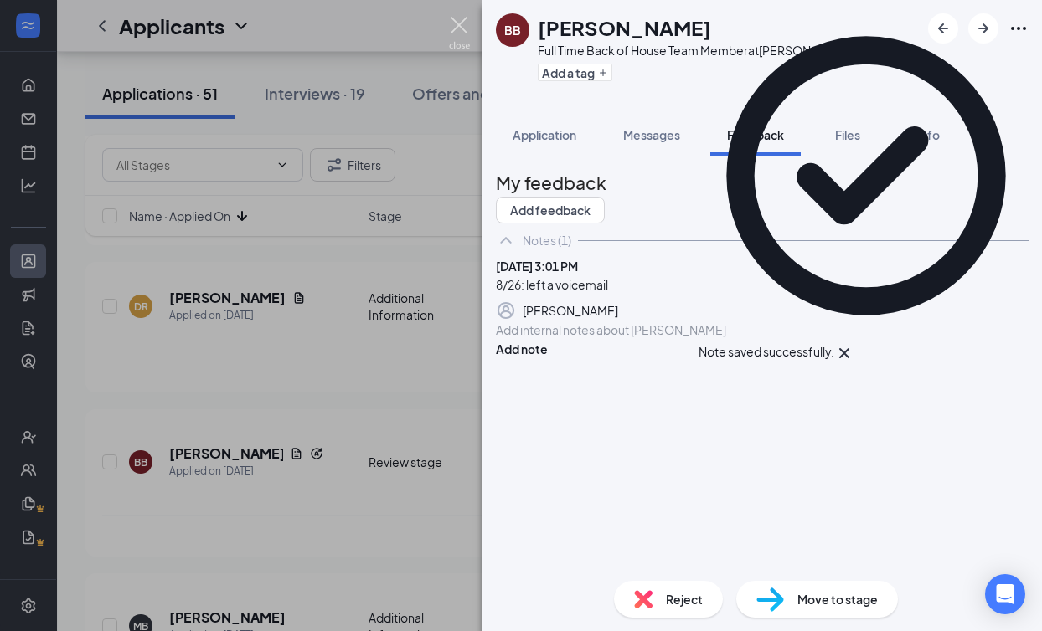
click at [462, 20] on img at bounding box center [459, 33] width 21 height 33
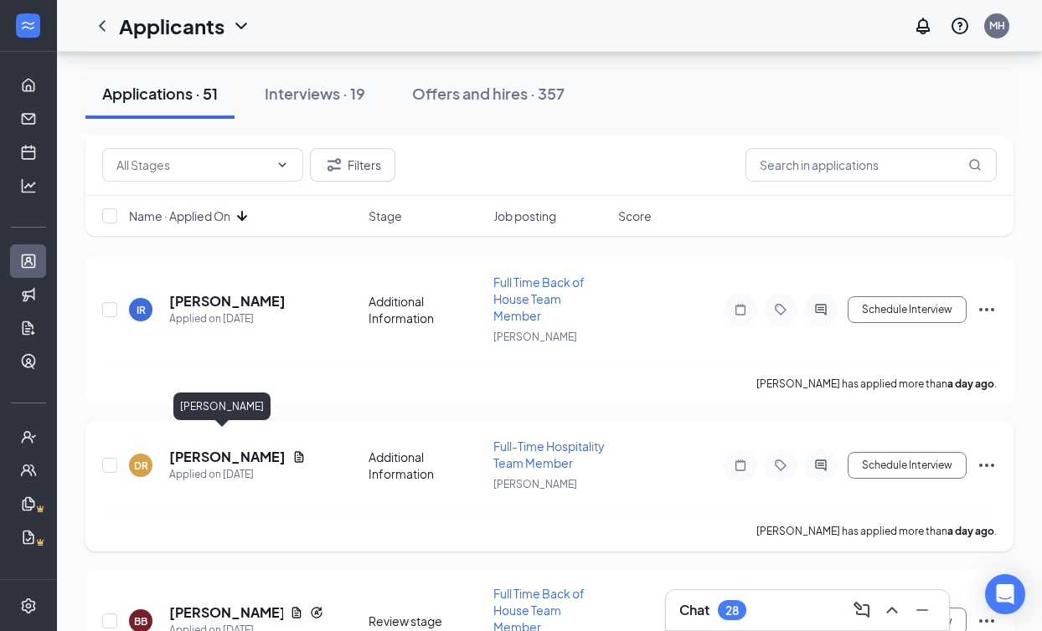
scroll to position [2227, 0]
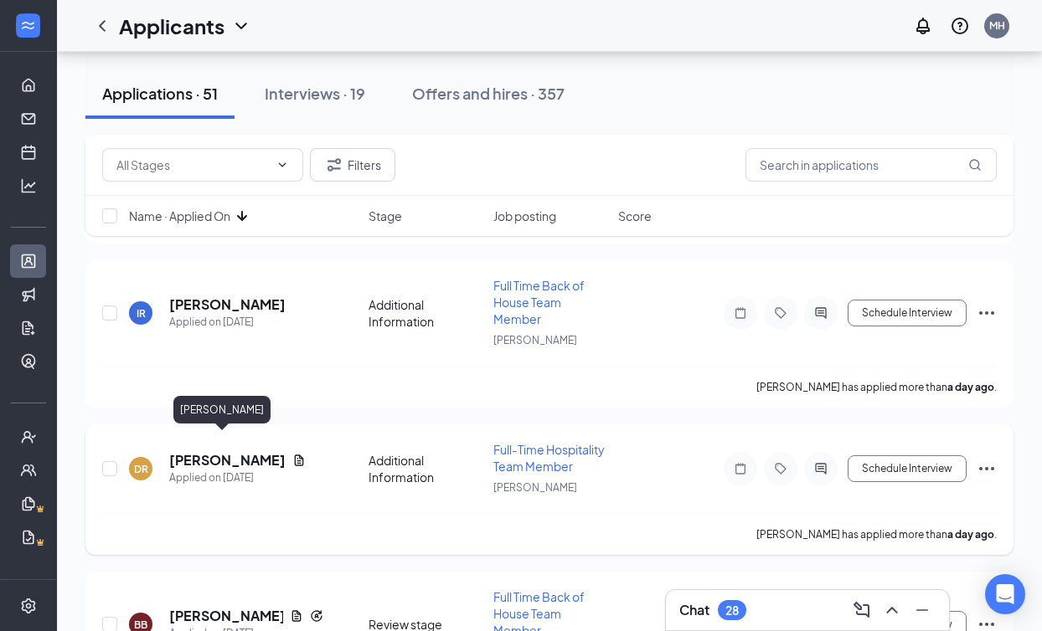
click at [222, 451] on h5 "[PERSON_NAME]" at bounding box center [227, 460] width 116 height 18
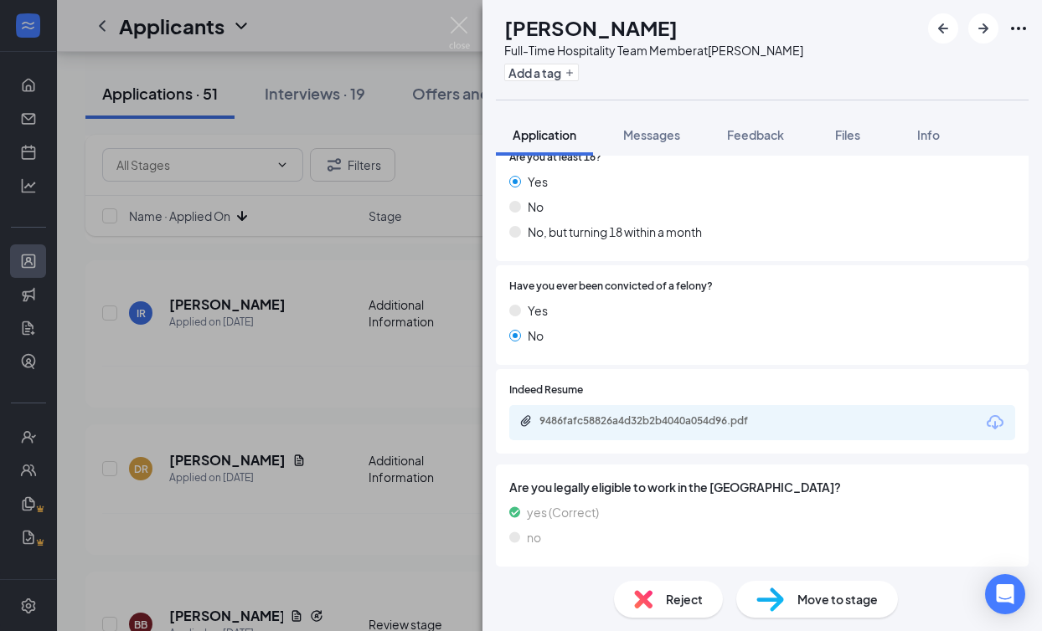
scroll to position [265, 0]
click at [695, 432] on div "9486fafc58826a4d32b2b4040a054d96.pdf" at bounding box center [762, 423] width 506 height 35
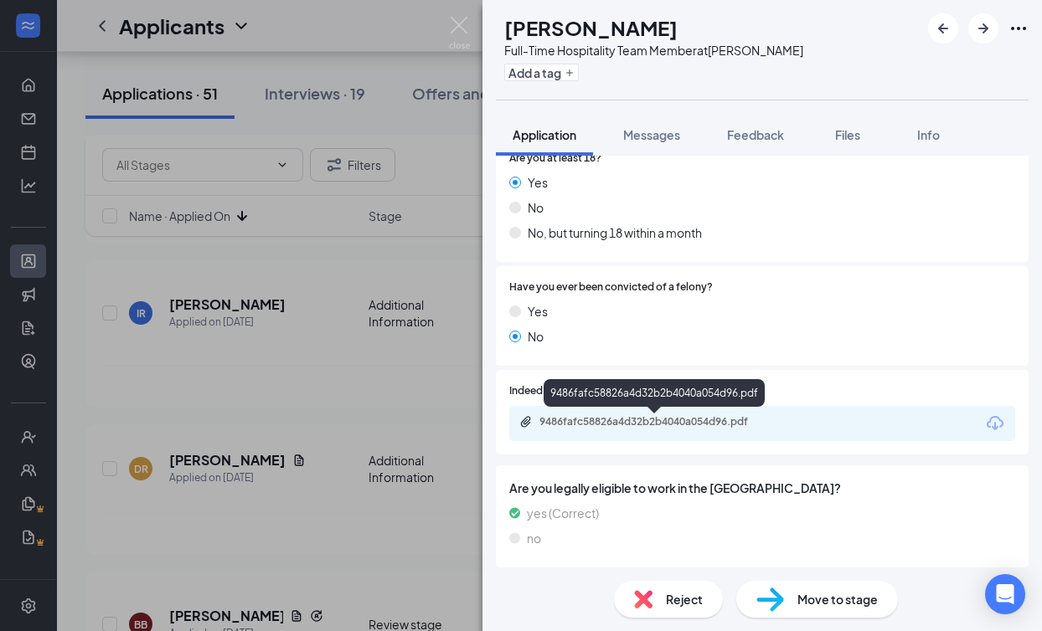
click at [692, 419] on div "9486fafc58826a4d32b2b4040a054d96.pdf" at bounding box center [656, 421] width 234 height 13
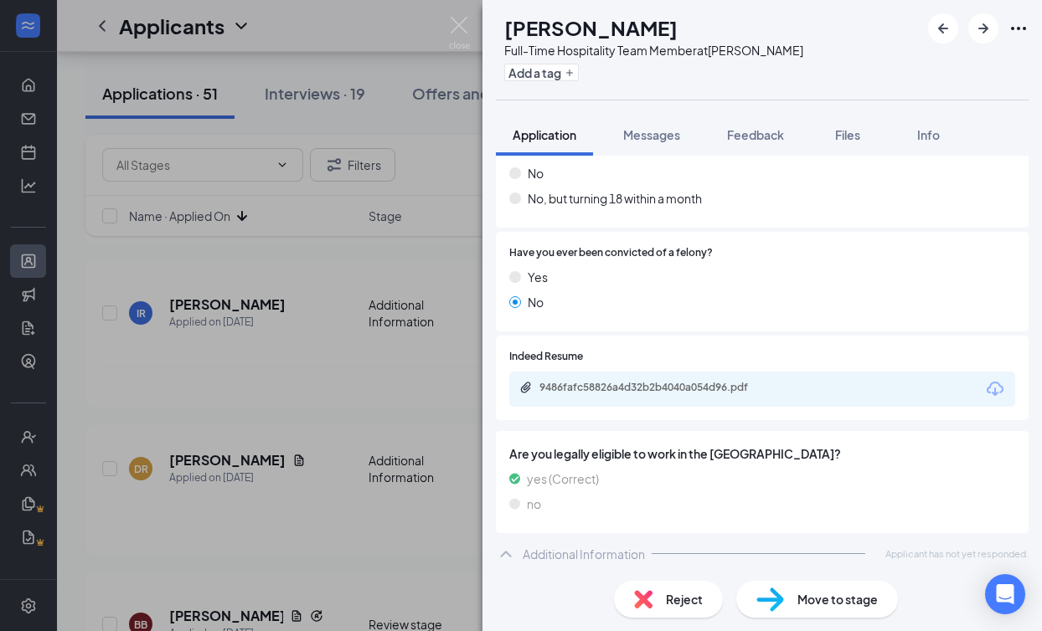
scroll to position [0, 0]
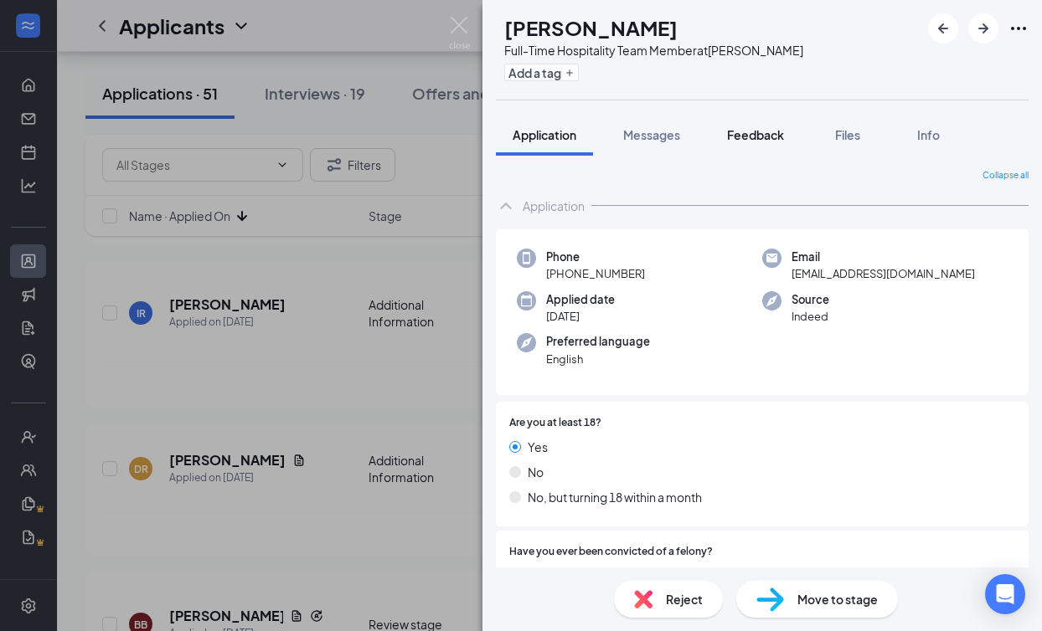
click at [760, 131] on span "Feedback" at bounding box center [755, 134] width 57 height 15
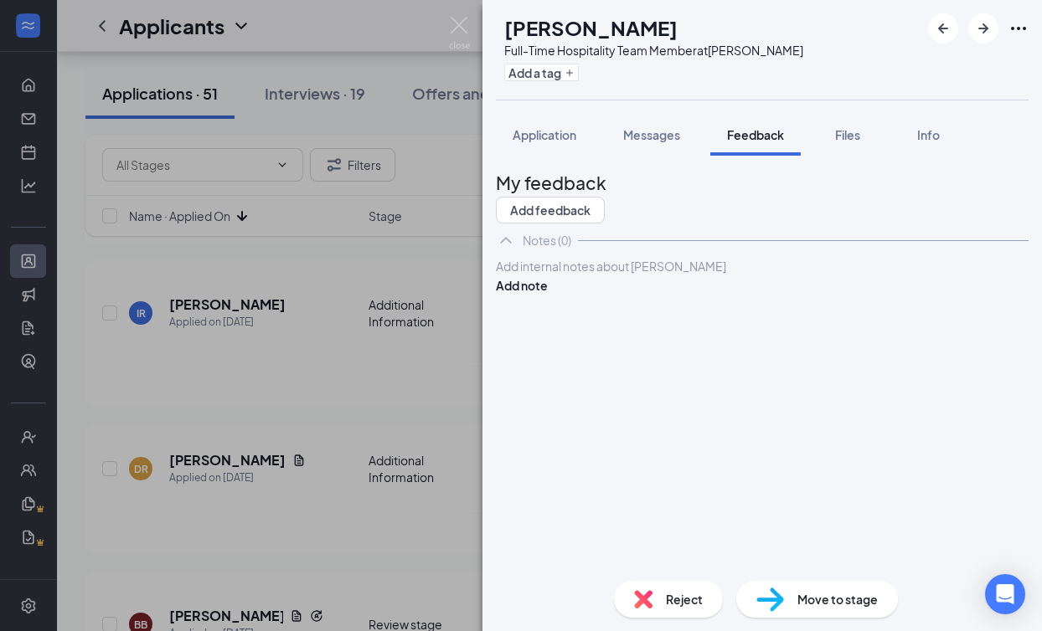
click at [625, 295] on div "Add internal notes about [PERSON_NAME] Add note" at bounding box center [762, 276] width 533 height 38
click at [625, 275] on div at bounding box center [762, 267] width 531 height 18
click at [548, 295] on button "Add note" at bounding box center [522, 285] width 52 height 18
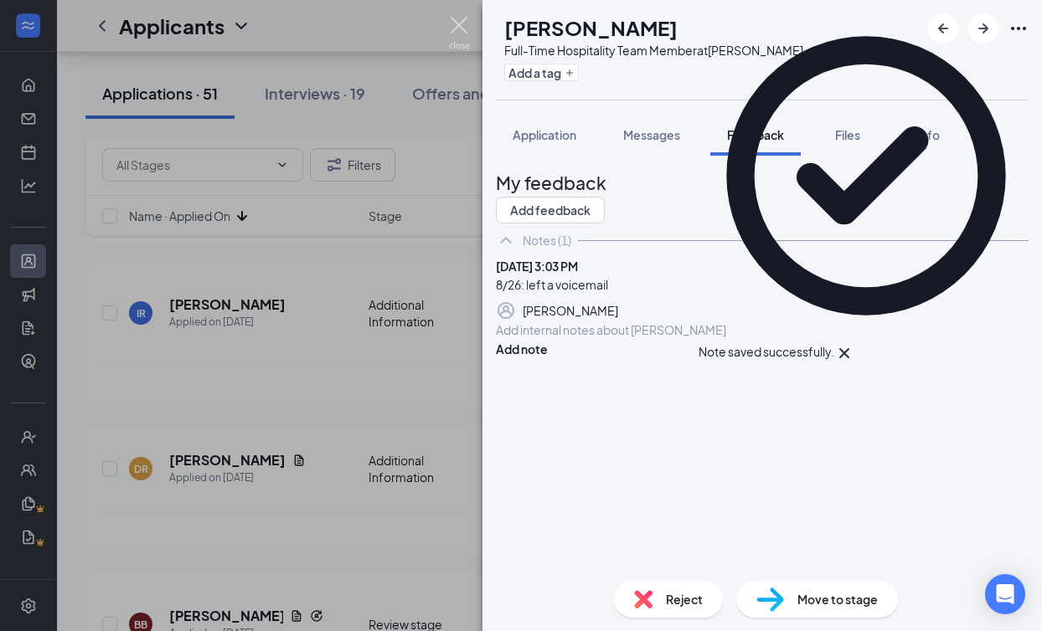
click at [451, 22] on img at bounding box center [459, 33] width 21 height 33
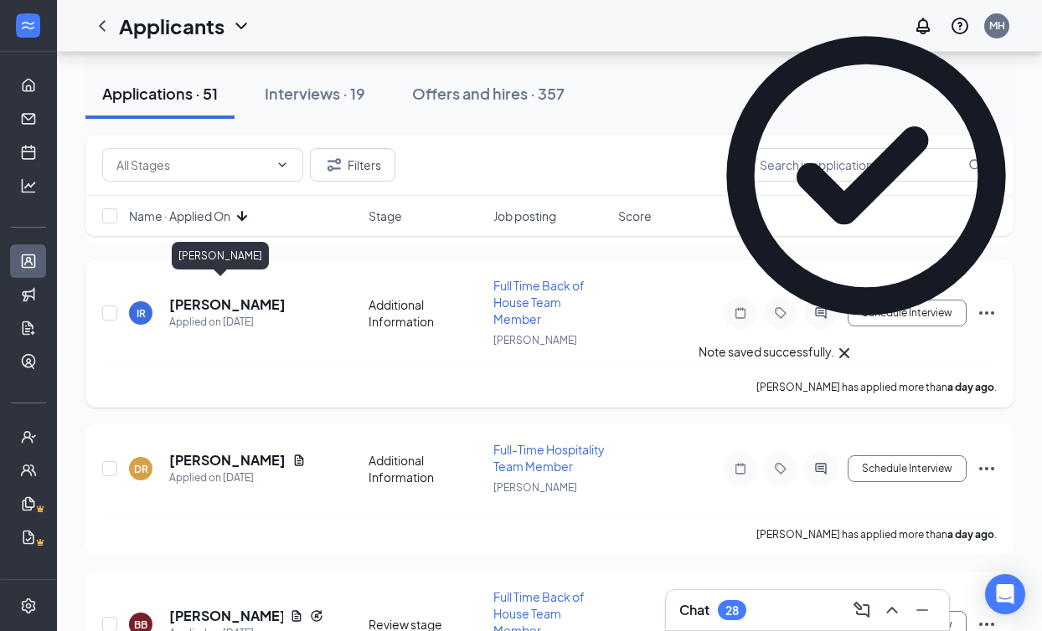
click at [220, 296] on h5 "[PERSON_NAME]" at bounding box center [227, 305] width 116 height 18
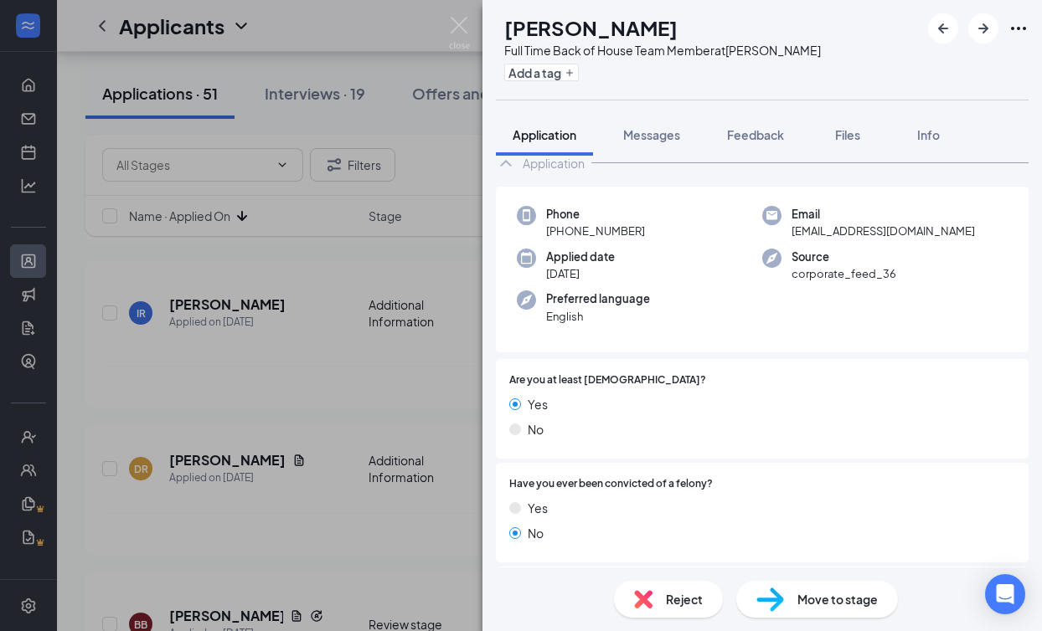
scroll to position [239, 0]
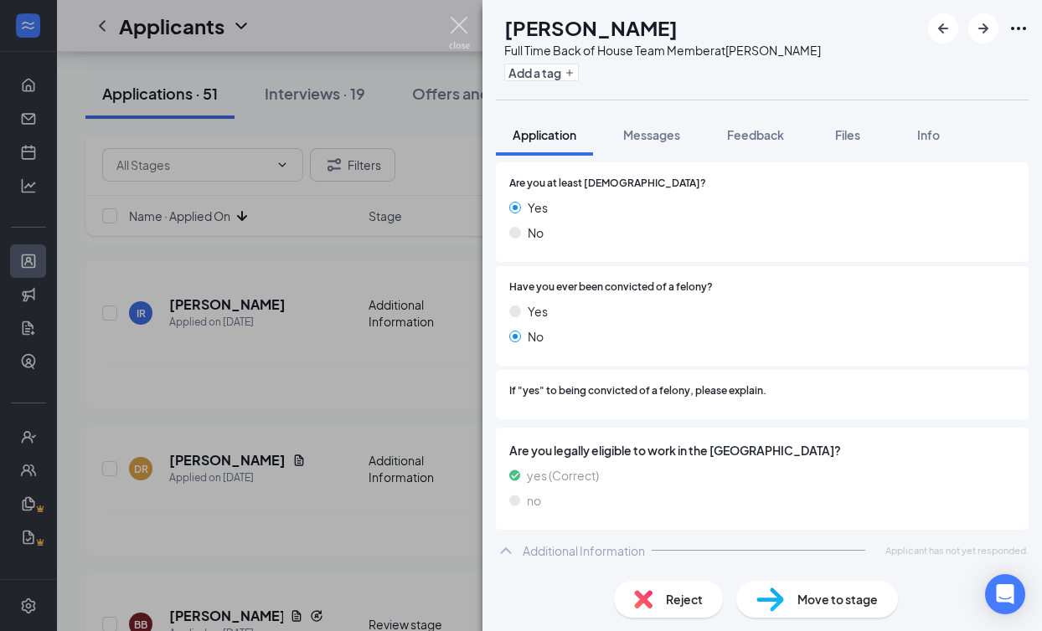
click at [459, 28] on img at bounding box center [459, 33] width 21 height 33
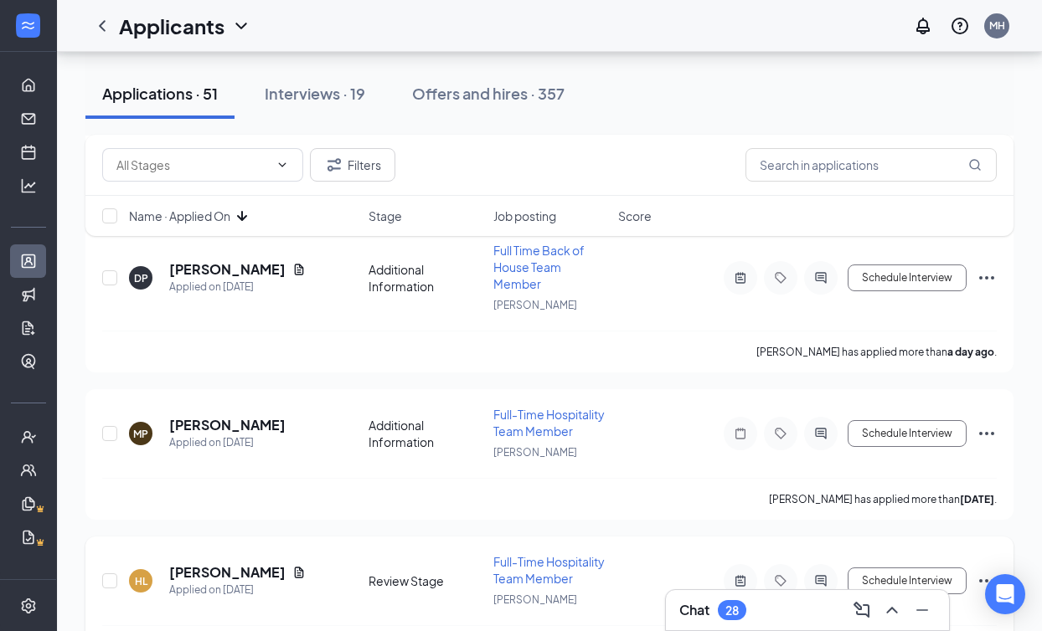
scroll to position [3400, 0]
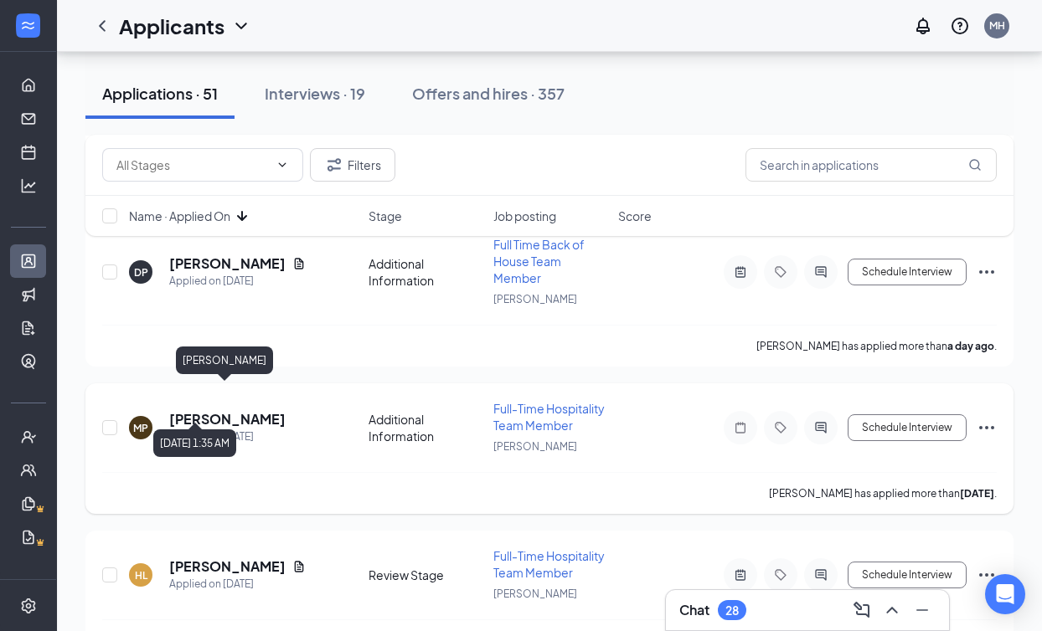
click at [228, 410] on h5 "[PERSON_NAME]" at bounding box center [227, 419] width 116 height 18
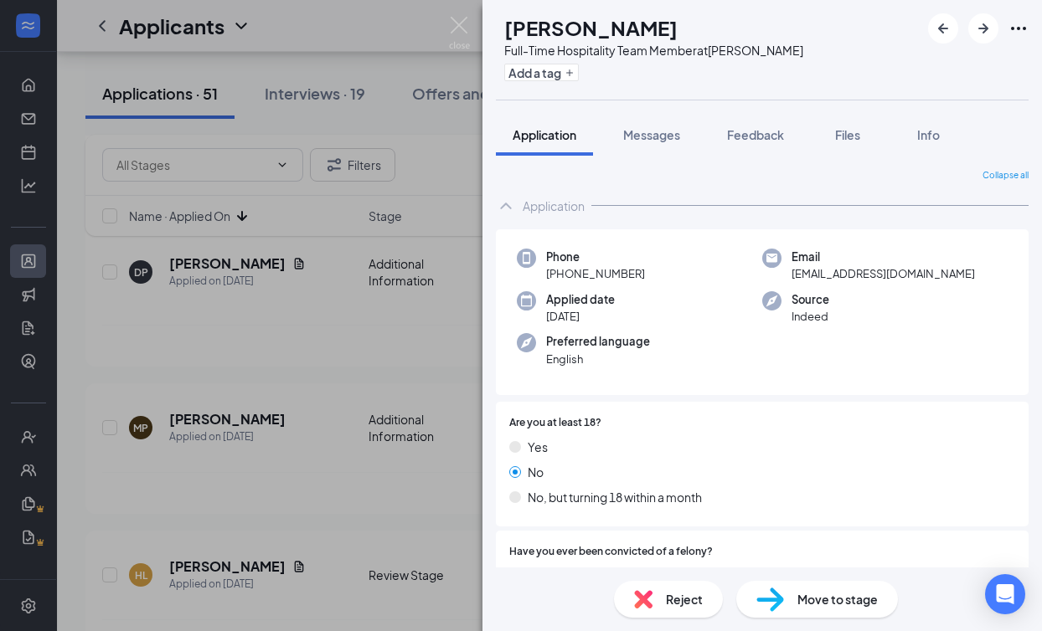
click at [461, 28] on img at bounding box center [459, 33] width 21 height 33
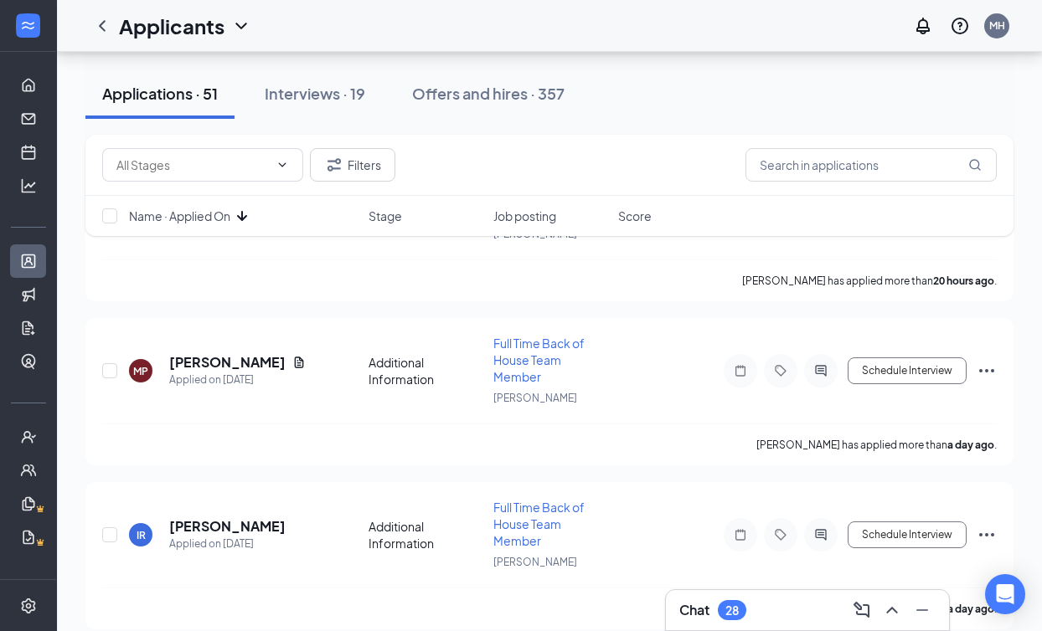
scroll to position [2004, 0]
click at [198, 354] on h5 "[PERSON_NAME]" at bounding box center [227, 363] width 116 height 18
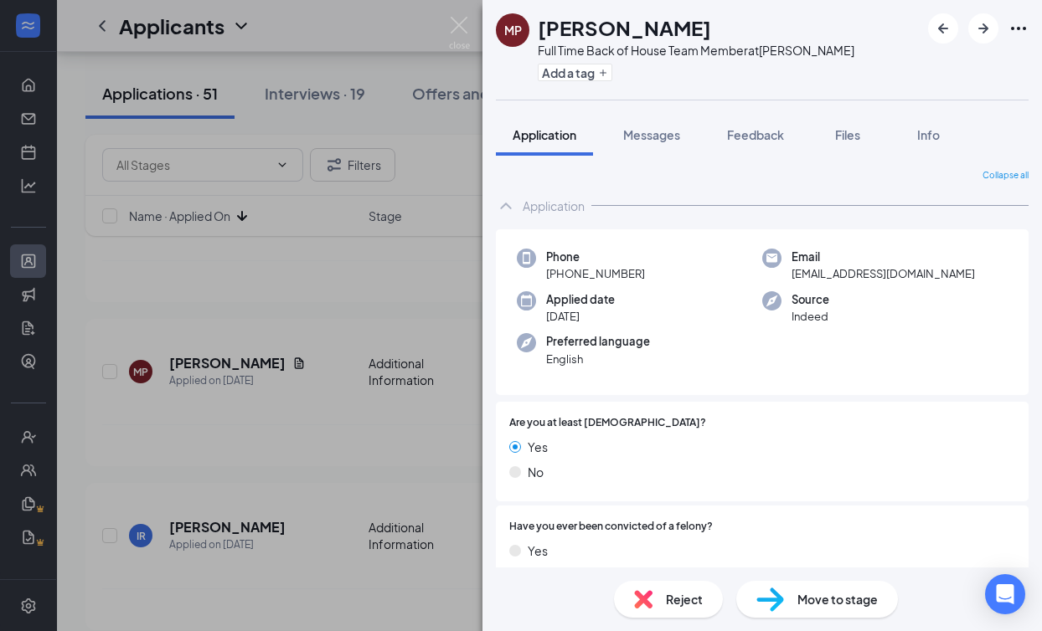
click at [666, 31] on div "[PERSON_NAME]" at bounding box center [696, 27] width 316 height 28
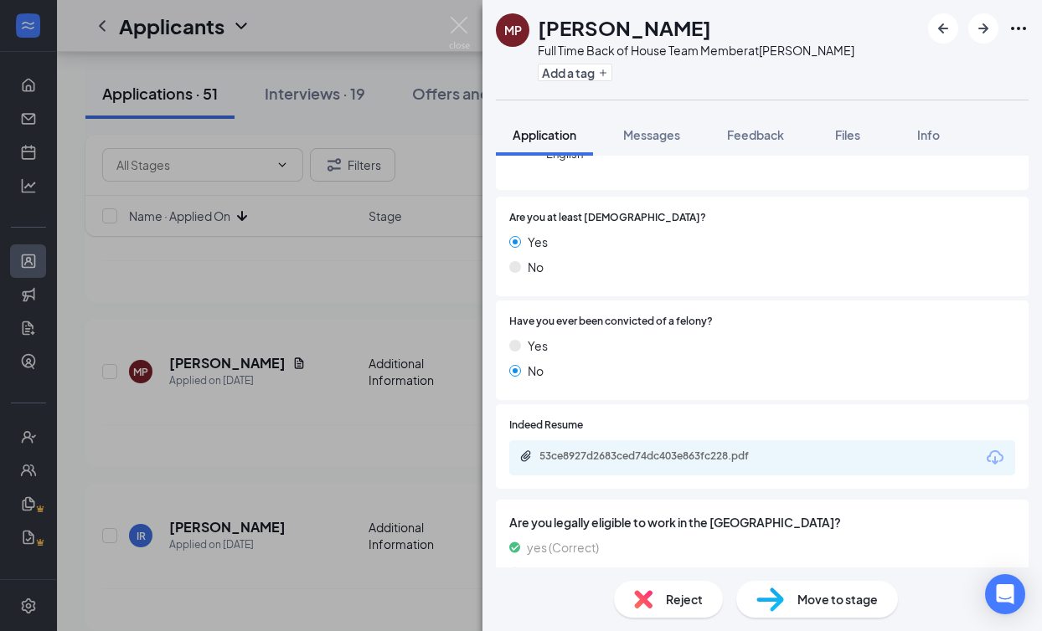
scroll to position [277, 0]
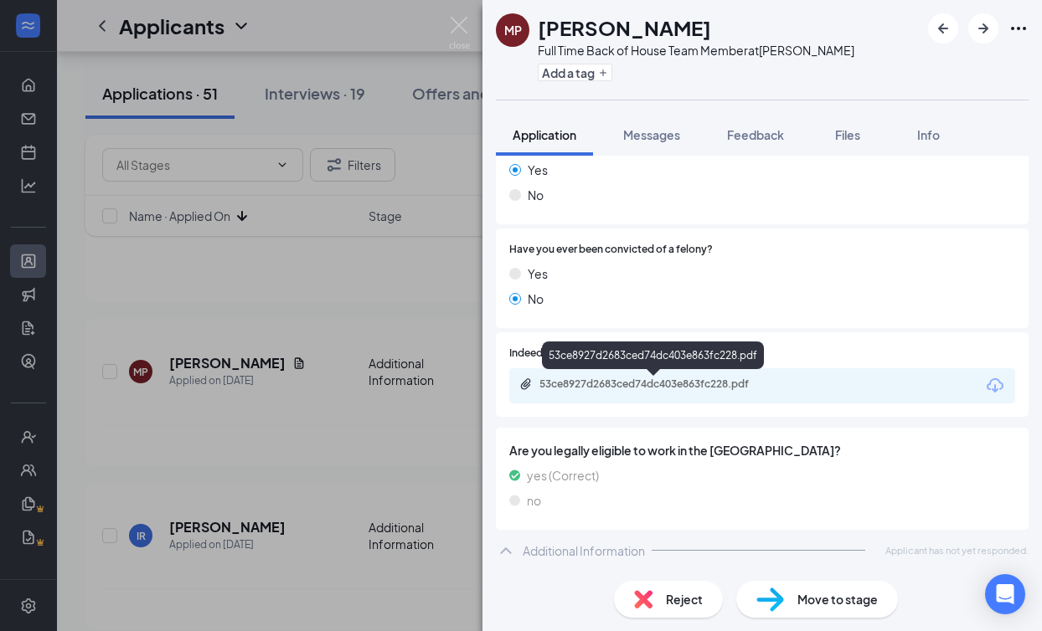
click at [610, 381] on div "53ce8927d2683ced74dc403e863fc228.pdf" at bounding box center [656, 384] width 234 height 13
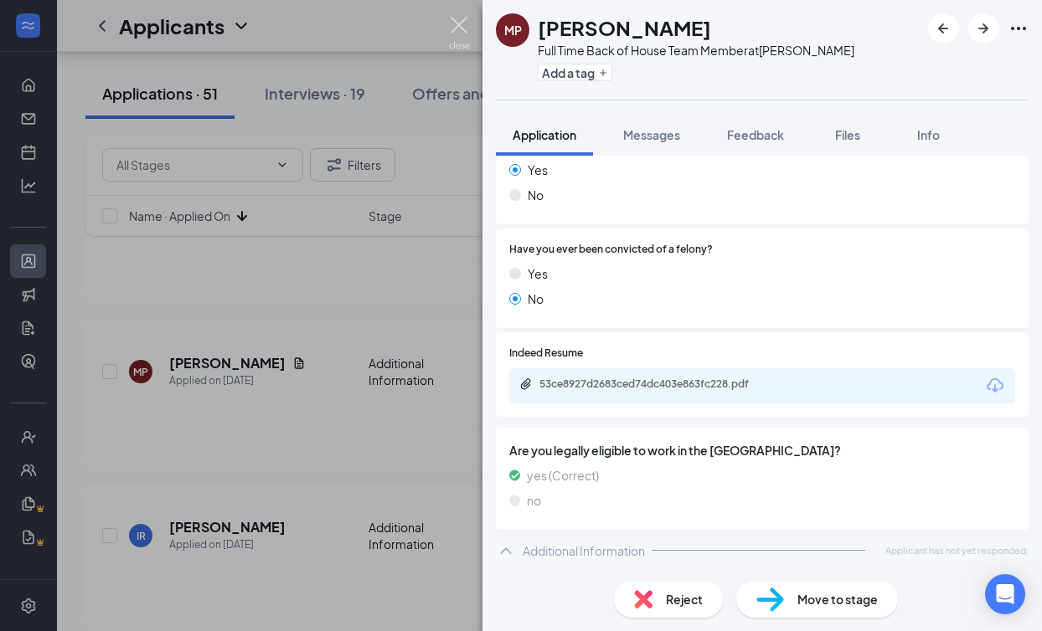
click at [461, 43] on img at bounding box center [459, 33] width 21 height 33
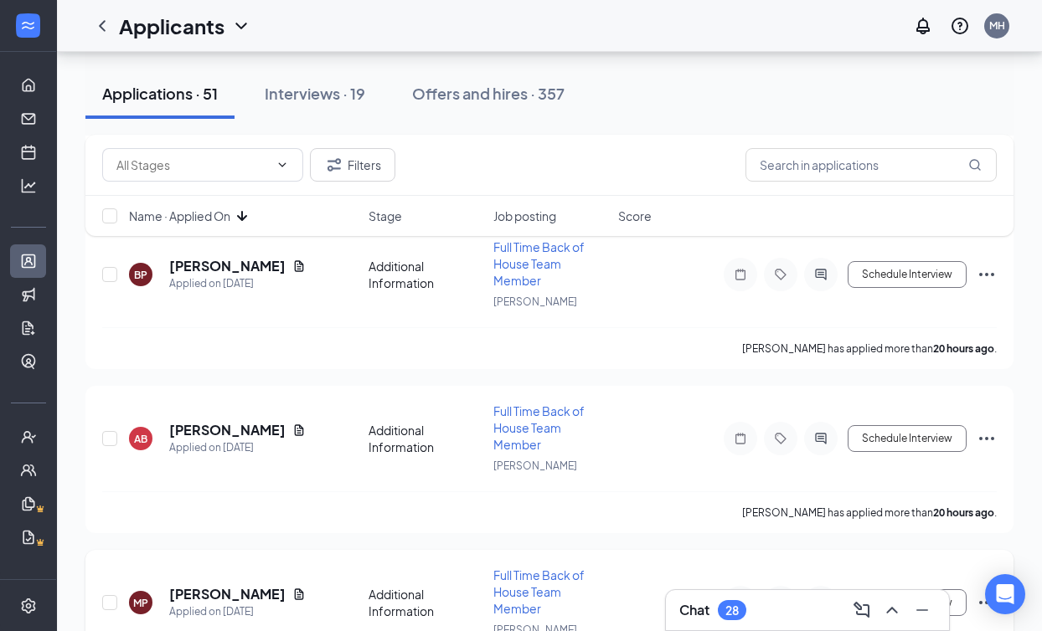
scroll to position [1773, 0]
click at [246, 422] on h5 "[PERSON_NAME]" at bounding box center [227, 431] width 116 height 18
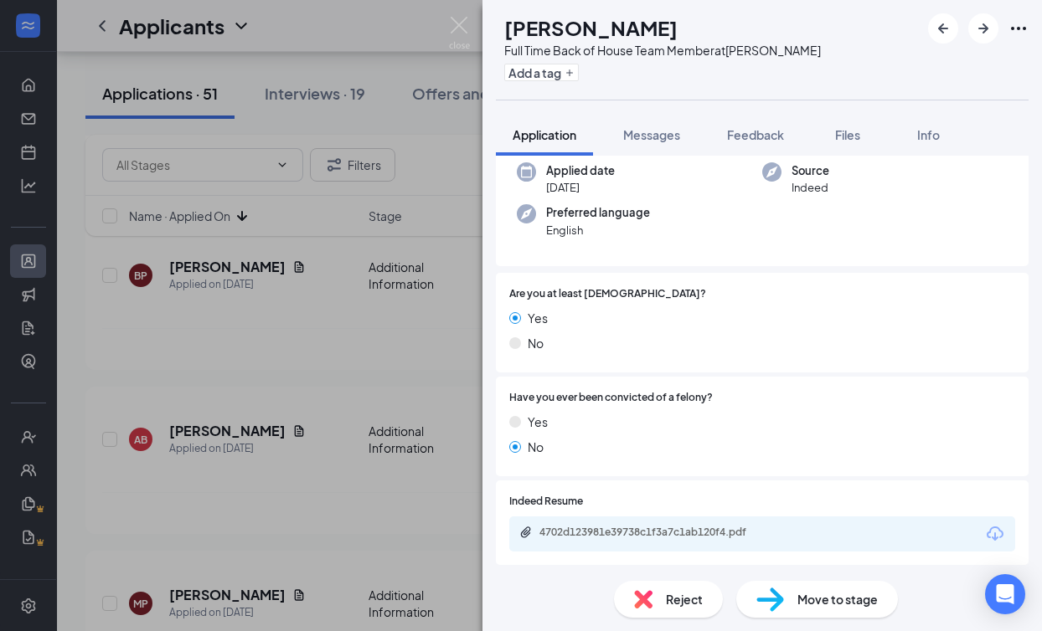
scroll to position [277, 0]
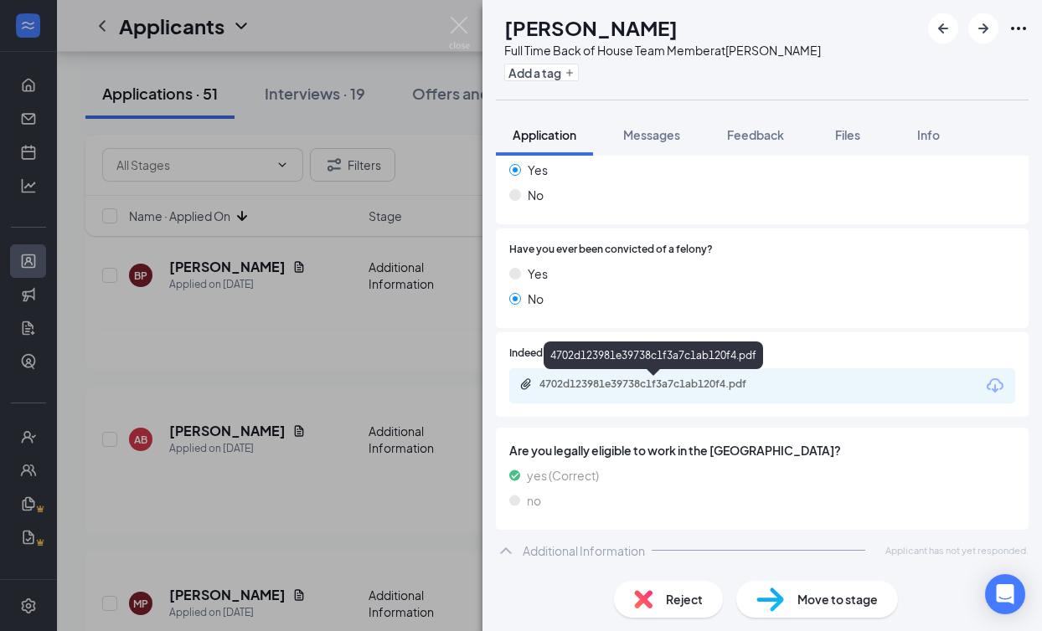
click at [666, 383] on div "4702d123981e39738c1f3a7c1ab120f4.pdf" at bounding box center [656, 384] width 234 height 13
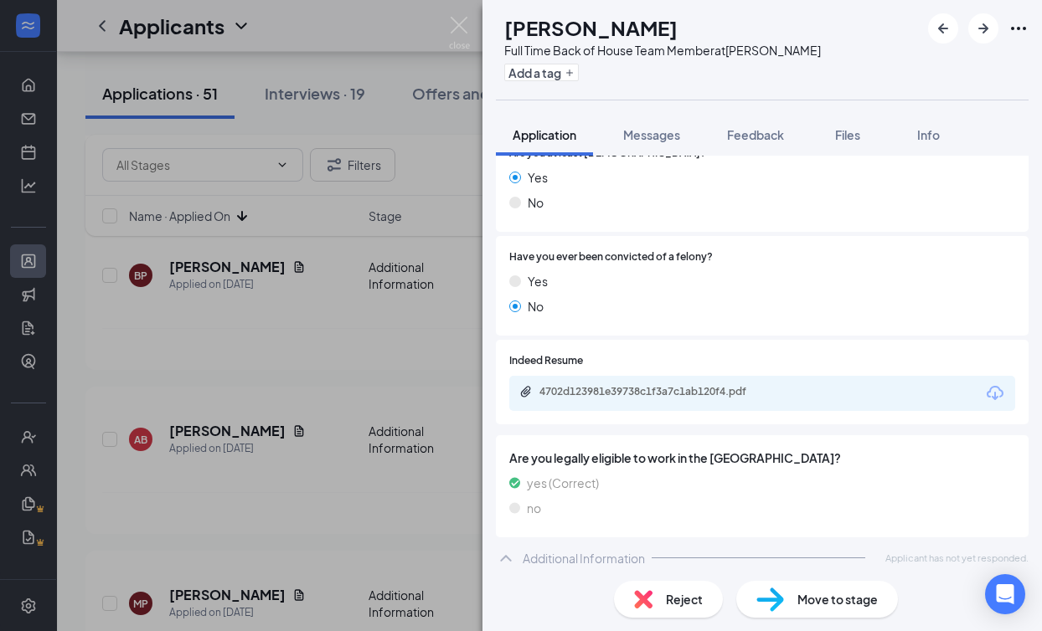
scroll to position [0, 0]
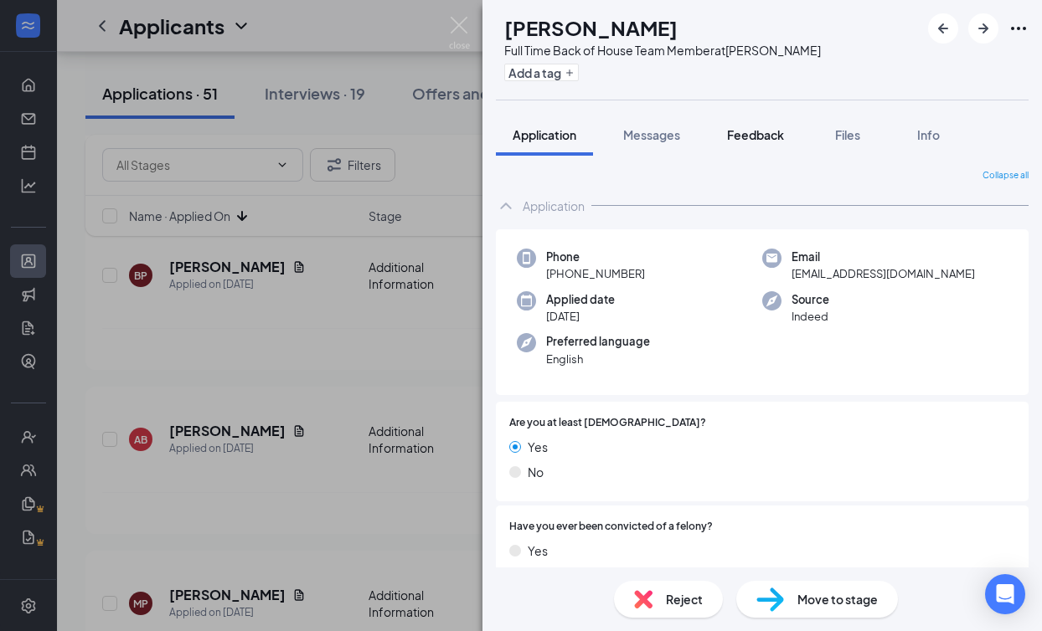
click at [752, 140] on span "Feedback" at bounding box center [755, 134] width 57 height 15
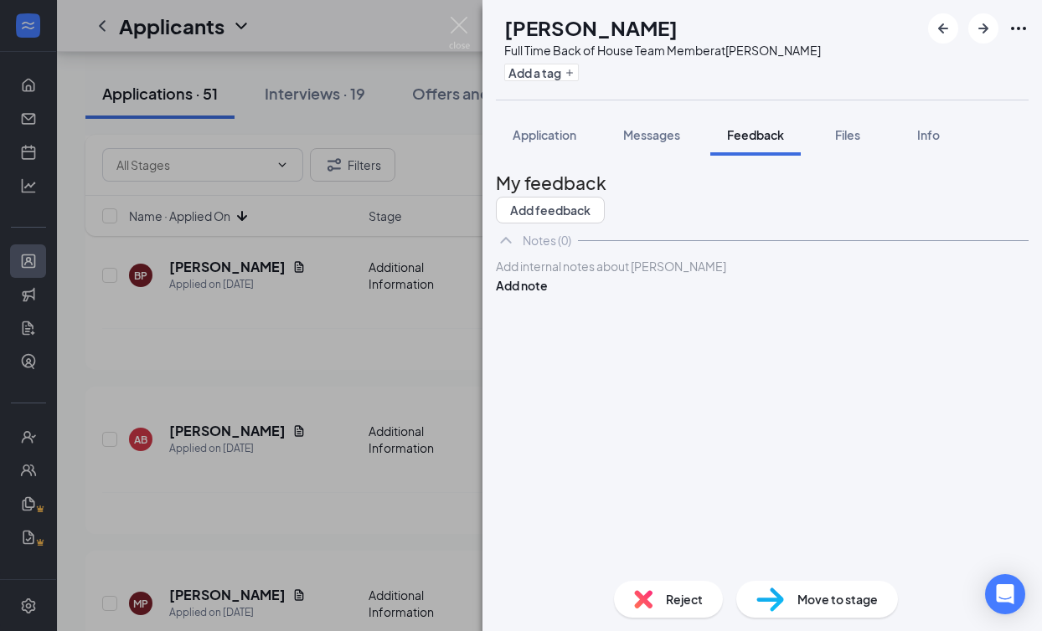
click at [577, 275] on div at bounding box center [762, 267] width 531 height 18
click at [548, 295] on button "Add note" at bounding box center [522, 285] width 52 height 18
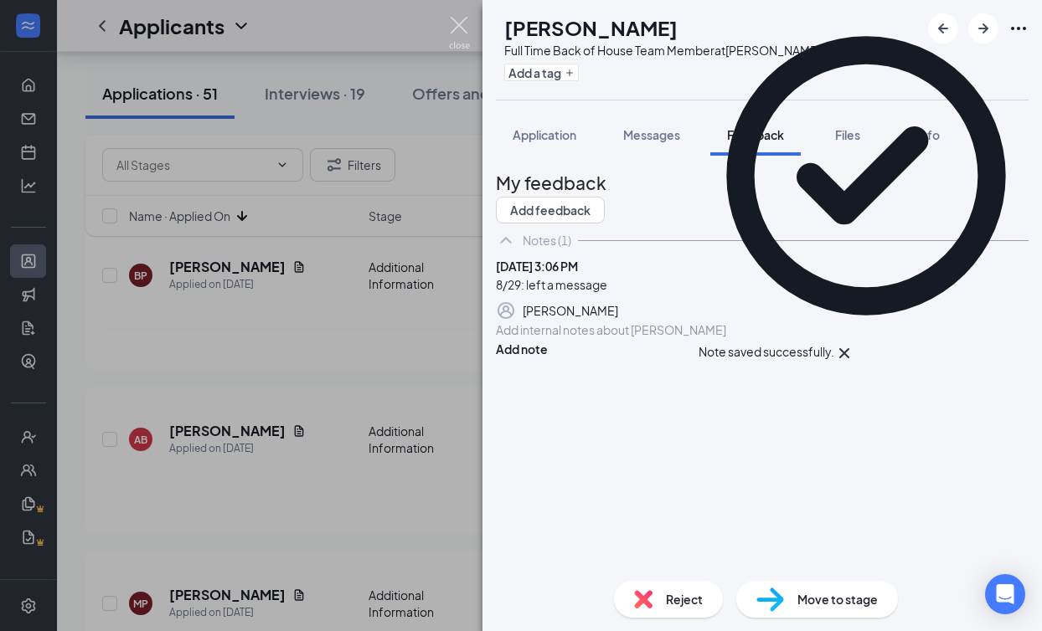
click at [453, 26] on img at bounding box center [459, 33] width 21 height 33
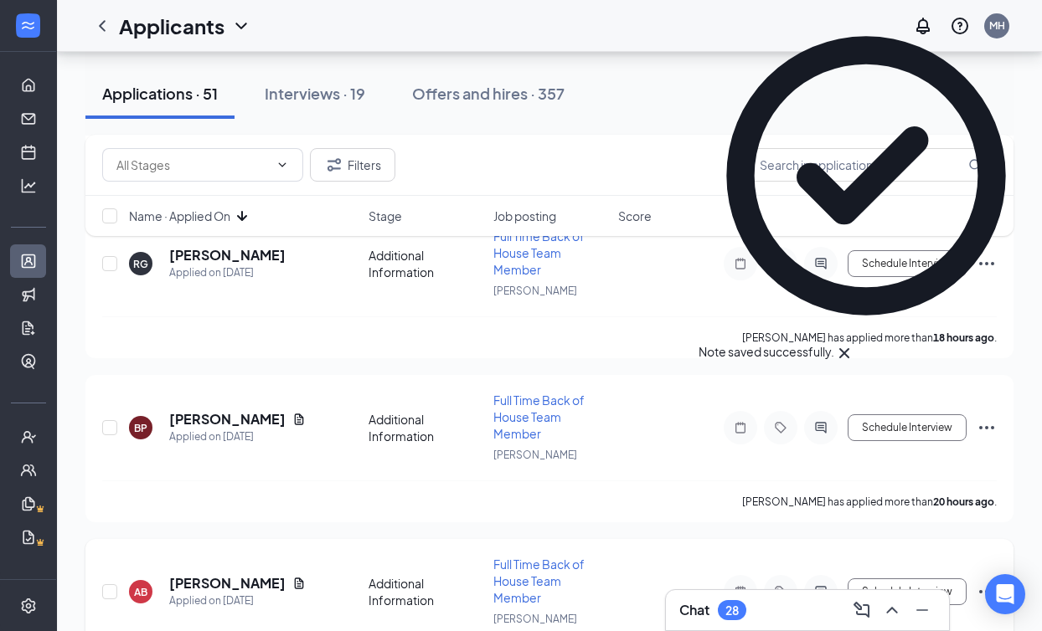
scroll to position [1621, 0]
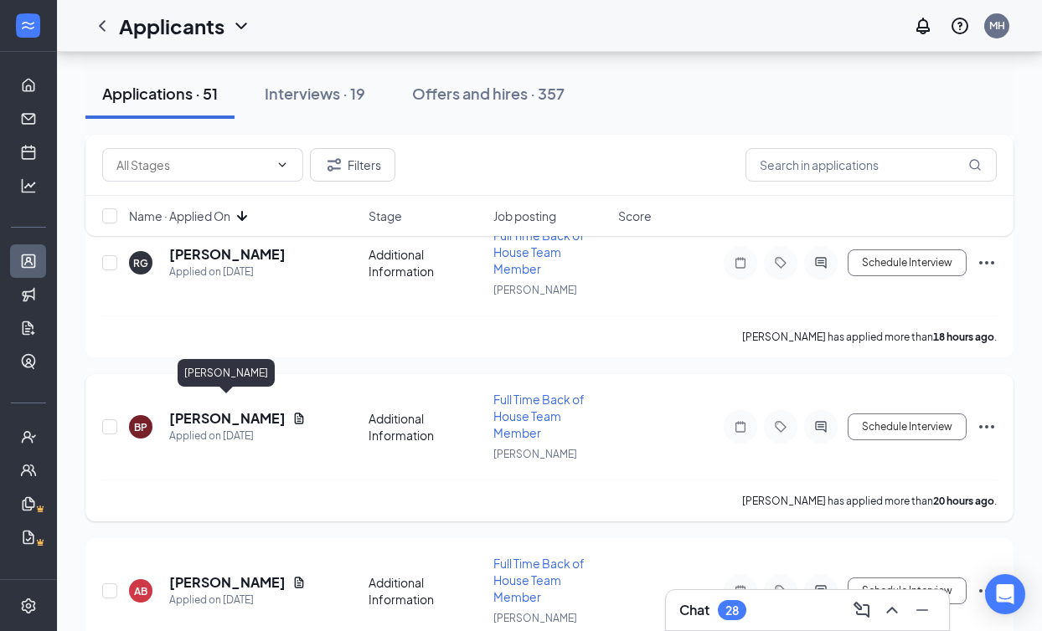
click at [260, 409] on h5 "[PERSON_NAME]" at bounding box center [227, 418] width 116 height 18
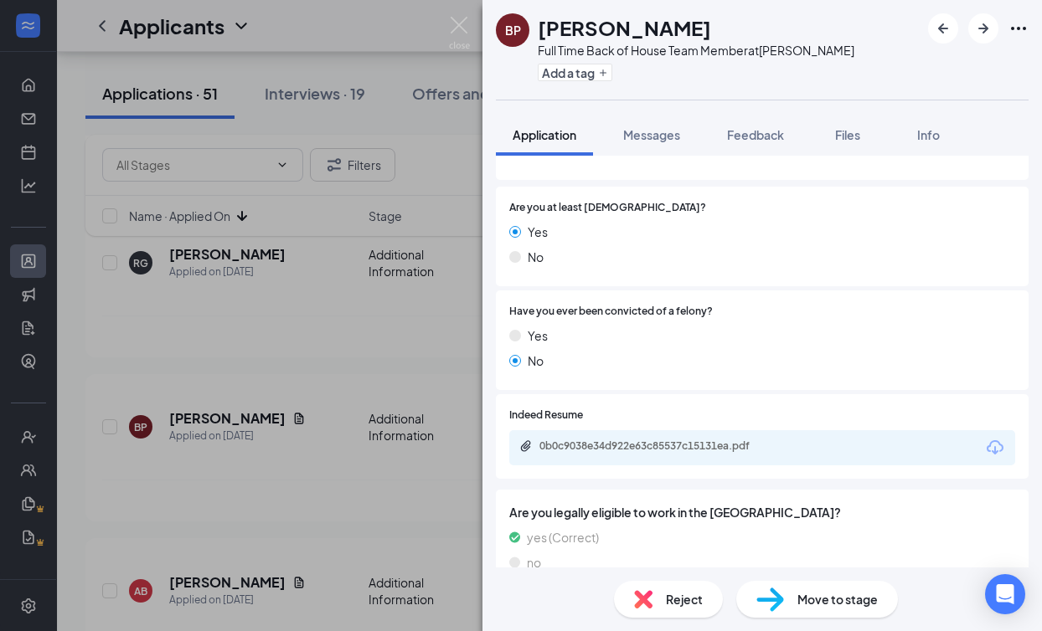
scroll to position [277, 0]
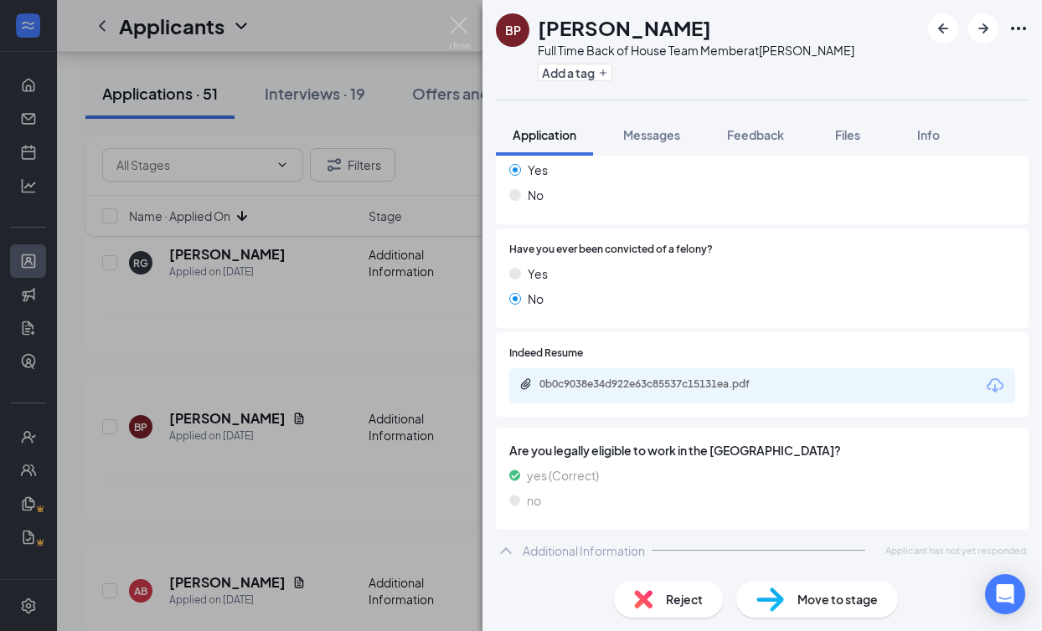
click at [709, 382] on div "0b0c9038e34d922e63c85537c15131ea.pdf" at bounding box center [656, 384] width 234 height 13
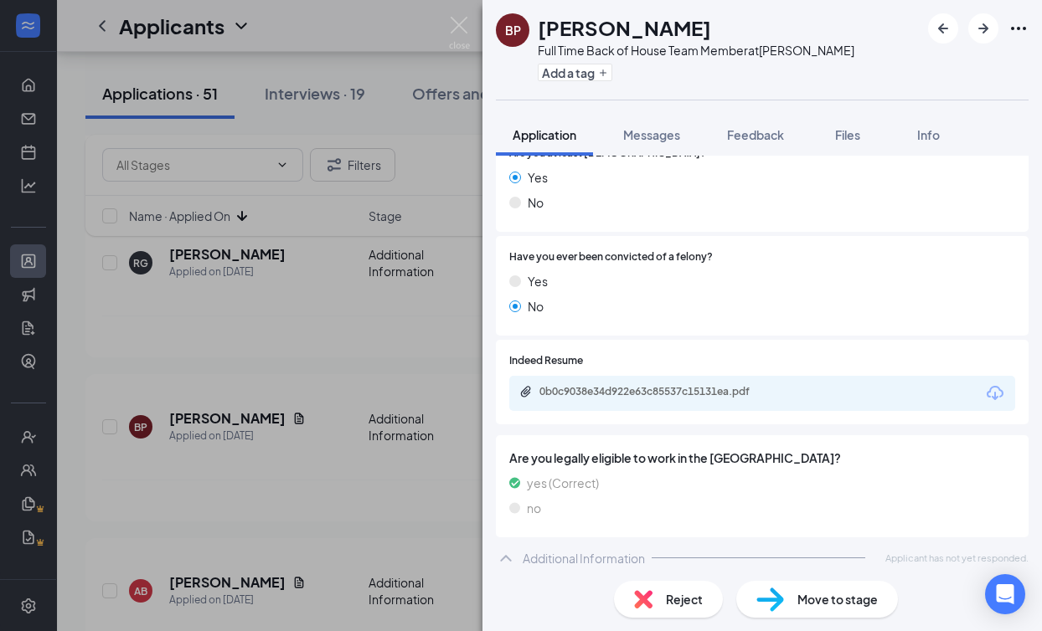
click at [441, 24] on div "BP [PERSON_NAME] Full Time Back of House Team Member at [PERSON_NAME] Add a tag…" at bounding box center [521, 315] width 1042 height 631
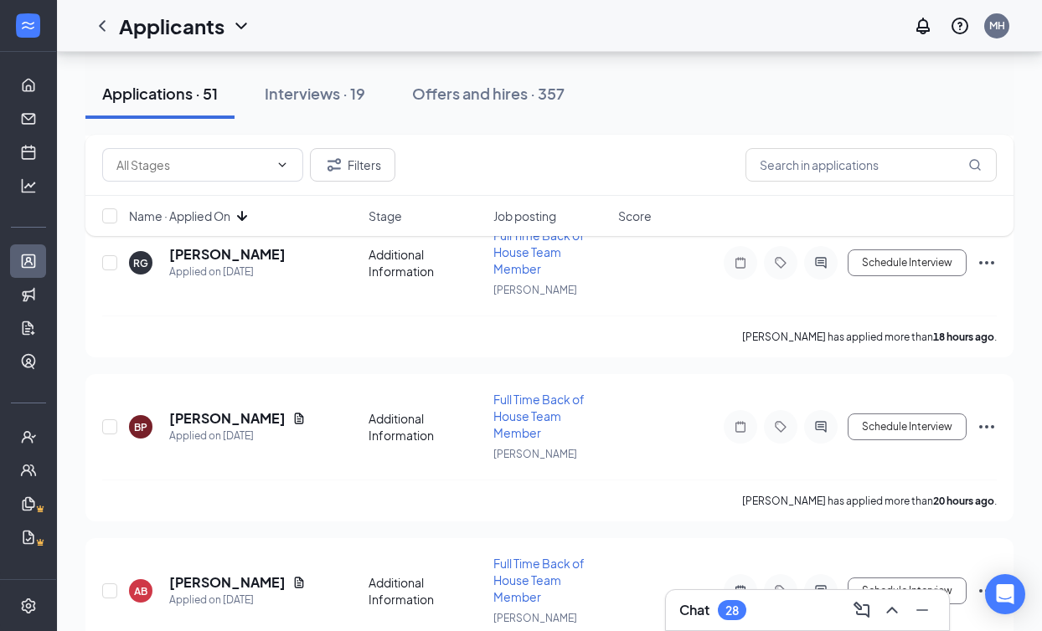
click at [458, 24] on div "Applicants MH" at bounding box center [549, 26] width 985 height 52
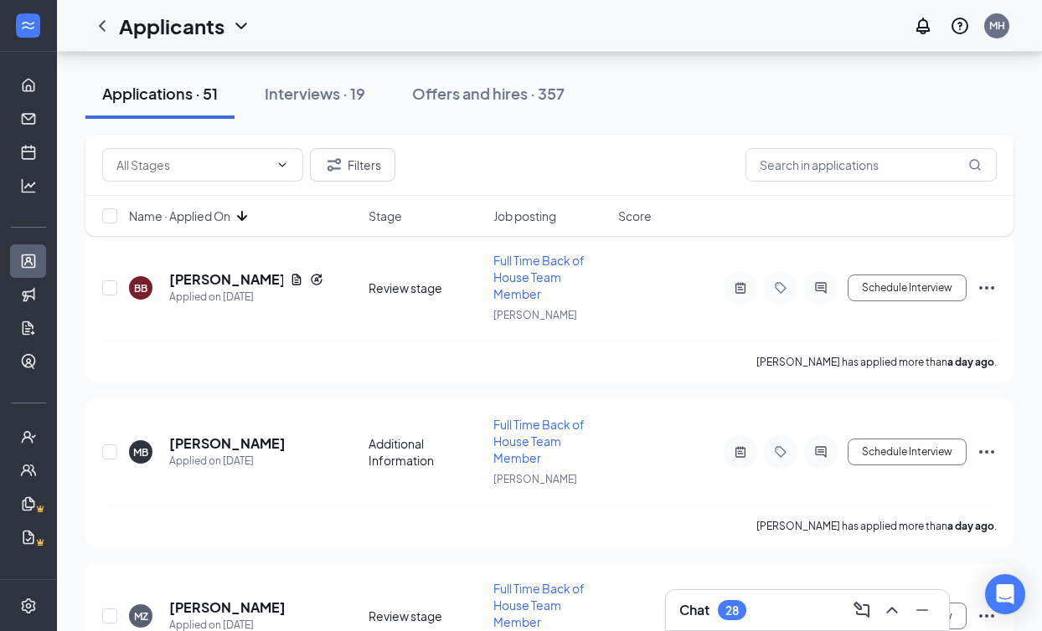
scroll to position [2570, 0]
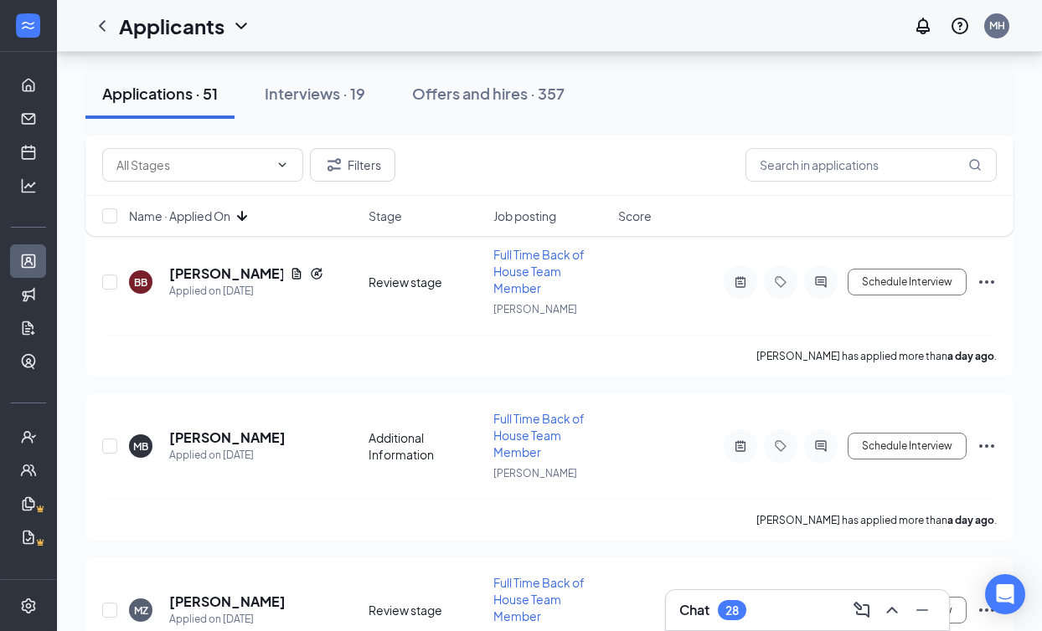
click at [229, 250] on div "Filters Name · Applied On Stage Job posting Score" at bounding box center [549, 194] width 928 height 118
click at [215, 265] on h5 "[PERSON_NAME]" at bounding box center [226, 274] width 114 height 18
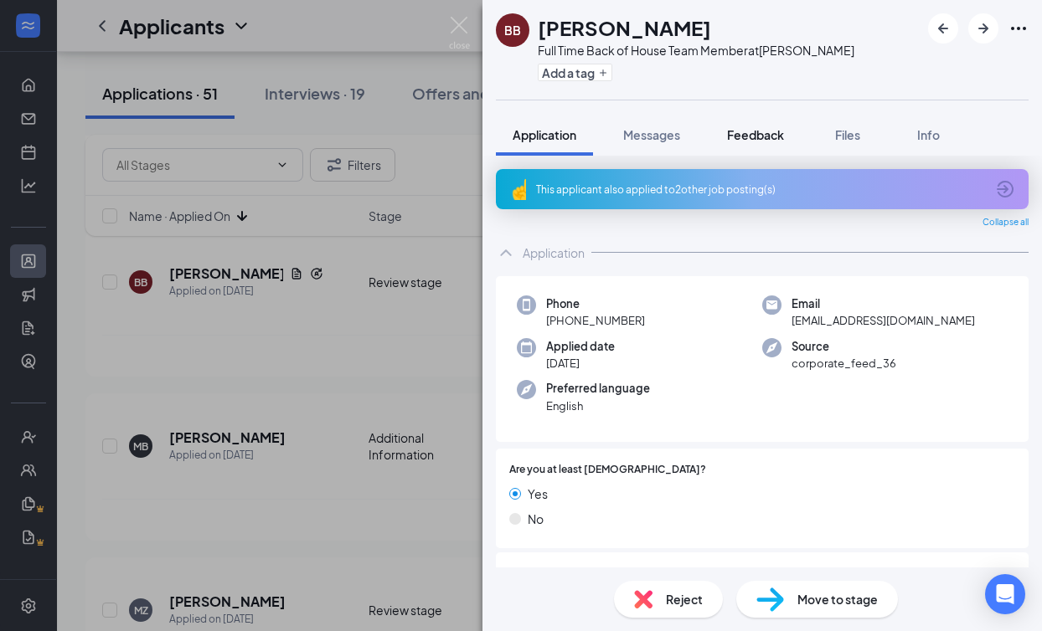
click at [773, 130] on span "Feedback" at bounding box center [755, 134] width 57 height 15
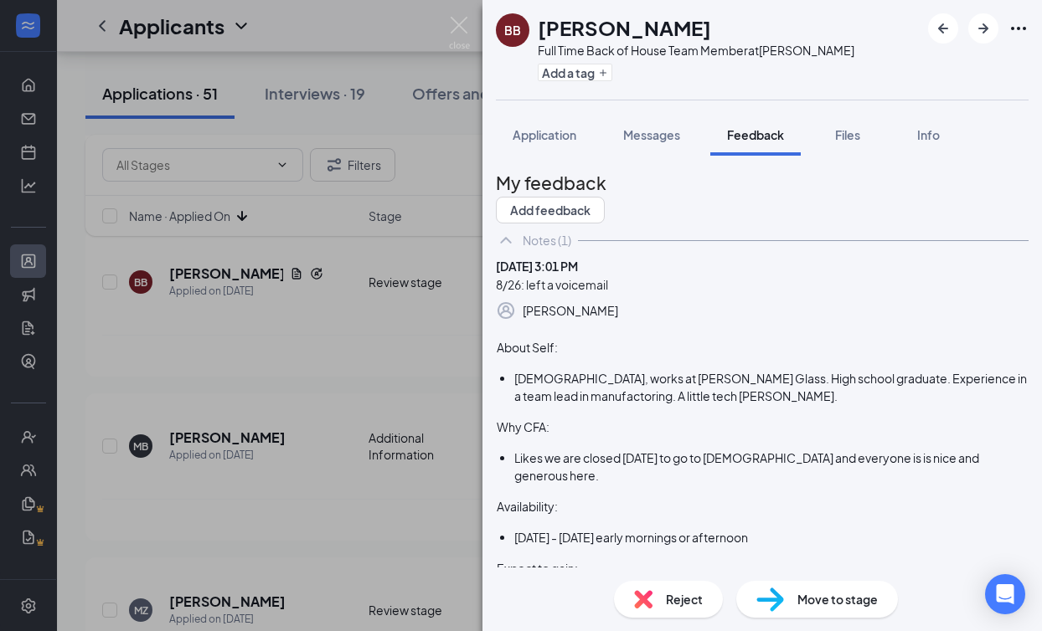
click at [543, 433] on div "About Self: [DEMOGRAPHIC_DATA], works at [PERSON_NAME] Glass. High school gradu…" at bounding box center [762, 481] width 533 height 321
click at [543, 339] on div "To enrich screen reader interactions, please activate Accessibility in Grammarl…" at bounding box center [762, 331] width 531 height 18
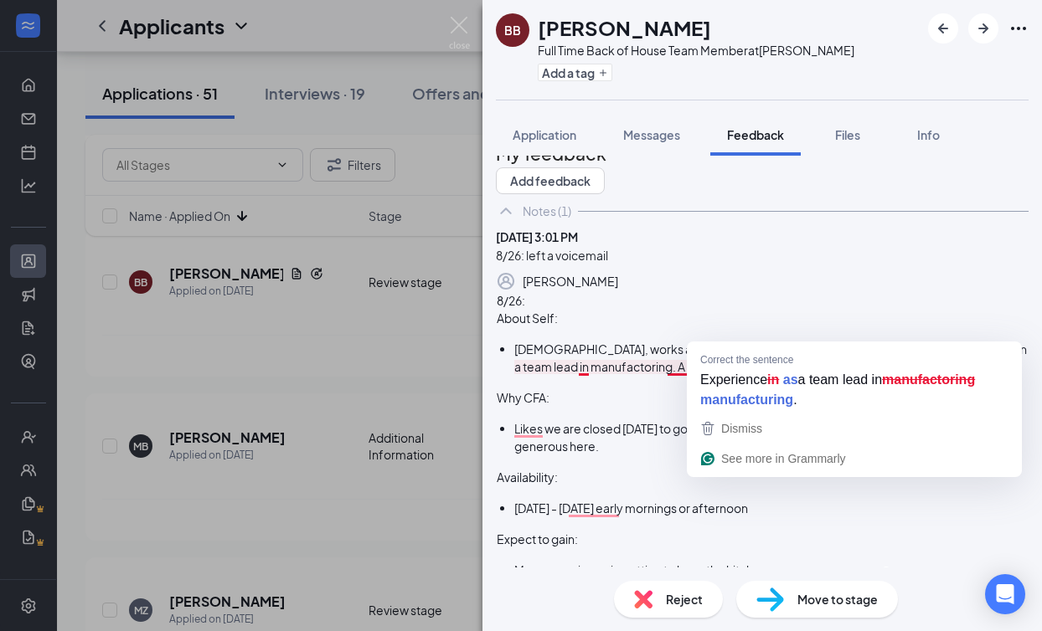
click at [757, 374] on span "[DEMOGRAPHIC_DATA], works at [PERSON_NAME] Glass. High school graduate. Experie…" at bounding box center [771, 358] width 514 height 33
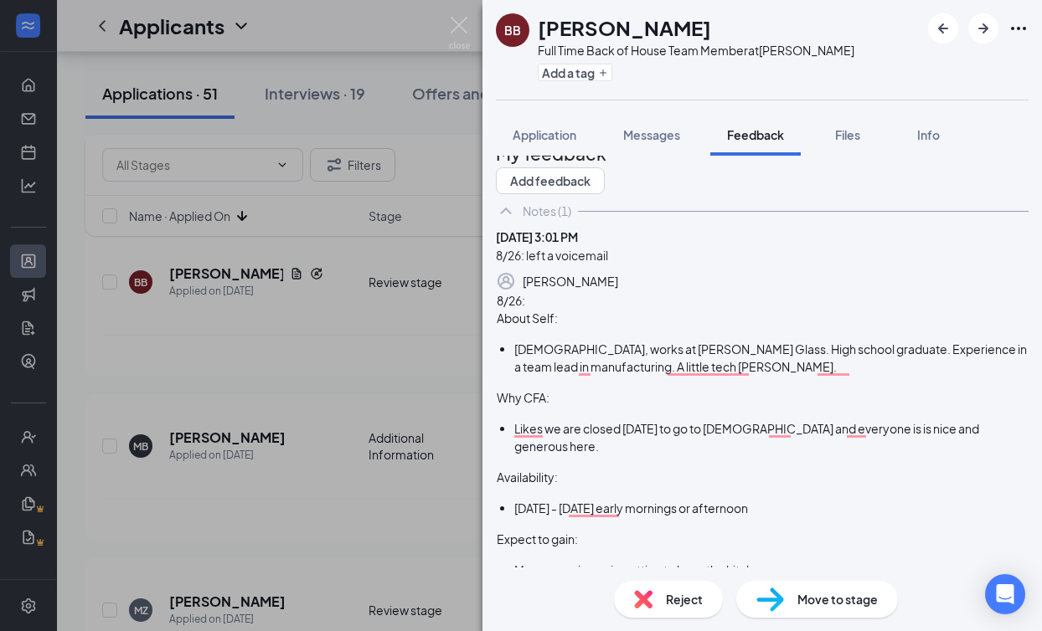
click at [548, 594] on button "Add note" at bounding box center [522, 603] width 52 height 18
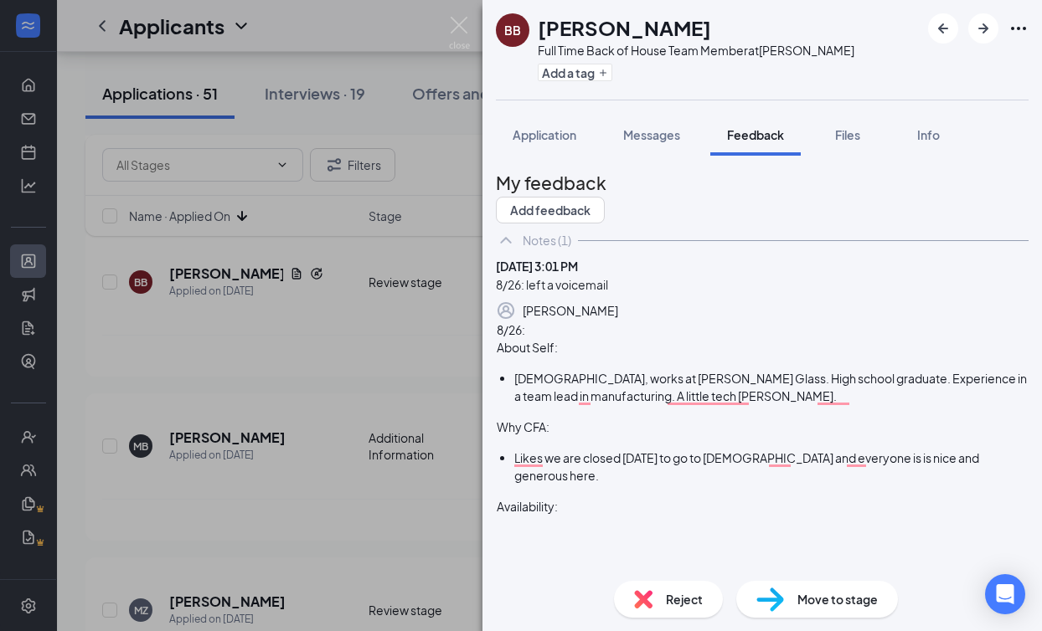
scroll to position [0, 0]
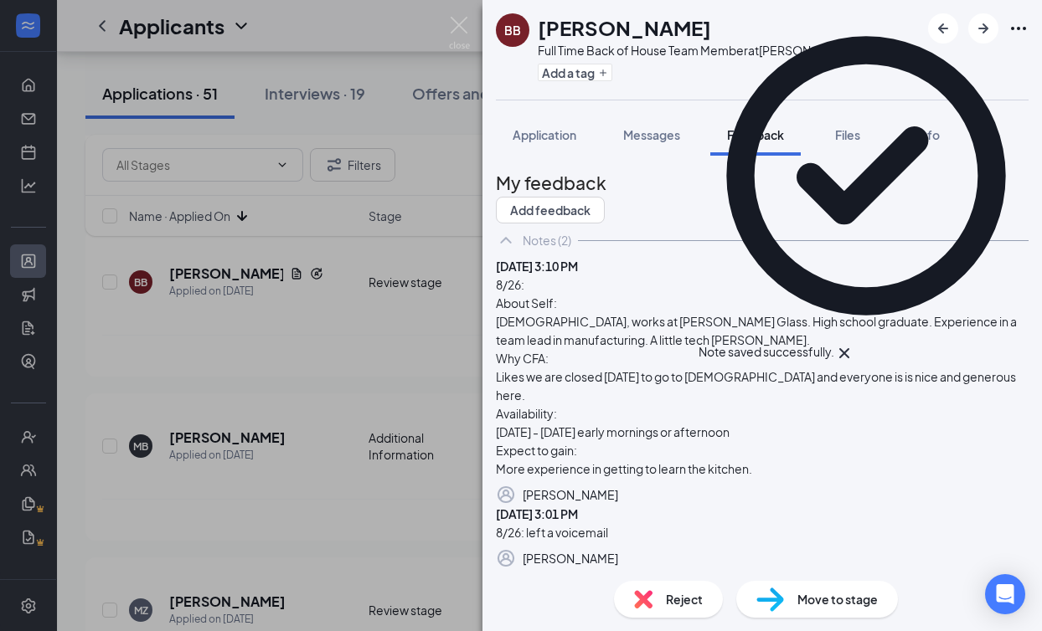
click at [472, 33] on div "BB [PERSON_NAME] Full Time Back of House Team Member at [PERSON_NAME] Add a tag…" at bounding box center [521, 315] width 1042 height 631
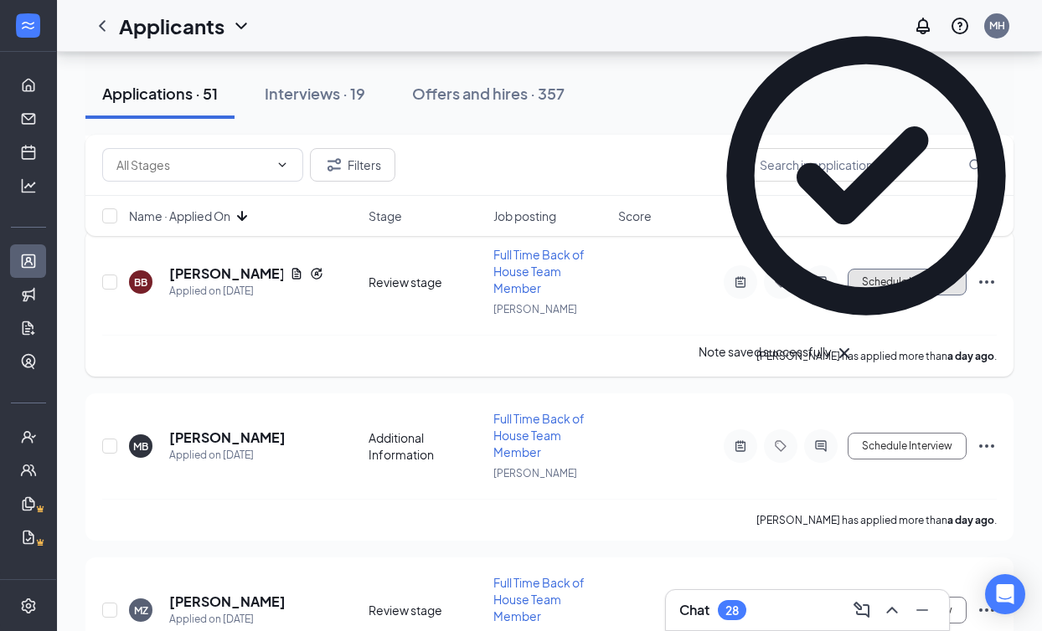
click at [952, 272] on button "Schedule Interview" at bounding box center [906, 282] width 119 height 27
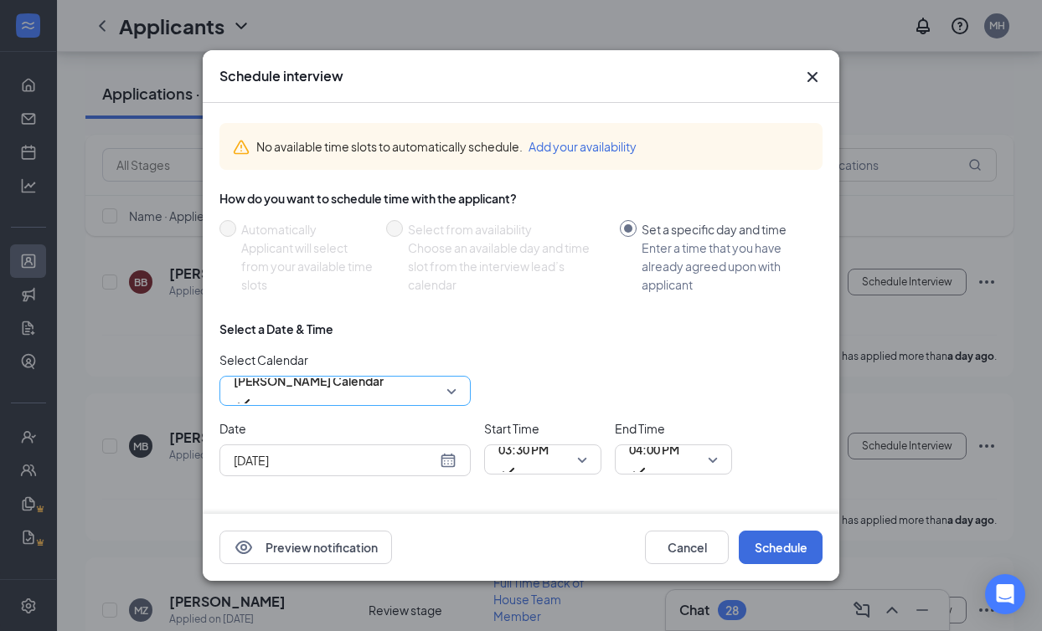
click at [383, 391] on span "[PERSON_NAME] Calendar" at bounding box center [309, 390] width 150 height 45
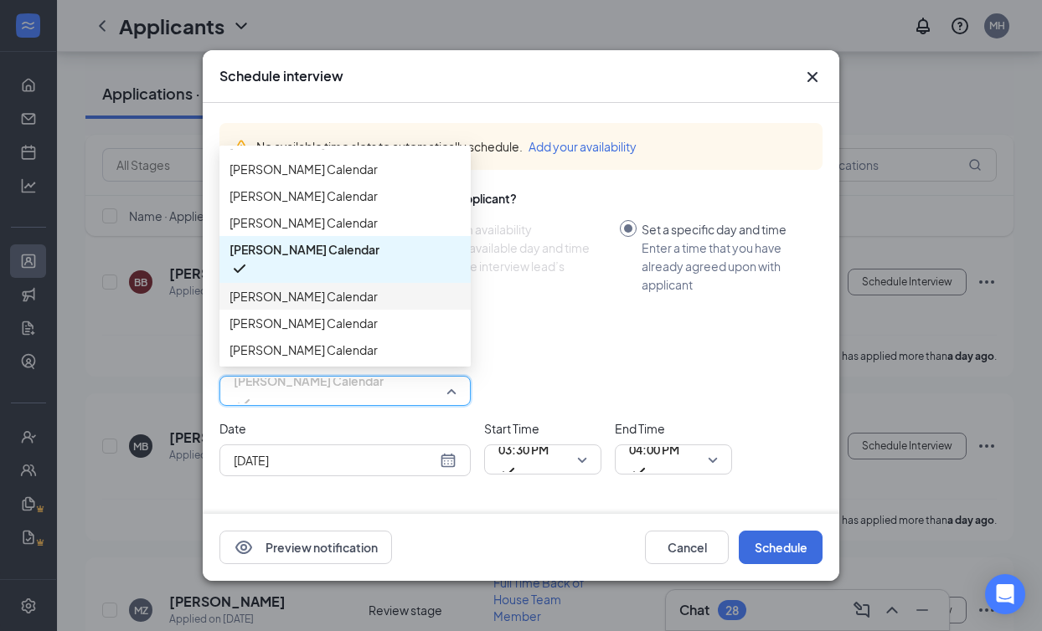
scroll to position [134, 0]
click at [361, 347] on span "[PERSON_NAME] Calendar" at bounding box center [303, 350] width 148 height 18
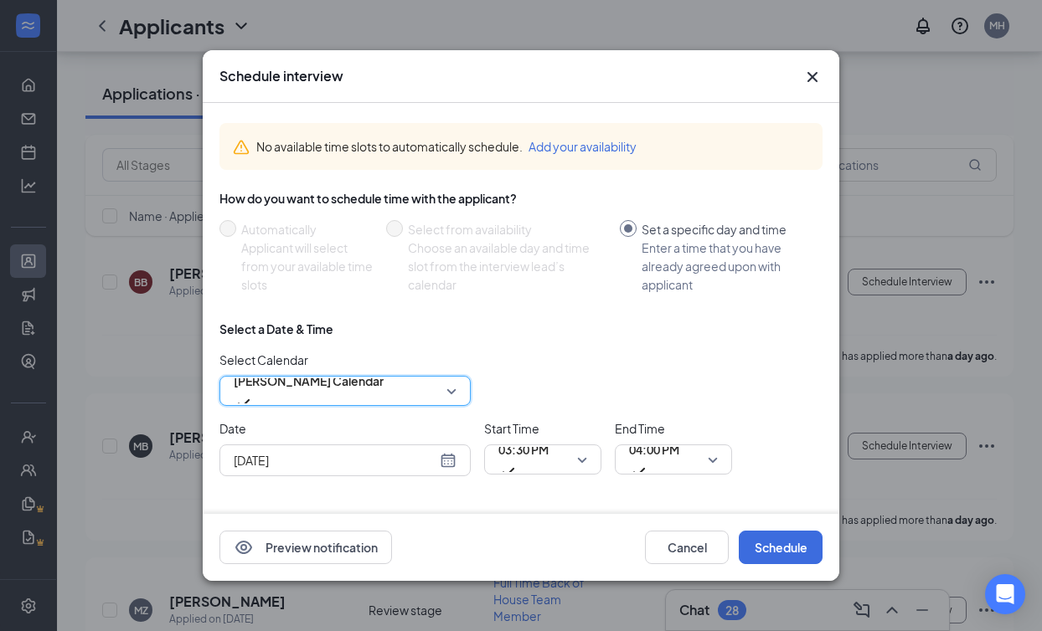
click at [441, 466] on div "[DATE]" at bounding box center [345, 460] width 223 height 18
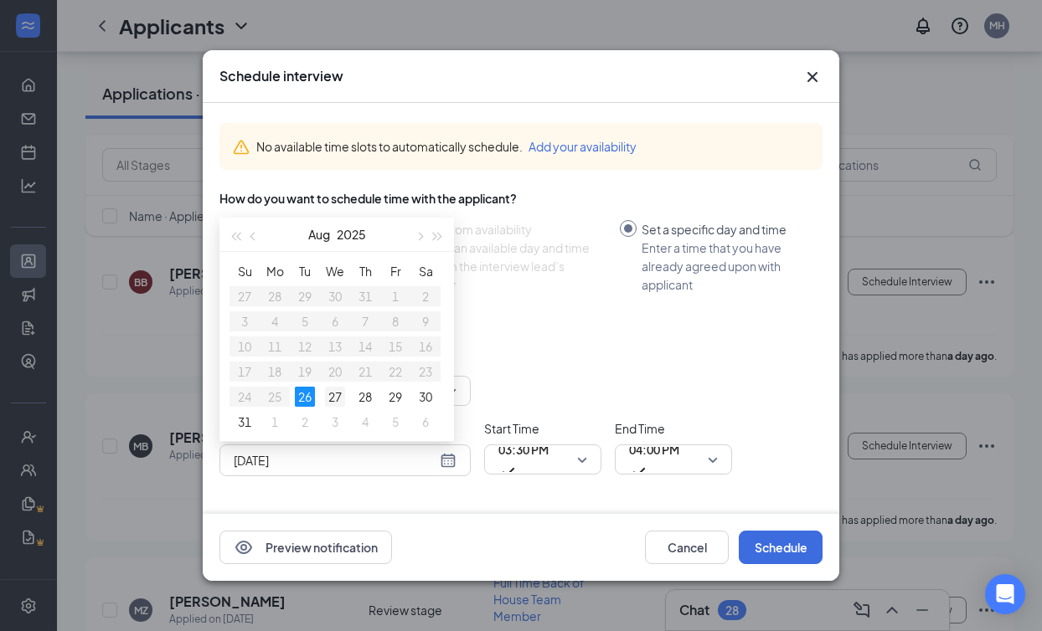
type input "[DATE]"
click at [334, 393] on div "27" at bounding box center [335, 397] width 20 height 20
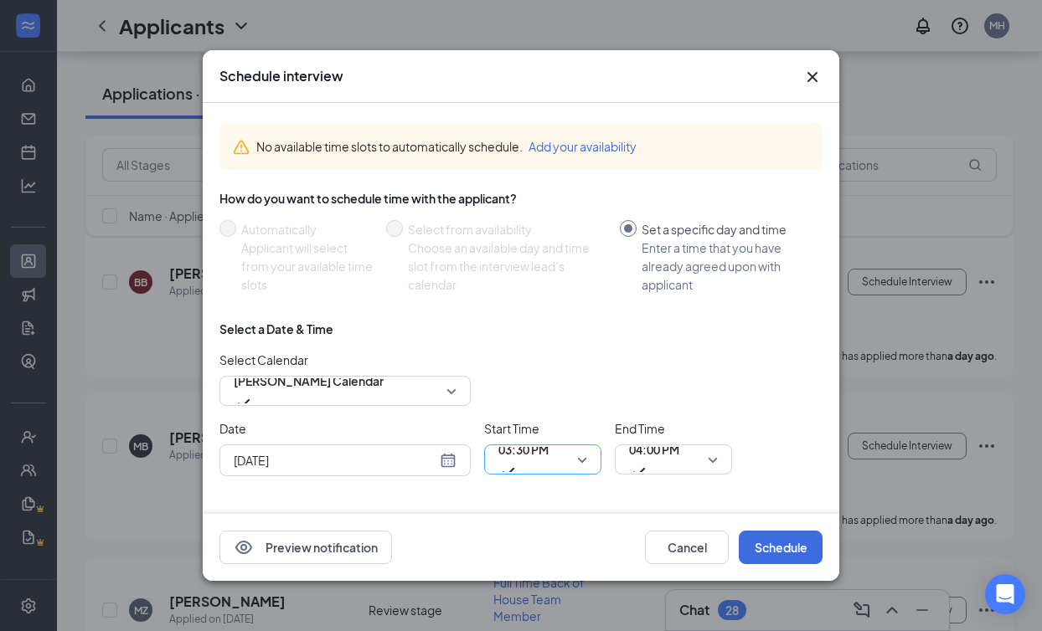
click at [574, 457] on span "03:30 PM" at bounding box center [542, 459] width 89 height 25
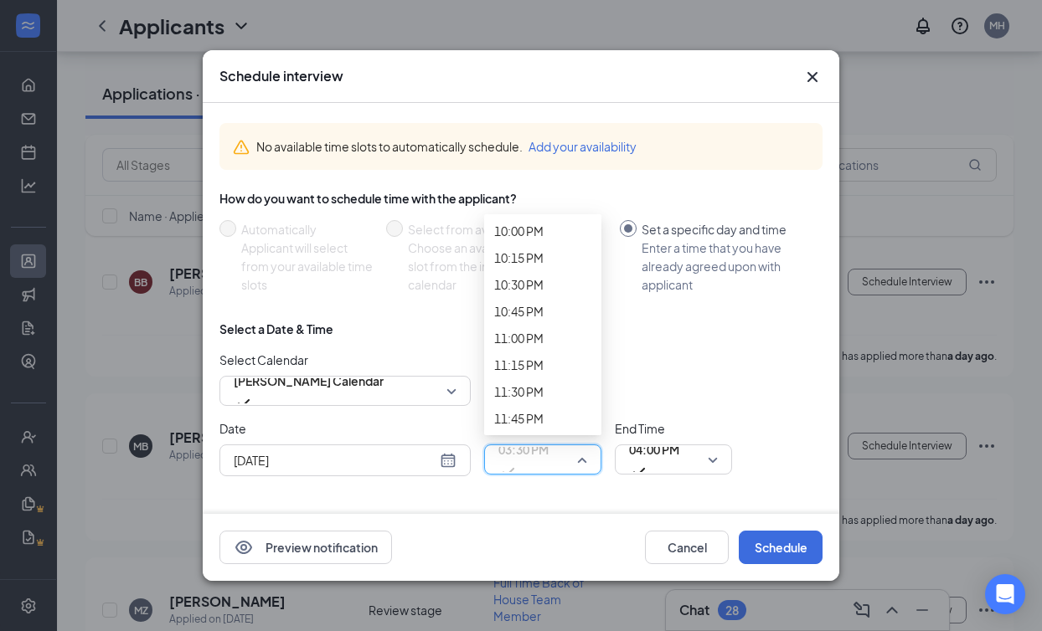
scroll to position [2456, 0]
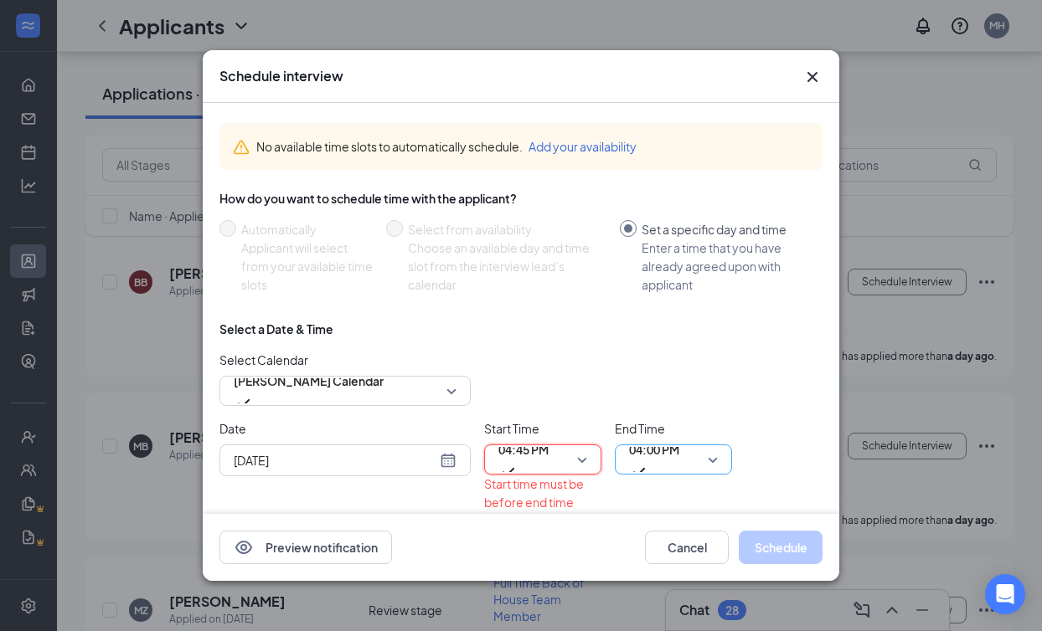
click at [679, 466] on span "04:00 PM" at bounding box center [654, 459] width 50 height 45
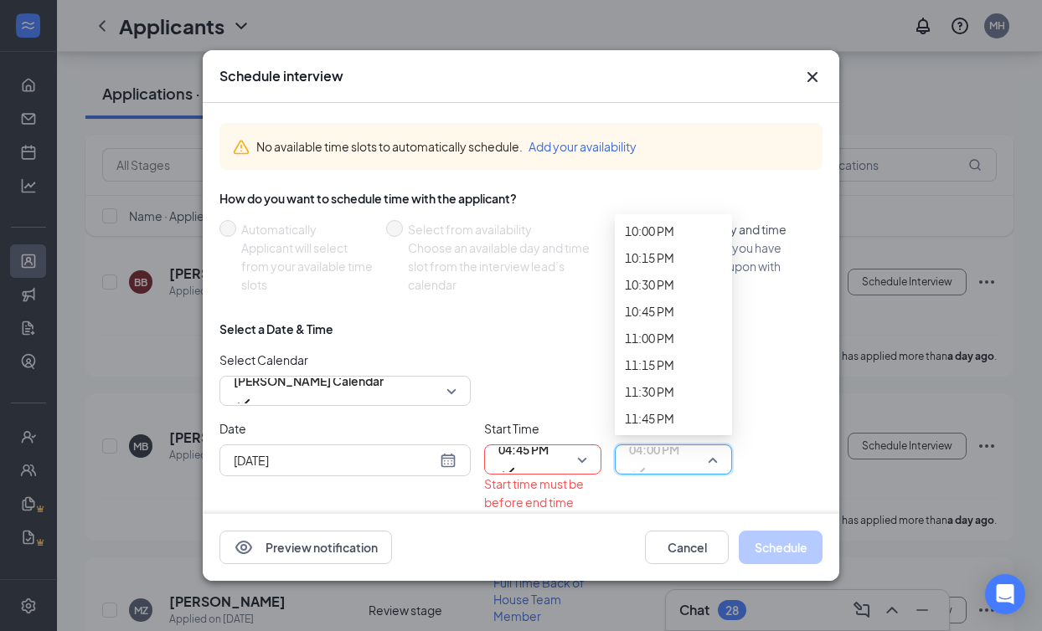
scroll to position [2513, 0]
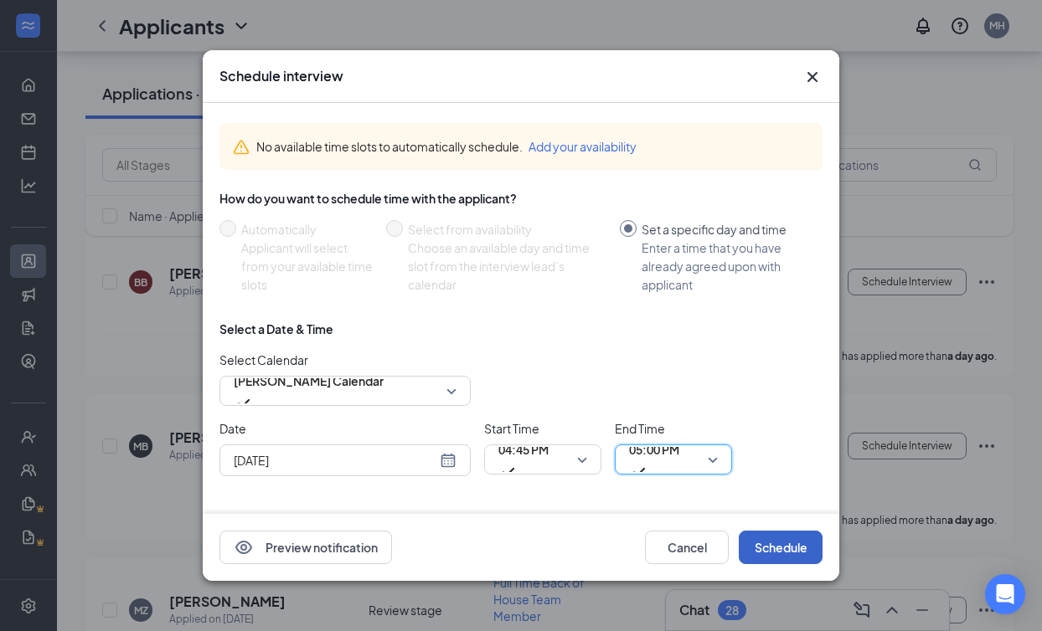
click at [774, 556] on button "Schedule" at bounding box center [780, 547] width 84 height 33
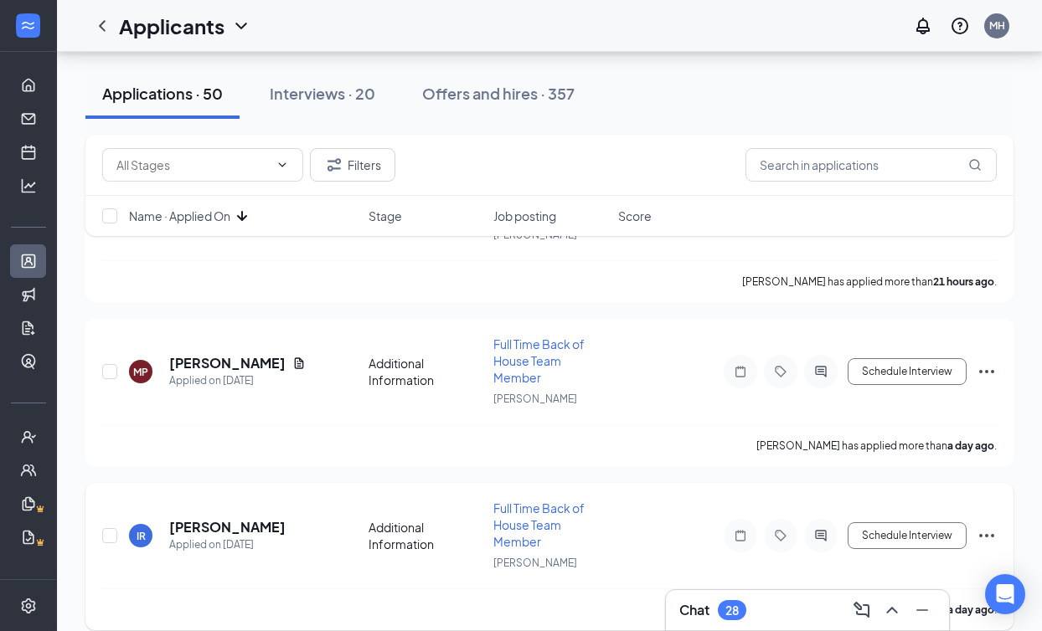
scroll to position [2002, 0]
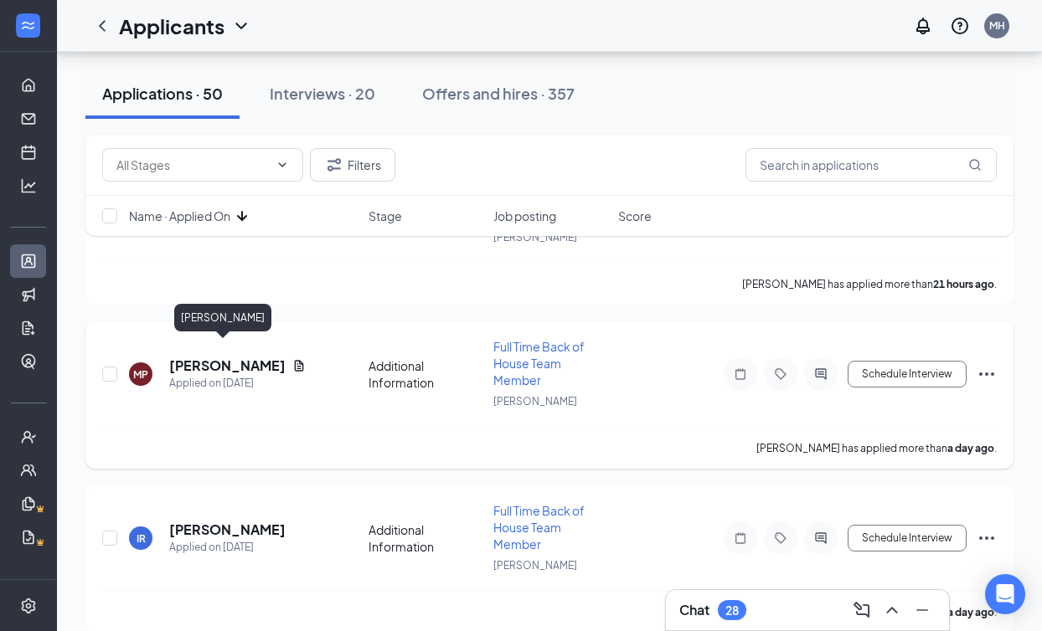
click at [204, 357] on h5 "[PERSON_NAME]" at bounding box center [227, 366] width 116 height 18
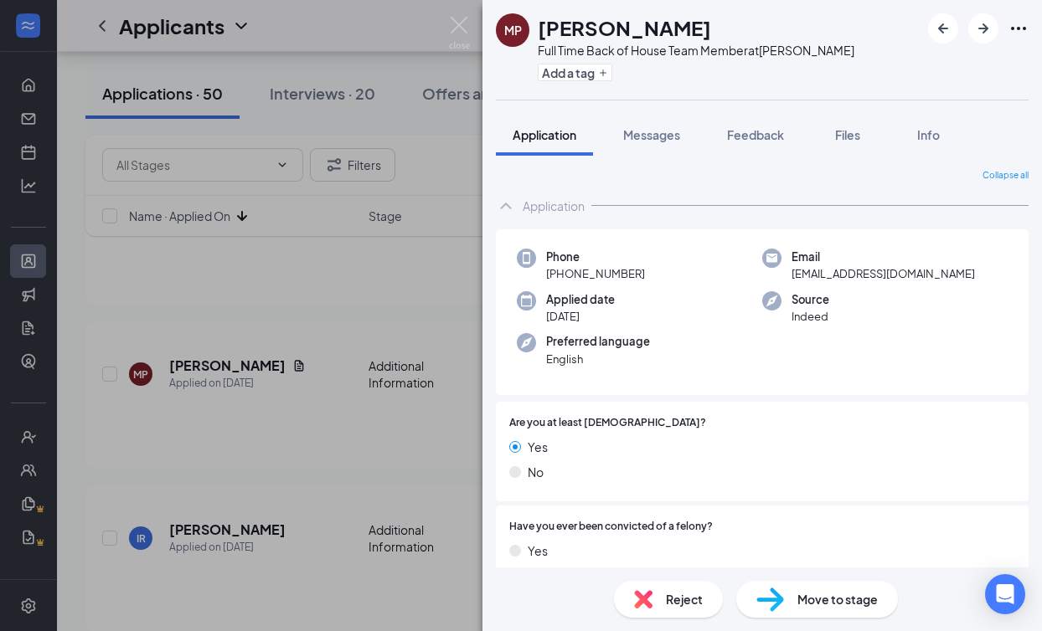
click at [447, 18] on div "MP [PERSON_NAME] Full Time Back of House Team Member at [PERSON_NAME] Add a tag…" at bounding box center [521, 315] width 1042 height 631
click at [455, 24] on div "Applicants MH" at bounding box center [549, 26] width 985 height 52
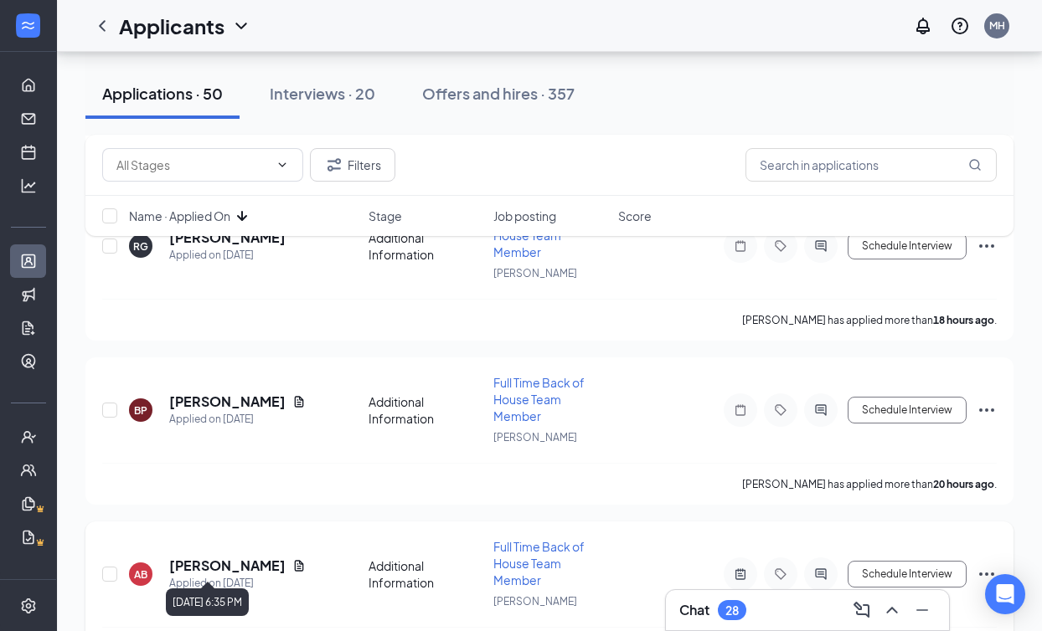
scroll to position [1639, 0]
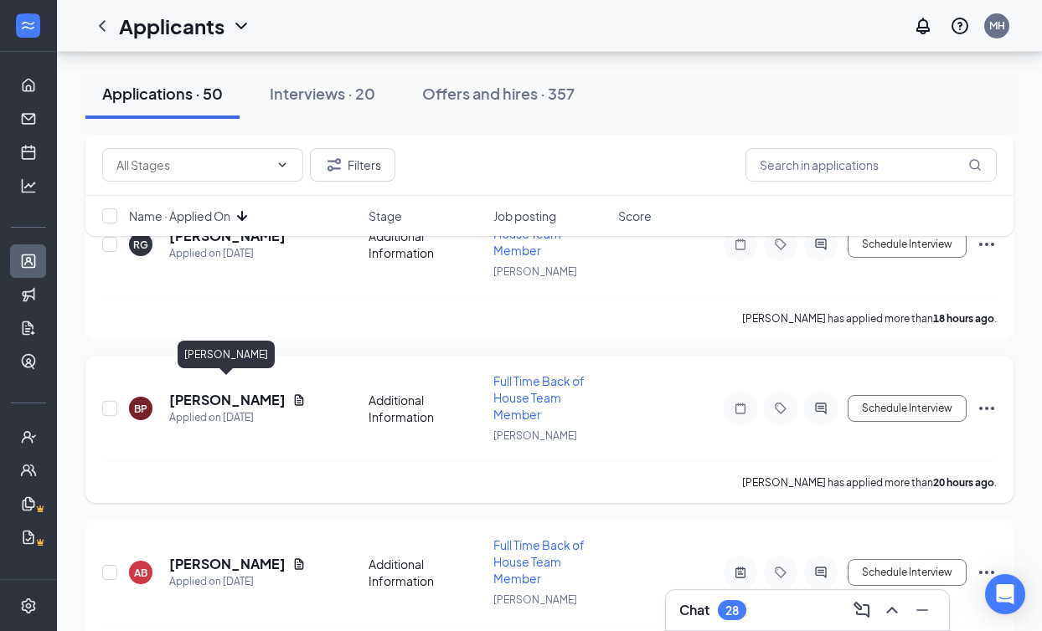
click at [256, 391] on h5 "[PERSON_NAME]" at bounding box center [227, 400] width 116 height 18
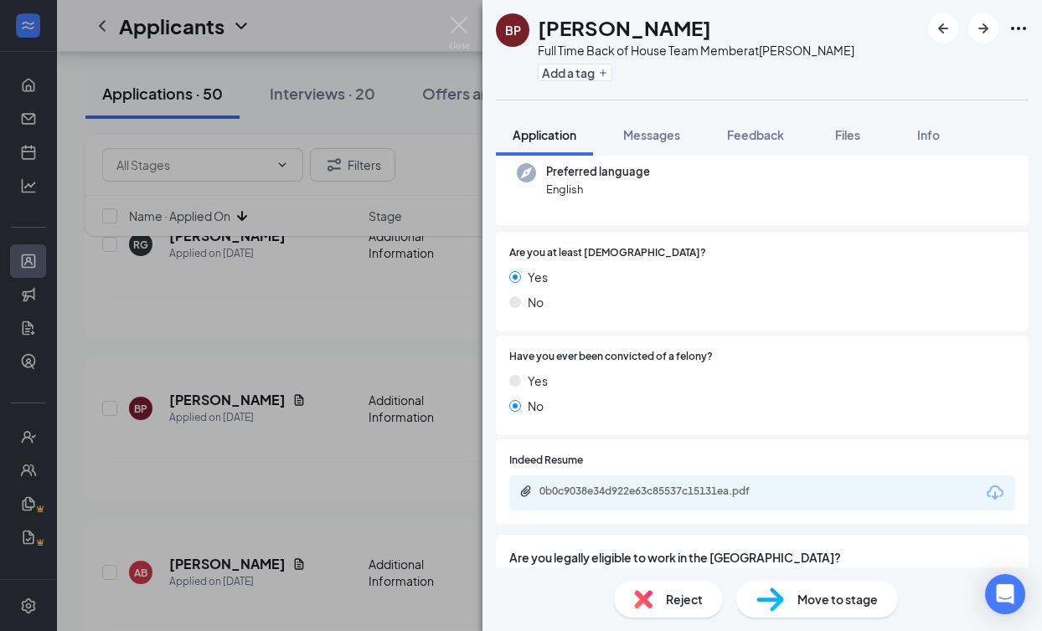
scroll to position [277, 0]
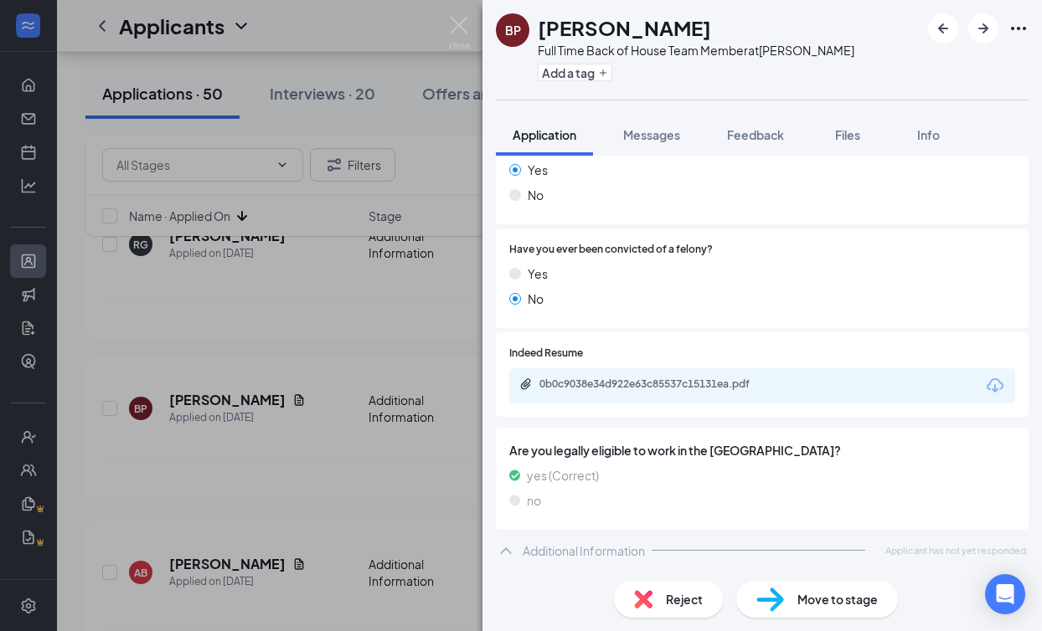
click at [750, 399] on div "0b0c9038e34d922e63c85537c15131ea.pdf" at bounding box center [762, 385] width 506 height 35
click at [750, 392] on div "0b0c9038e34d922e63c85537c15131ea.pdf" at bounding box center [654, 386] width 271 height 16
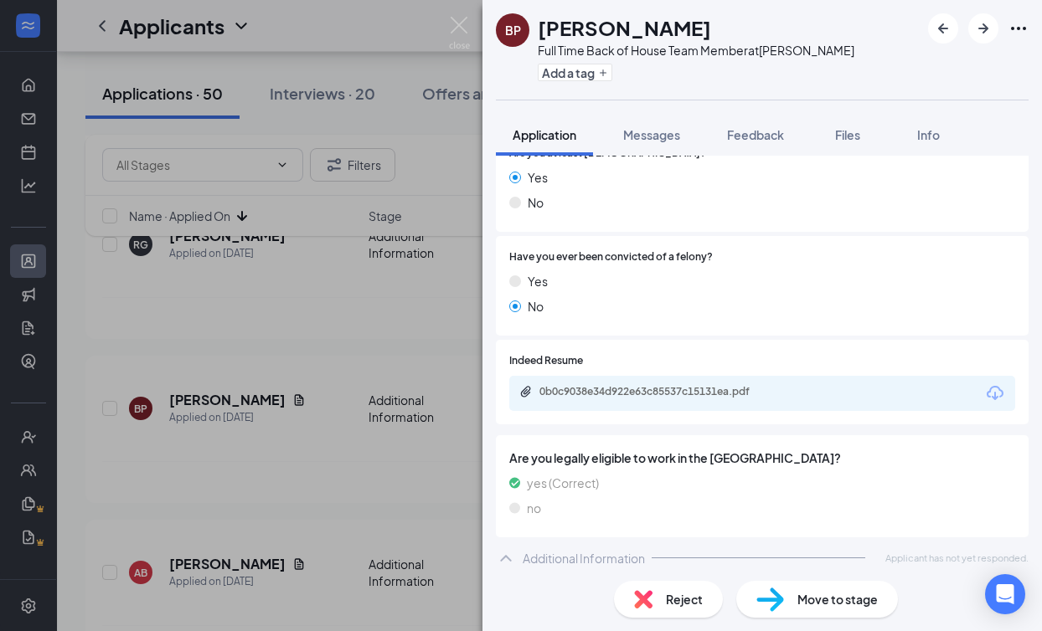
scroll to position [0, 0]
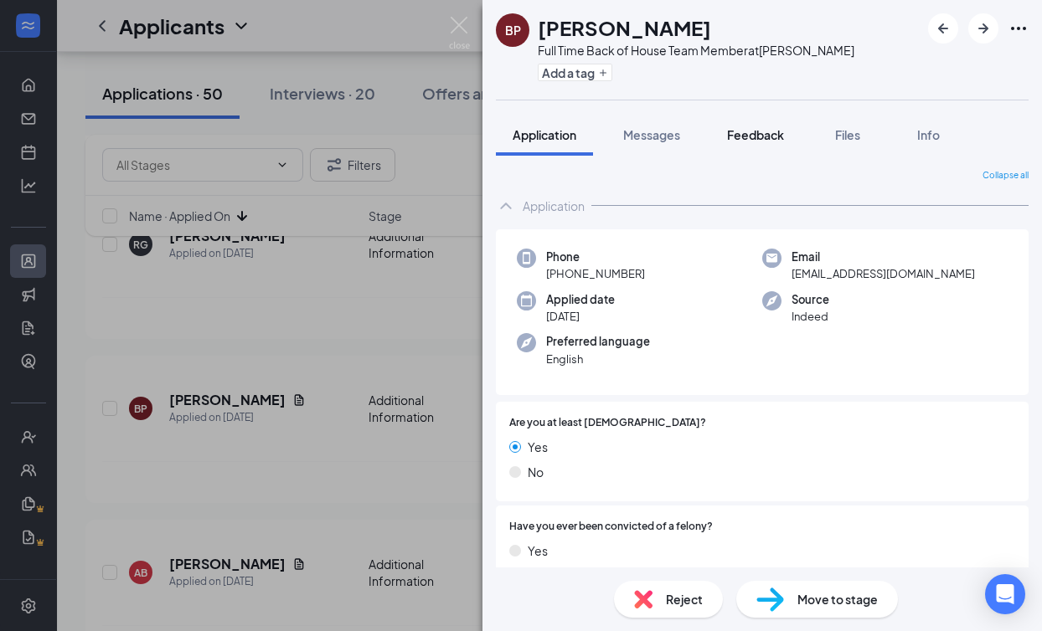
click at [781, 129] on span "Feedback" at bounding box center [755, 134] width 57 height 15
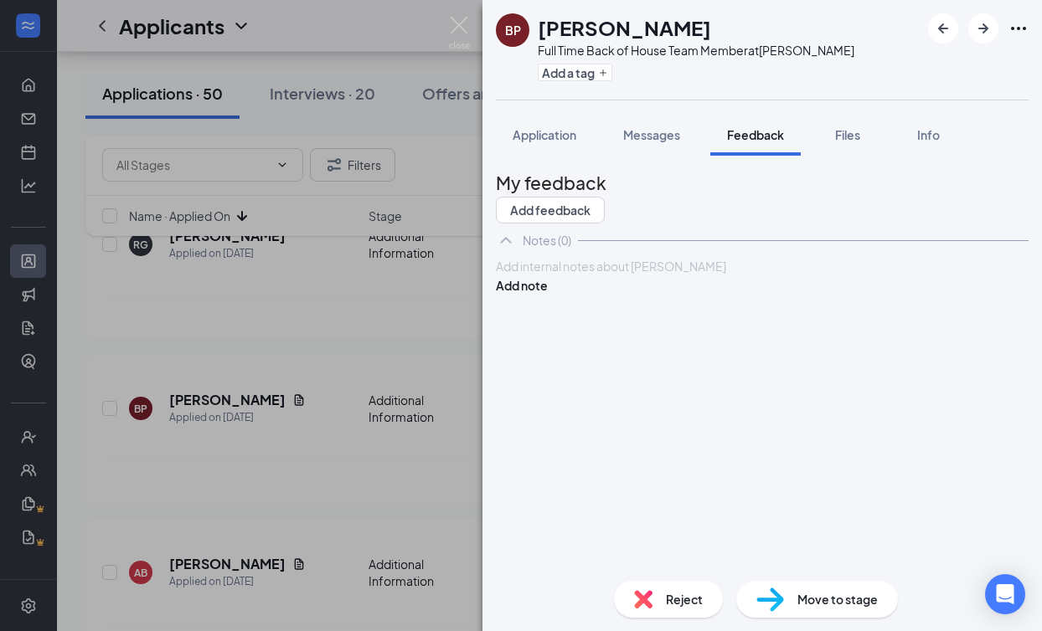
paste div
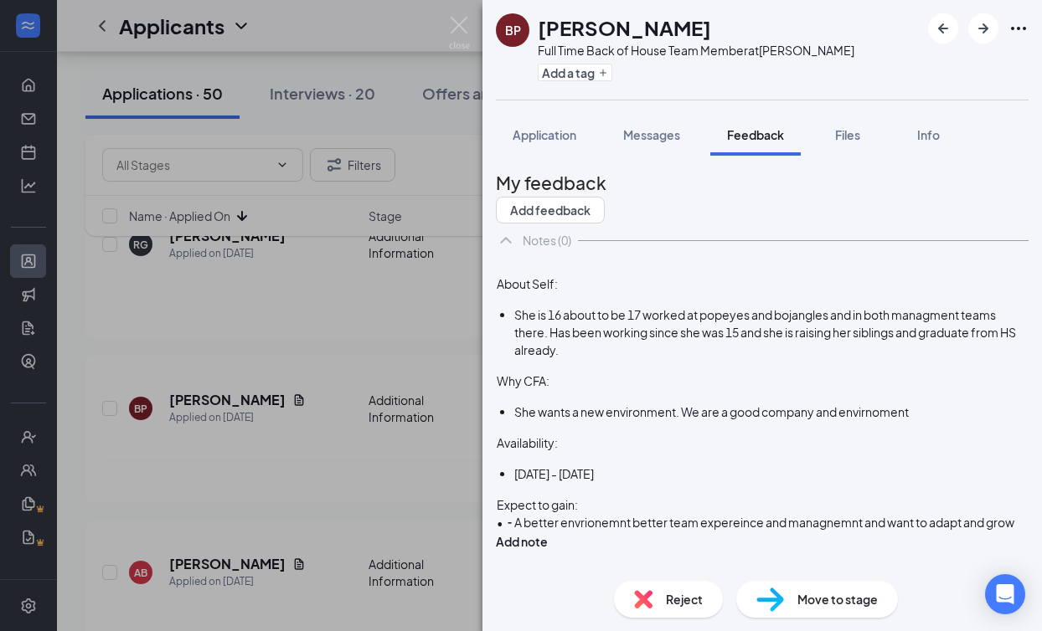
click at [538, 275] on div at bounding box center [762, 267] width 531 height 18
click at [548, 533] on button "Add note" at bounding box center [522, 542] width 52 height 18
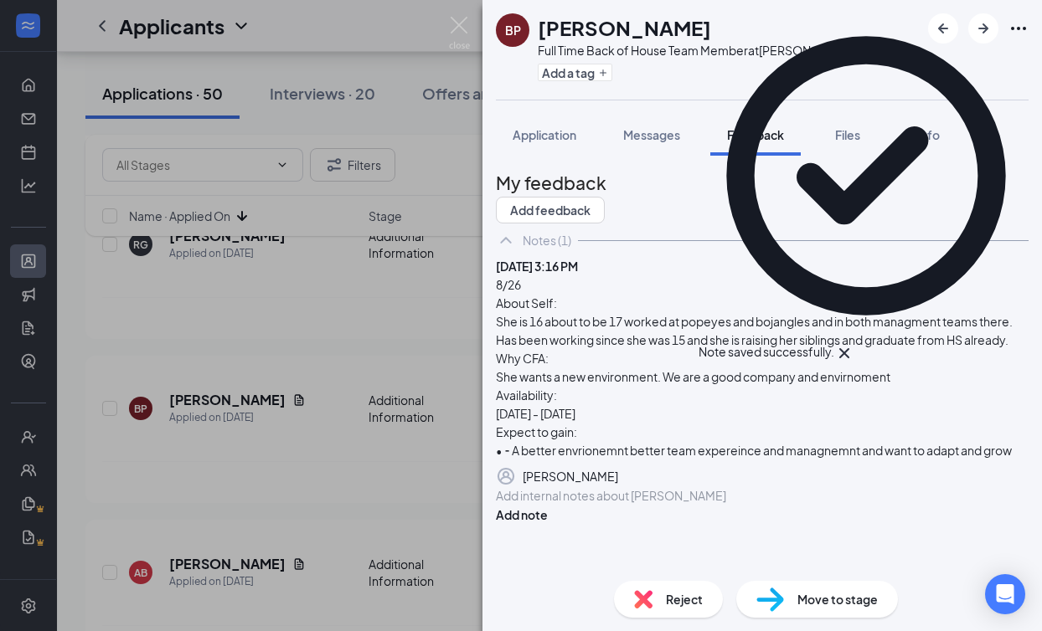
click at [449, 22] on img at bounding box center [459, 33] width 21 height 33
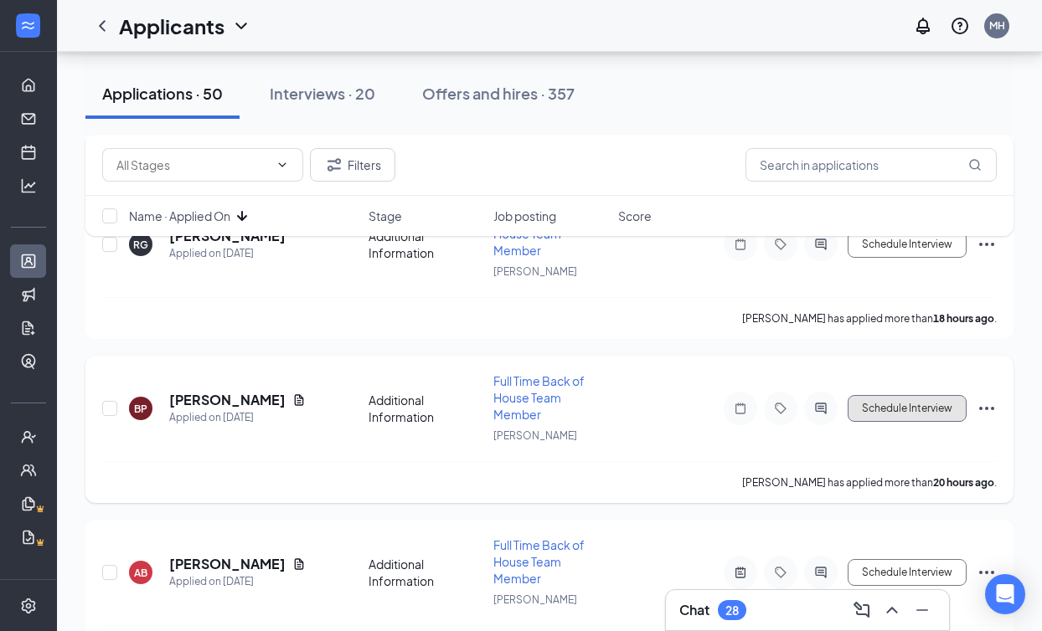
click at [939, 399] on button "Schedule Interview" at bounding box center [906, 408] width 119 height 27
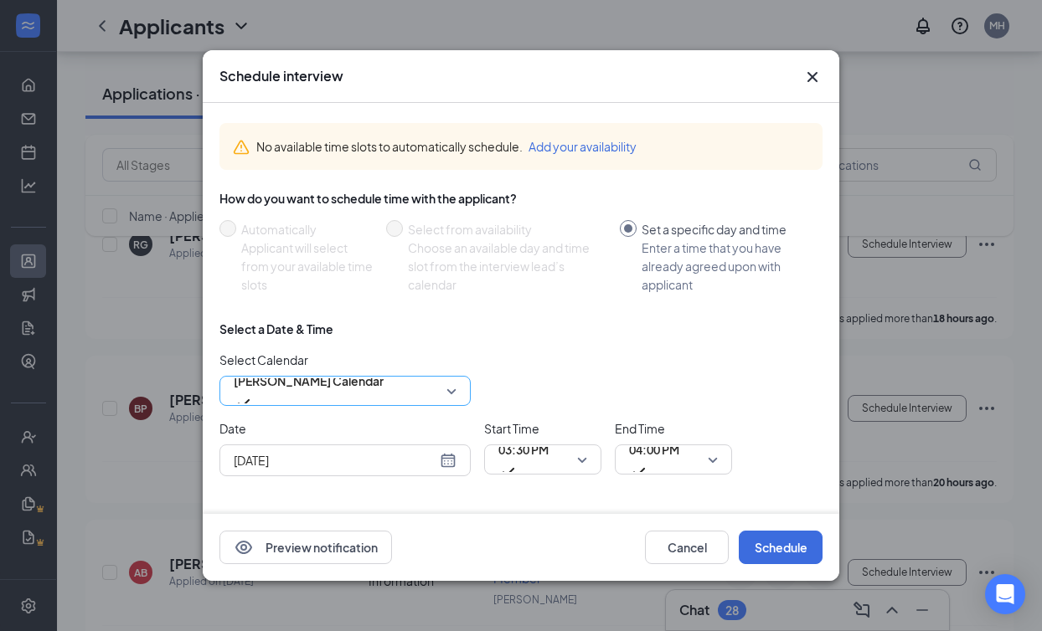
click at [383, 394] on span "[PERSON_NAME] Calendar" at bounding box center [309, 390] width 150 height 45
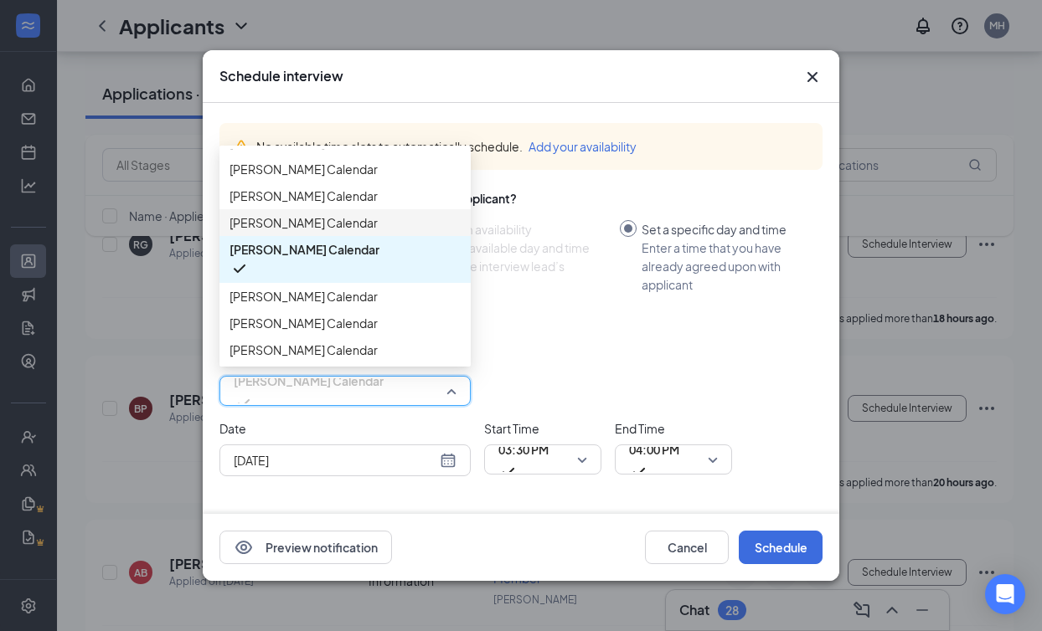
scroll to position [134, 0]
click at [403, 354] on span "[PERSON_NAME] Calendar" at bounding box center [344, 350] width 231 height 18
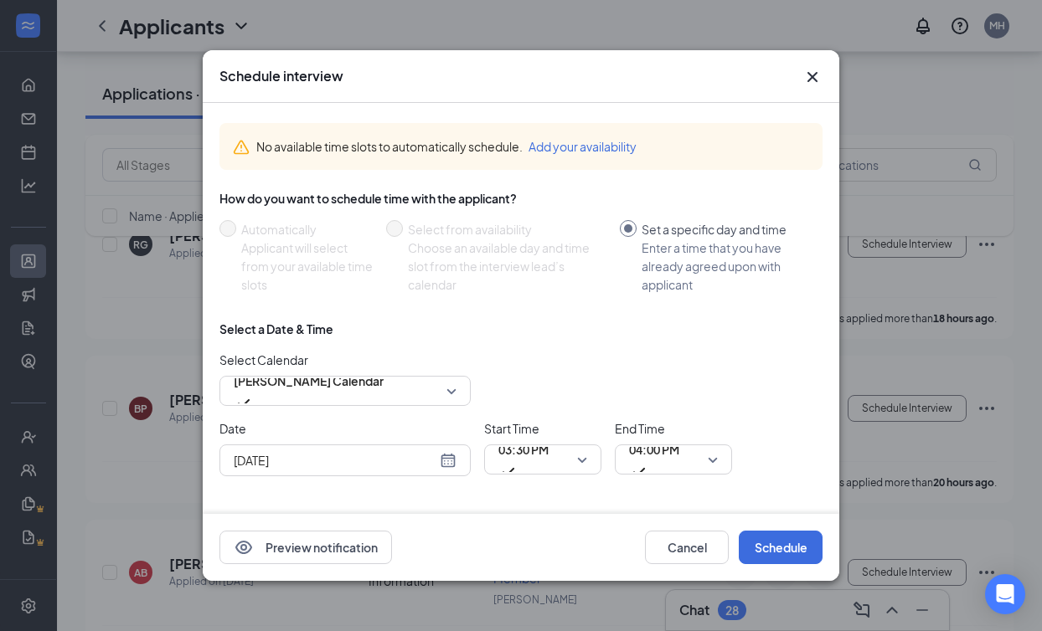
click at [456, 461] on div "[DATE]" at bounding box center [344, 461] width 251 height 32
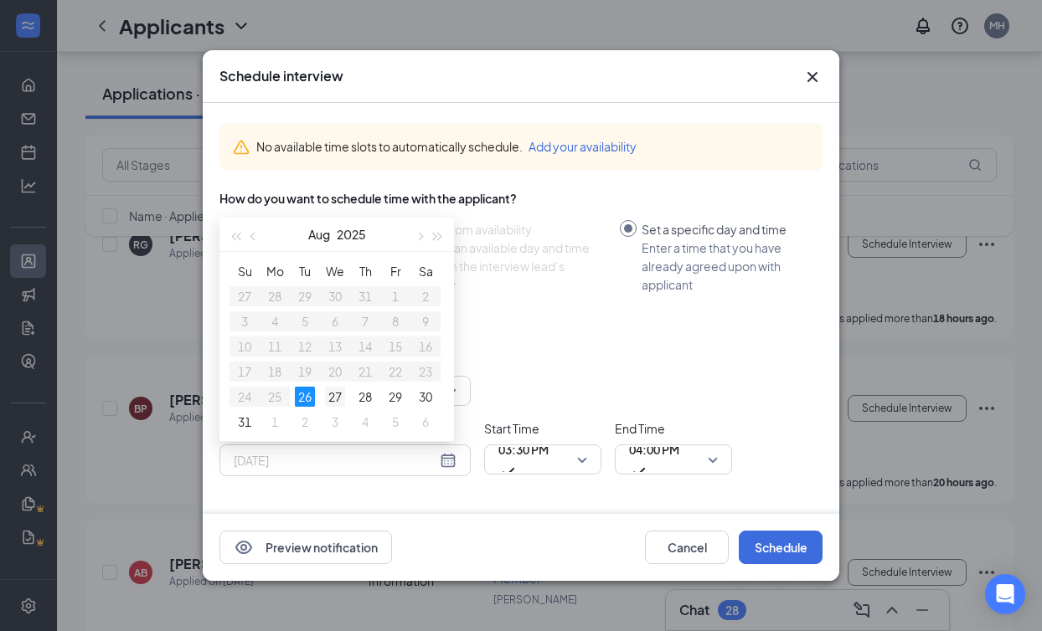
type input "[DATE]"
click at [333, 397] on div "27" at bounding box center [335, 397] width 20 height 20
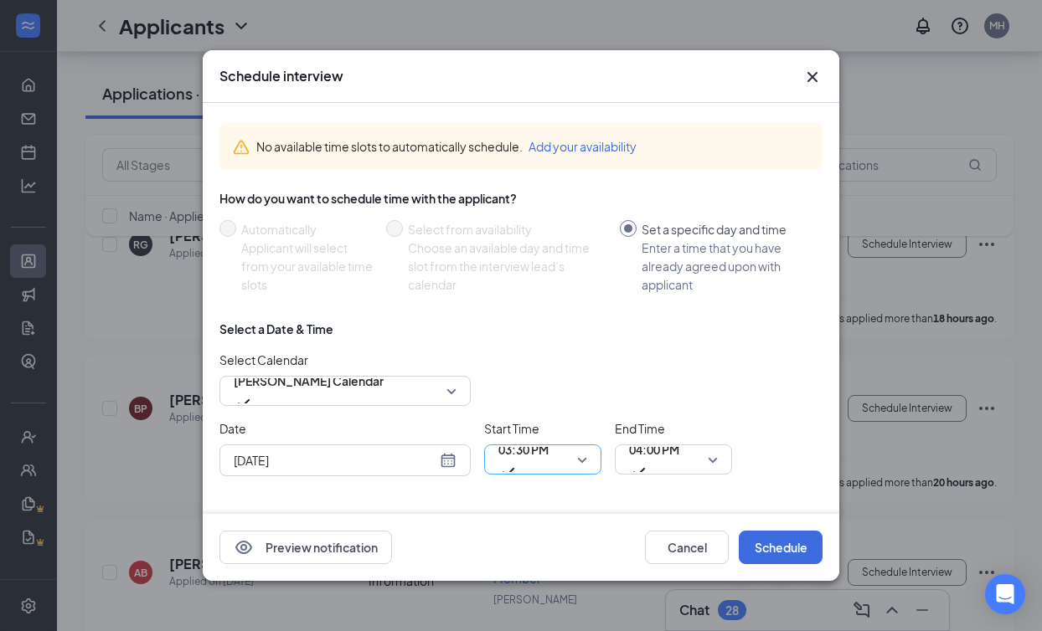
click at [544, 455] on span "03:30 PM" at bounding box center [523, 449] width 50 height 25
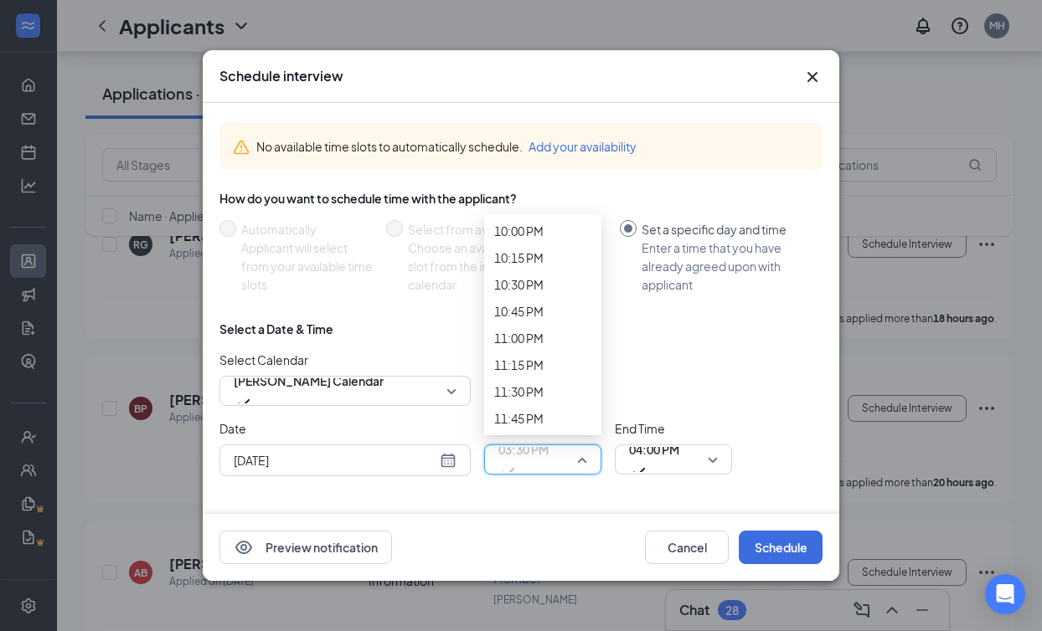
scroll to position [2411, 0]
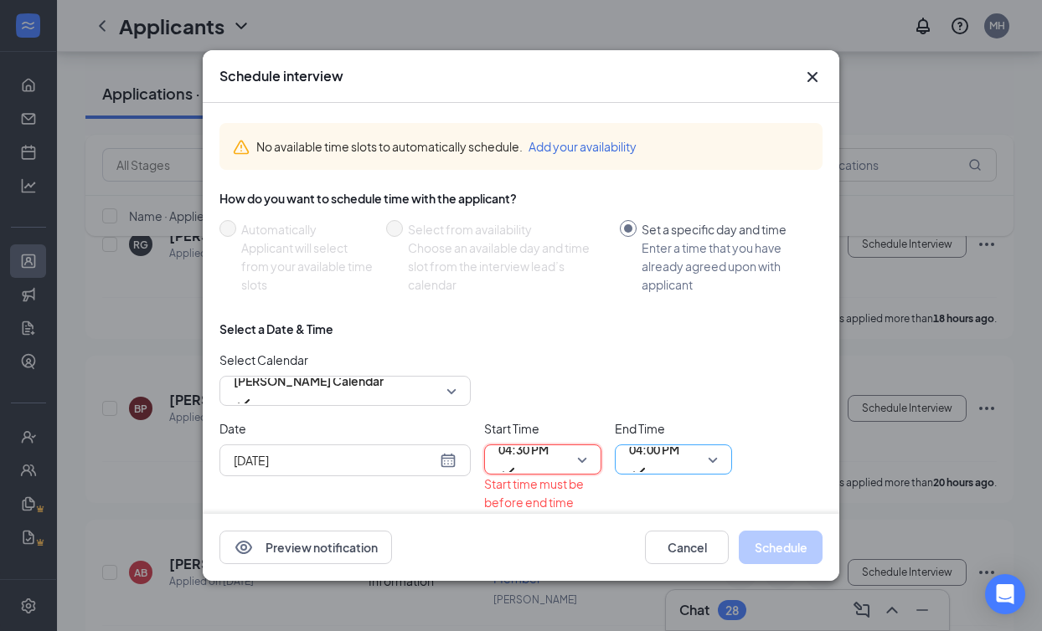
click at [655, 452] on span "04:00 PM" at bounding box center [654, 449] width 50 height 25
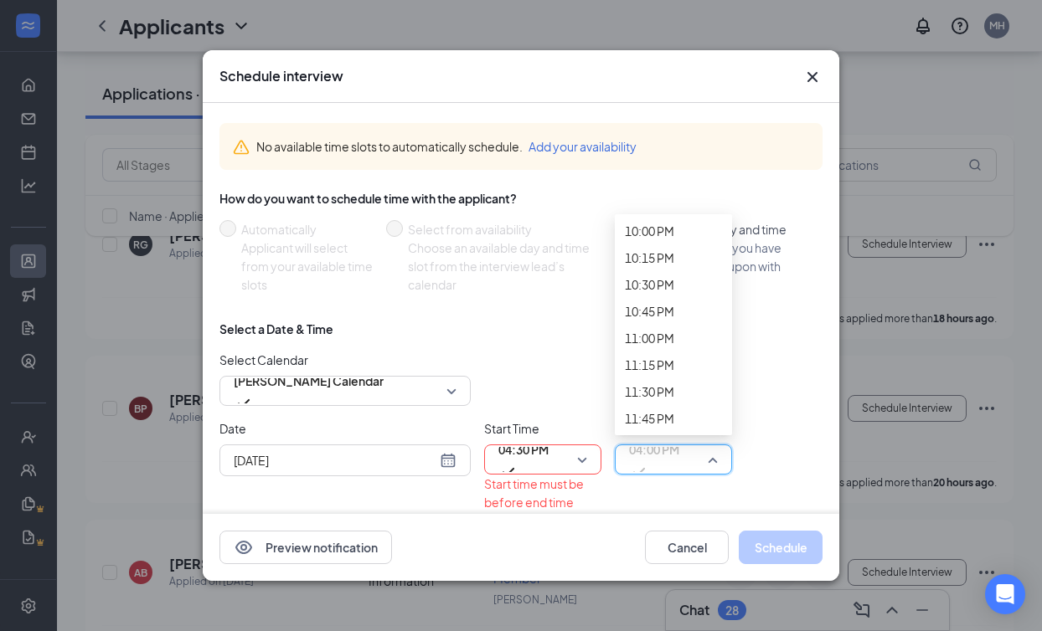
scroll to position [2447, 0]
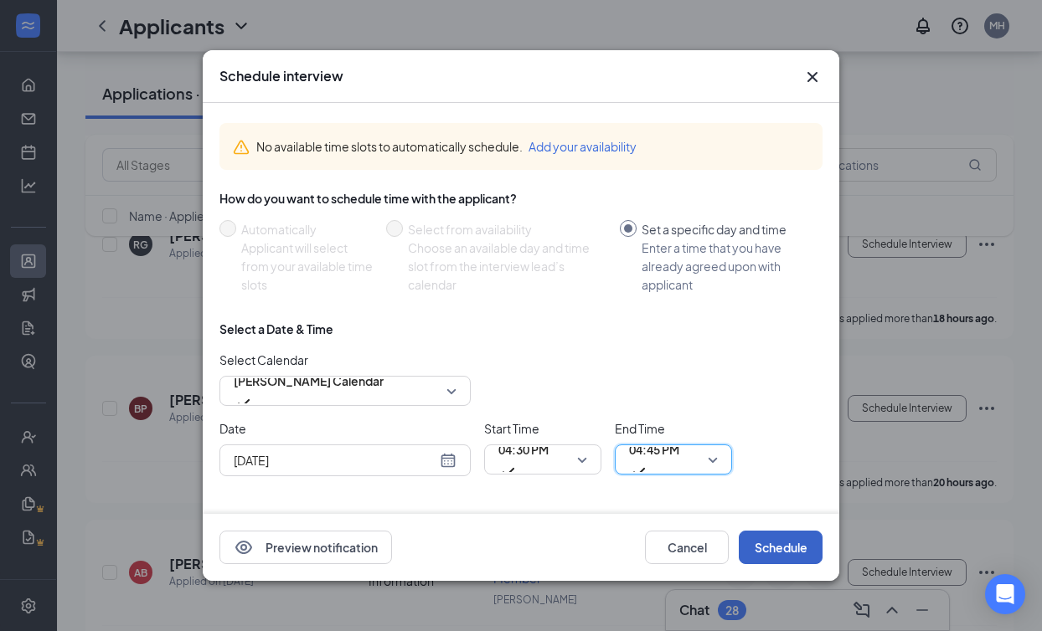
click at [771, 552] on button "Schedule" at bounding box center [780, 547] width 84 height 33
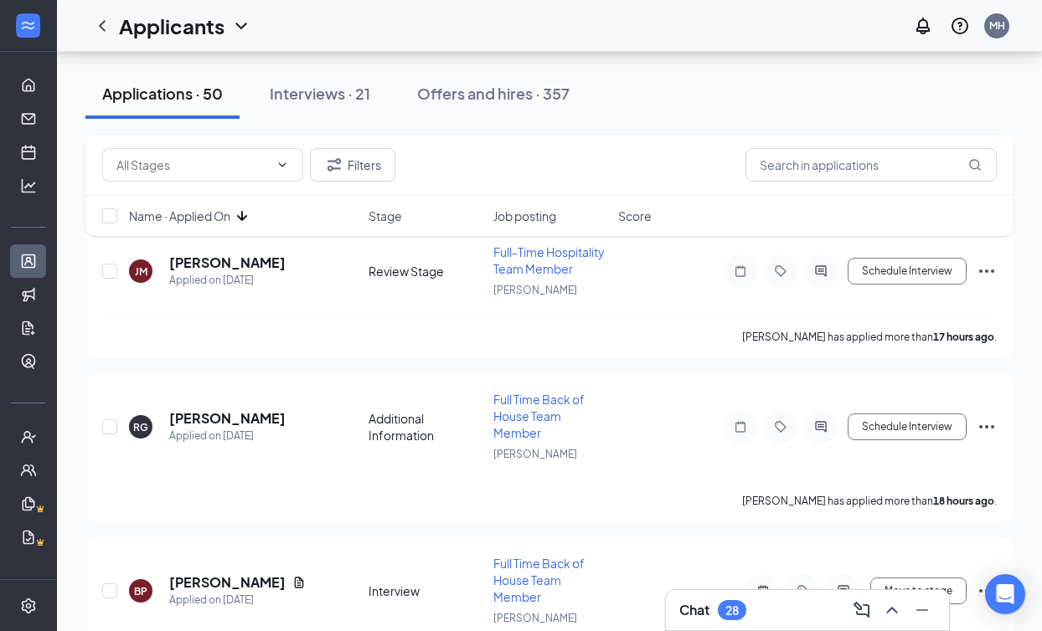
scroll to position [1468, 0]
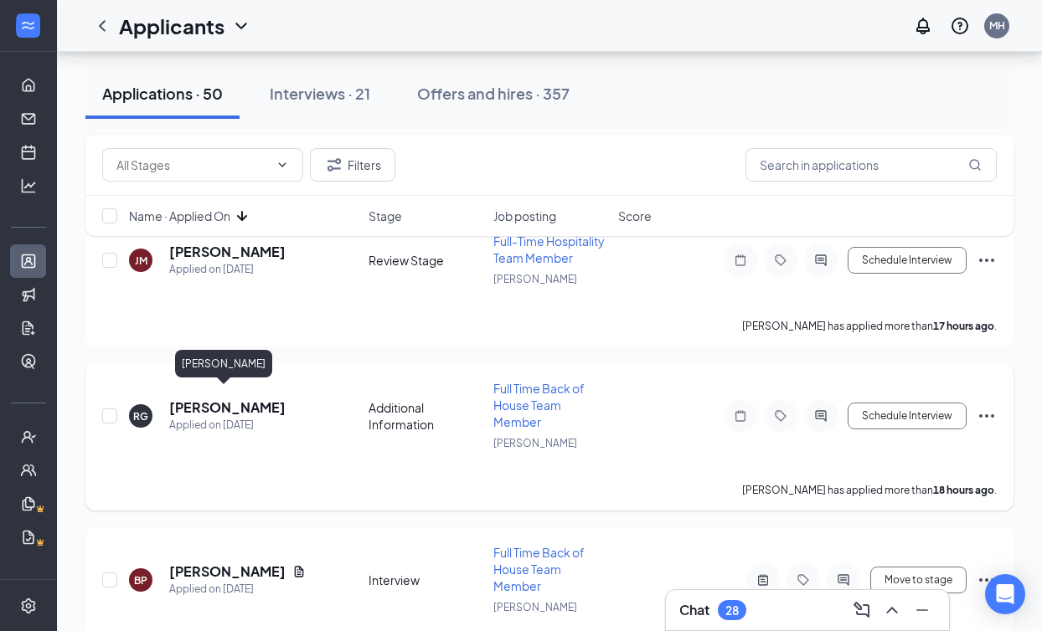
click at [227, 399] on h5 "[PERSON_NAME]" at bounding box center [227, 408] width 116 height 18
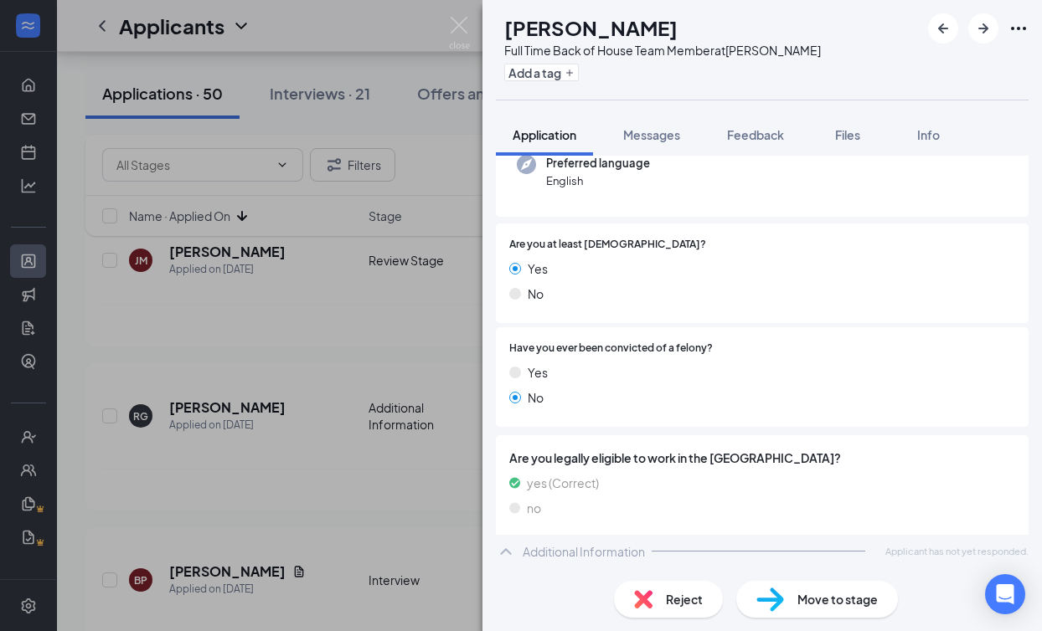
scroll to position [186, 0]
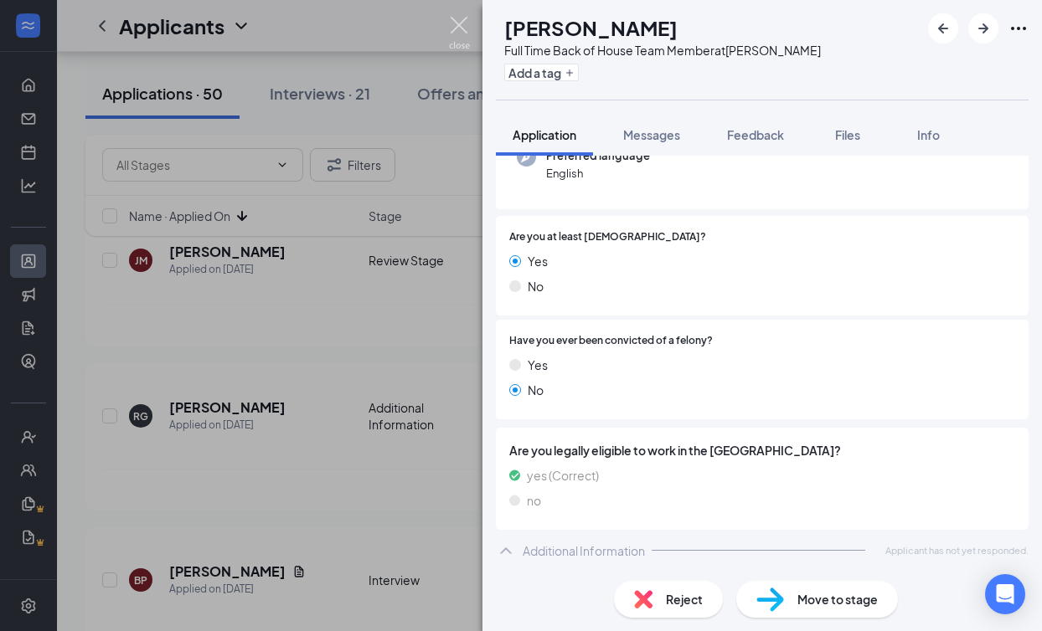
click at [459, 18] on img at bounding box center [459, 33] width 21 height 33
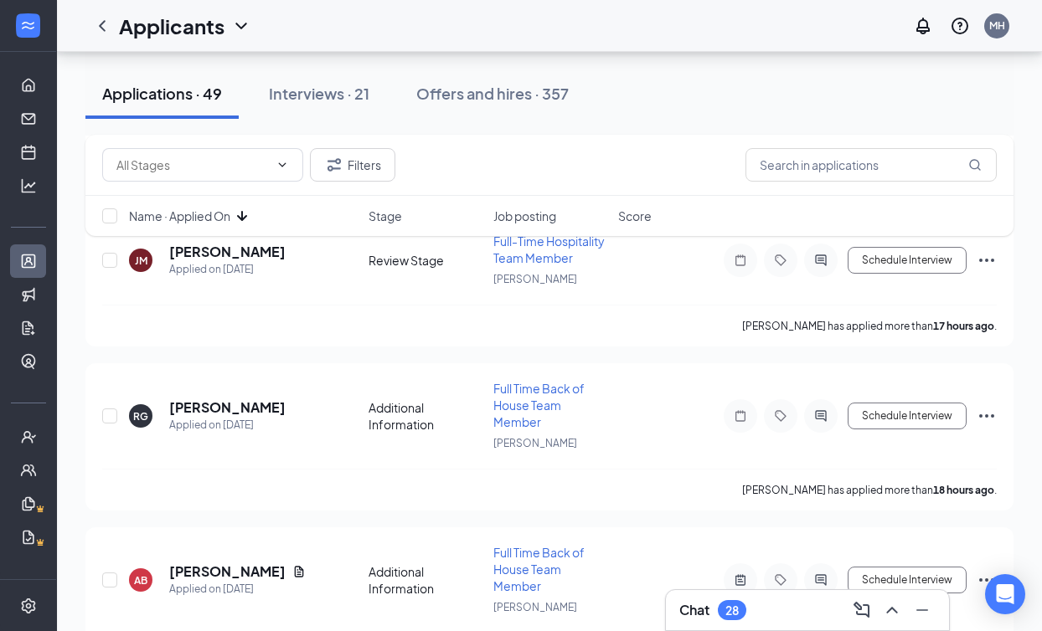
click at [229, 244] on div "Filters Name · Applied On Stage Job posting Score" at bounding box center [549, 194] width 928 height 118
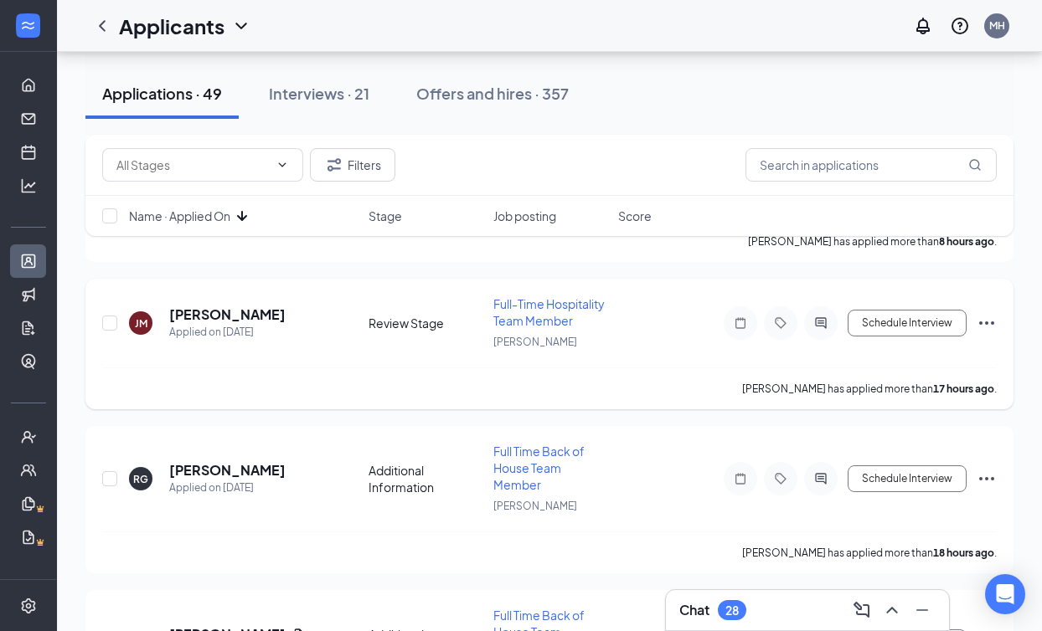
scroll to position [1376, 0]
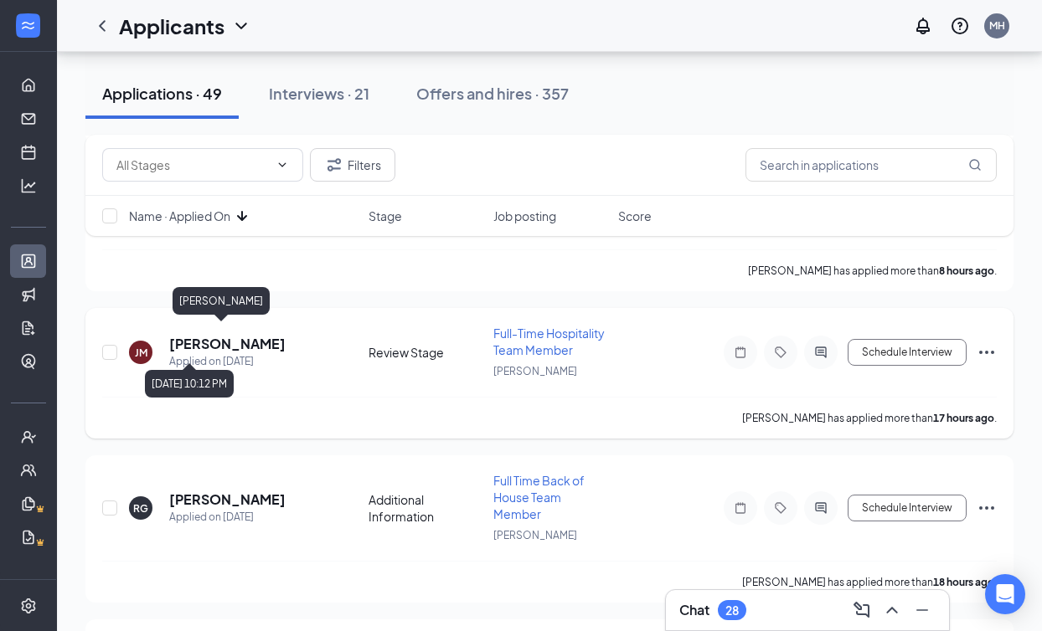
click at [194, 353] on div "Applied on [DATE]" at bounding box center [227, 361] width 116 height 17
click at [200, 336] on h5 "[PERSON_NAME]" at bounding box center [227, 344] width 116 height 18
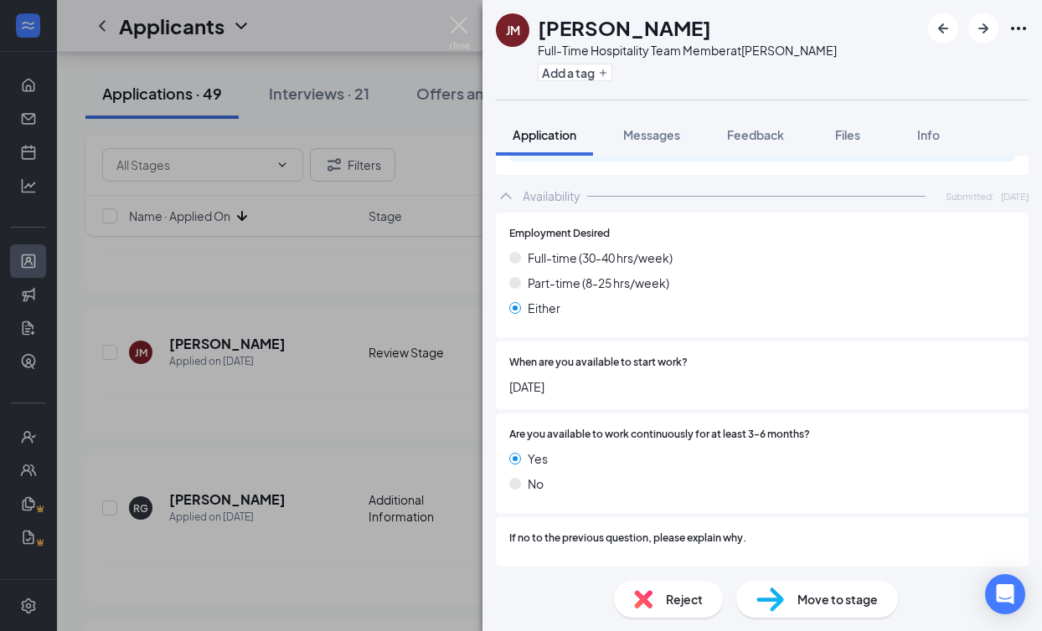
scroll to position [1176, 0]
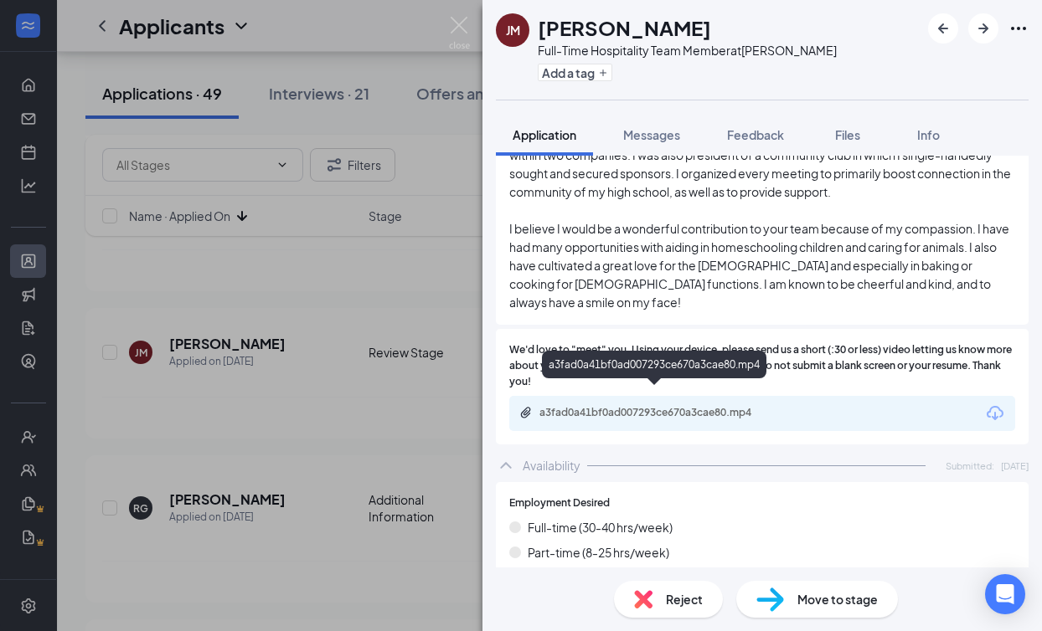
click at [682, 406] on div "a3fad0a41bf0ad007293ce670a3cae80.mp4" at bounding box center [656, 412] width 234 height 13
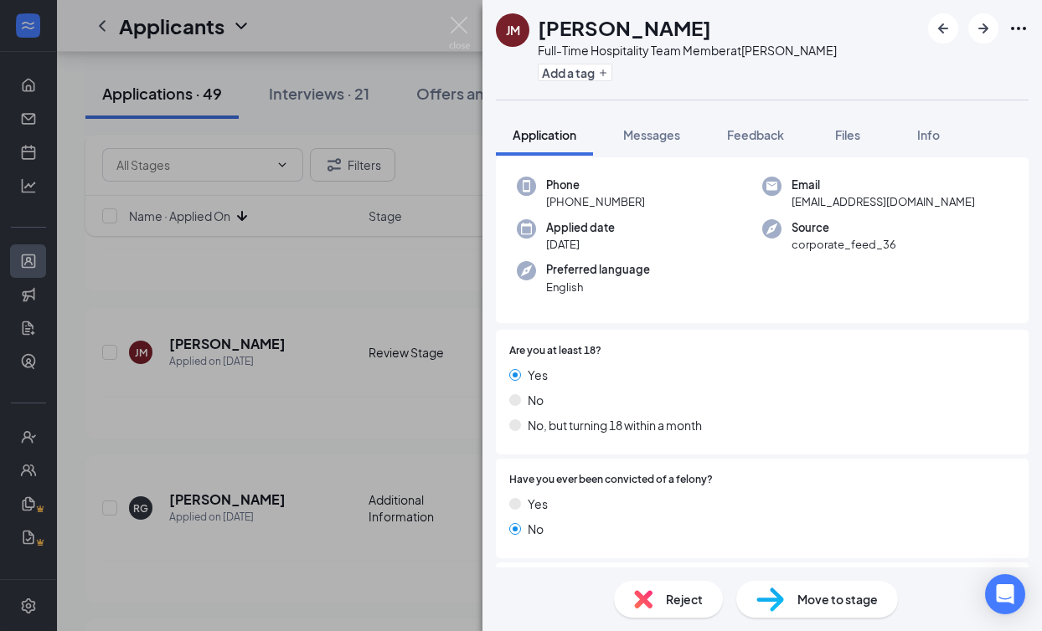
scroll to position [74, 0]
click at [775, 131] on span "Feedback" at bounding box center [755, 134] width 57 height 15
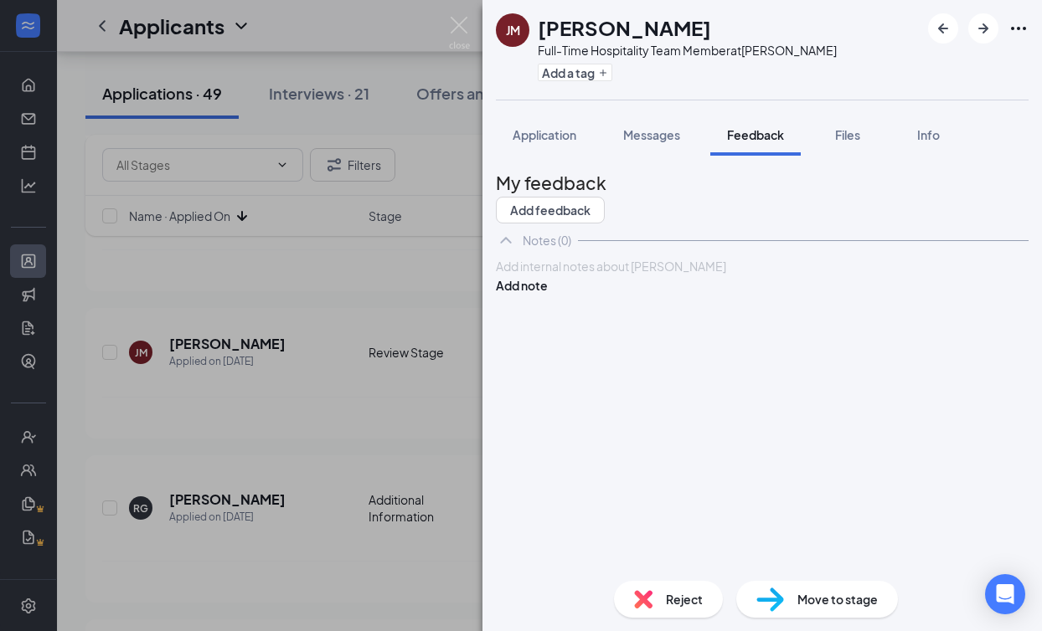
paste div
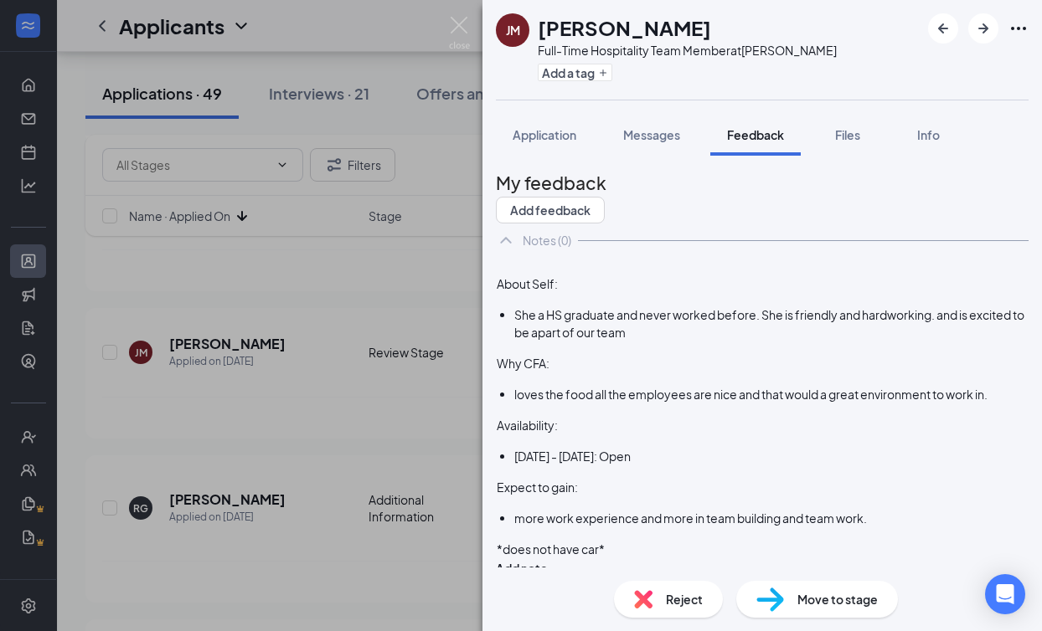
click at [537, 275] on div at bounding box center [762, 267] width 531 height 18
click at [1002, 318] on div "8/26: About Self: She a HS graduate and never worked before. She is friendly an…" at bounding box center [762, 417] width 533 height 321
click at [548, 559] on button "Add note" at bounding box center [522, 568] width 52 height 18
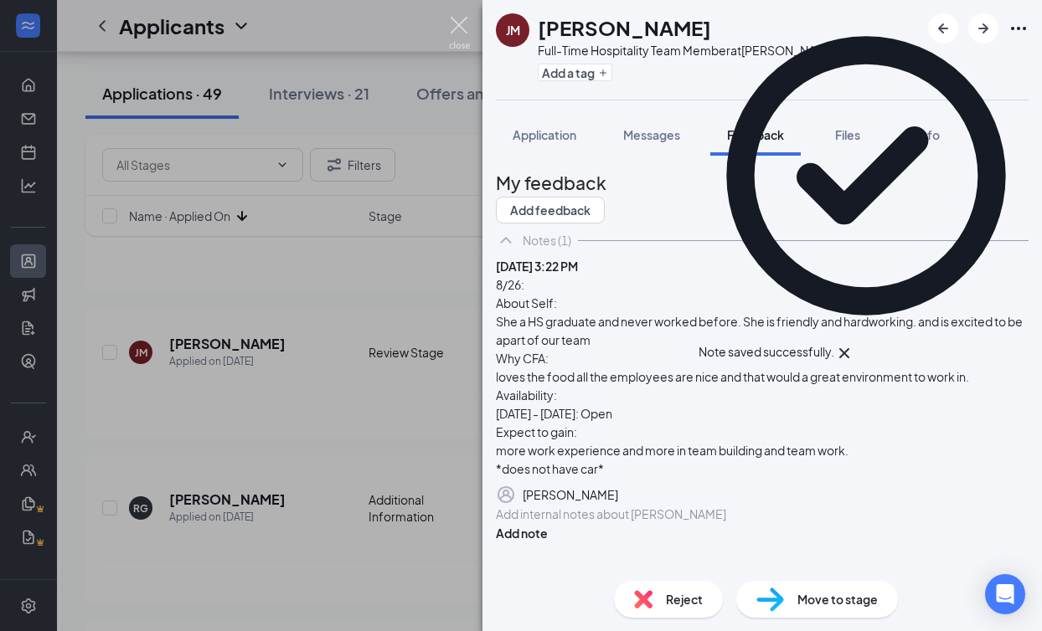
click at [462, 25] on img at bounding box center [459, 33] width 21 height 33
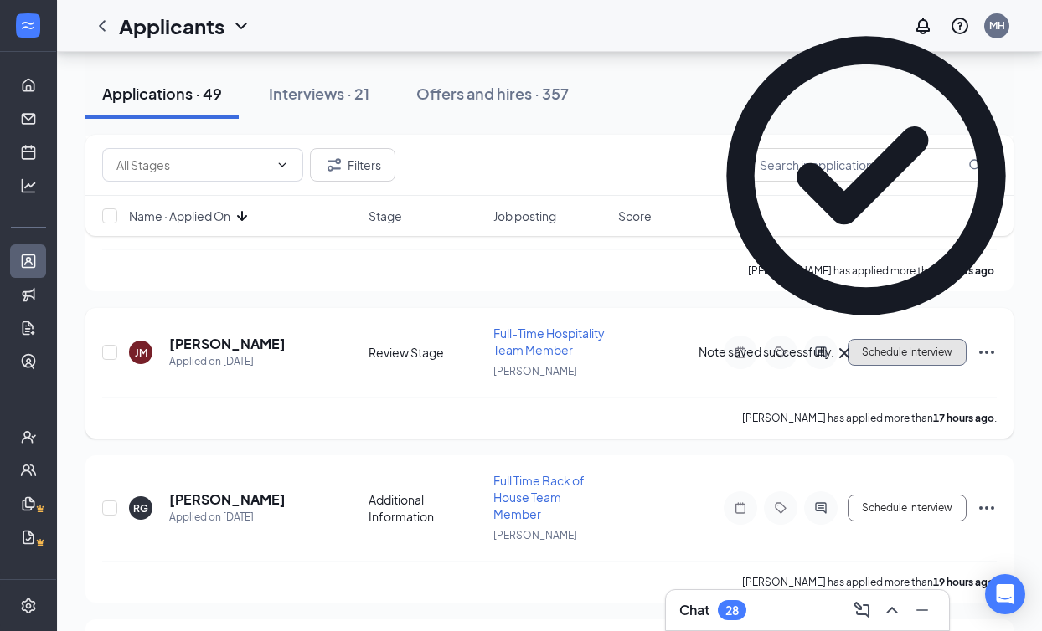
click at [882, 347] on button "Schedule Interview" at bounding box center [906, 352] width 119 height 27
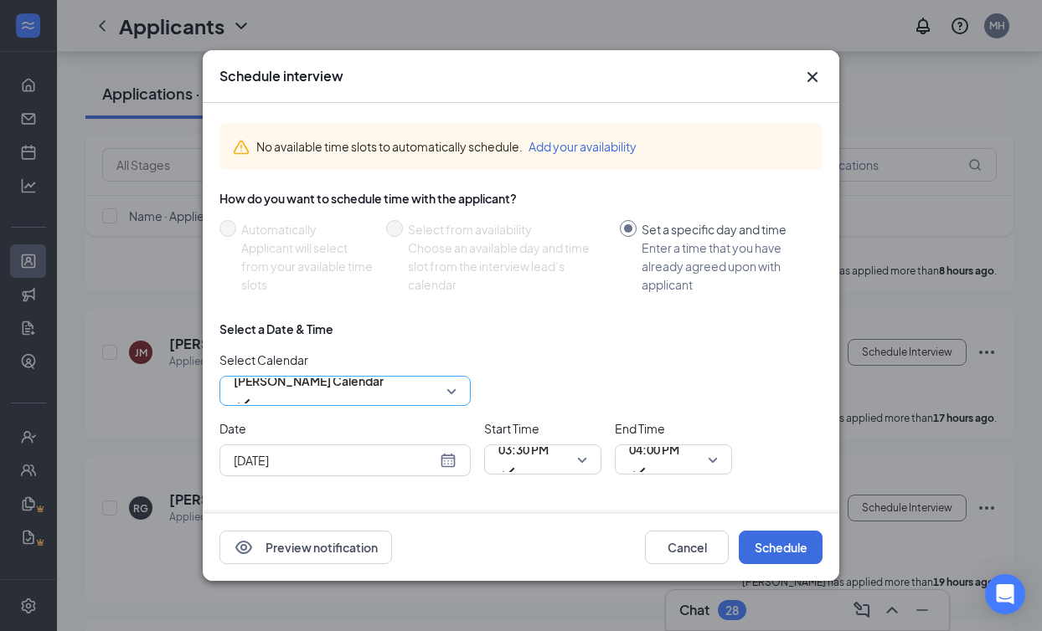
click at [383, 388] on span "[PERSON_NAME] Calendar" at bounding box center [309, 390] width 150 height 45
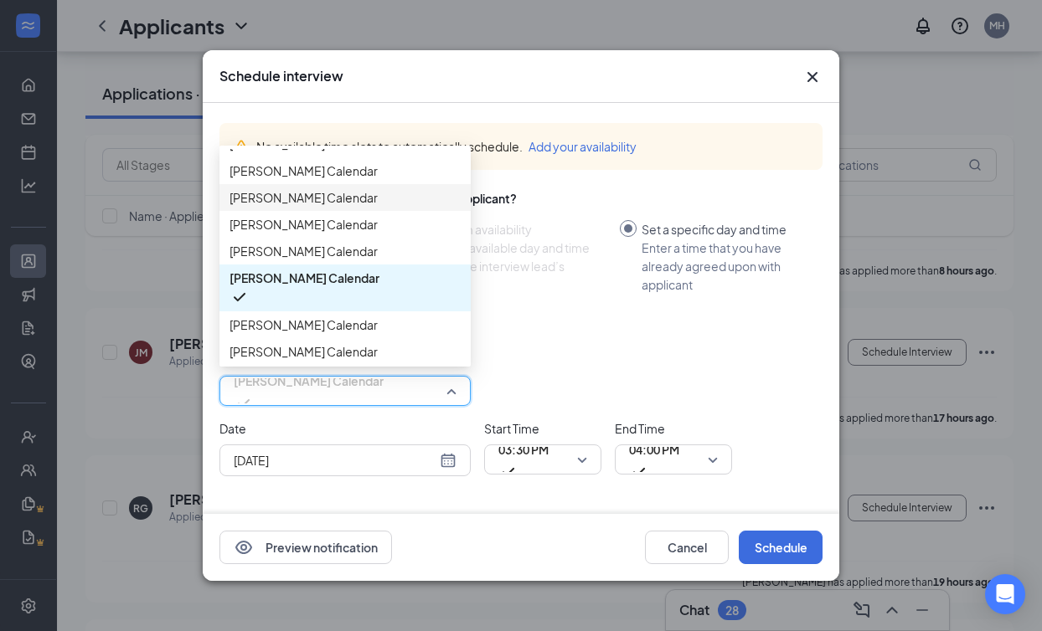
scroll to position [134, 0]
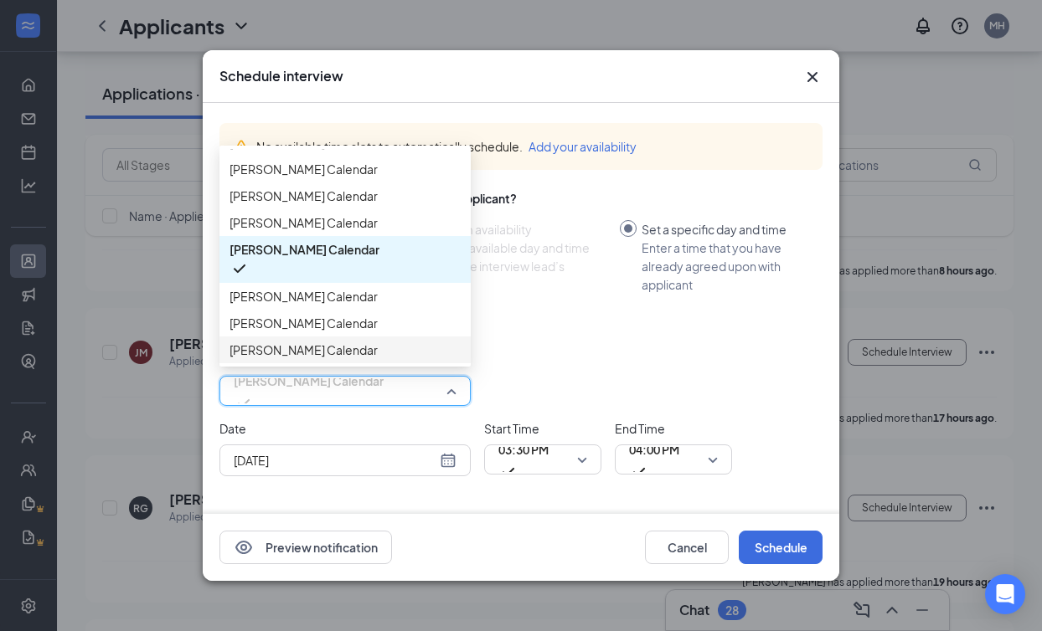
click at [346, 337] on div "[PERSON_NAME] Calendar" at bounding box center [344, 350] width 251 height 27
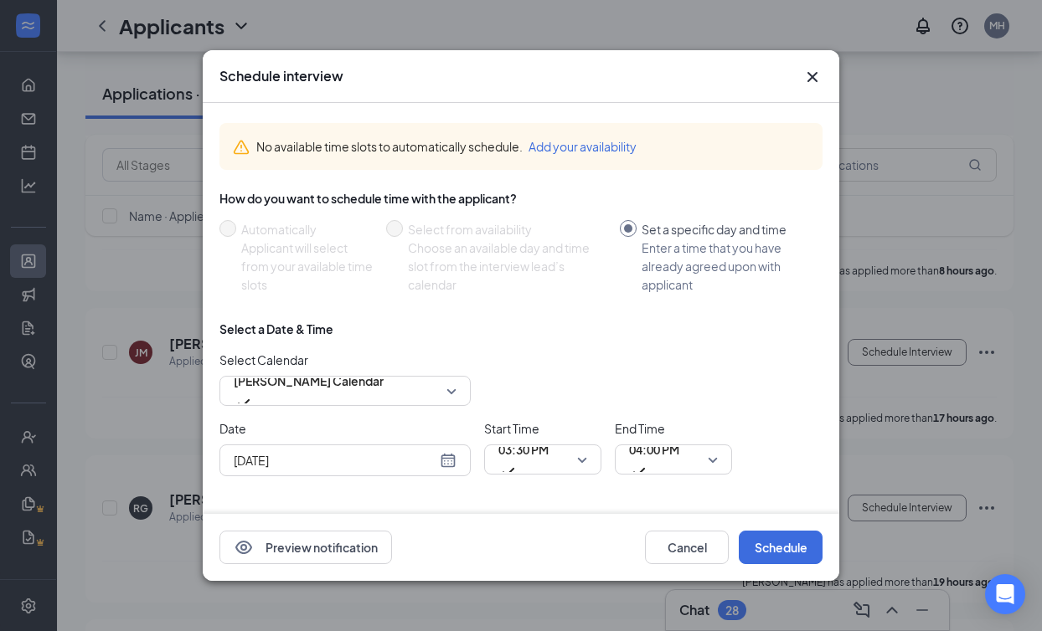
click at [446, 462] on div "[DATE]" at bounding box center [345, 460] width 223 height 18
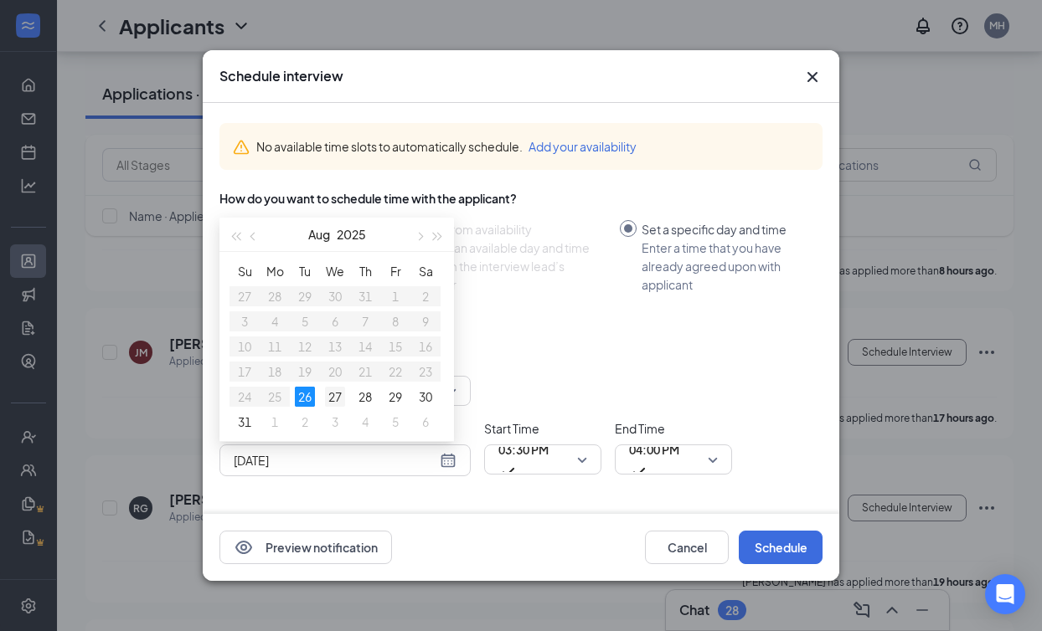
type input "[DATE]"
click at [336, 394] on div "27" at bounding box center [335, 397] width 20 height 20
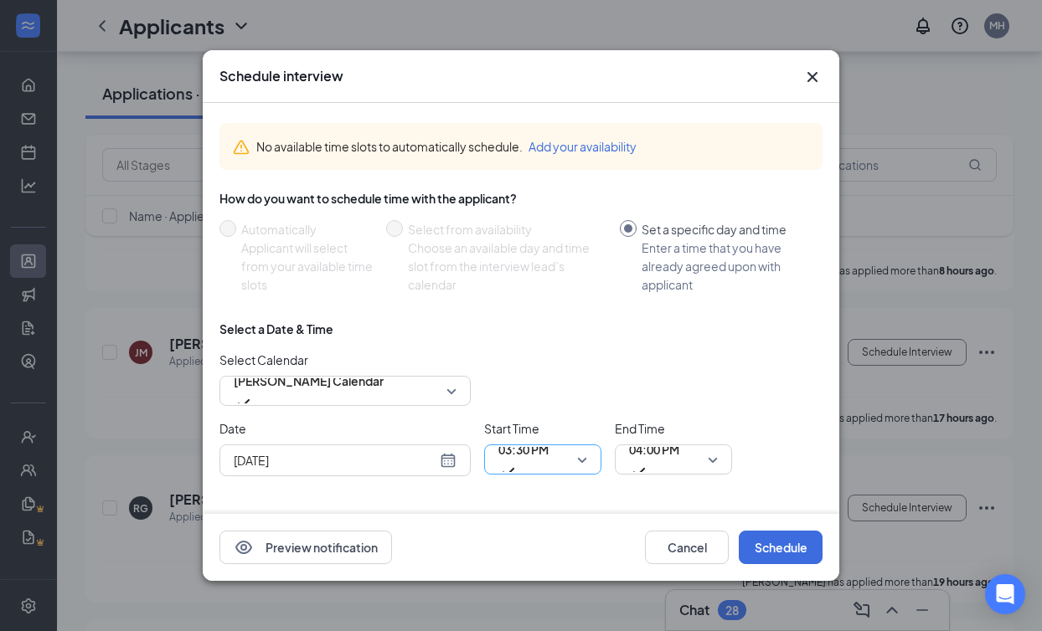
click at [548, 461] on span "03:30 PM" at bounding box center [523, 459] width 50 height 45
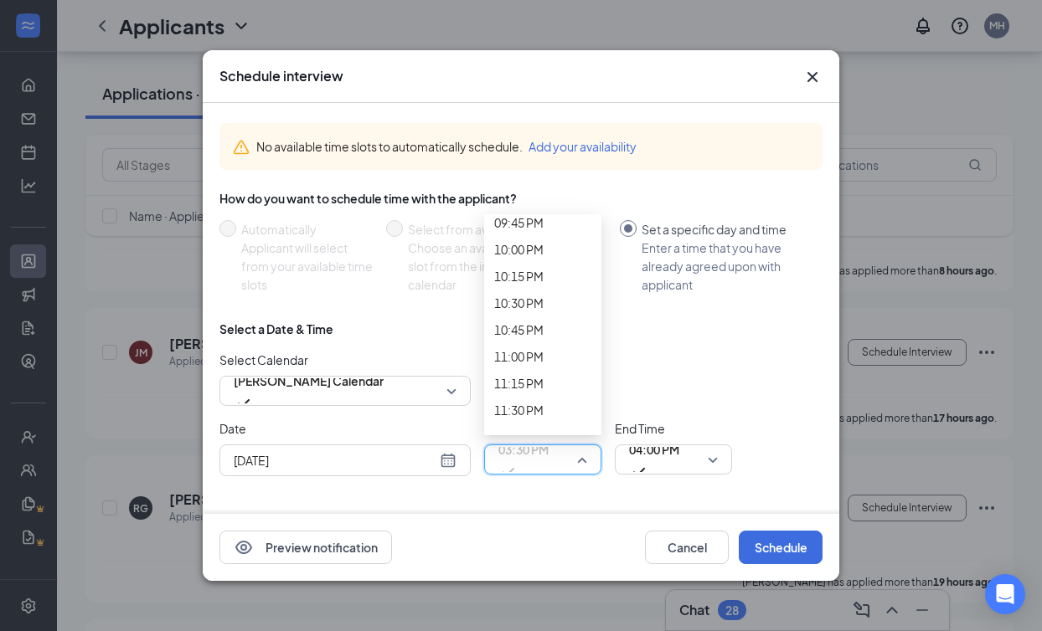
scroll to position [2559, 0]
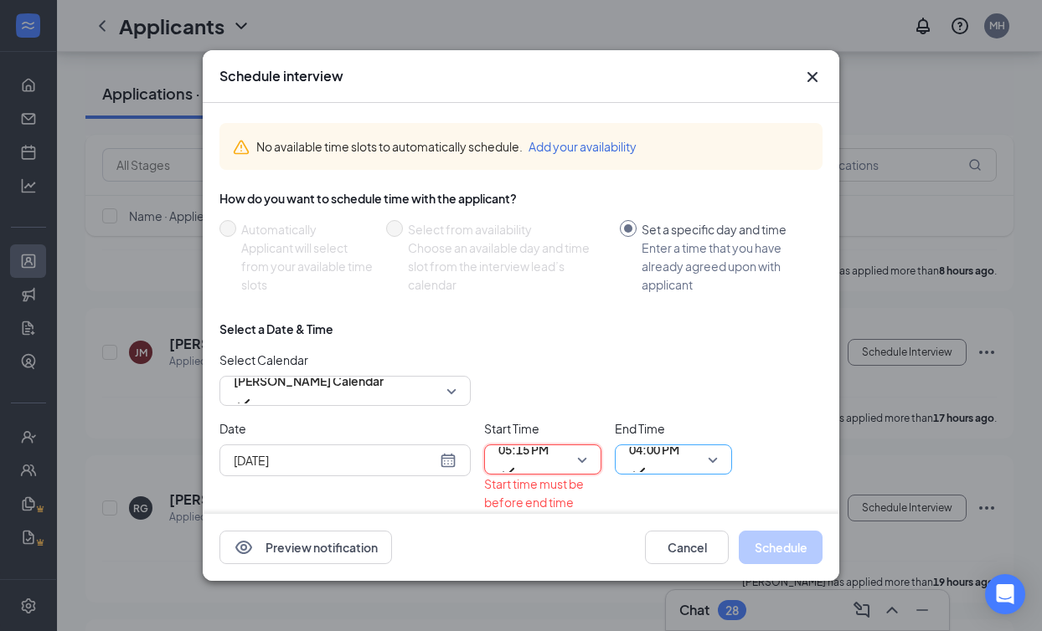
click at [656, 462] on span "04:00 PM" at bounding box center [654, 449] width 50 height 25
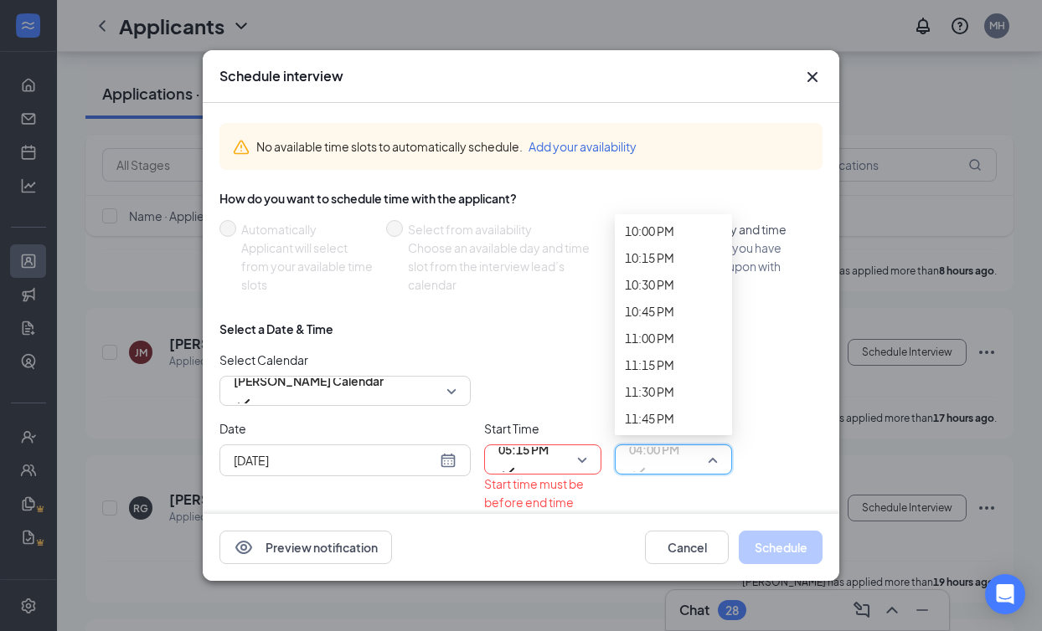
scroll to position [2526, 0]
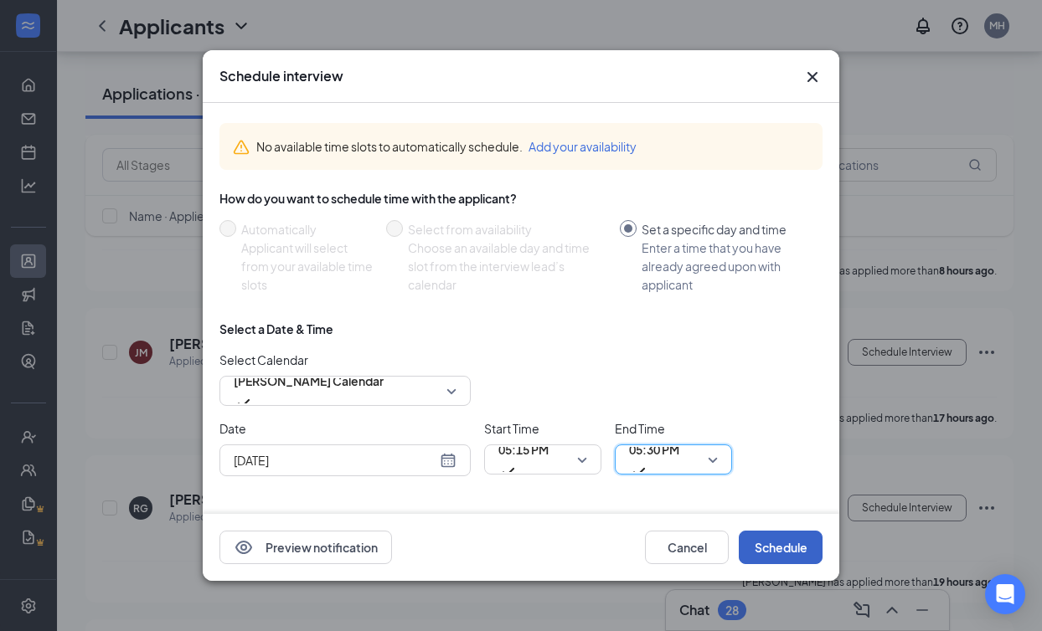
click at [760, 553] on button "Schedule" at bounding box center [780, 547] width 84 height 33
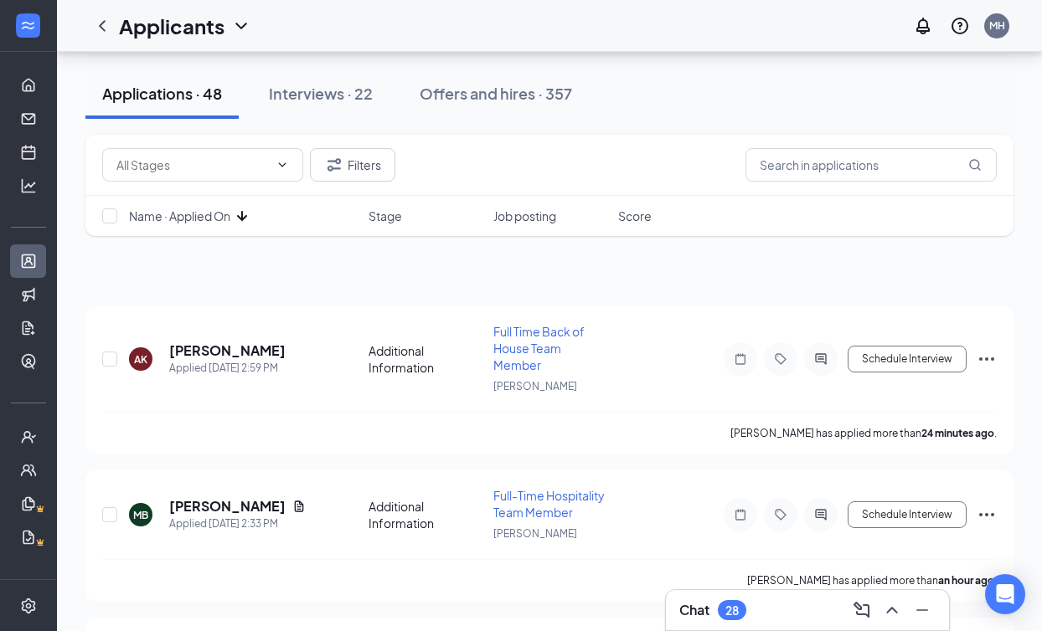
scroll to position [0, 0]
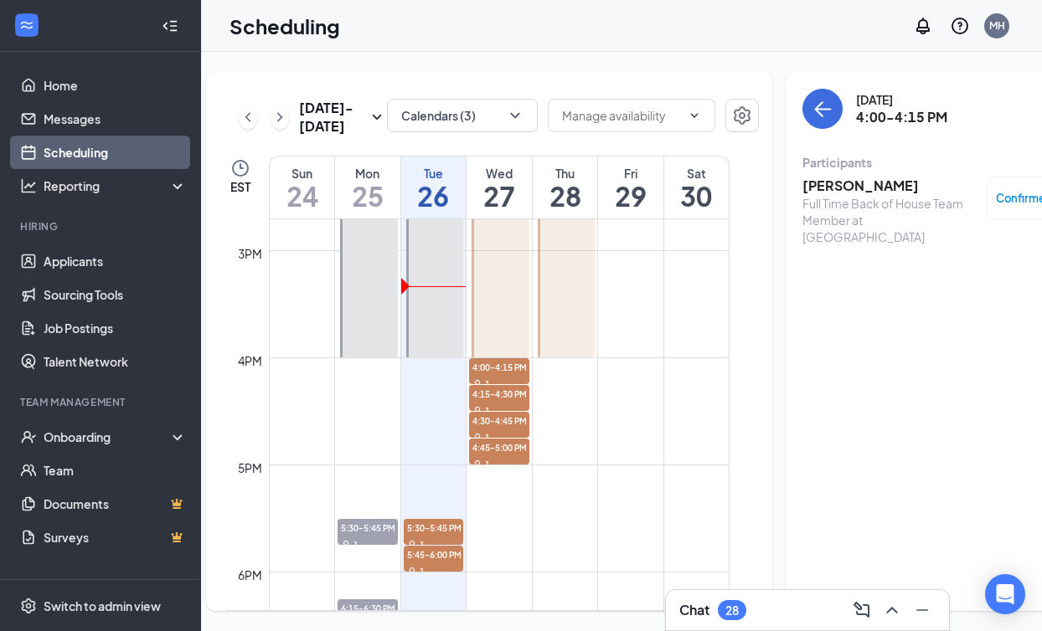
scroll to position [1569, 0]
